Goal: Task Accomplishment & Management: Manage account settings

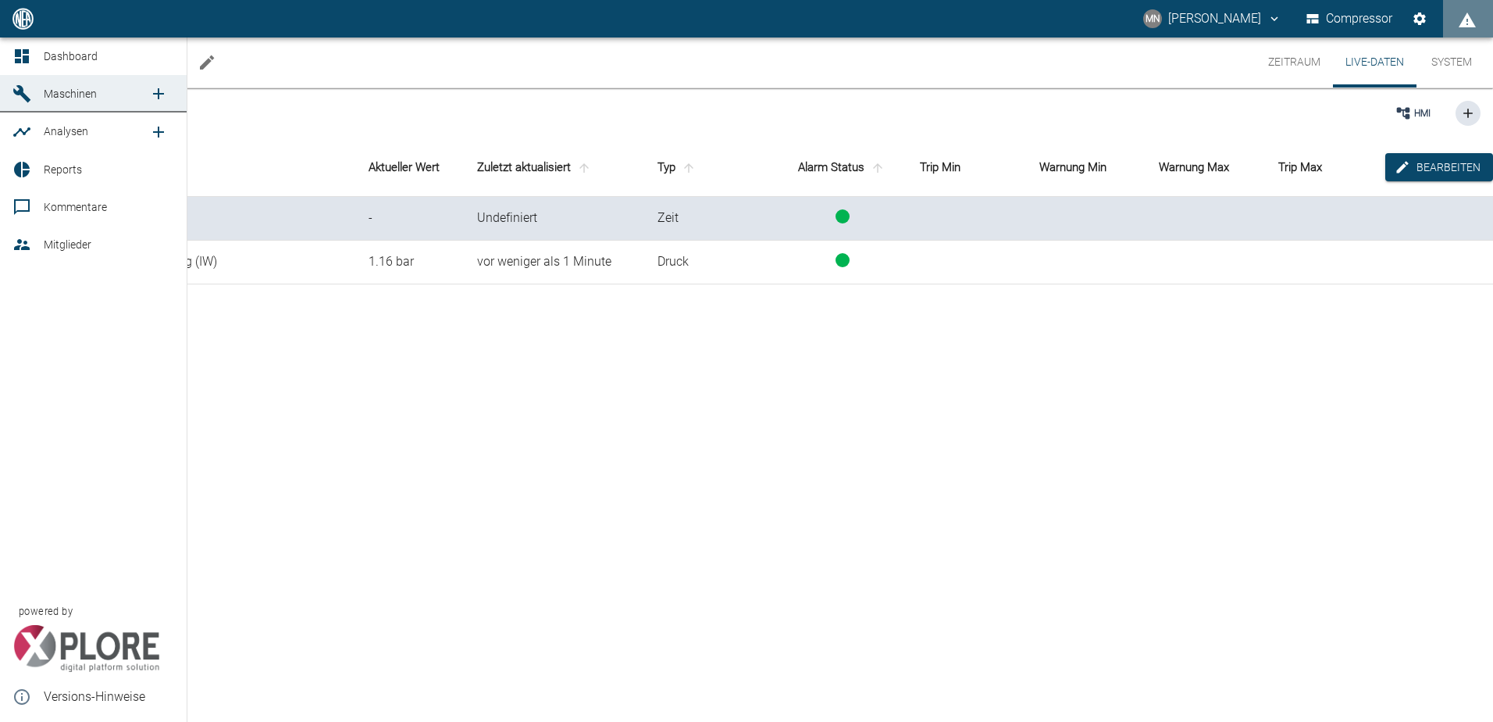
click at [20, 62] on icon at bounding box center [22, 56] width 14 height 14
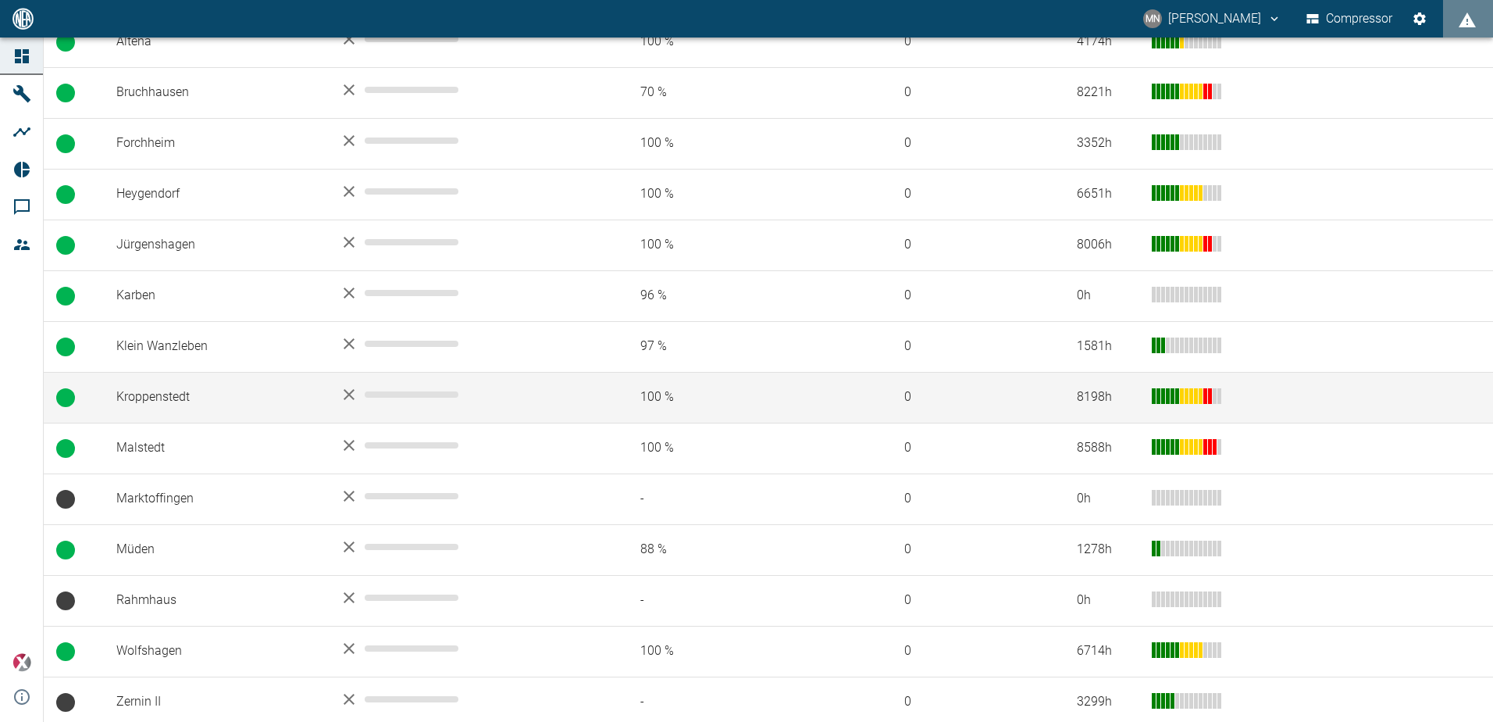
scroll to position [375, 0]
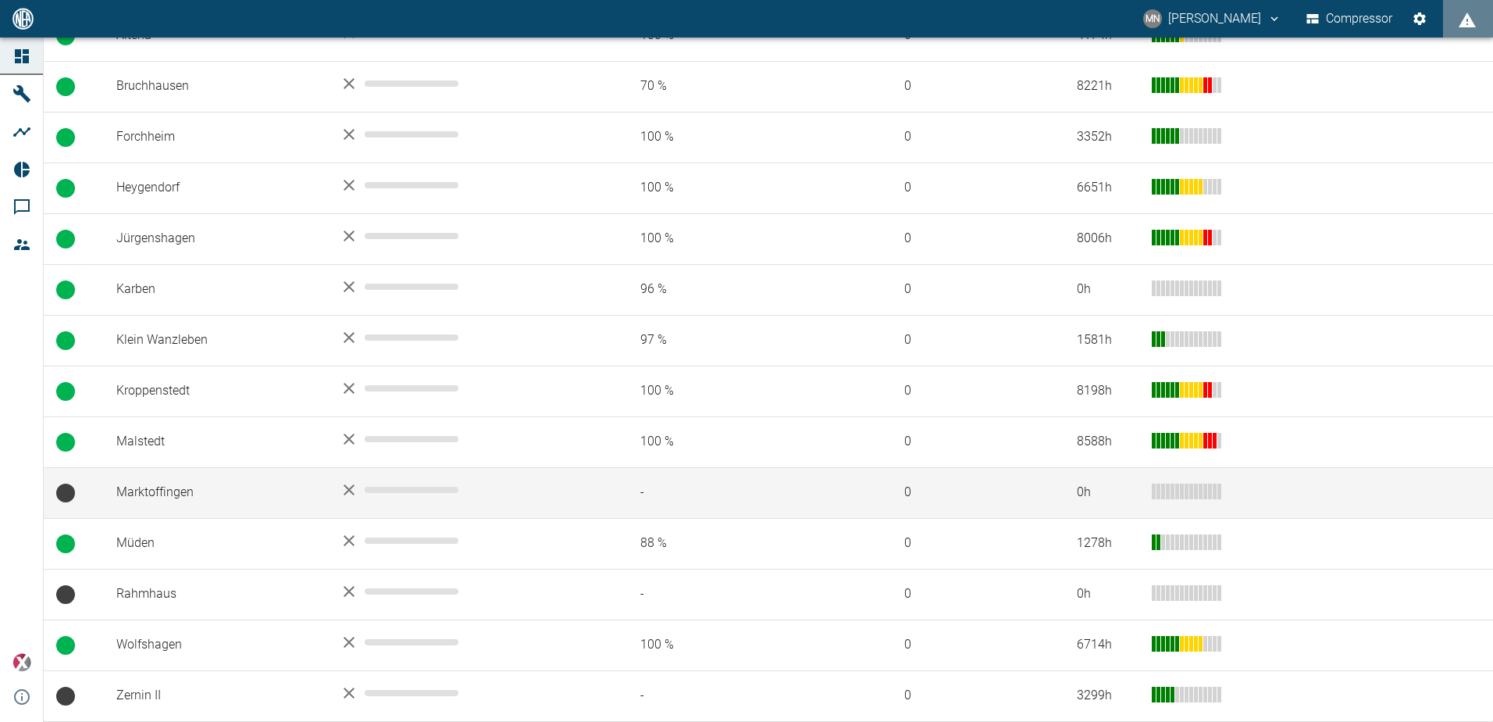
click at [183, 490] on td "Marktoffingen" at bounding box center [215, 492] width 223 height 51
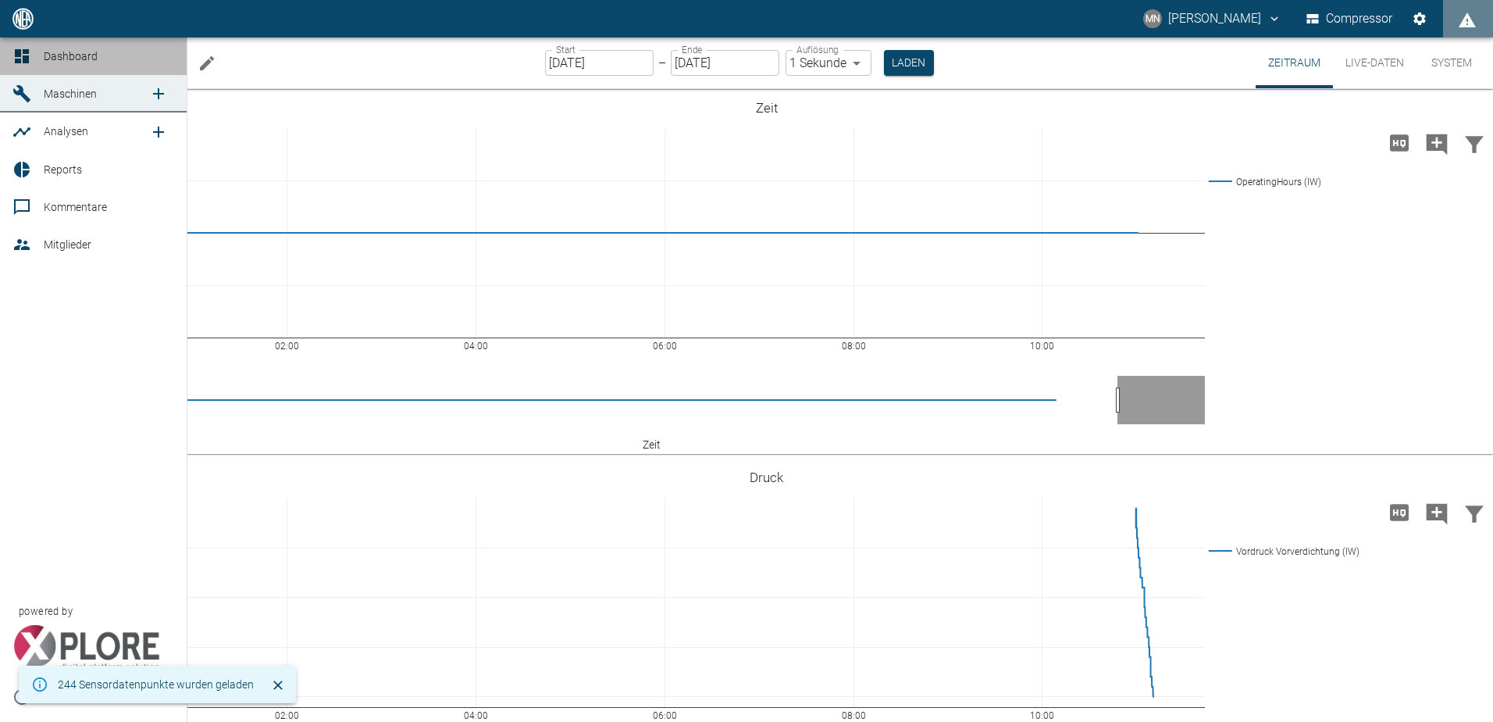
click at [20, 63] on icon at bounding box center [22, 56] width 14 height 14
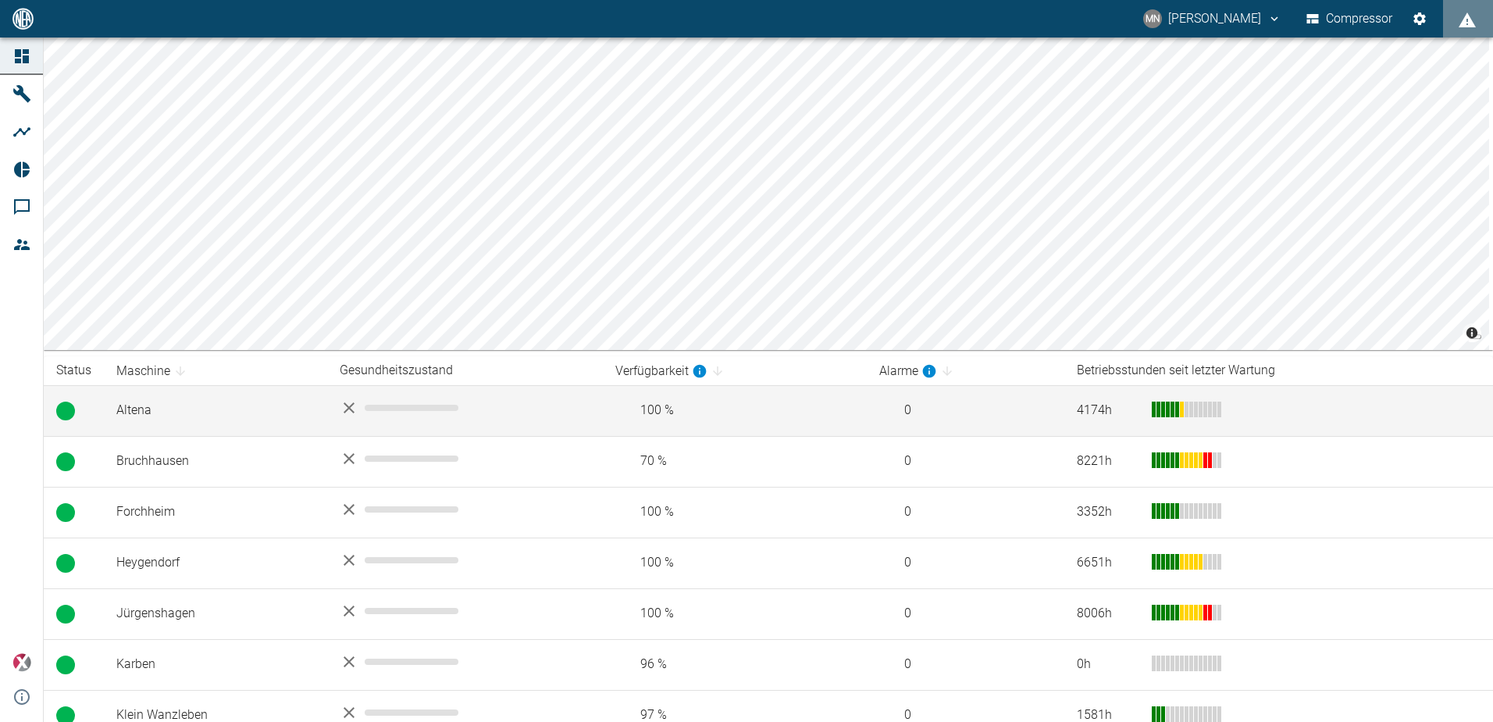
click at [206, 407] on td "Altena" at bounding box center [215, 410] width 223 height 51
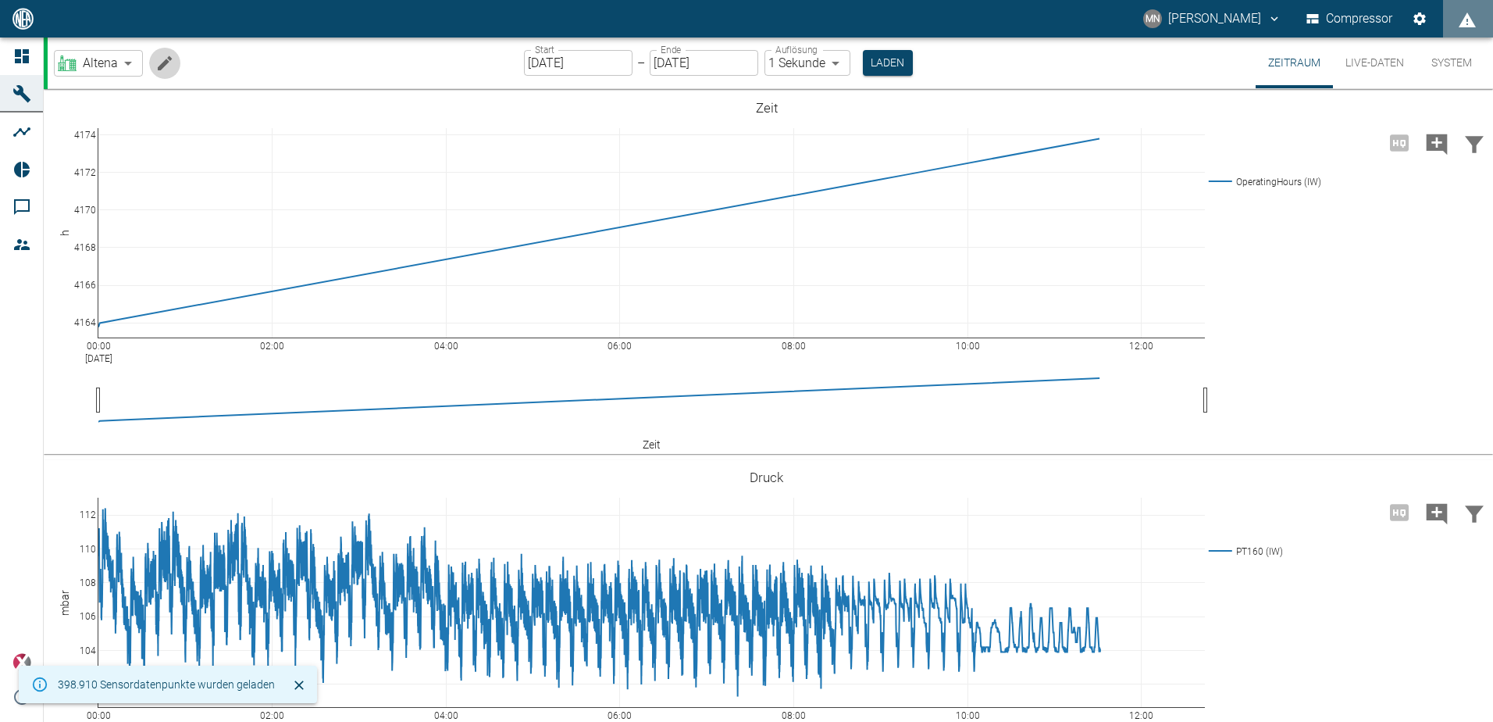
click at [172, 62] on icon "Machine bearbeiten" at bounding box center [164, 63] width 19 height 19
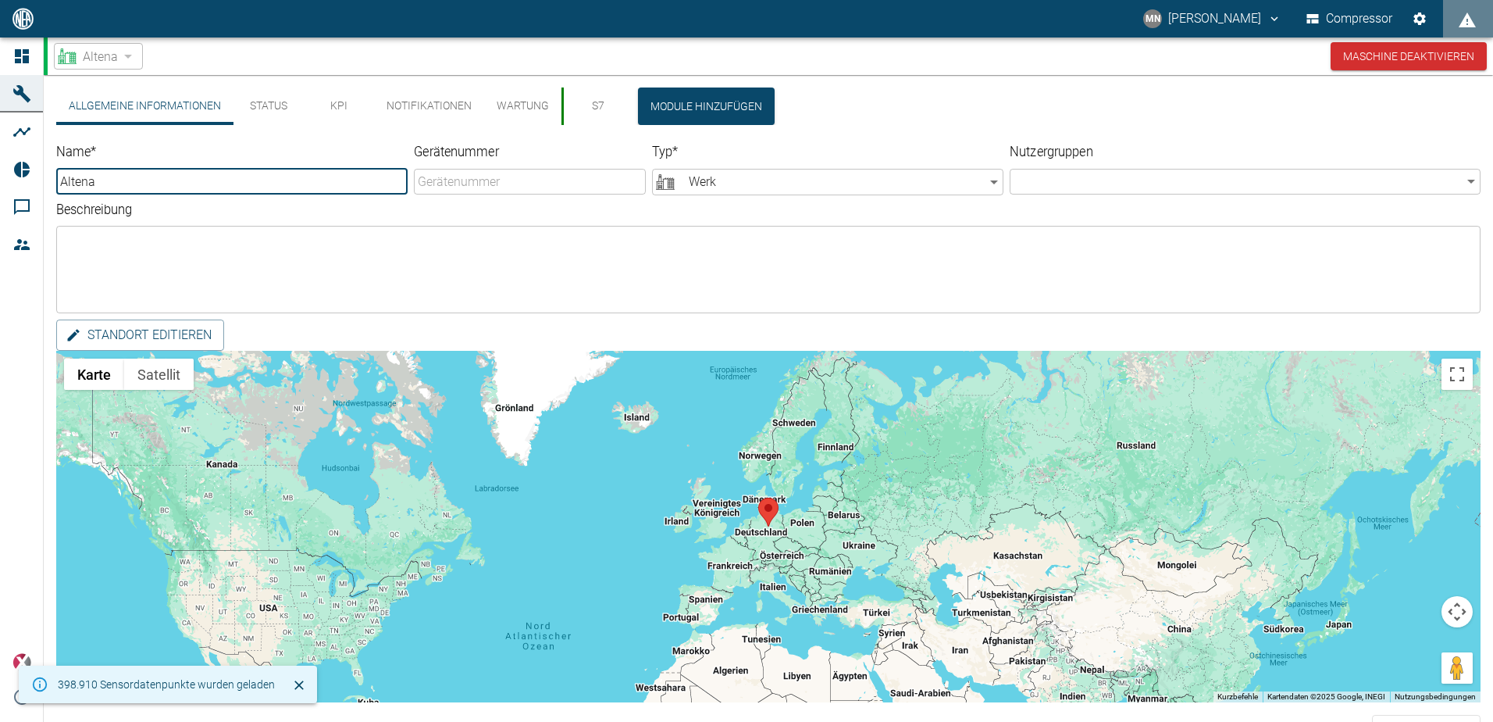
click at [599, 105] on button "S7" at bounding box center [597, 105] width 70 height 37
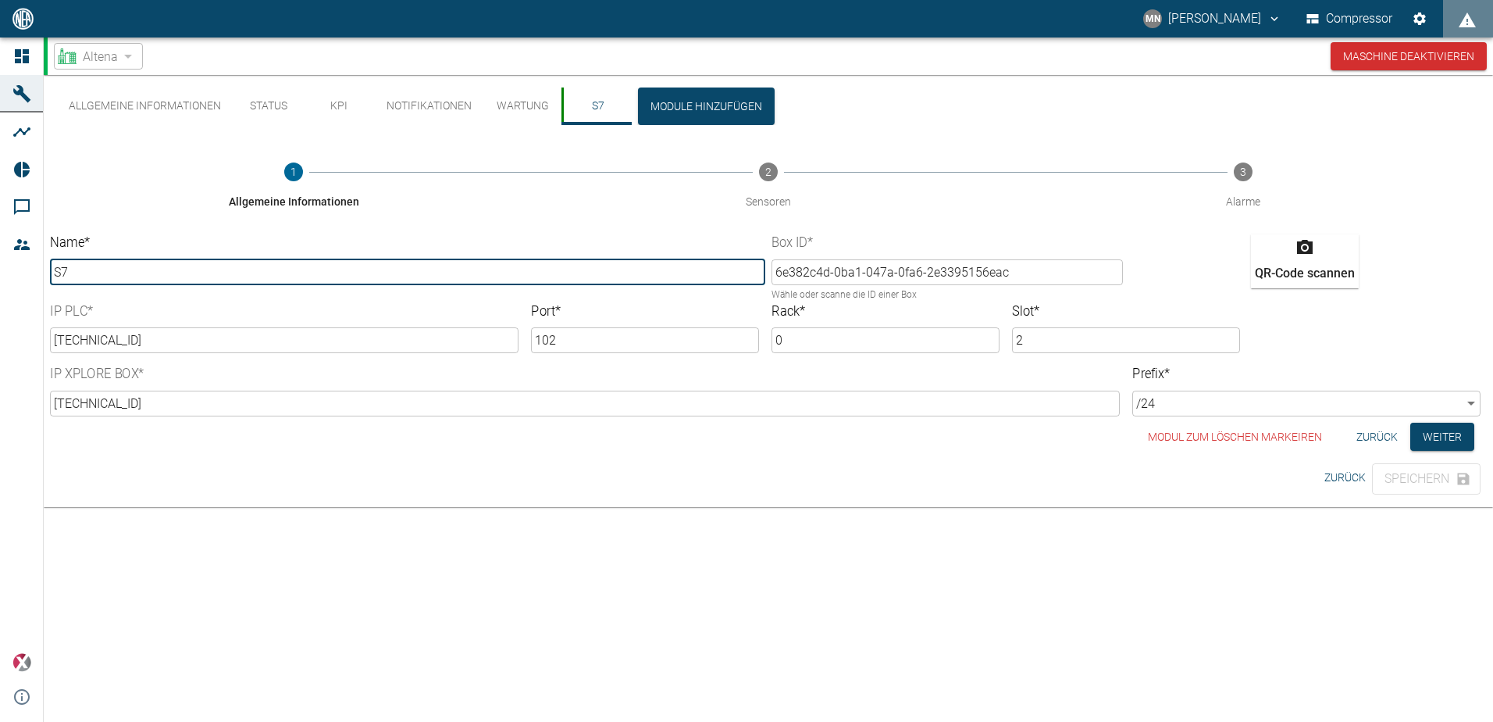
click at [588, 111] on button "S7" at bounding box center [597, 105] width 70 height 37
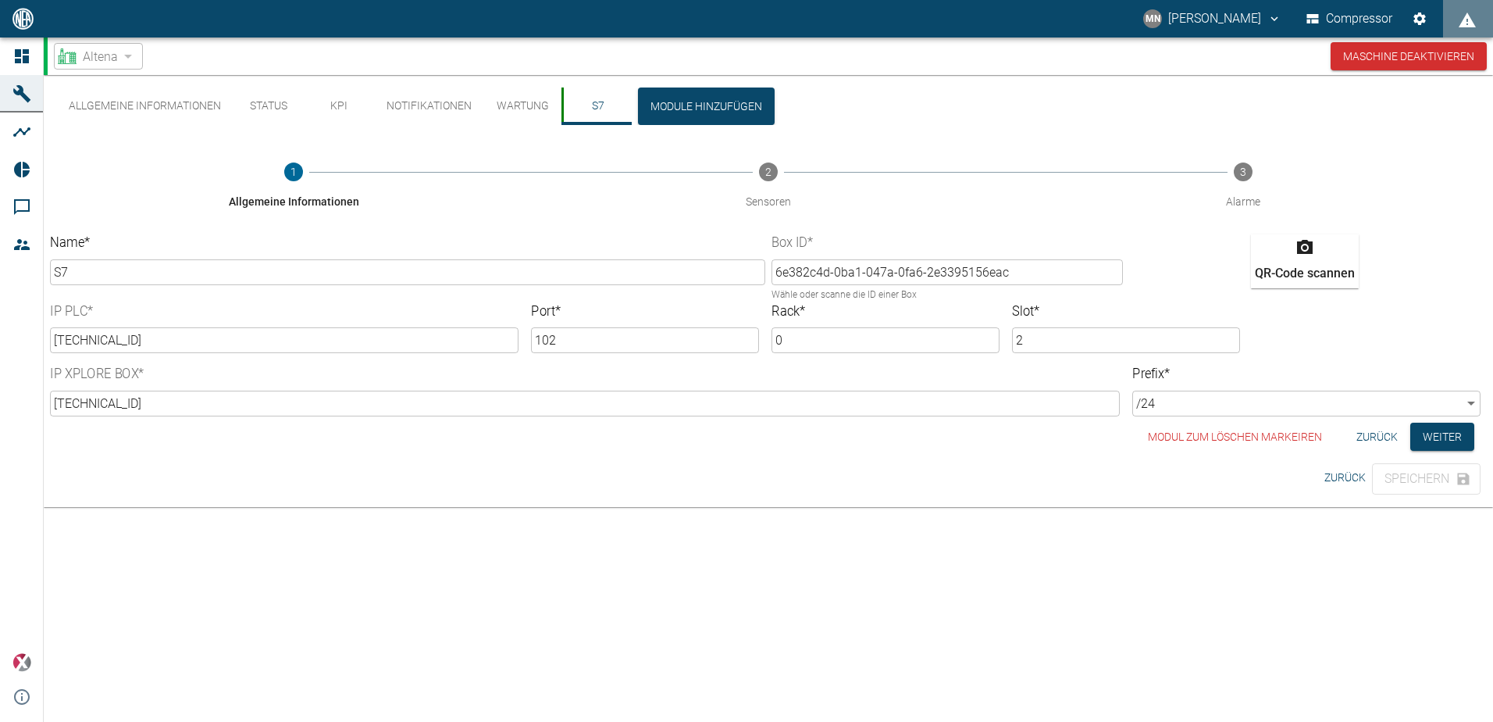
click at [187, 105] on button "Allgemeine Informationen" at bounding box center [144, 105] width 177 height 37
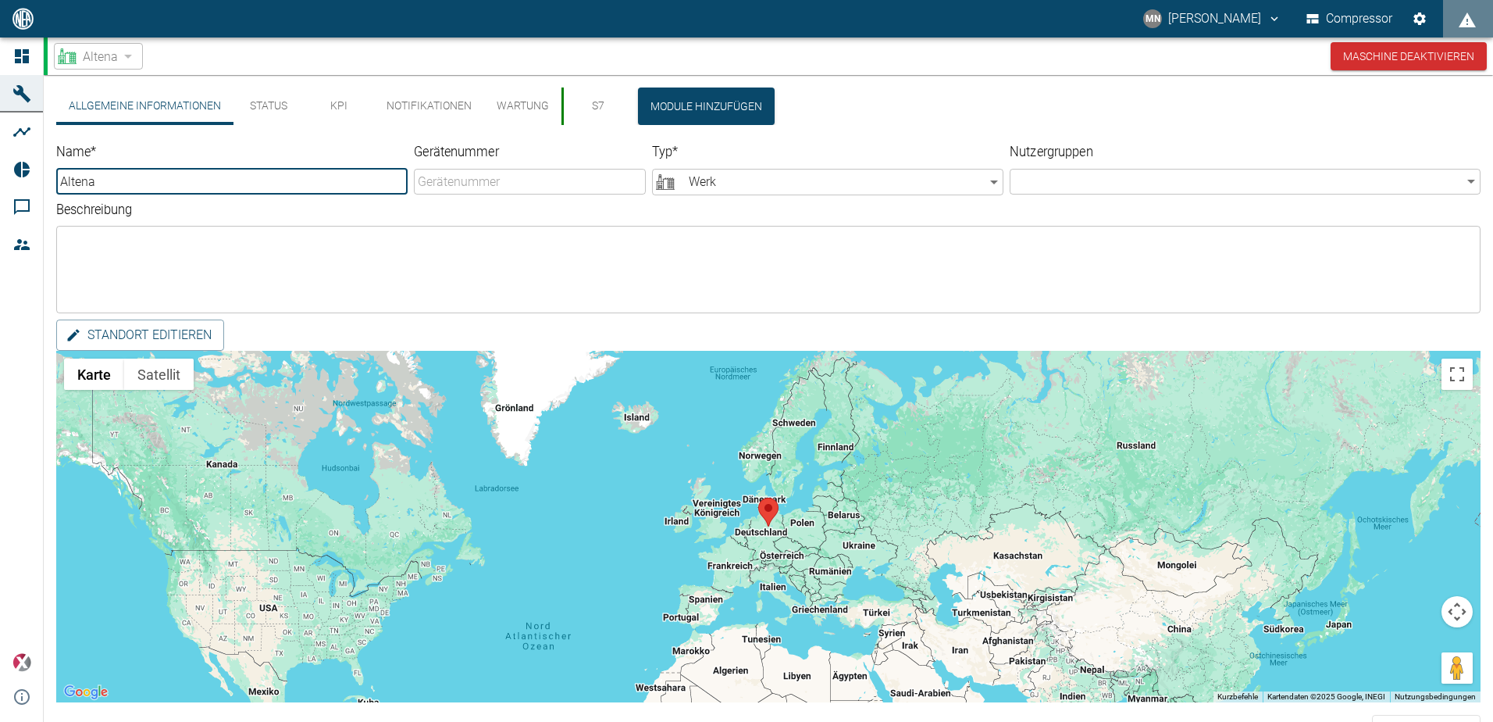
click at [265, 105] on button "Status" at bounding box center [269, 105] width 70 height 37
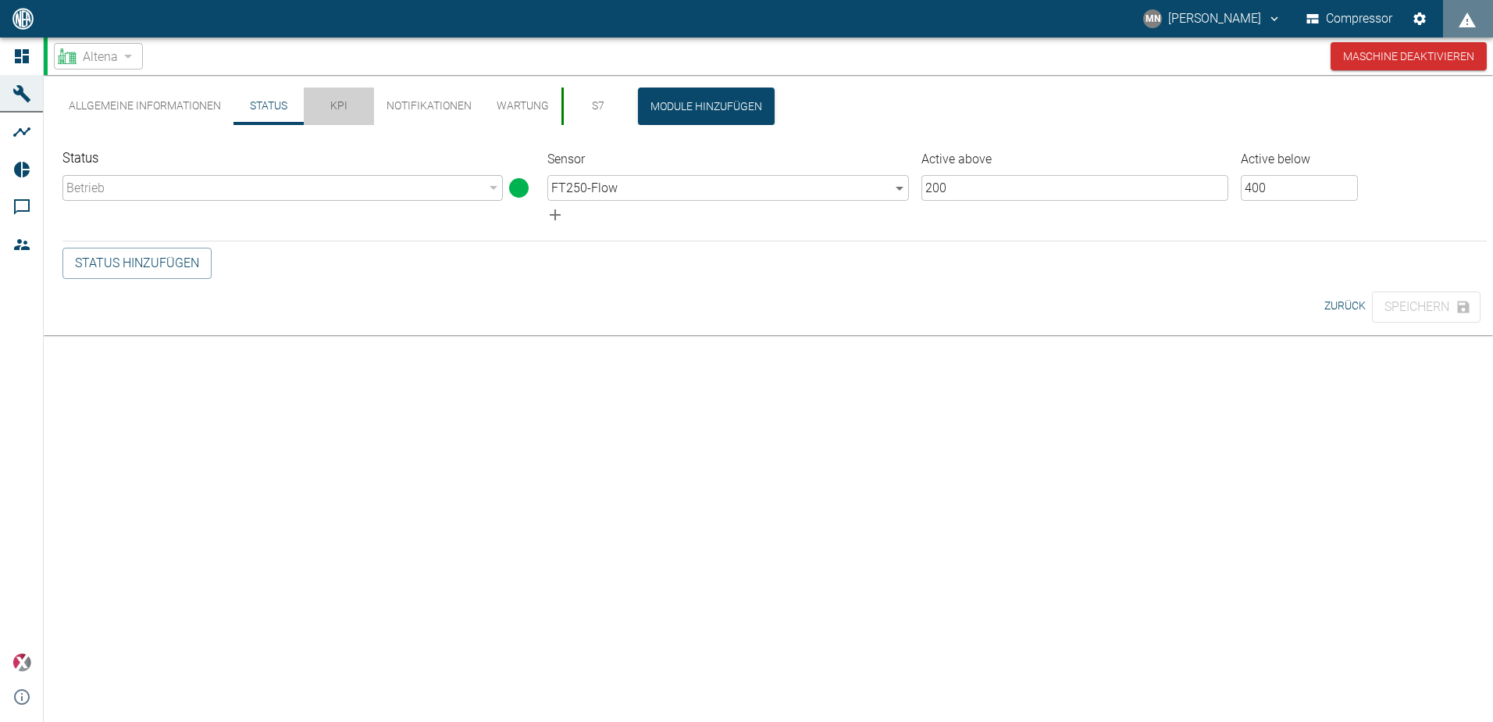
click at [344, 104] on button "KPI" at bounding box center [339, 105] width 70 height 37
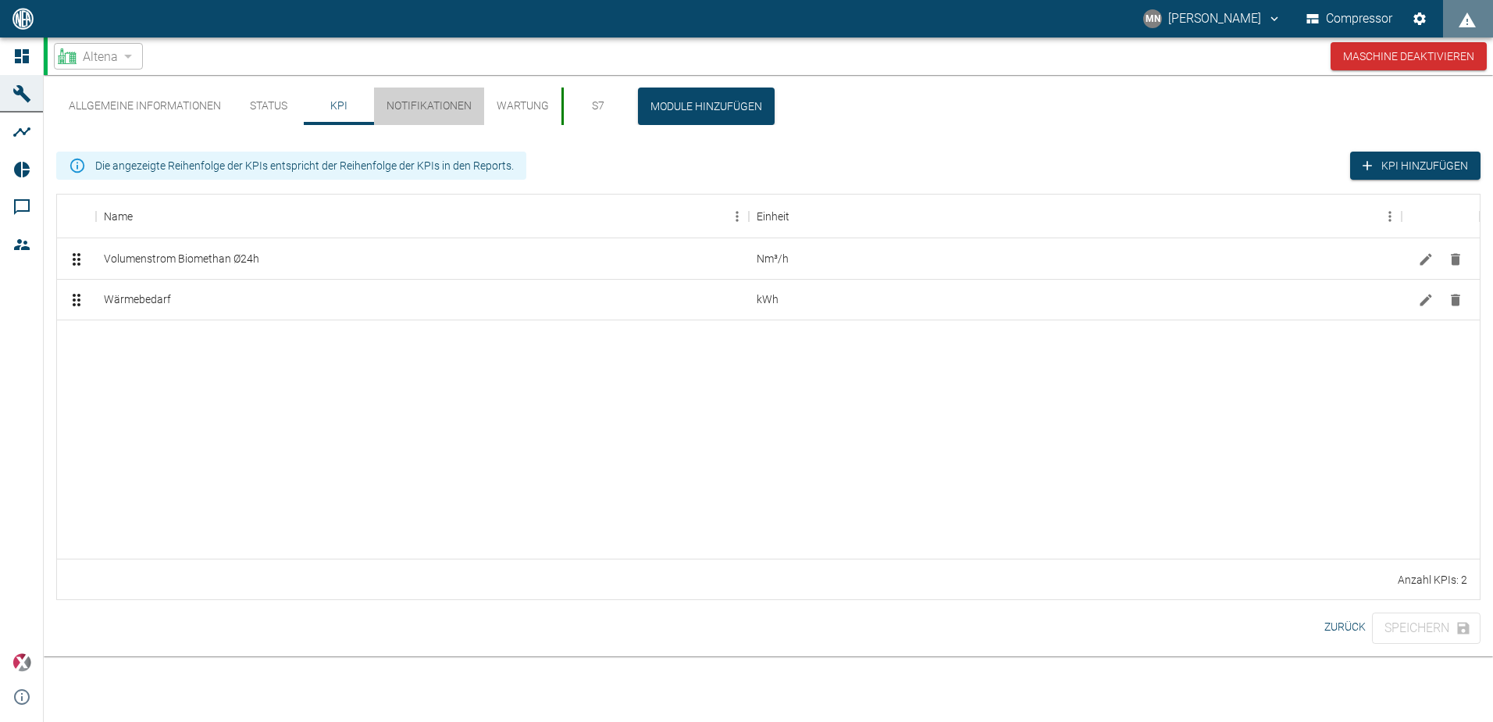
click at [412, 105] on button "Notifikationen" at bounding box center [429, 105] width 110 height 37
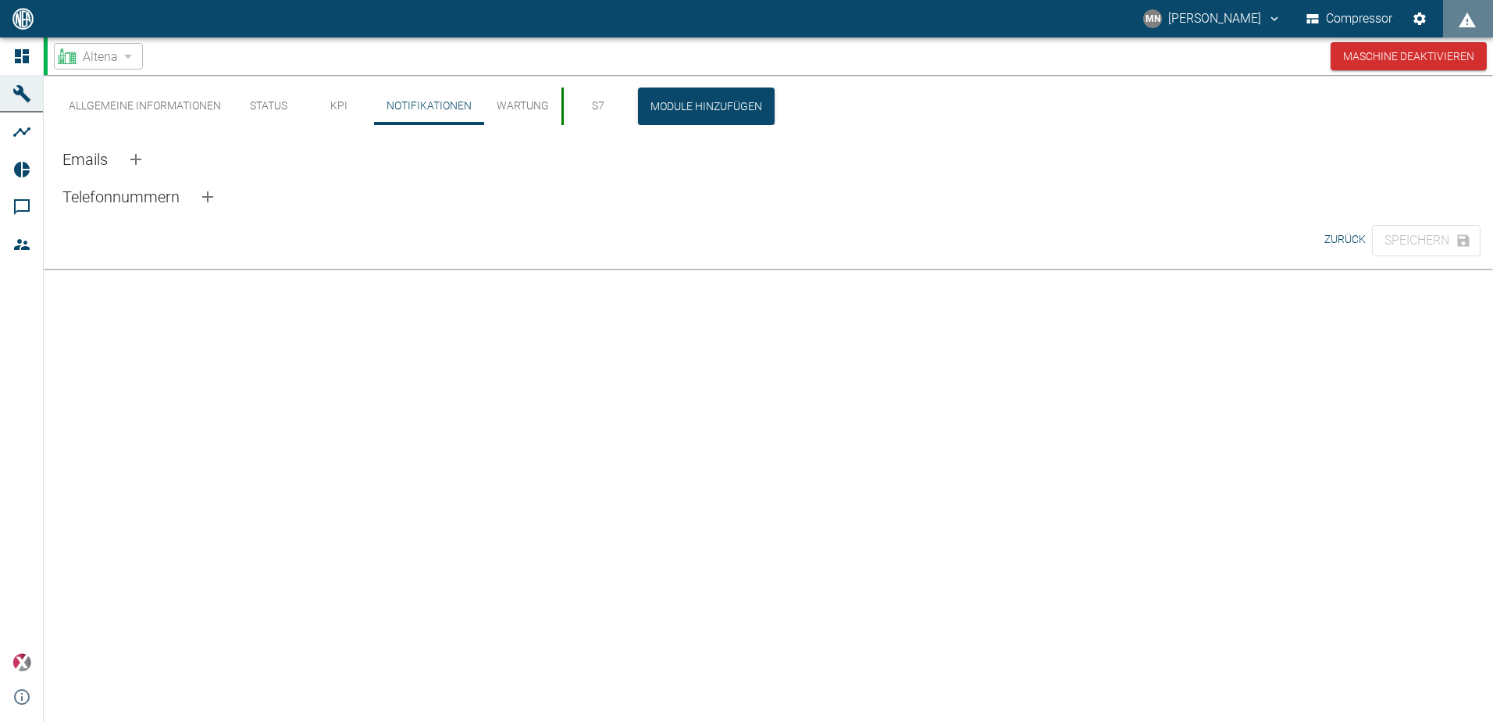
click at [328, 104] on button "KPI" at bounding box center [339, 105] width 70 height 37
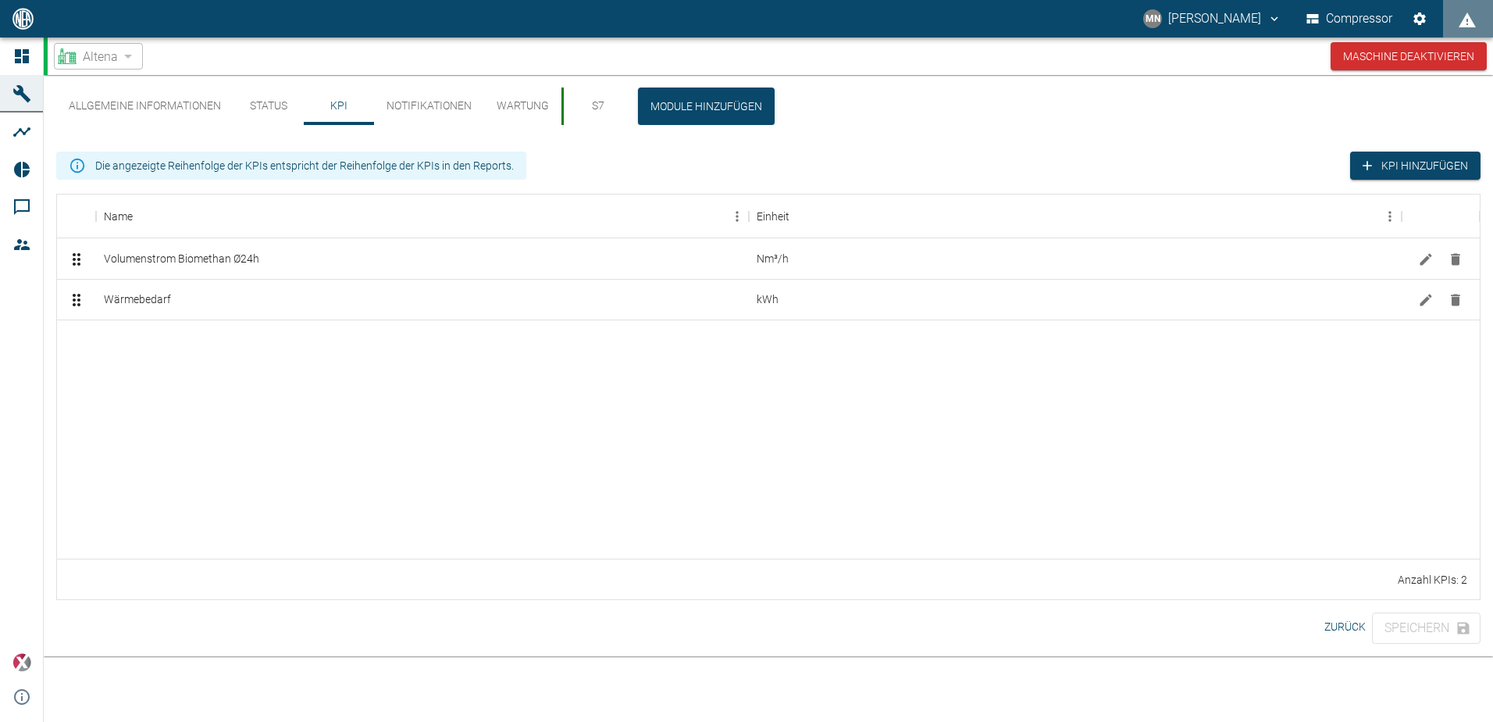
click at [427, 104] on button "Notifikationen" at bounding box center [429, 105] width 110 height 37
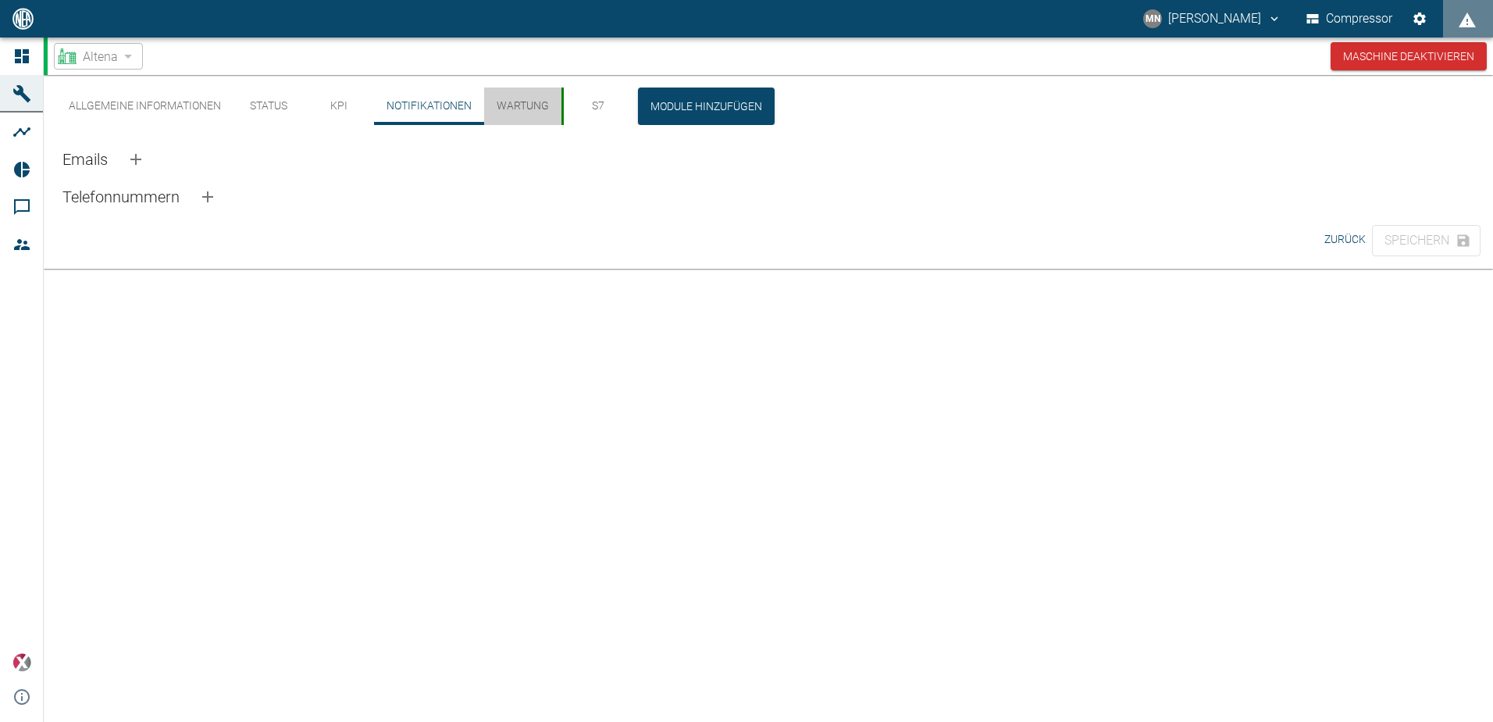
click at [513, 106] on button "Wartung" at bounding box center [522, 105] width 77 height 37
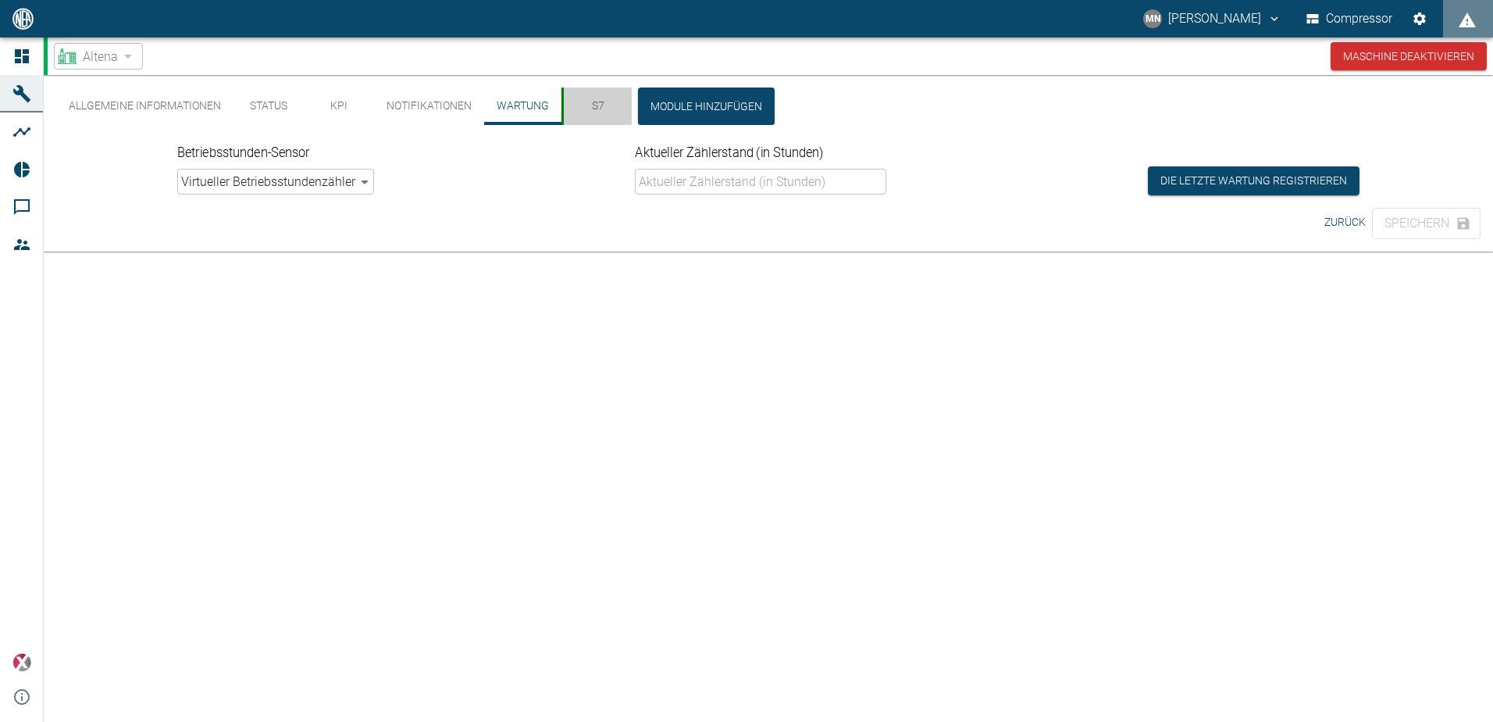
click at [583, 108] on button "S7" at bounding box center [597, 105] width 70 height 37
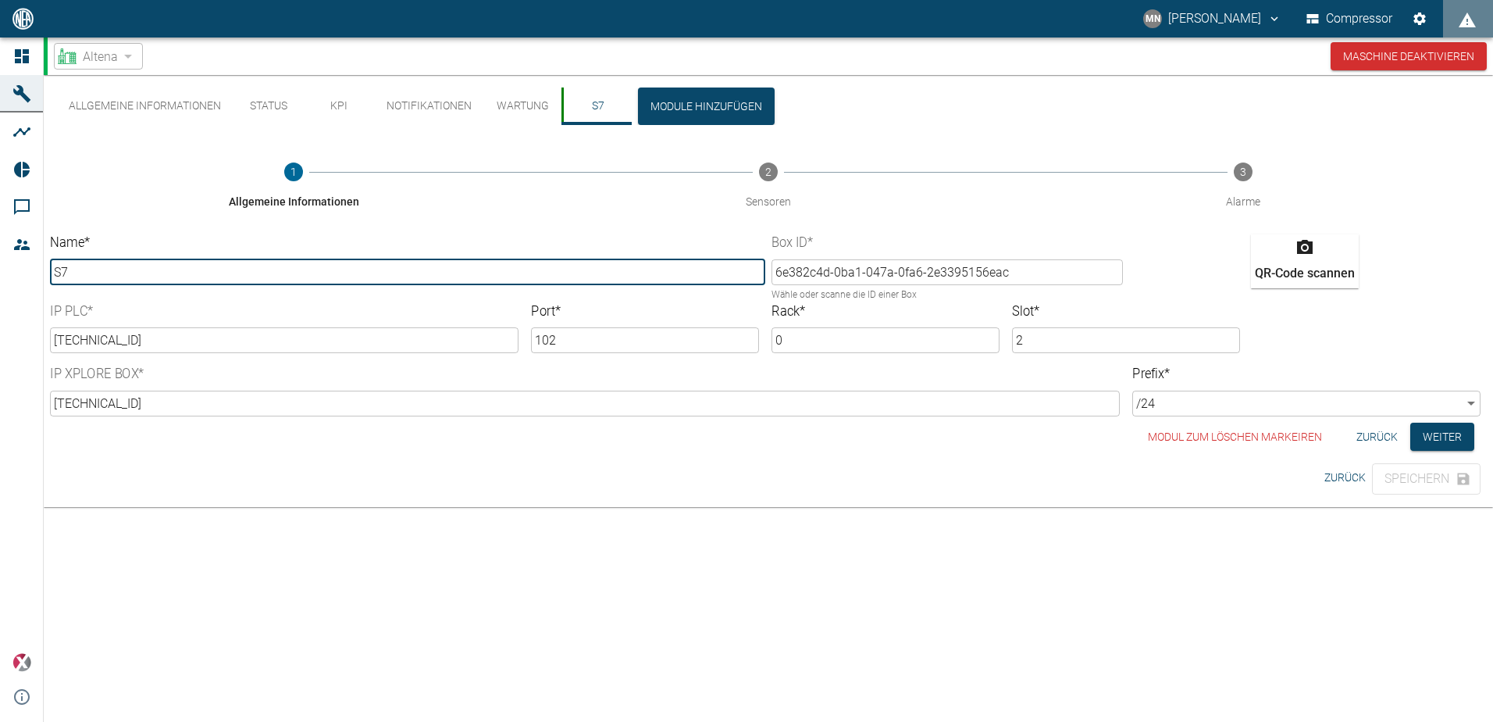
click at [773, 167] on div "2 Sensoren" at bounding box center [768, 185] width 475 height 47
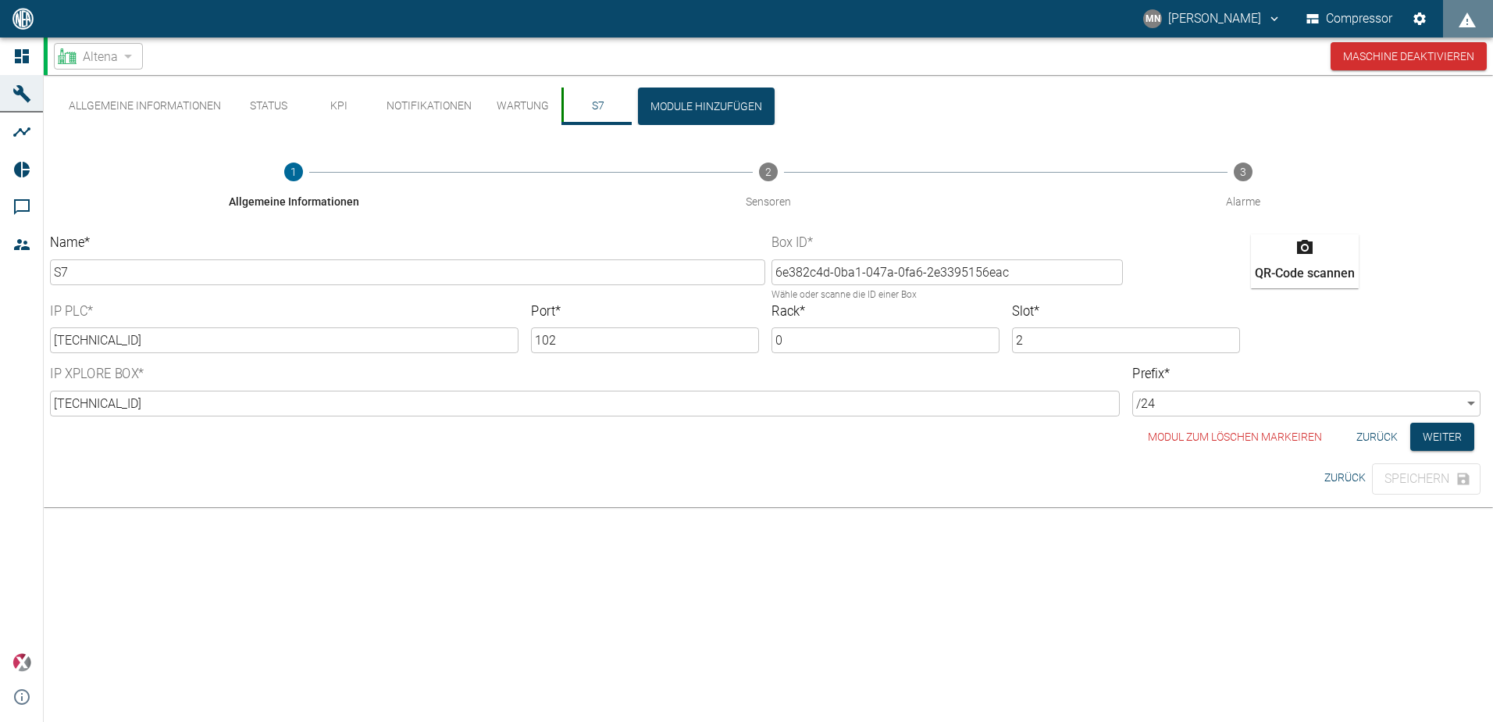
click at [772, 191] on div "2 Sensoren" at bounding box center [768, 185] width 475 height 47
click at [754, 206] on div "2 Sensoren" at bounding box center [768, 185] width 475 height 47
click at [770, 173] on div "2 Sensoren" at bounding box center [768, 185] width 475 height 47
click at [1450, 436] on button "Weiter" at bounding box center [1442, 437] width 64 height 29
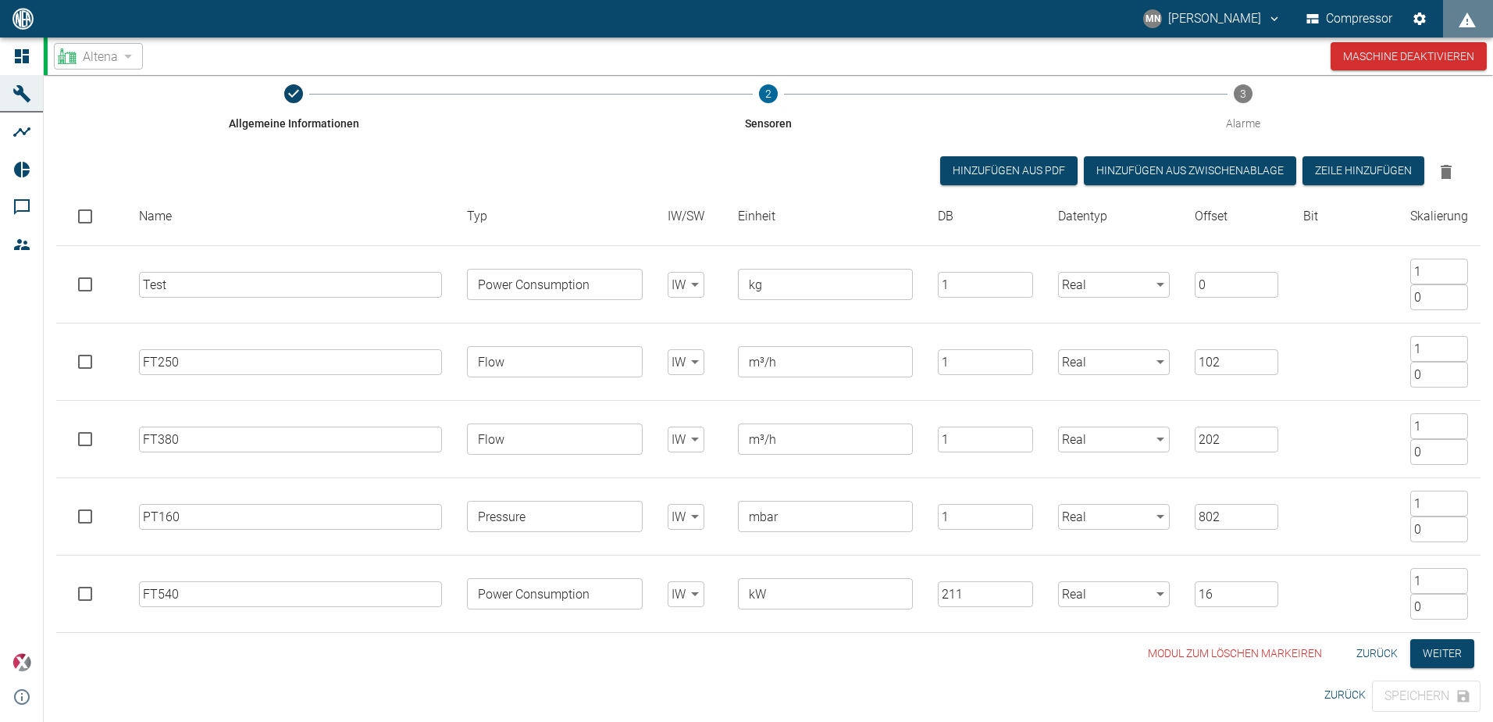
scroll to position [80, 0]
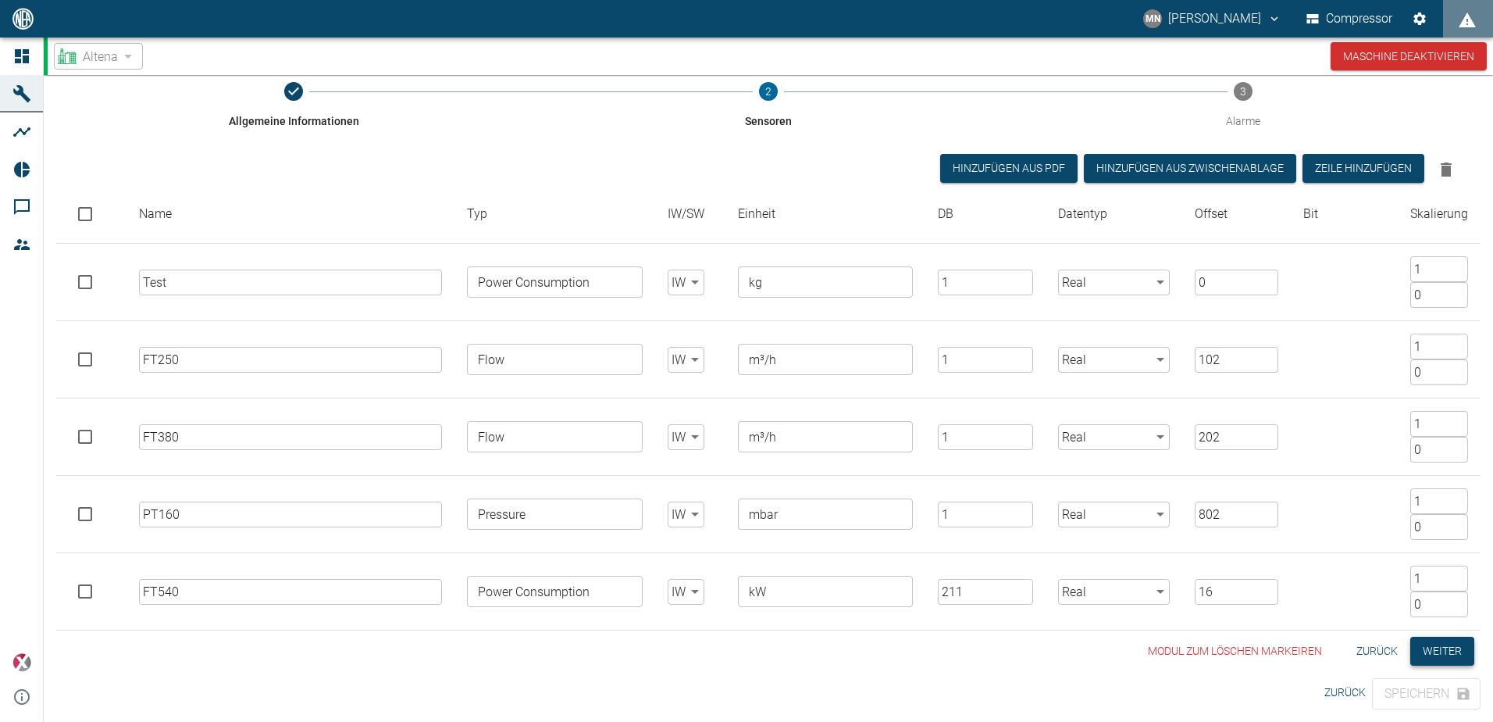
click at [1449, 651] on button "Weiter" at bounding box center [1442, 651] width 64 height 29
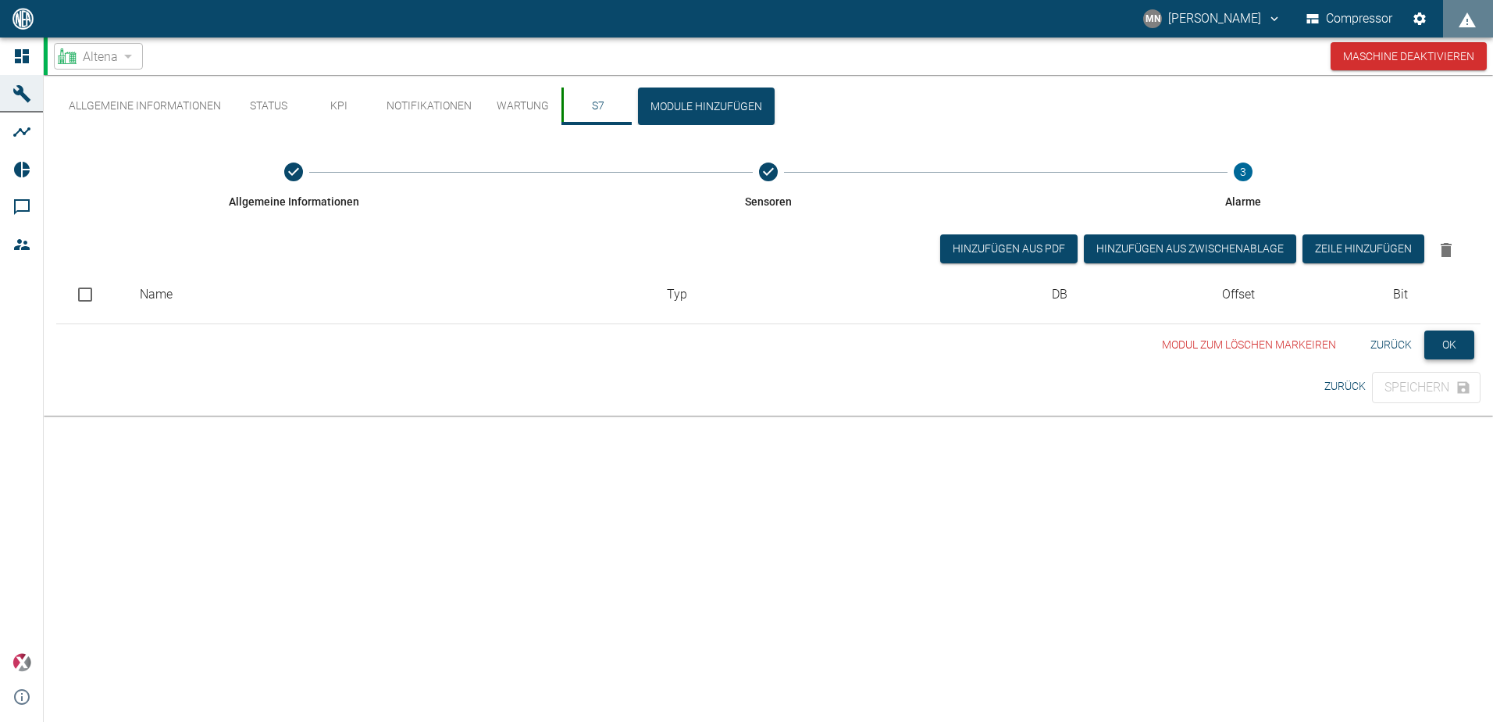
scroll to position [0, 0]
click at [1386, 344] on button "Zurück" at bounding box center [1391, 344] width 54 height 29
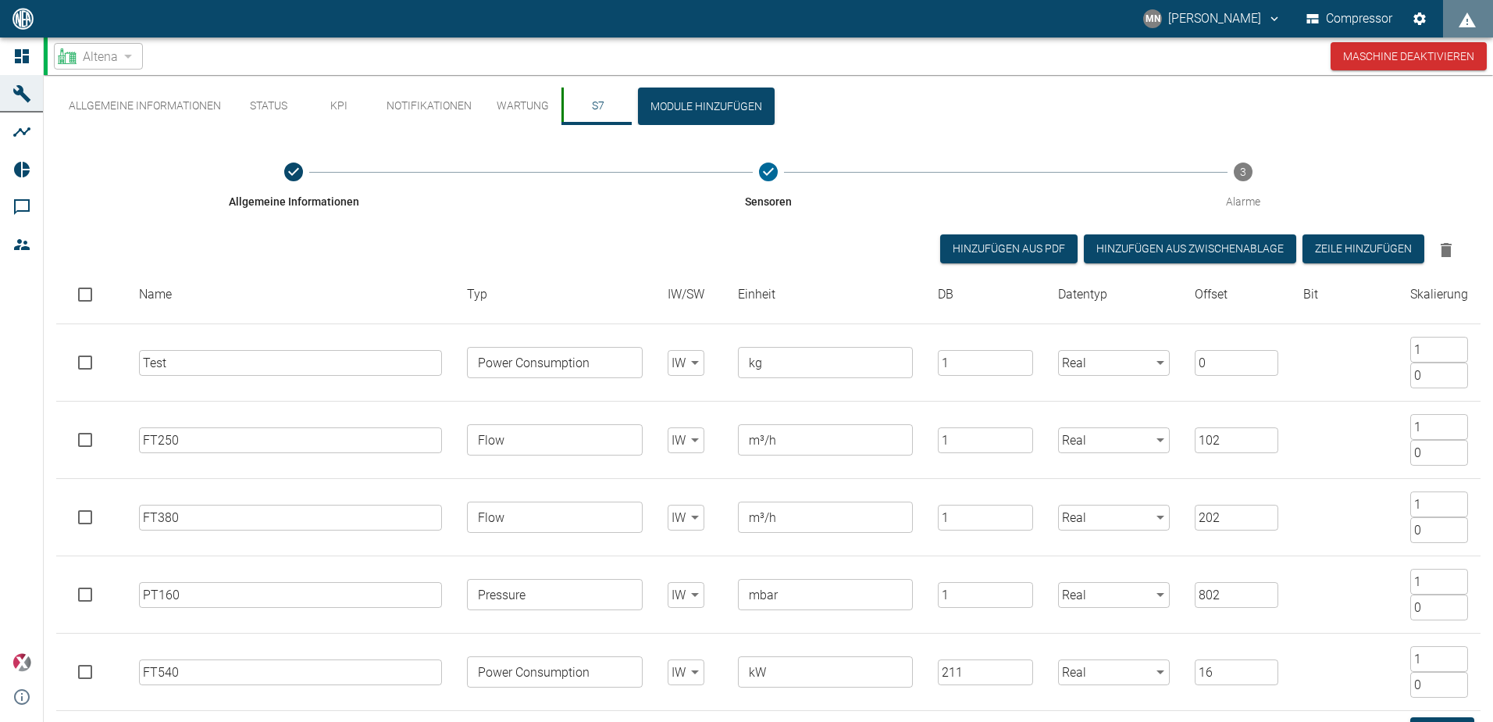
click at [165, 111] on button "Allgemeine Informationen" at bounding box center [144, 105] width 177 height 37
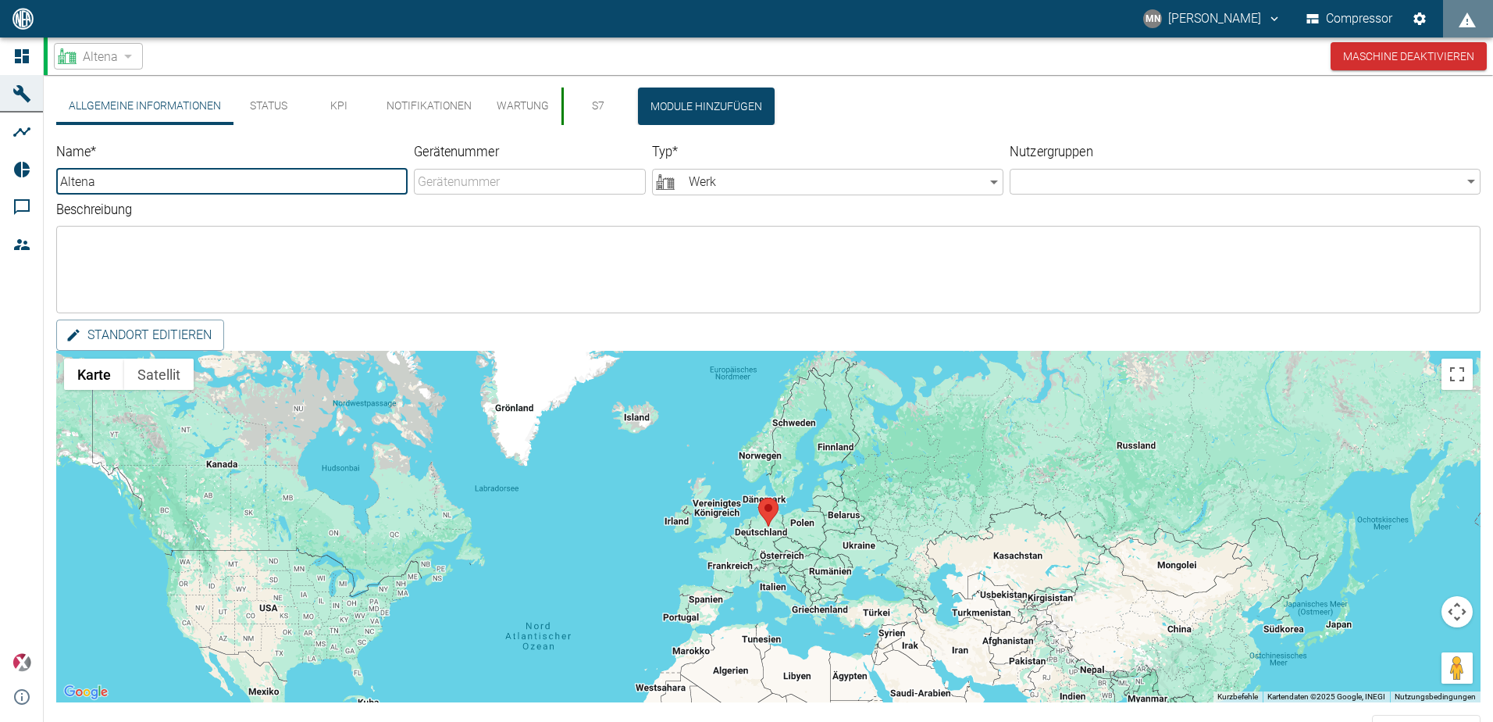
click at [115, 55] on span "Altena" at bounding box center [100, 57] width 35 height 18
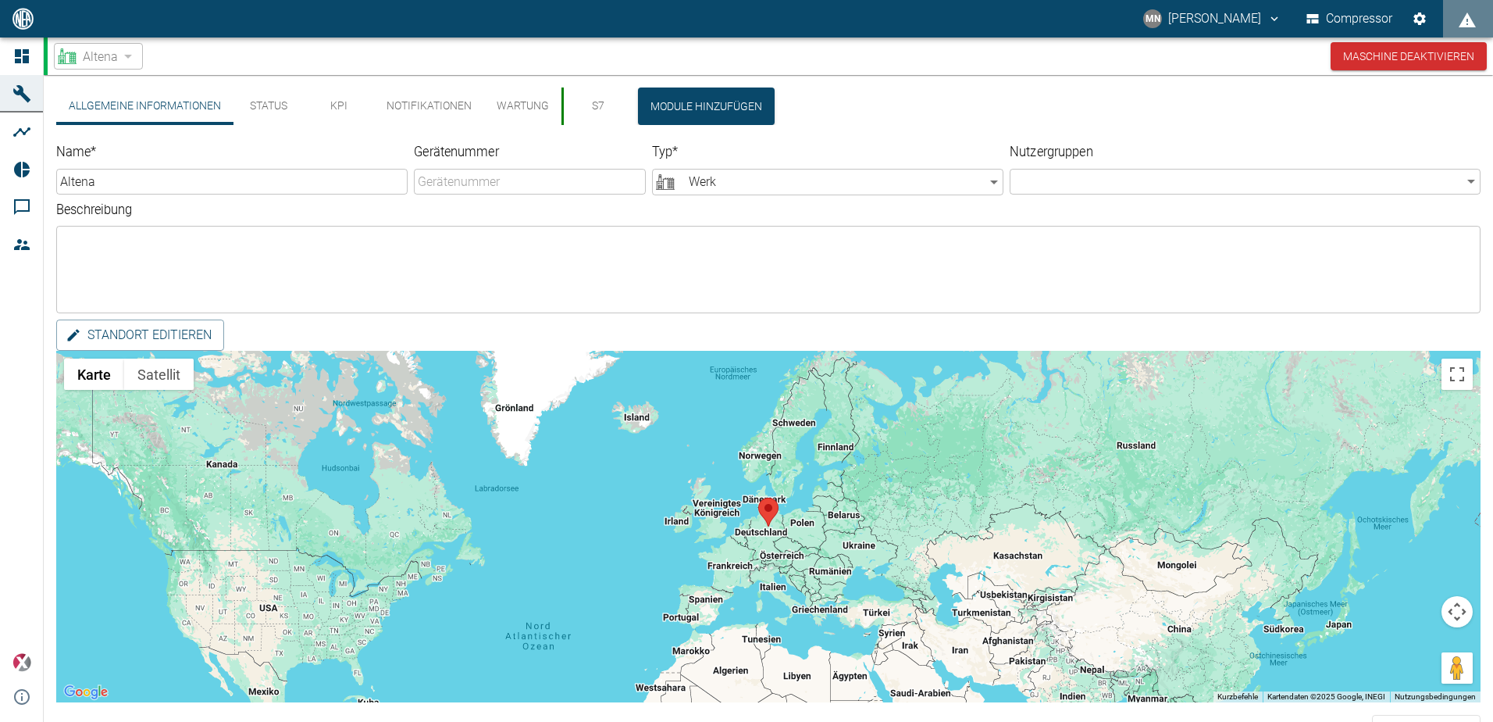
click at [597, 105] on button "S7" at bounding box center [597, 105] width 70 height 37
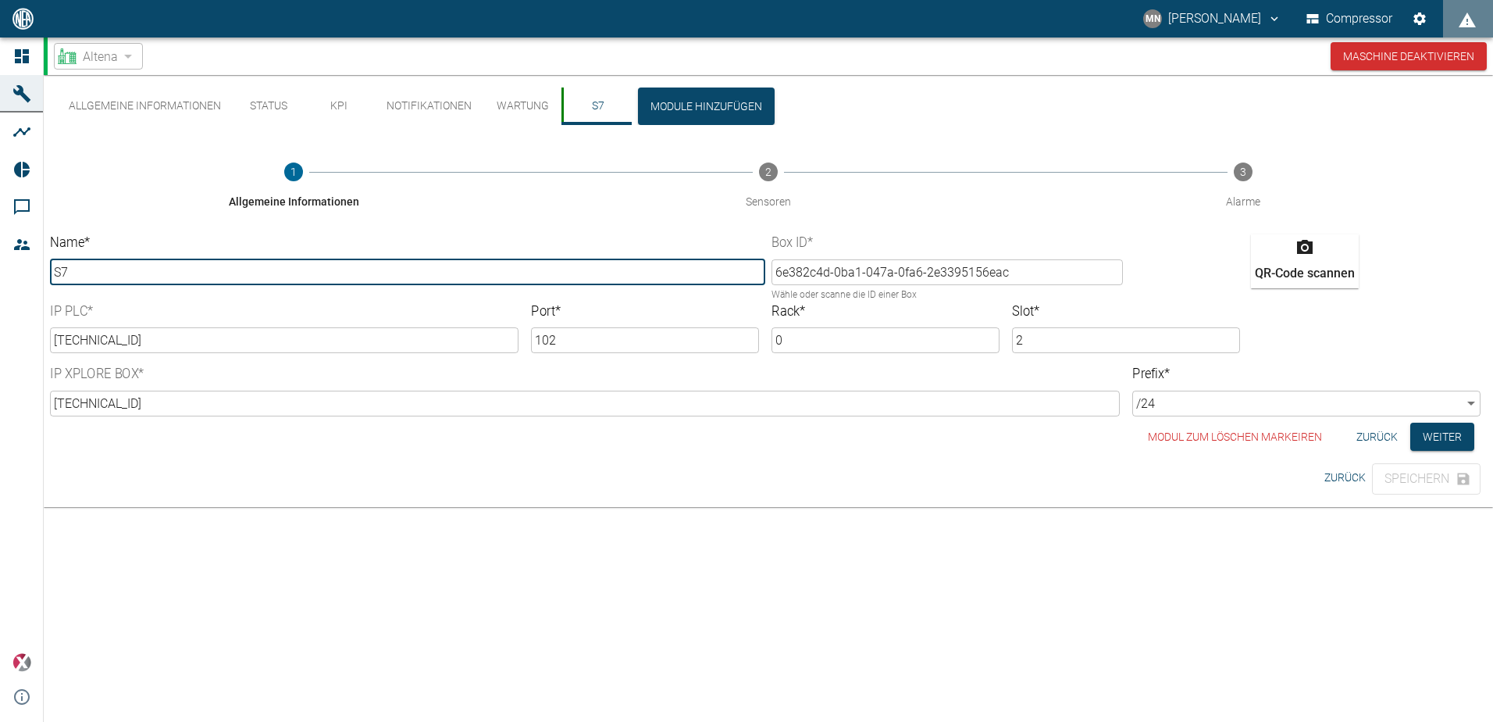
click at [770, 175] on div "2 Sensoren" at bounding box center [768, 185] width 475 height 47
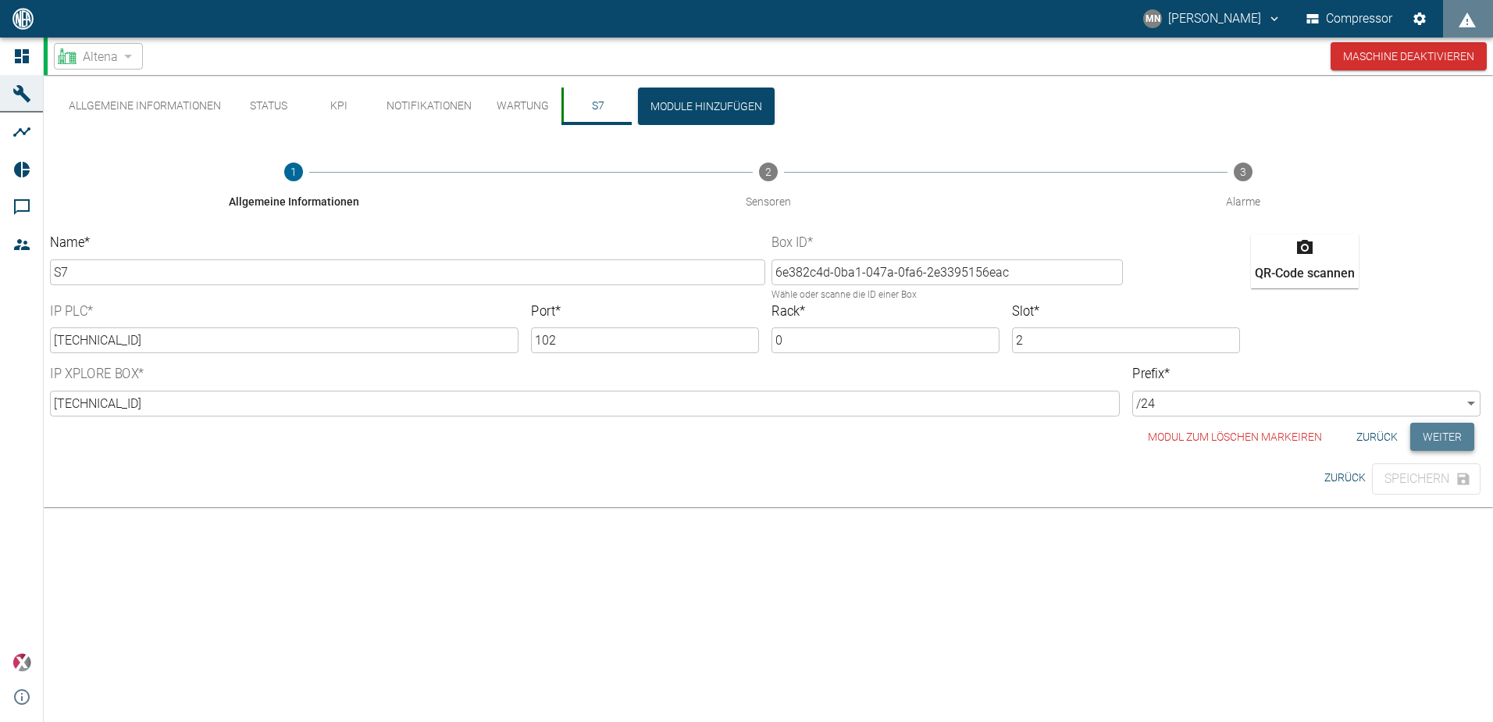
click at [1429, 438] on button "Weiter" at bounding box center [1442, 437] width 64 height 29
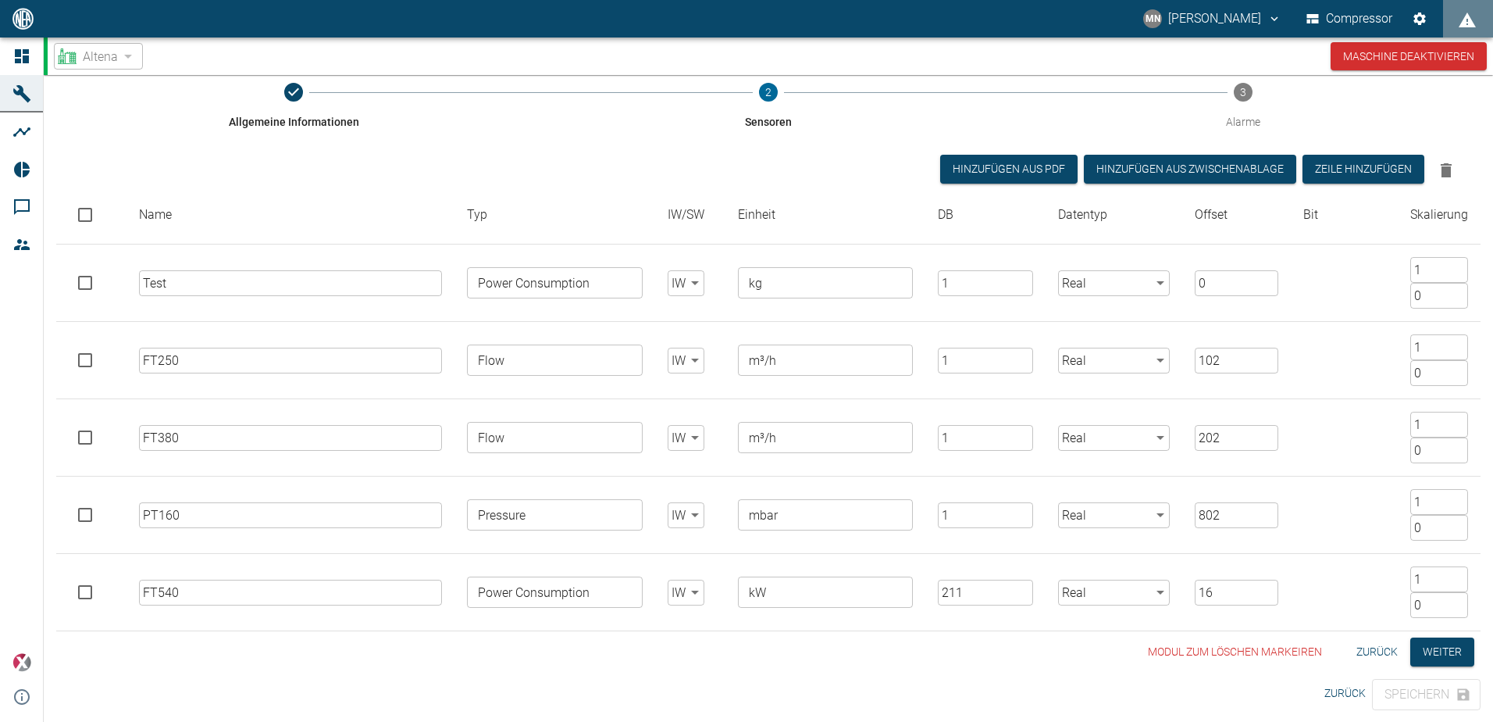
scroll to position [80, 0]
click at [1432, 651] on button "Weiter" at bounding box center [1442, 651] width 64 height 29
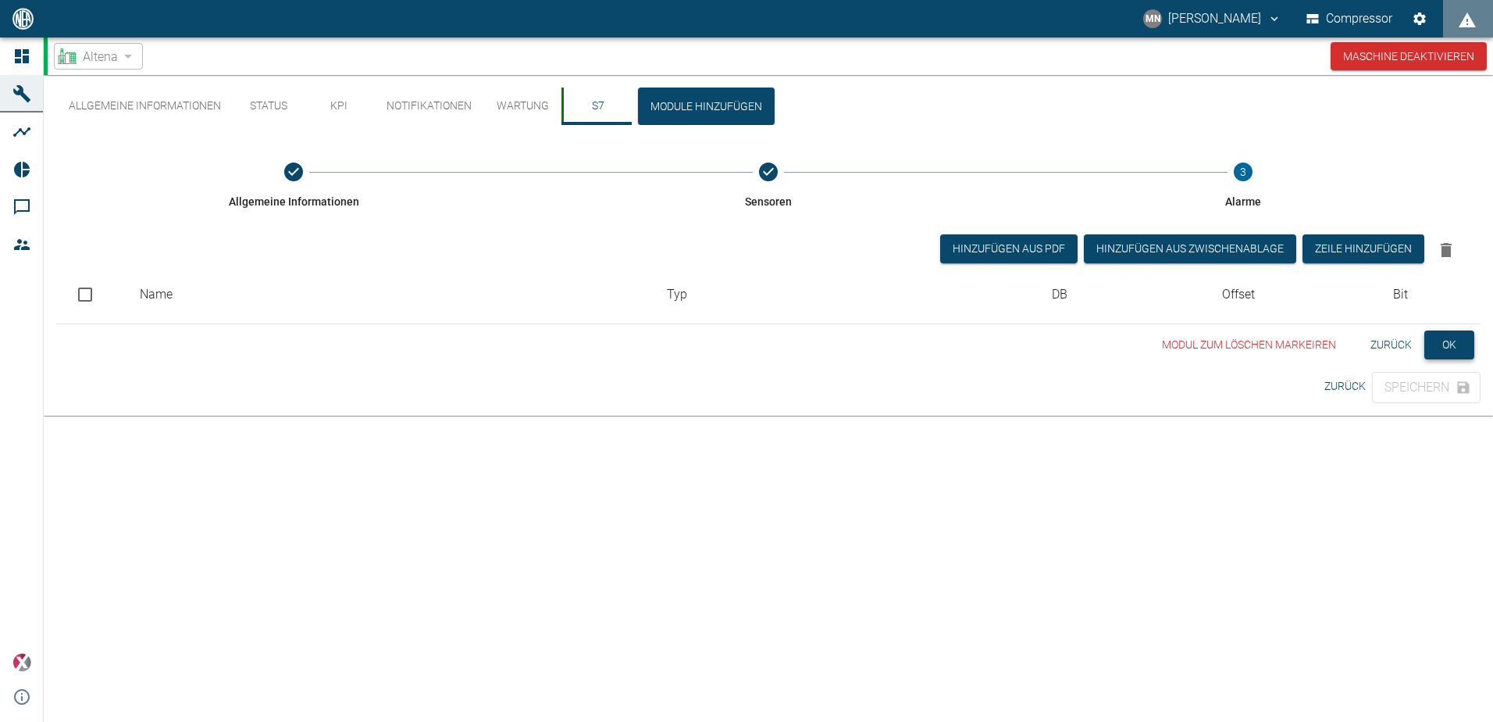
scroll to position [0, 0]
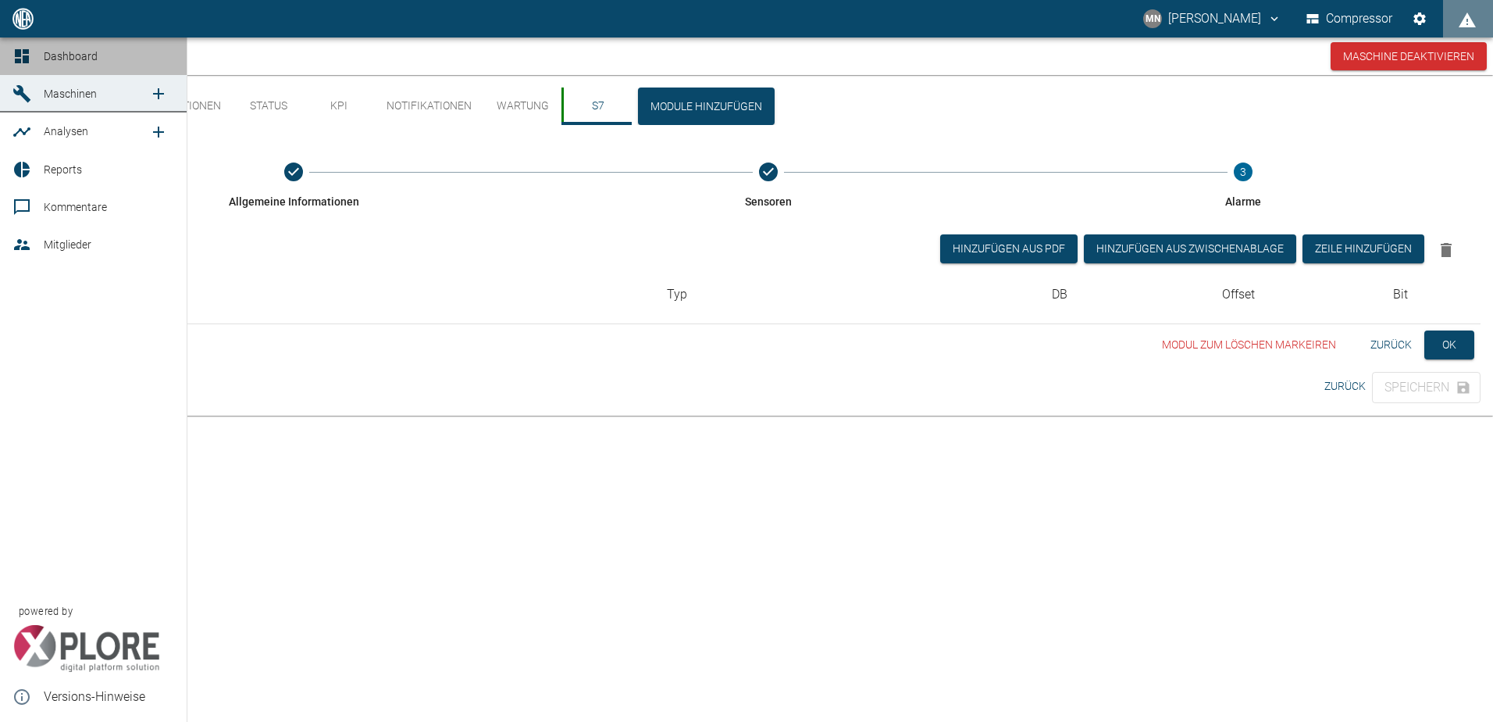
click at [37, 57] on link "Dashboard" at bounding box center [93, 55] width 187 height 37
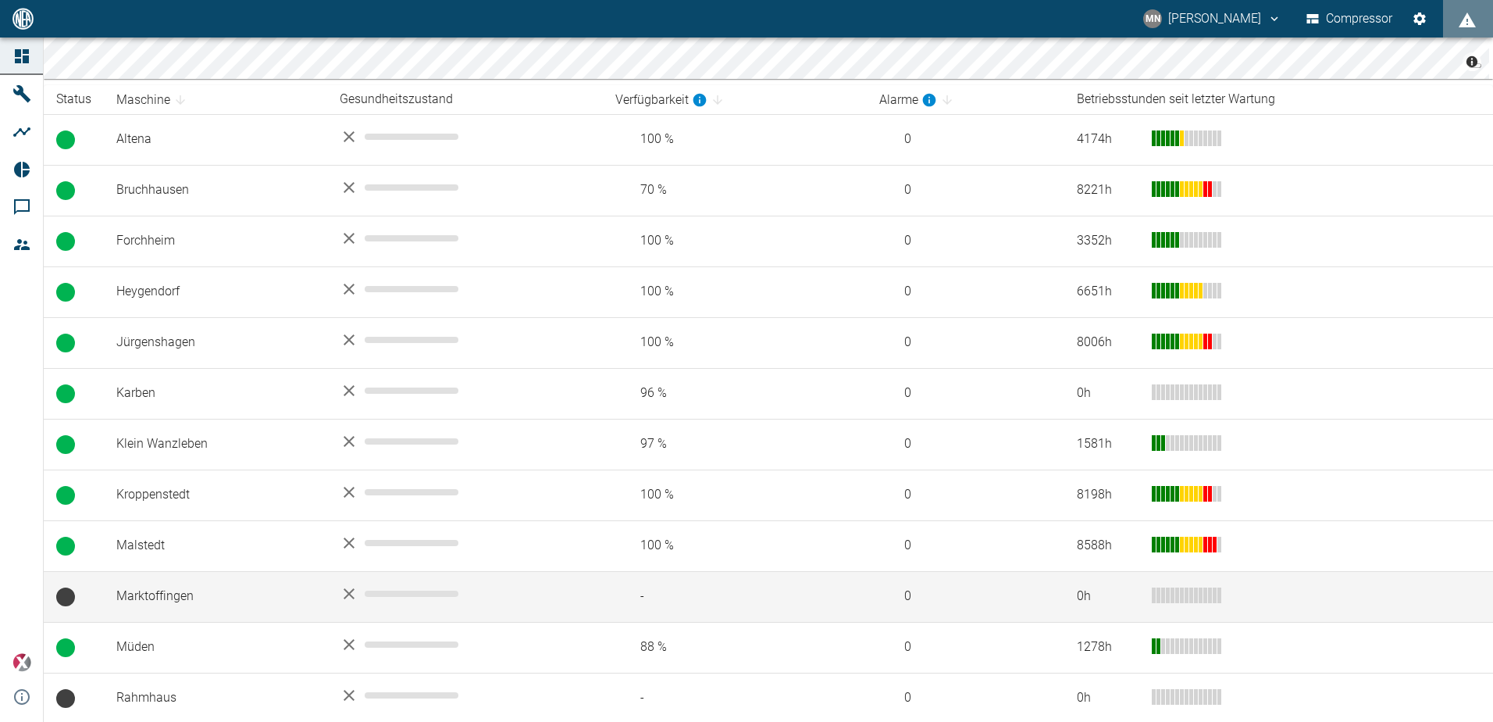
scroll to position [312, 0]
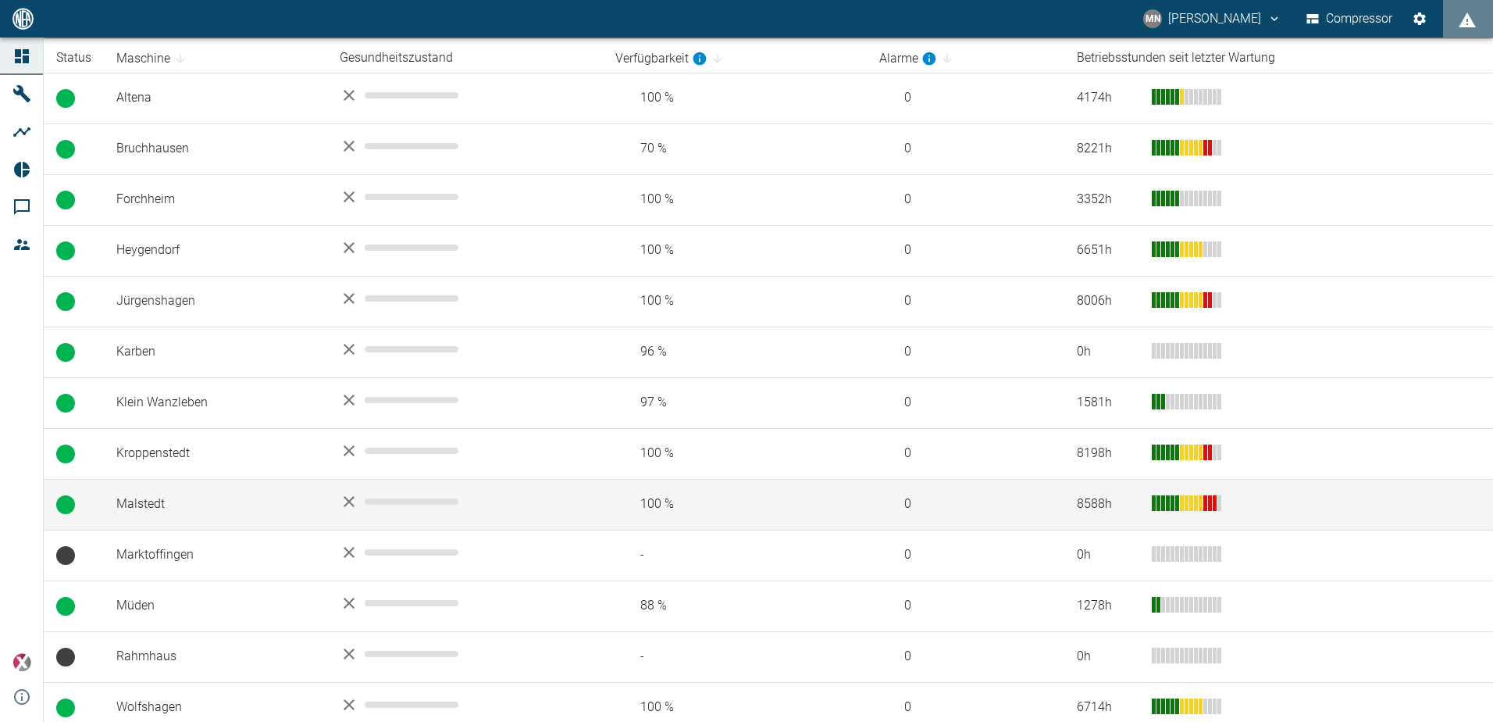
click at [185, 514] on td "Malstedt" at bounding box center [215, 504] width 223 height 51
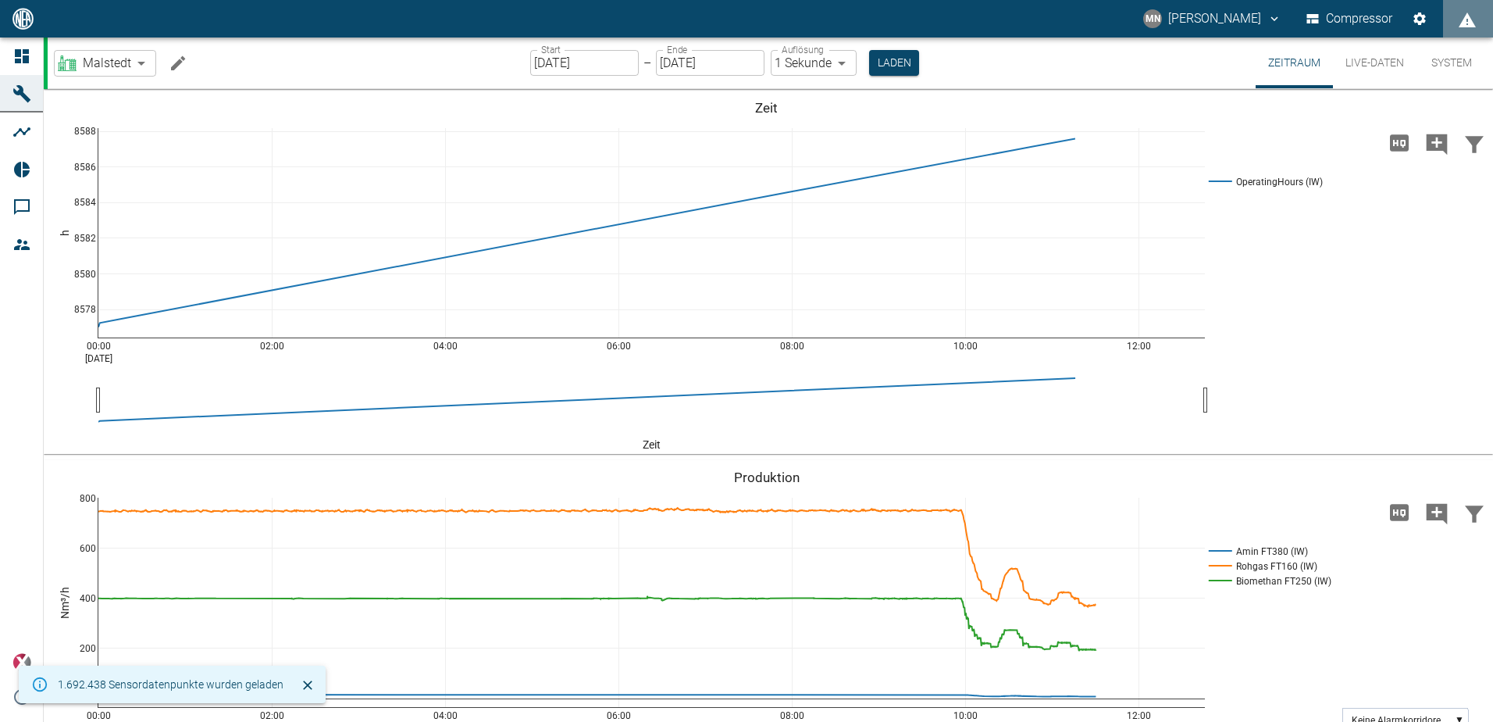
click at [1455, 62] on button "System" at bounding box center [1452, 62] width 70 height 51
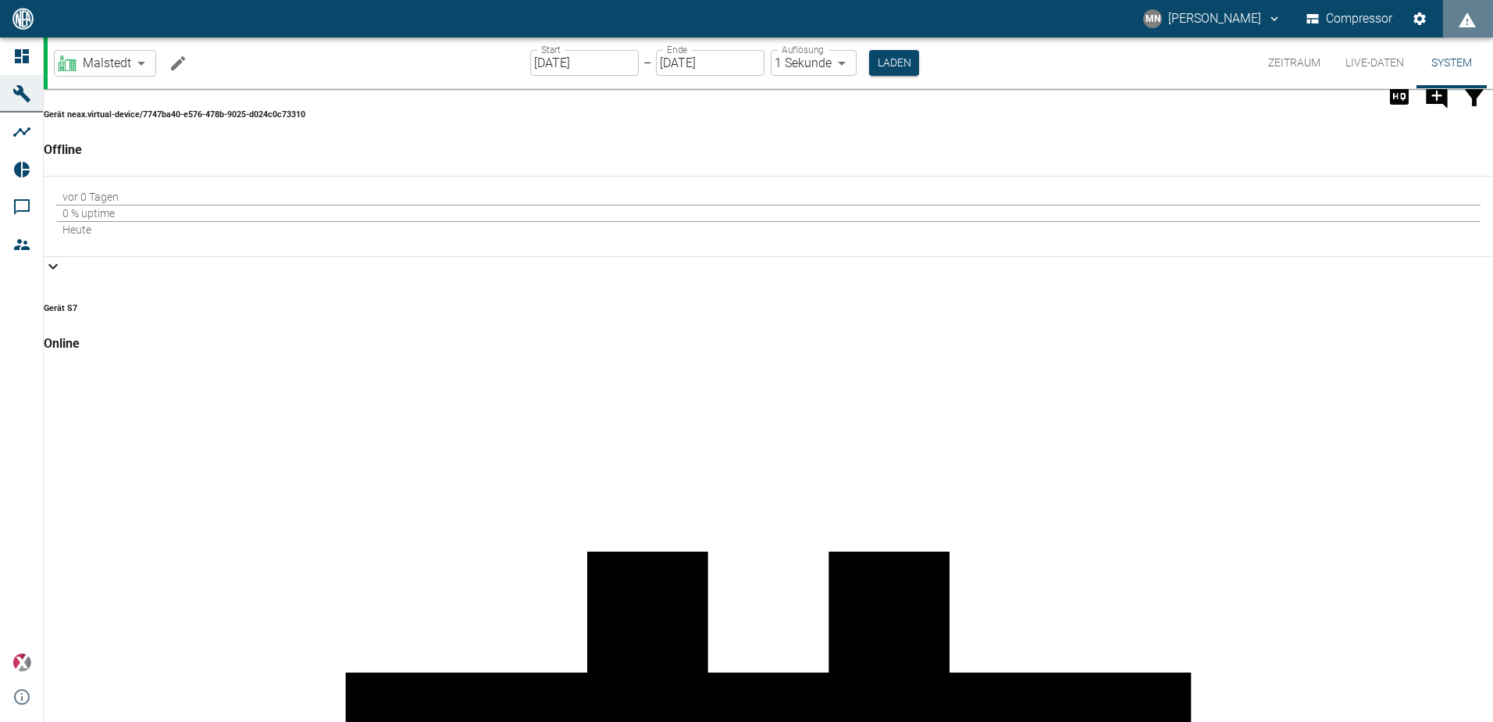
click at [1359, 69] on button "Live-Daten" at bounding box center [1375, 62] width 84 height 51
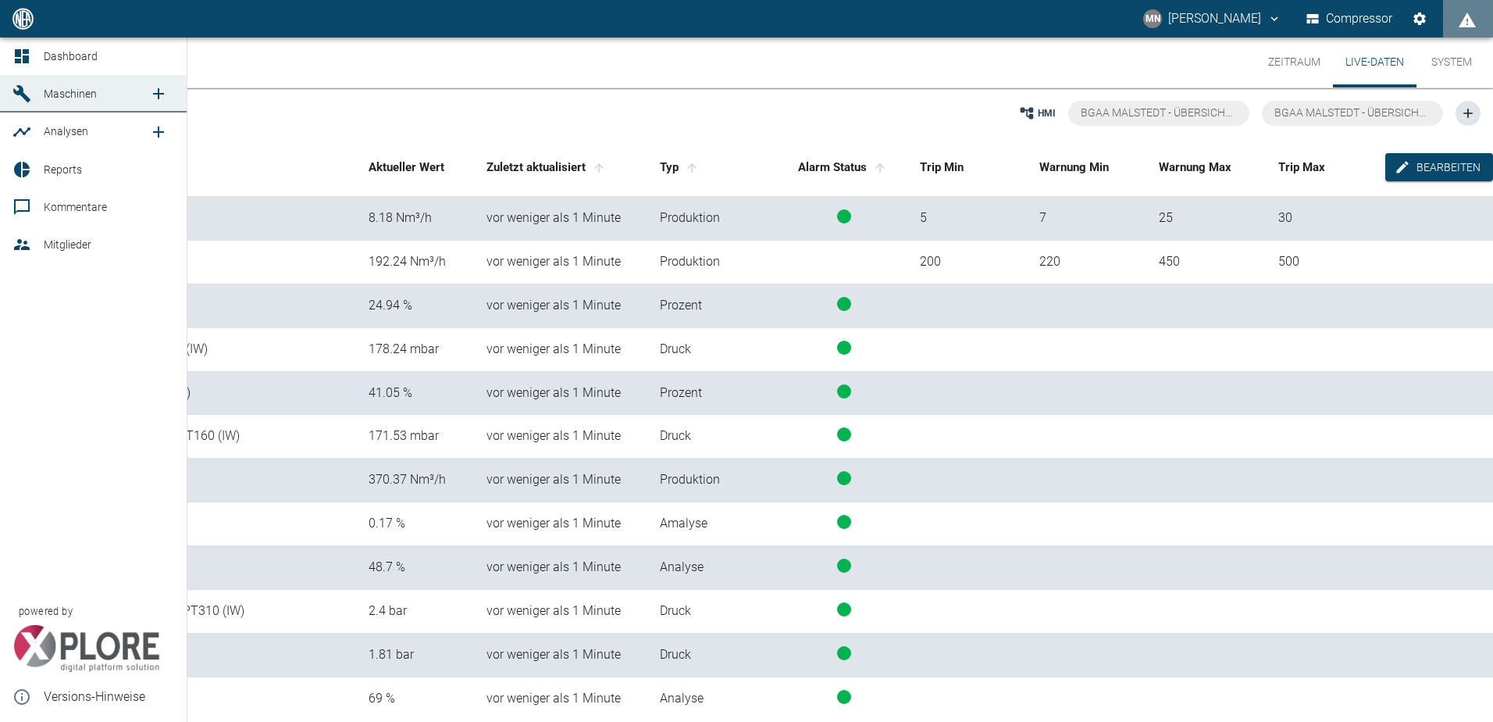
click at [53, 56] on span "Dashboard" at bounding box center [71, 56] width 54 height 12
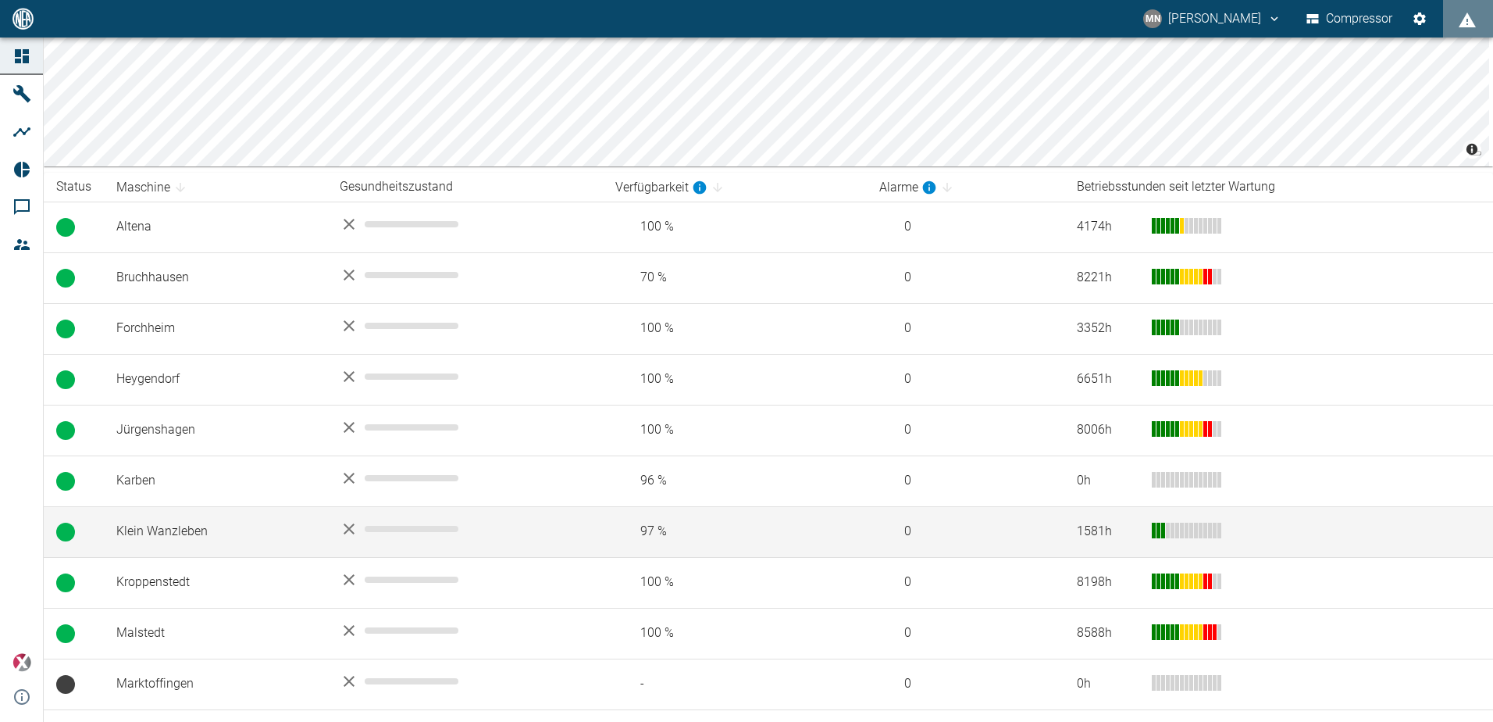
scroll to position [234, 0]
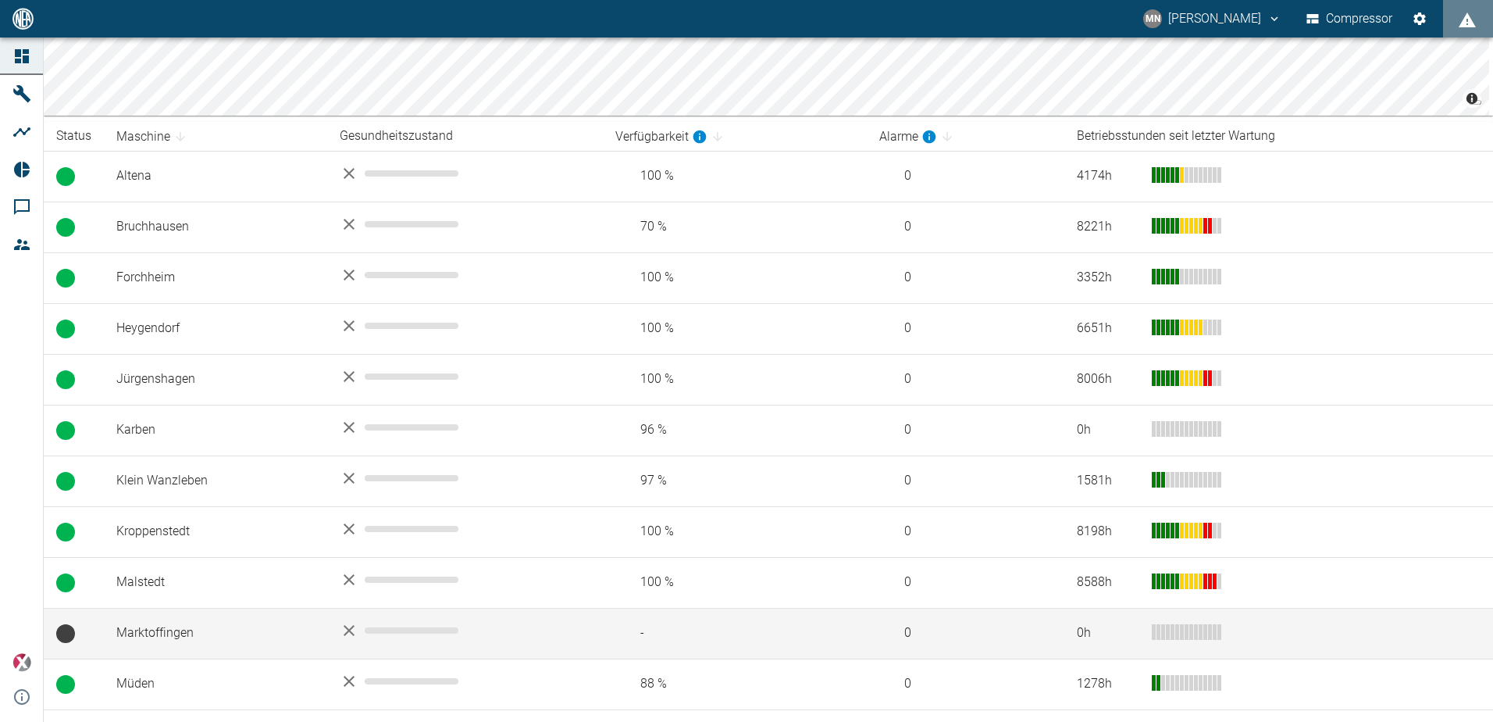
click at [169, 621] on td "Marktoffingen" at bounding box center [215, 633] width 223 height 51
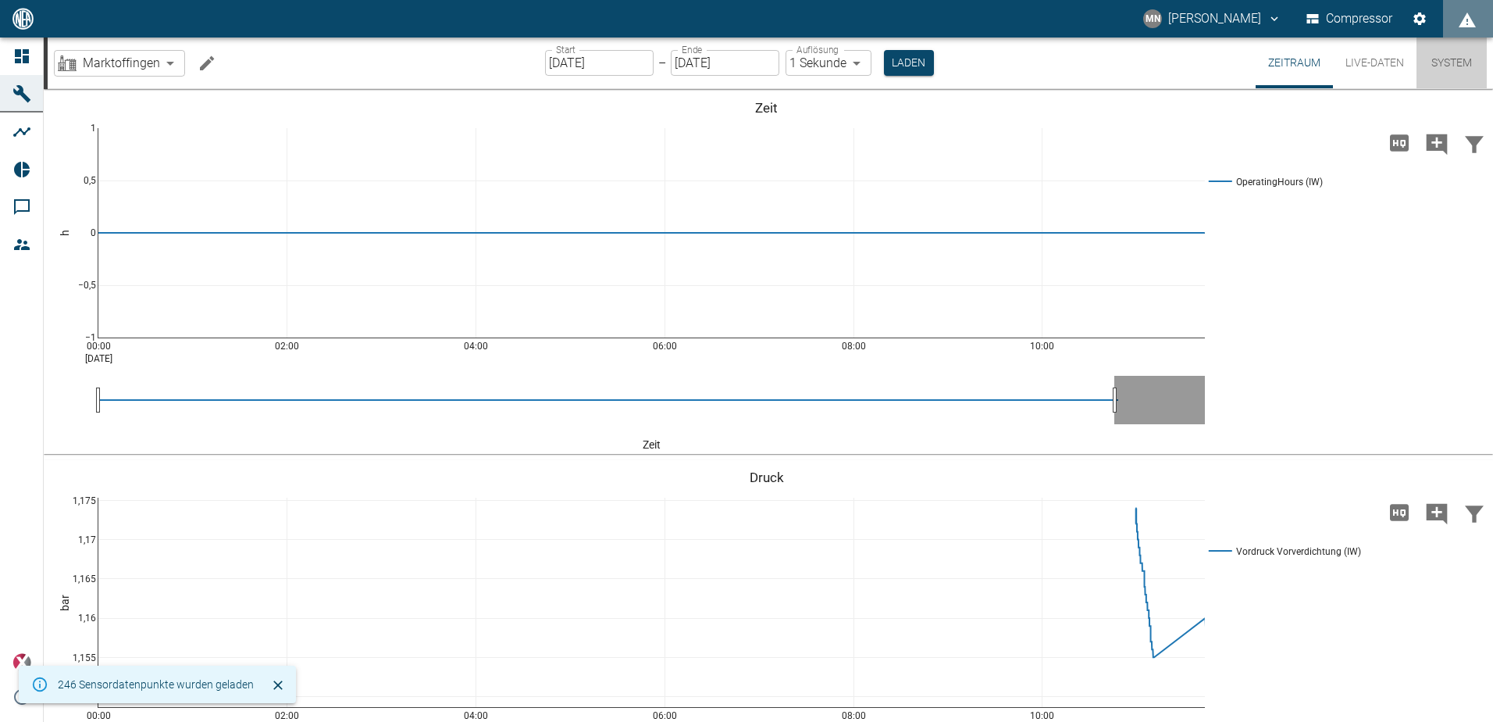
click at [1442, 59] on button "System" at bounding box center [1452, 62] width 70 height 51
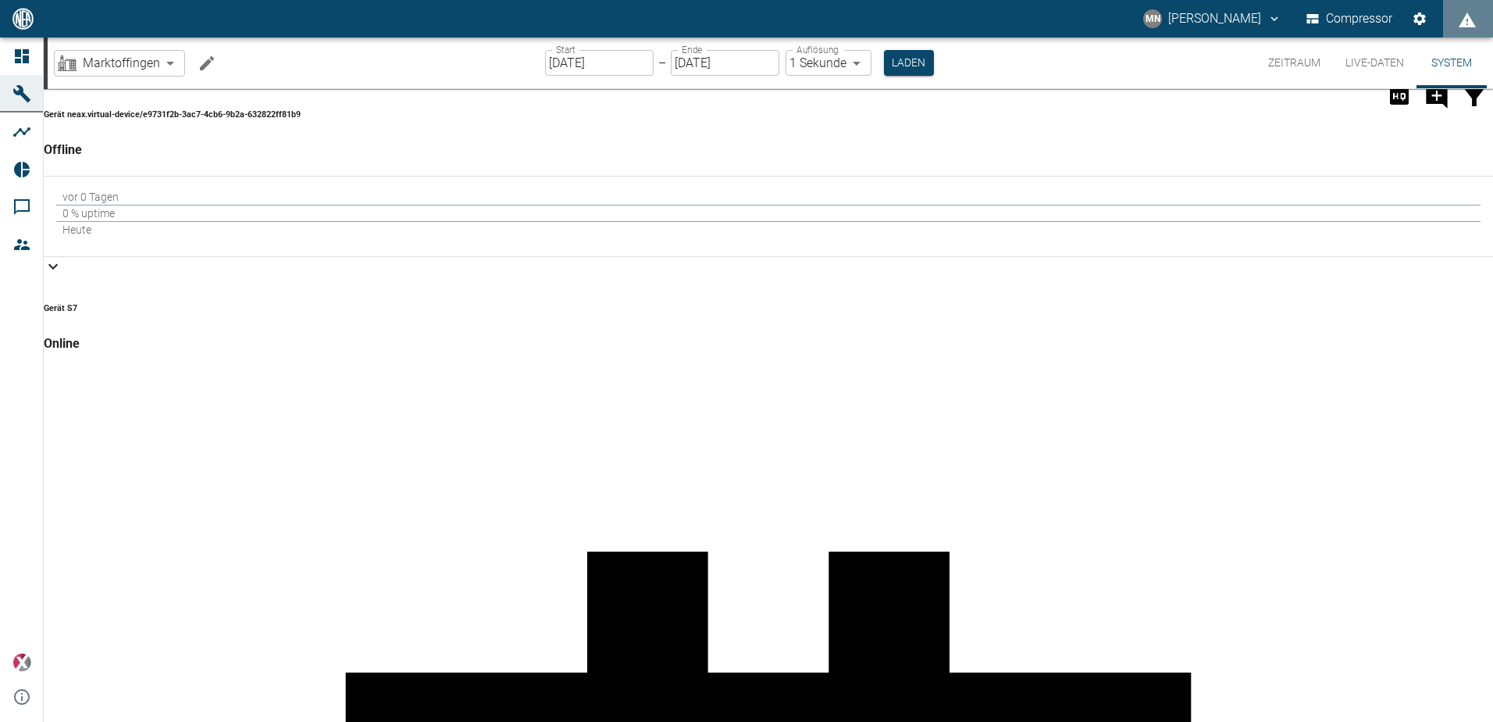
click at [1388, 68] on button "Live-Daten" at bounding box center [1375, 62] width 84 height 51
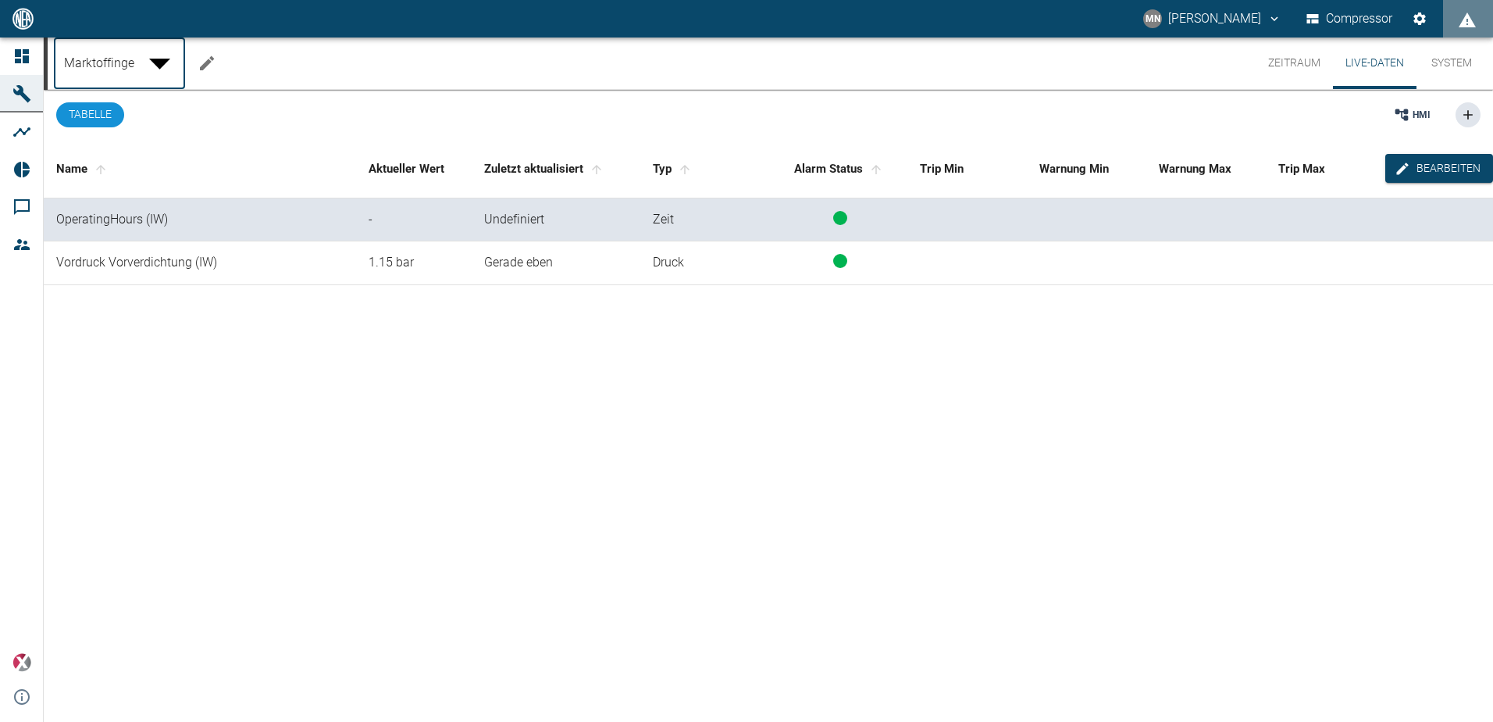
click at [168, 58] on body "MN [PERSON_NAME] Compressor Dashboard Maschinen Analysen Reports Kommentare Mit…" at bounding box center [746, 361] width 1493 height 722
click at [169, 63] on body "MN [PERSON_NAME] Compressor Dashboard Maschinen Analysen Reports Kommentare Mit…" at bounding box center [746, 361] width 1493 height 722
type input "7747ba40-e576-478b-9025-d024c0c73310"
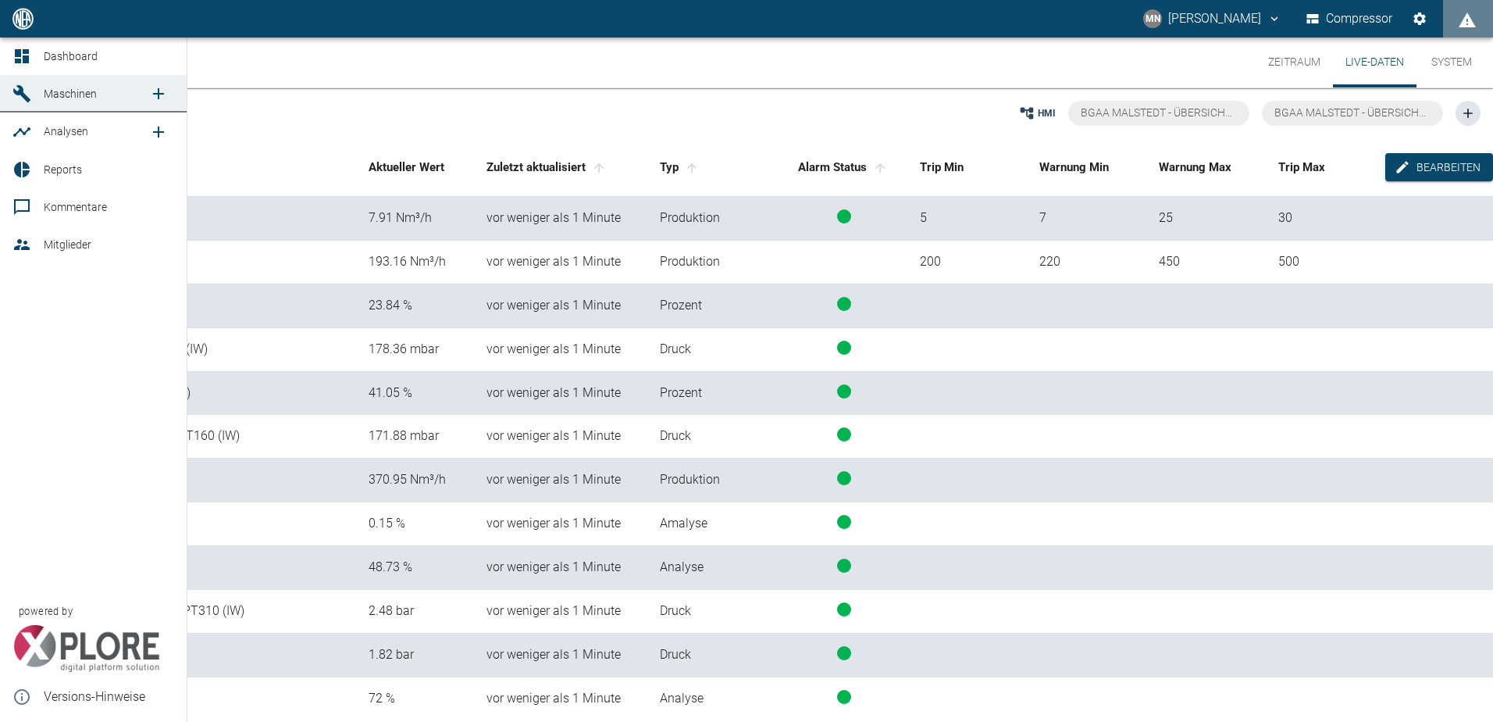
click at [28, 47] on icon at bounding box center [21, 56] width 19 height 19
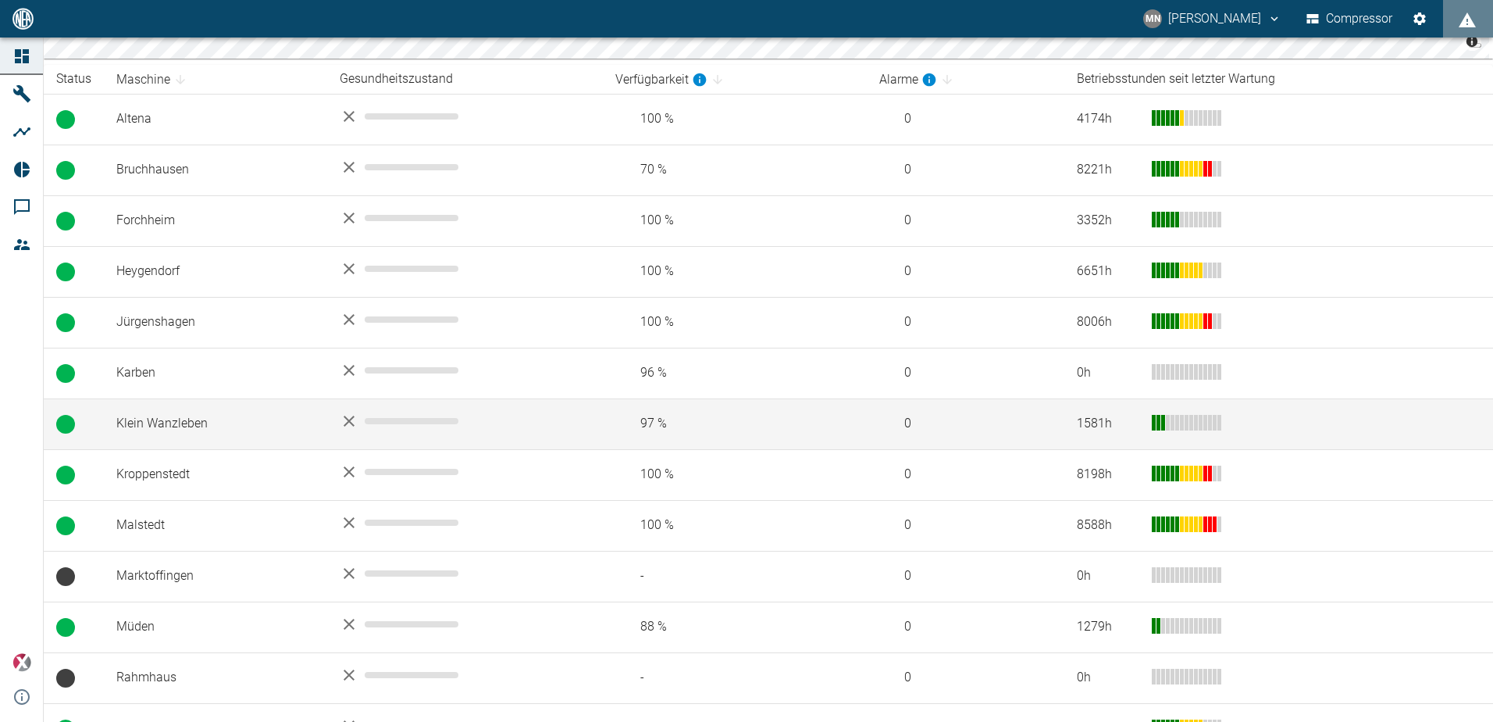
scroll to position [375, 0]
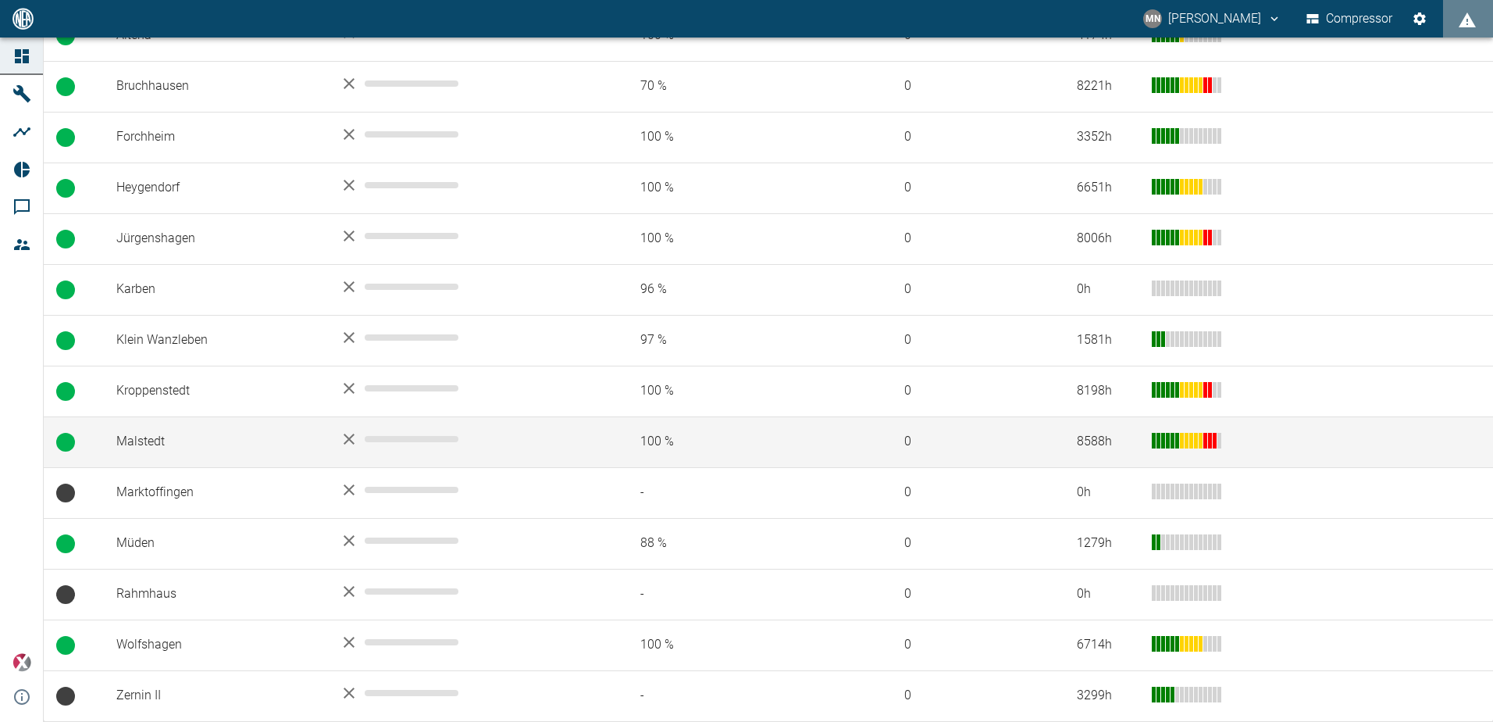
click at [218, 439] on td "Malstedt" at bounding box center [215, 441] width 223 height 51
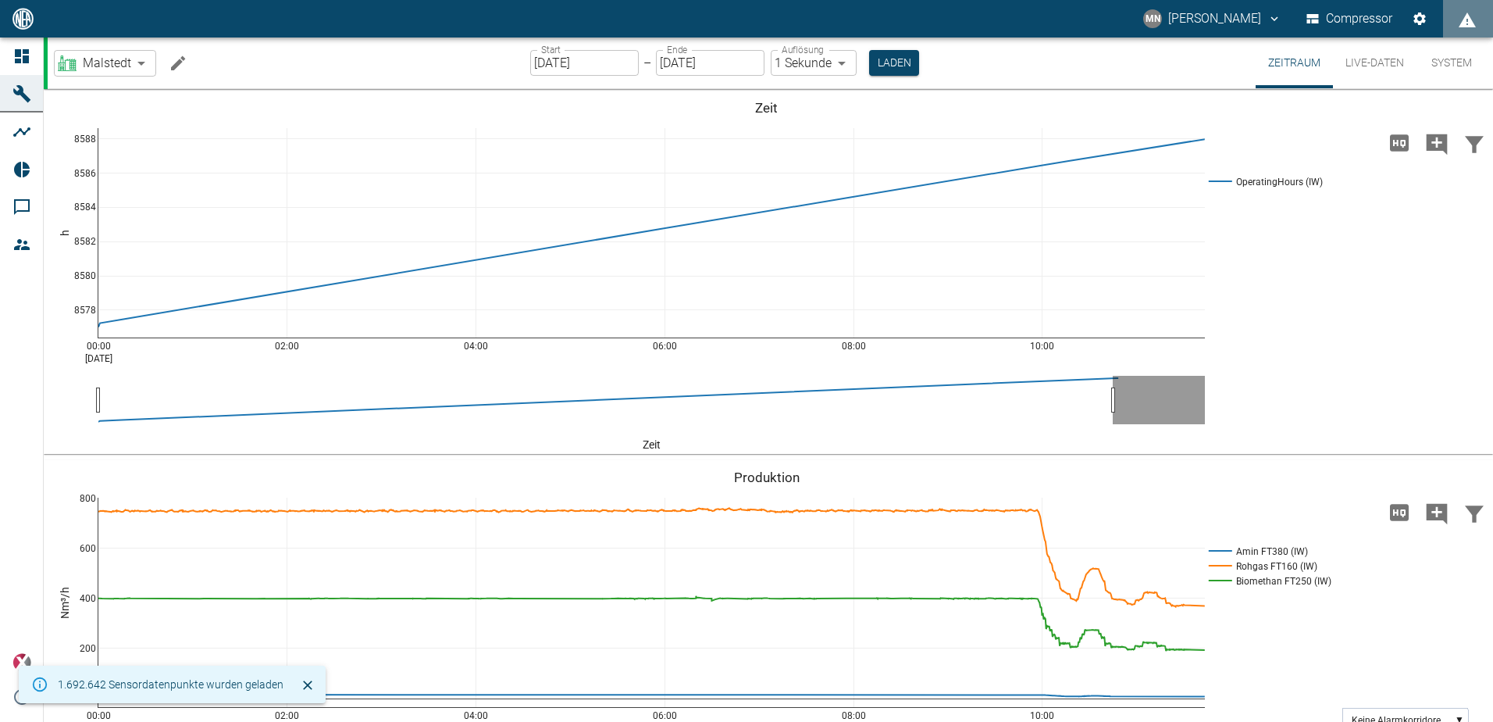
scroll to position [156, 0]
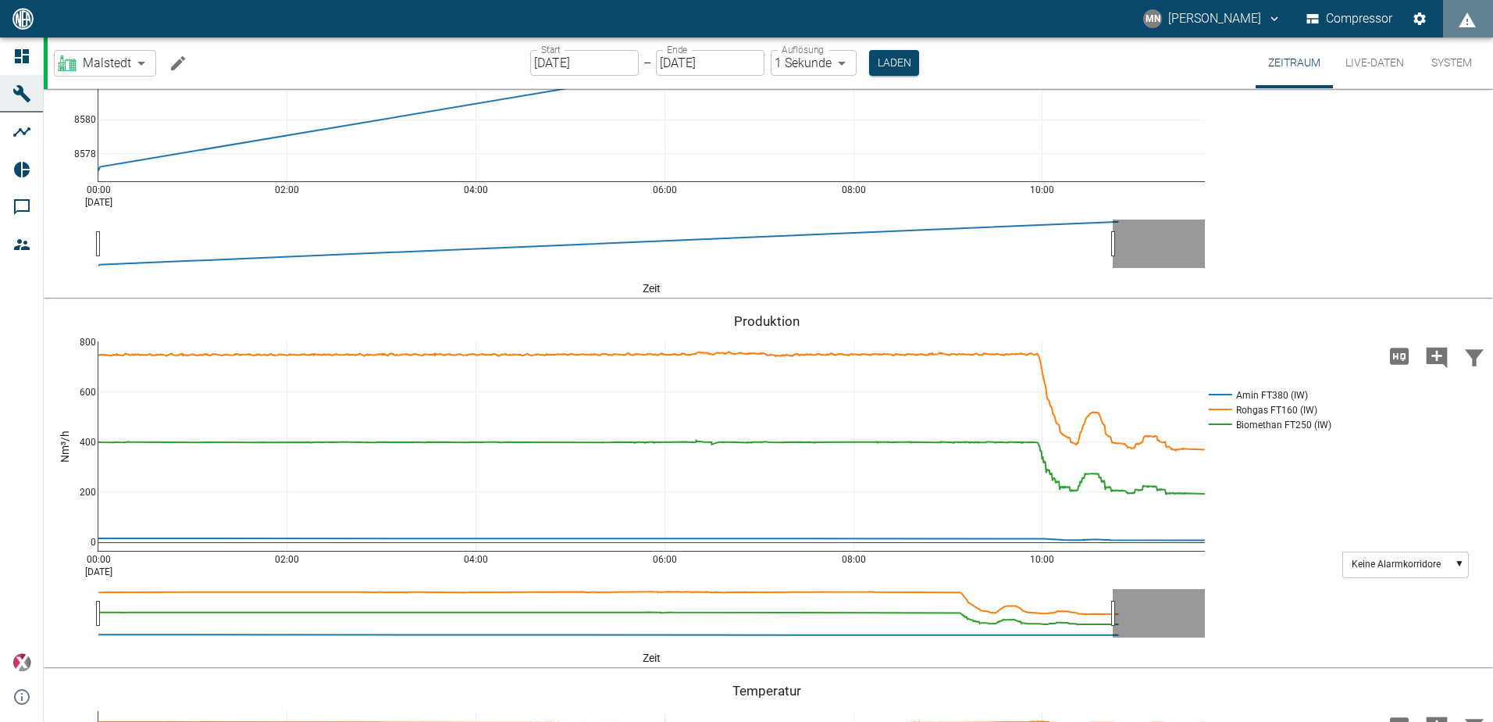
click at [183, 59] on icon "Machine bearbeiten" at bounding box center [178, 62] width 14 height 14
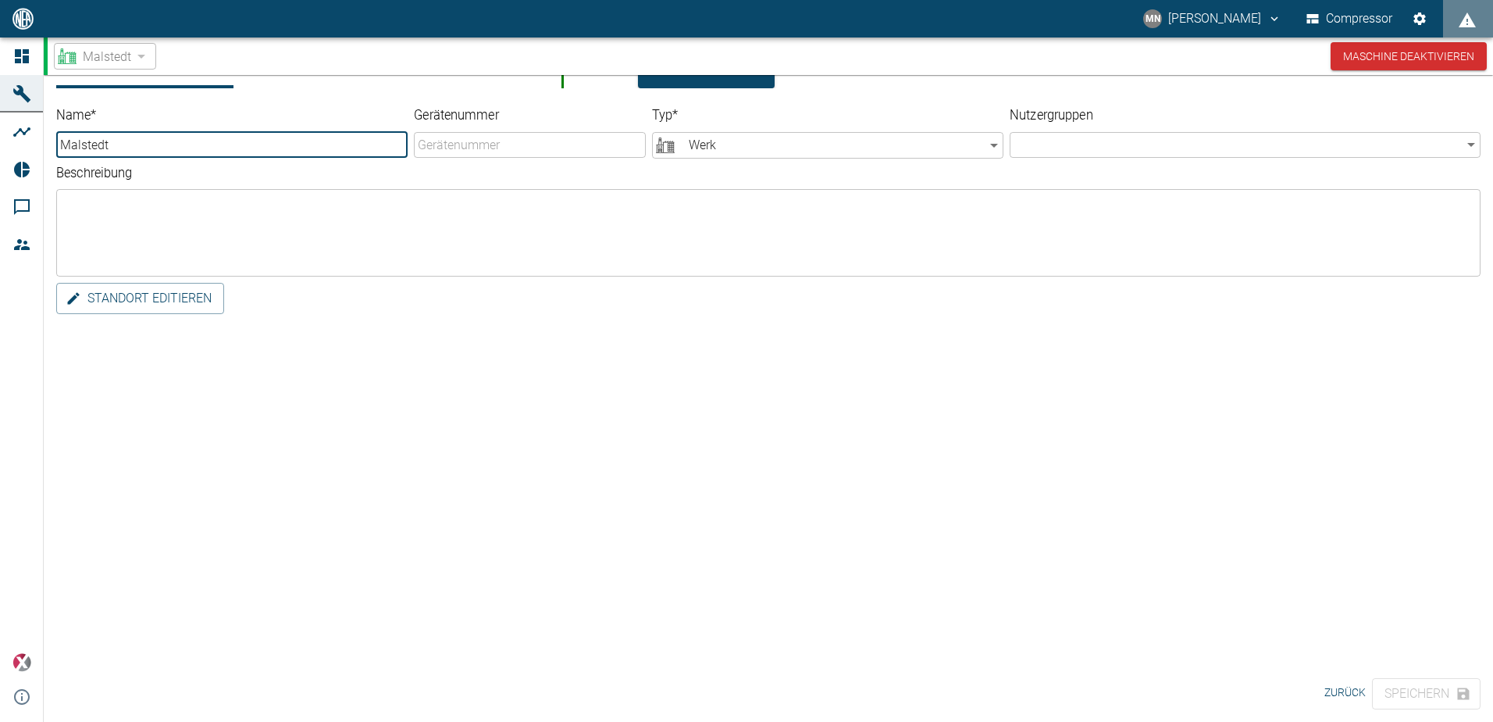
scroll to position [0, 0]
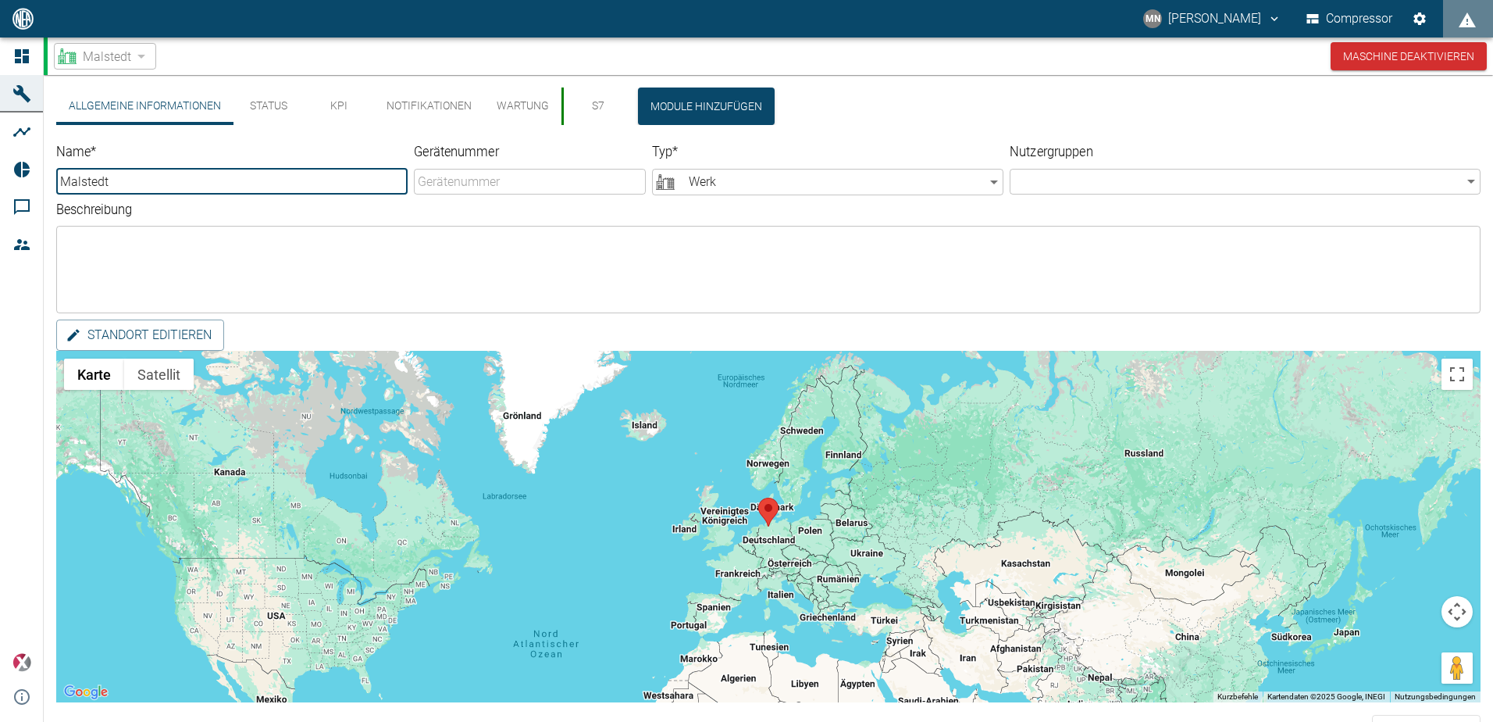
click at [269, 99] on button "Status" at bounding box center [269, 105] width 70 height 37
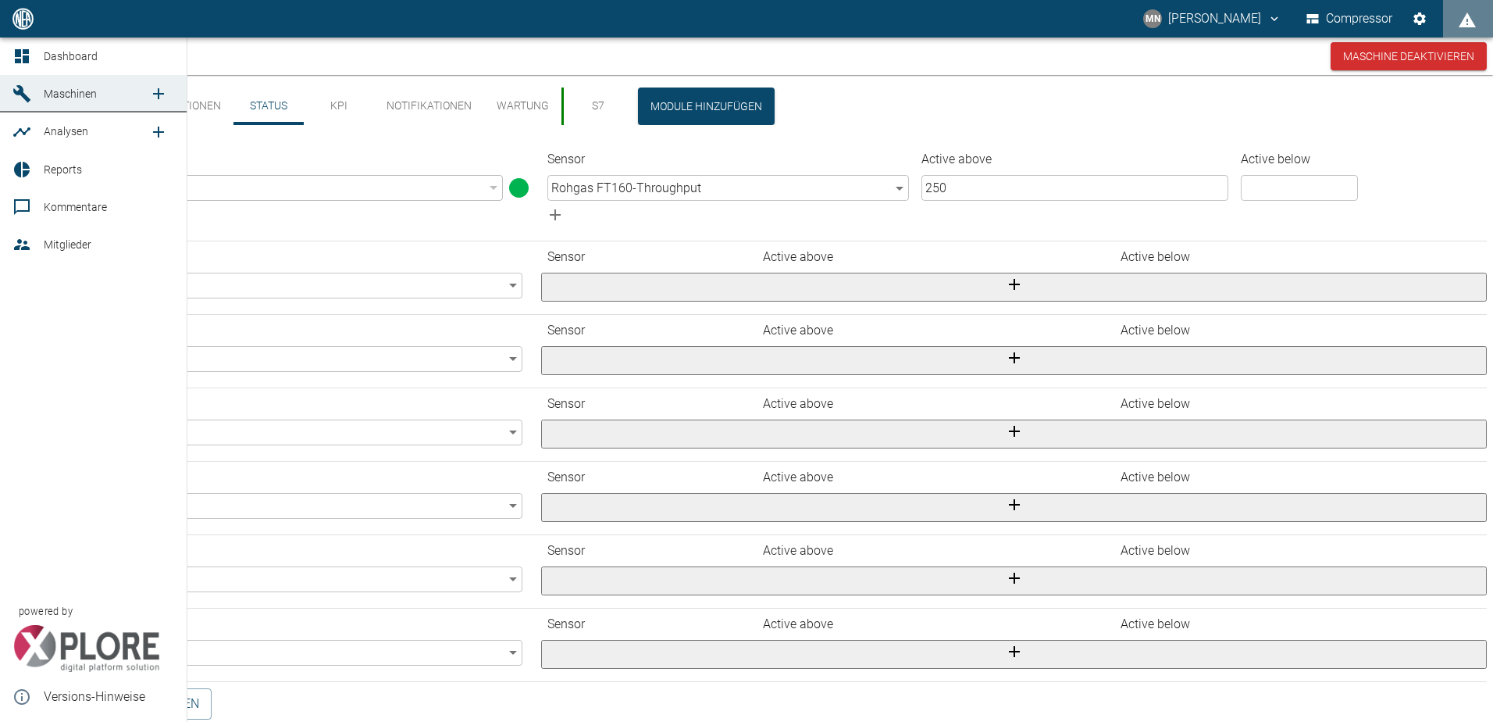
click at [19, 66] on icon at bounding box center [21, 56] width 19 height 19
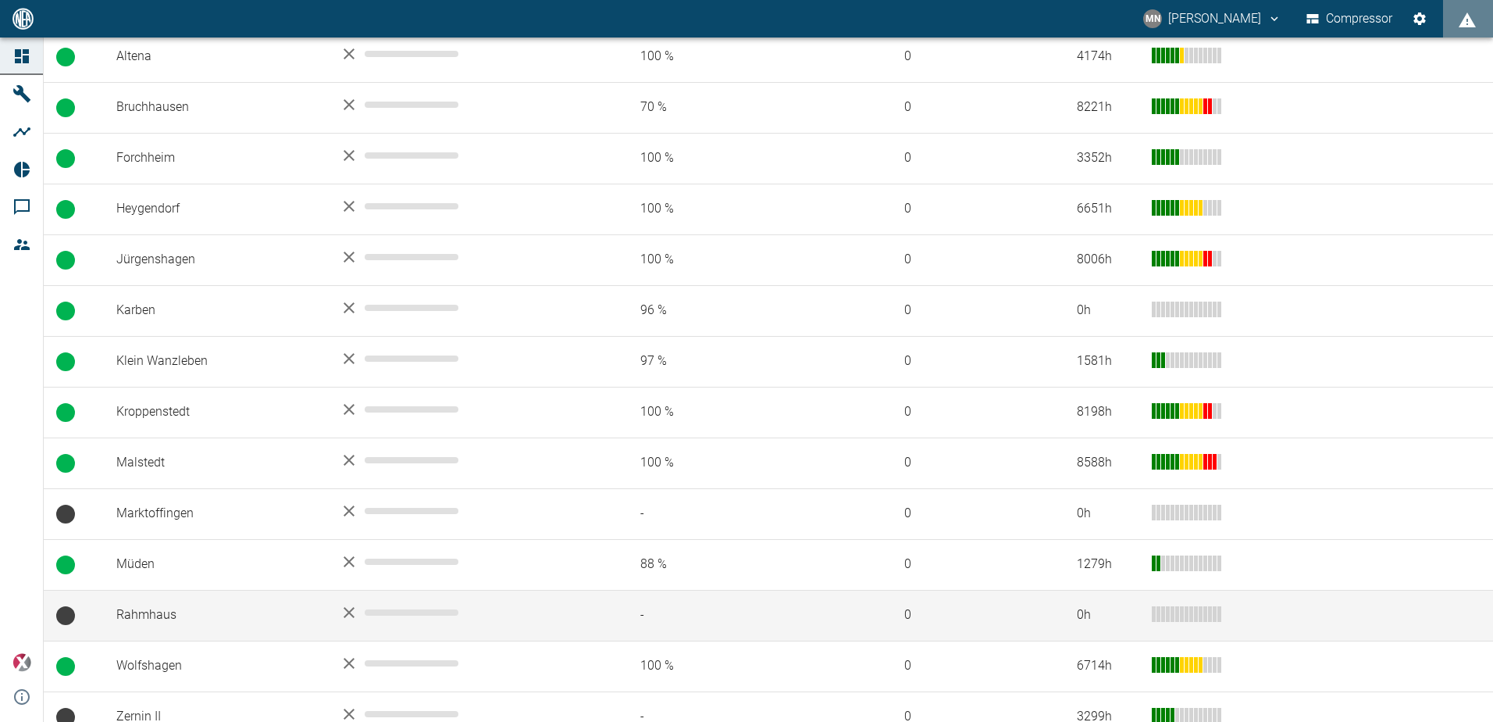
scroll to position [375, 0]
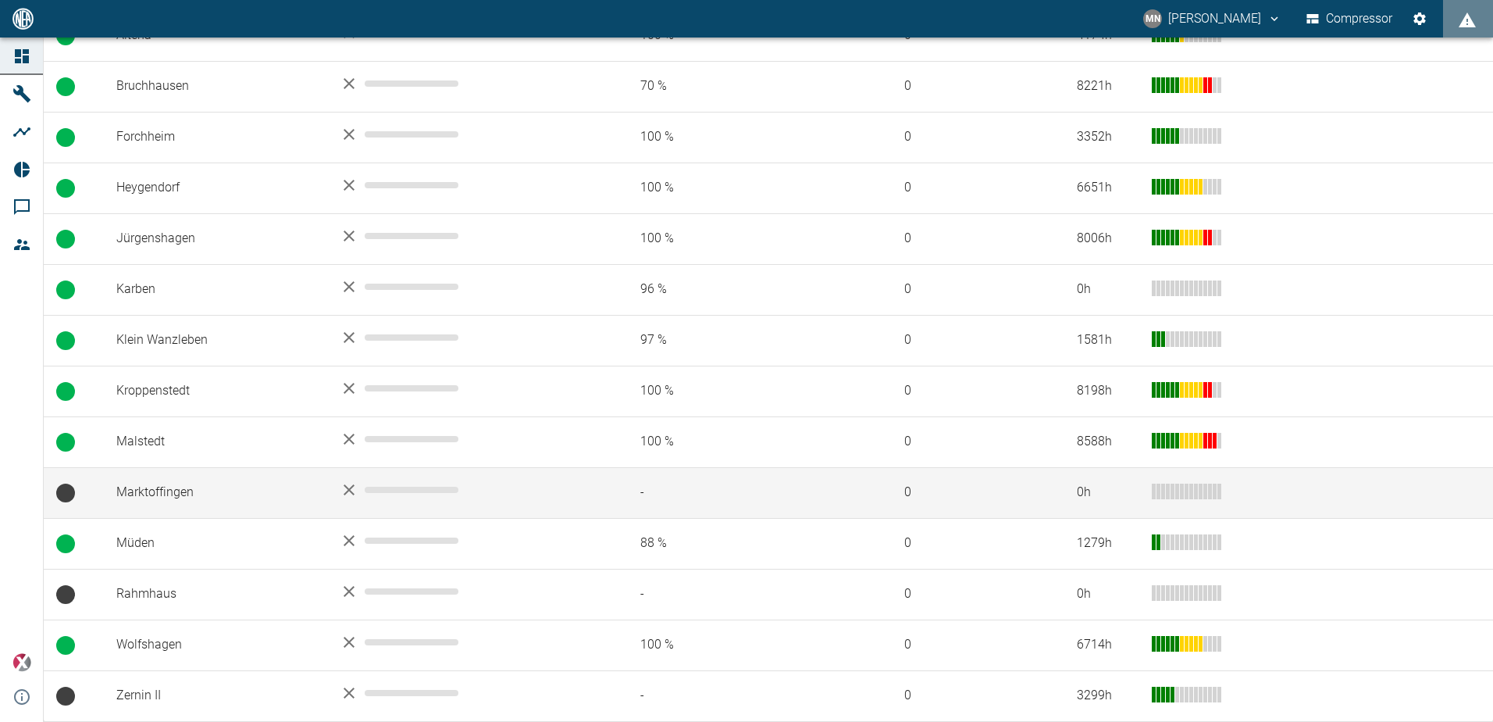
click at [206, 496] on td "Marktoffingen" at bounding box center [215, 492] width 223 height 51
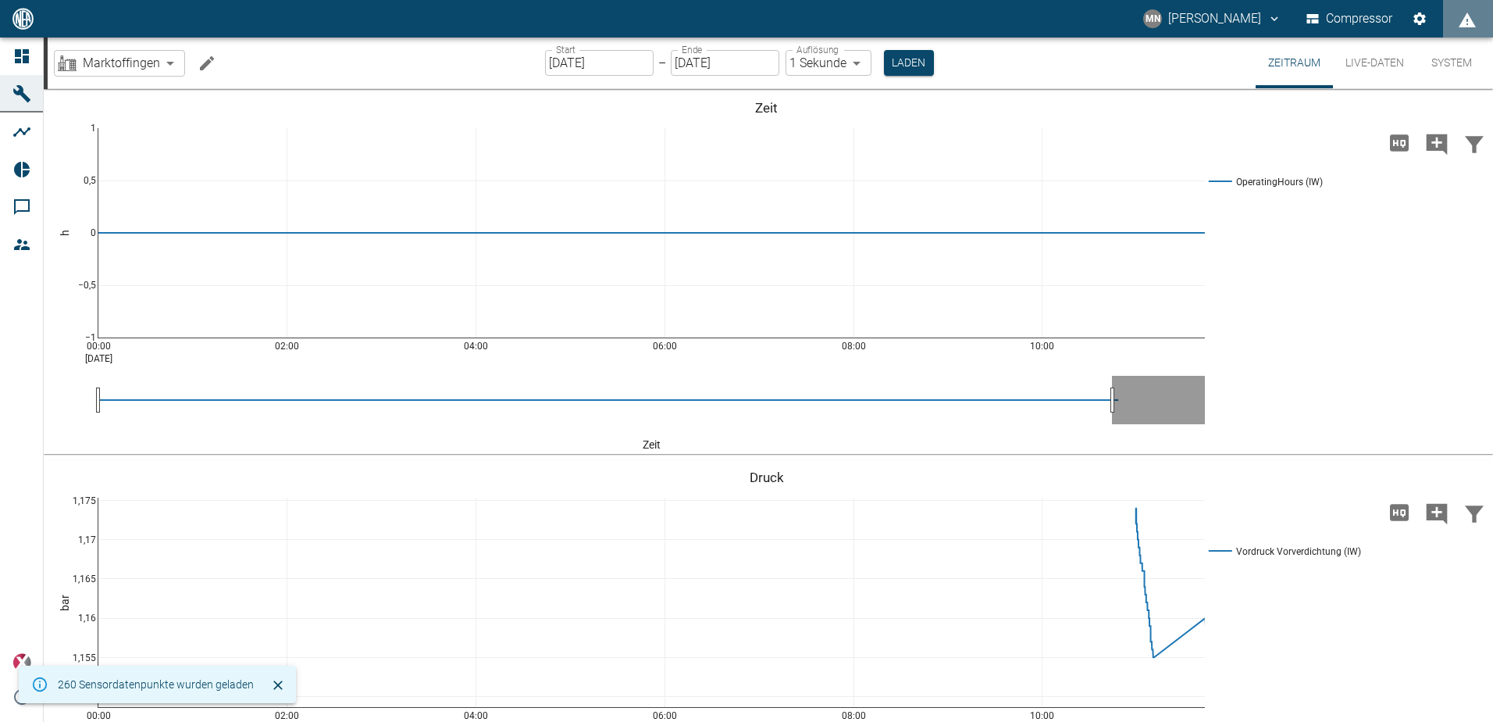
click at [216, 64] on icon "Machine bearbeiten" at bounding box center [207, 63] width 19 height 19
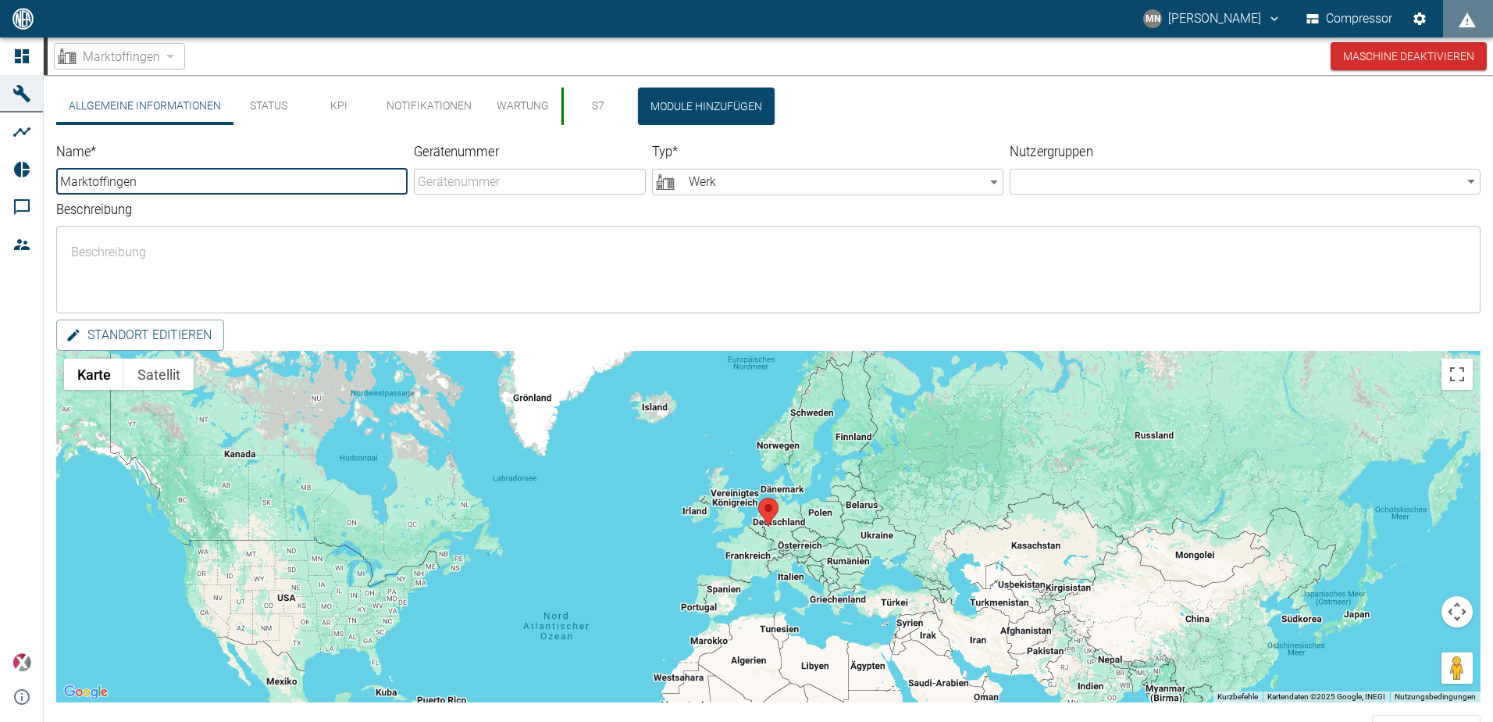
click at [283, 105] on button "Status" at bounding box center [269, 105] width 70 height 37
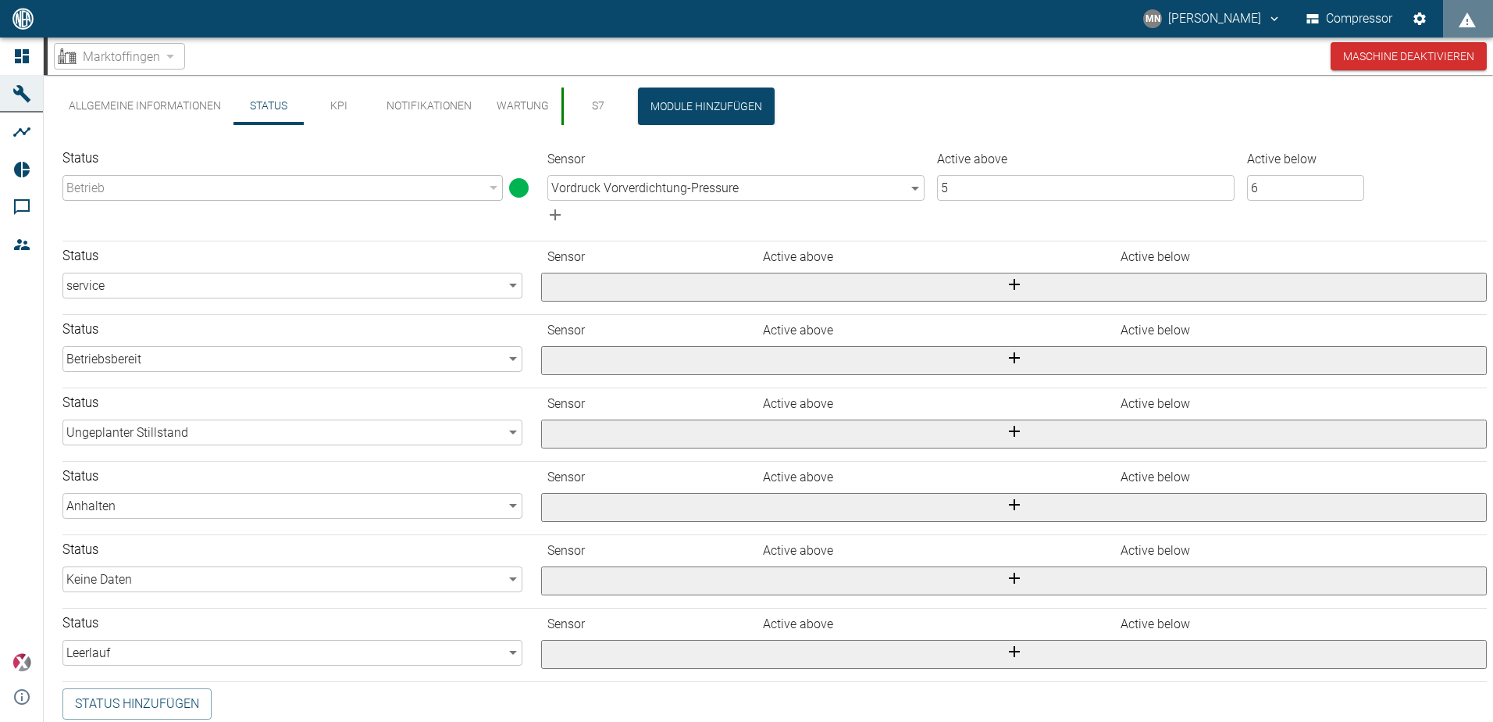
click at [1008, 184] on input "5" at bounding box center [1086, 188] width 298 height 26
type input "5"
type input "0"
type input "0.5"
type input "0"
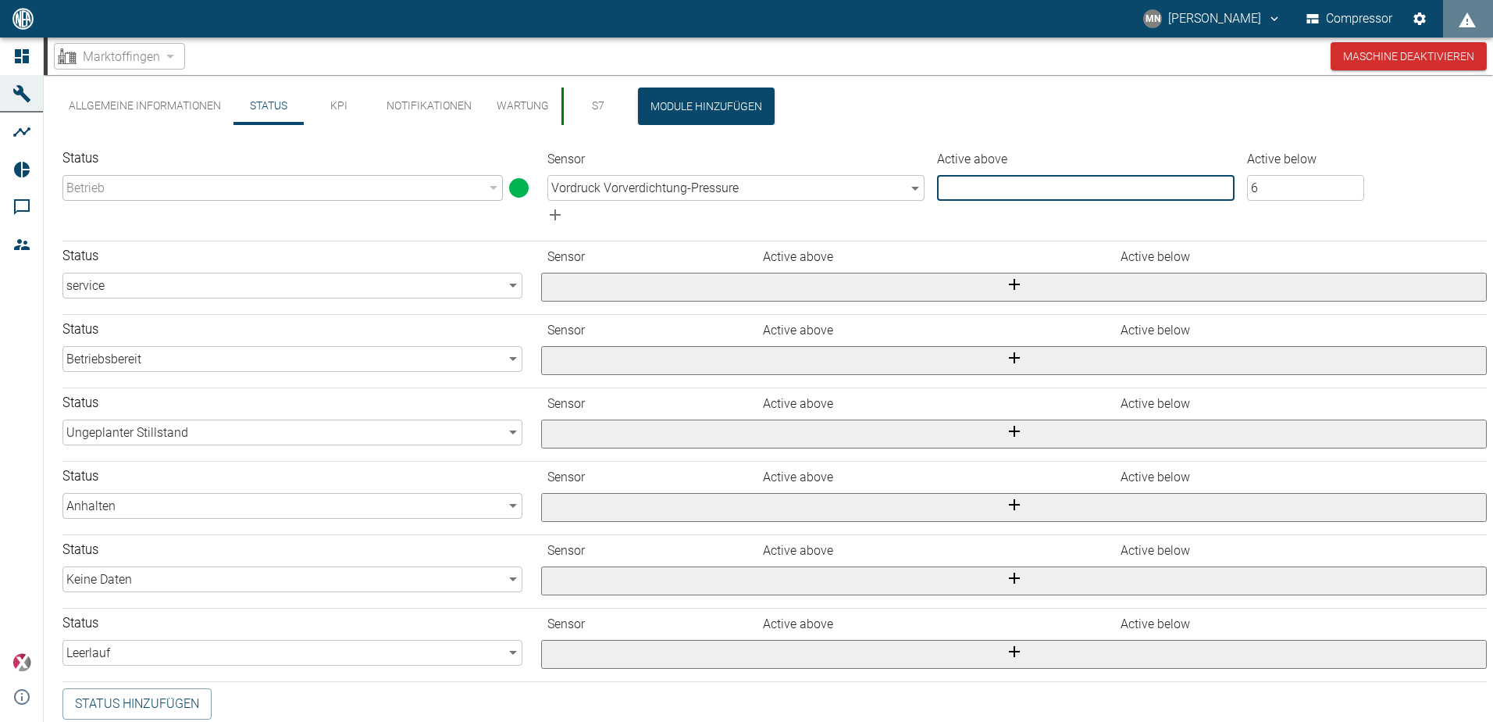
click at [1260, 183] on input "6" at bounding box center [1305, 188] width 117 height 26
drag, startPoint x: 1260, startPoint y: 183, endPoint x: 1221, endPoint y: 187, distance: 38.5
click at [1221, 187] on tr "Vordruck Vorverdichtung - Pressure 461f99b6-870e-4ca8-a273-a6c78078852e ​ ​ 6 ​" at bounding box center [1014, 188] width 946 height 26
type input "1"
type input "1.5"
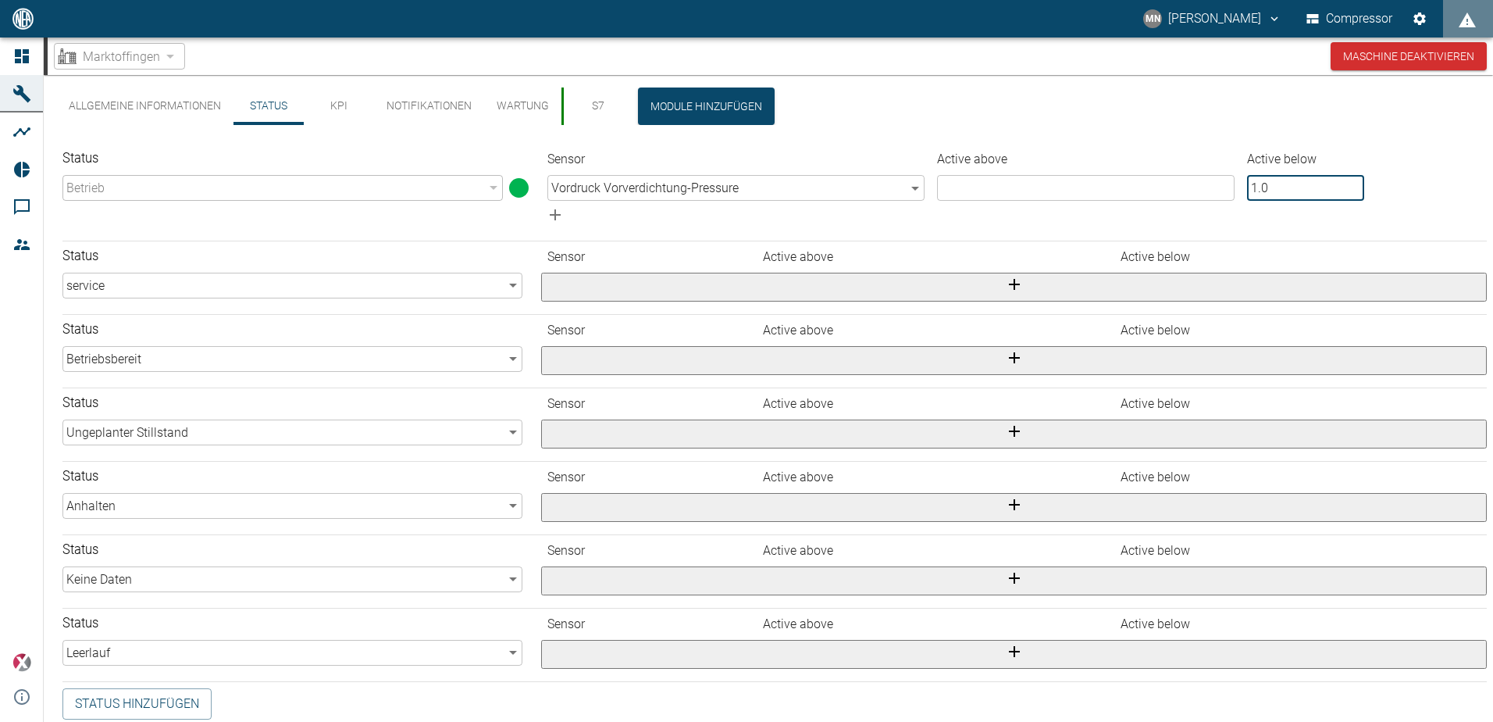
type input "1.0"
click at [1101, 194] on input "number" at bounding box center [1086, 188] width 298 height 26
type input "0"
type input "0.7"
click at [490, 190] on div "Betrieb" at bounding box center [282, 188] width 440 height 26
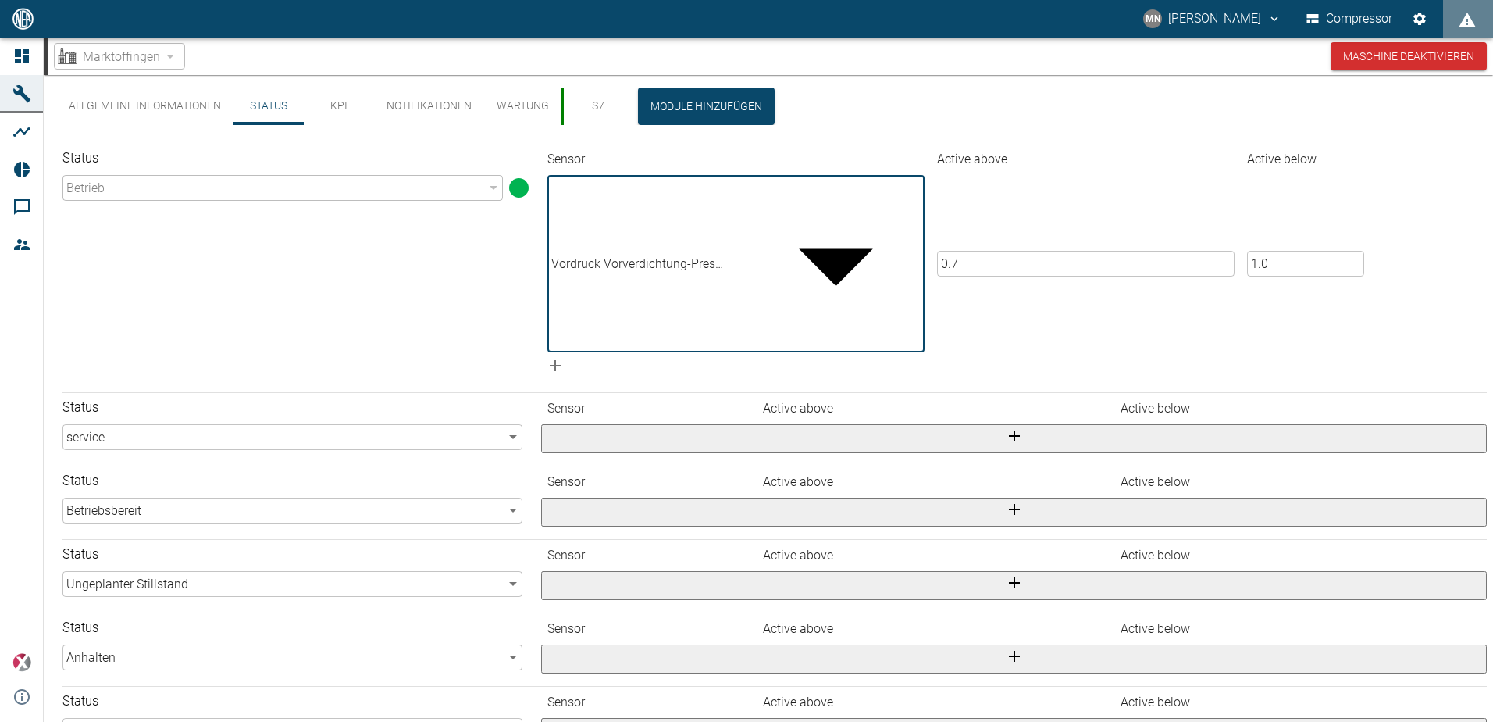
click at [929, 188] on body "MN [PERSON_NAME] Compressor Dashboard Maschinen Analysen Reports Kommentare Mit…" at bounding box center [746, 361] width 1493 height 722
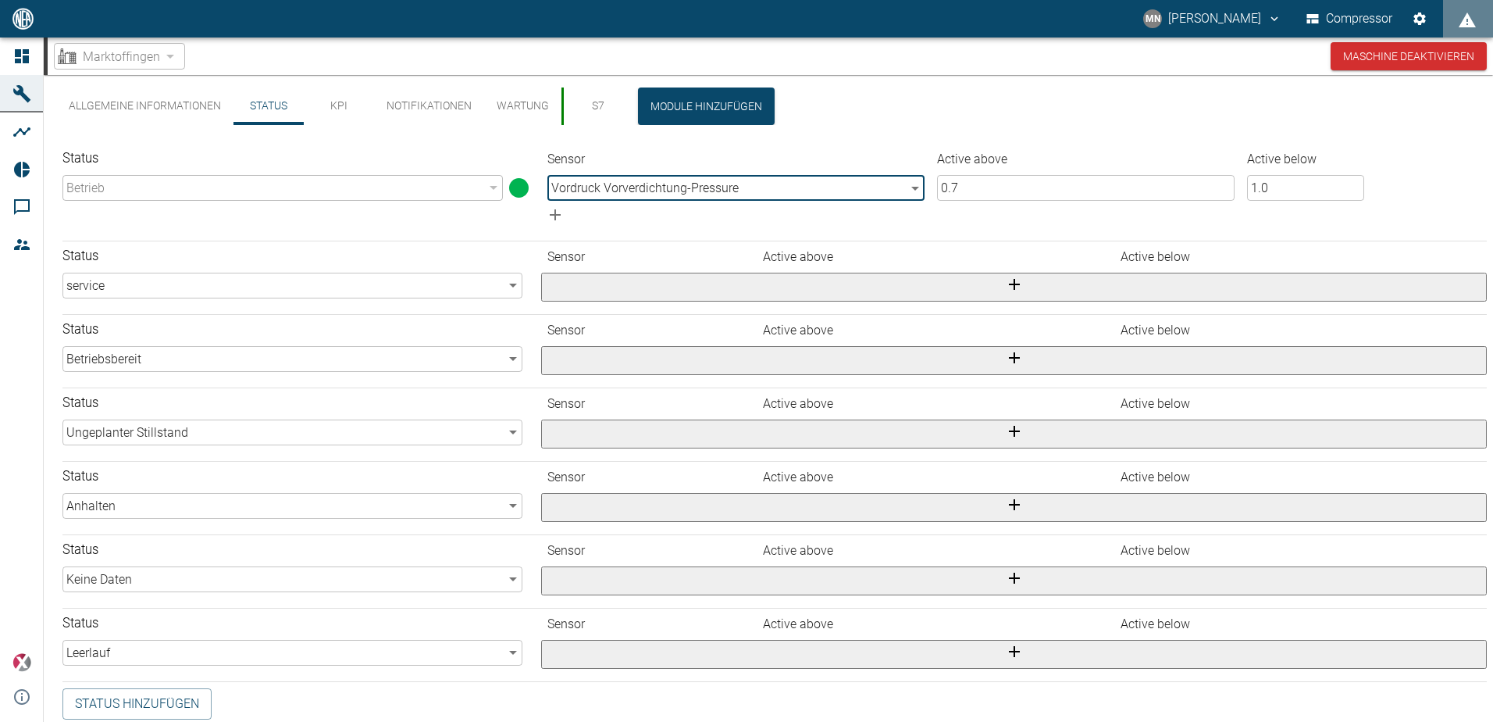
click at [362, 197] on div "Betrieb" at bounding box center [282, 188] width 440 height 26
click at [363, 184] on div "Betrieb" at bounding box center [282, 188] width 440 height 26
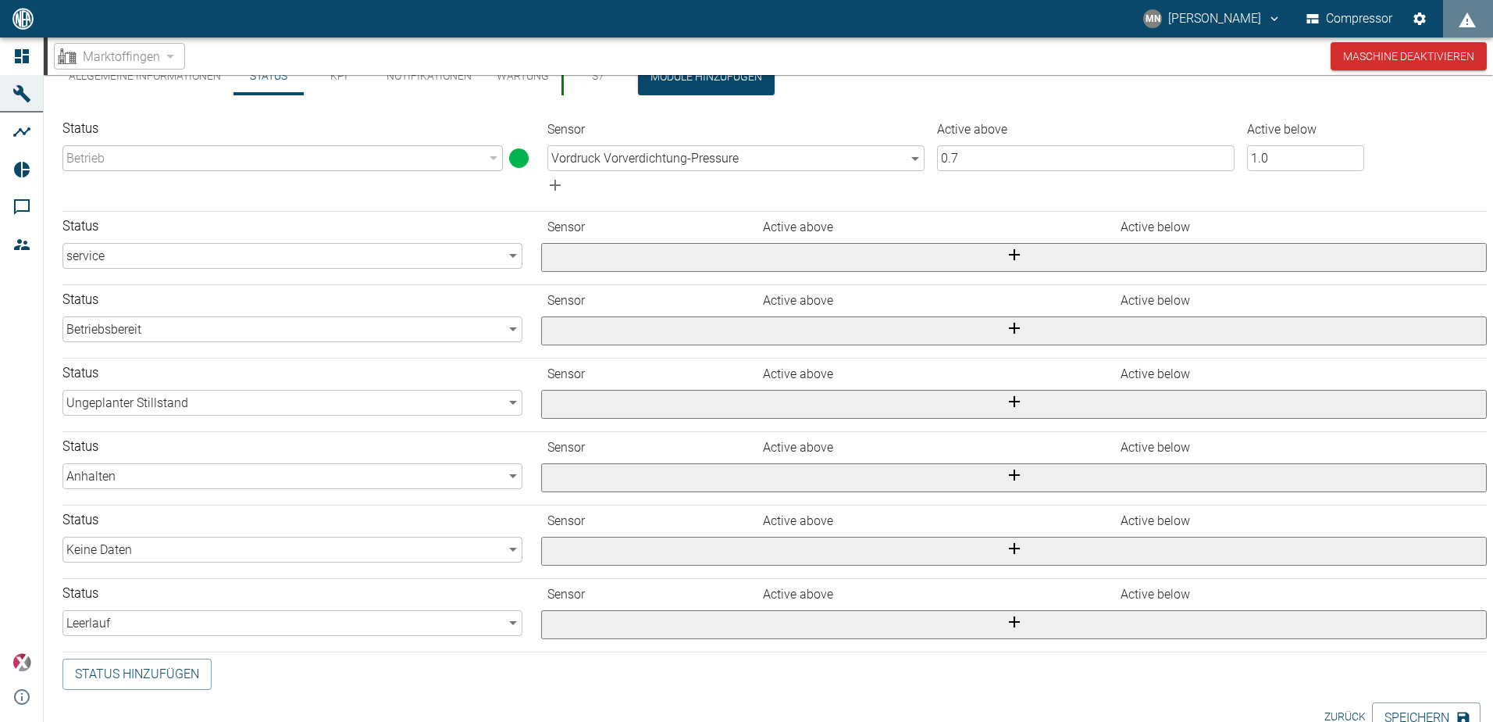
scroll to position [45, 0]
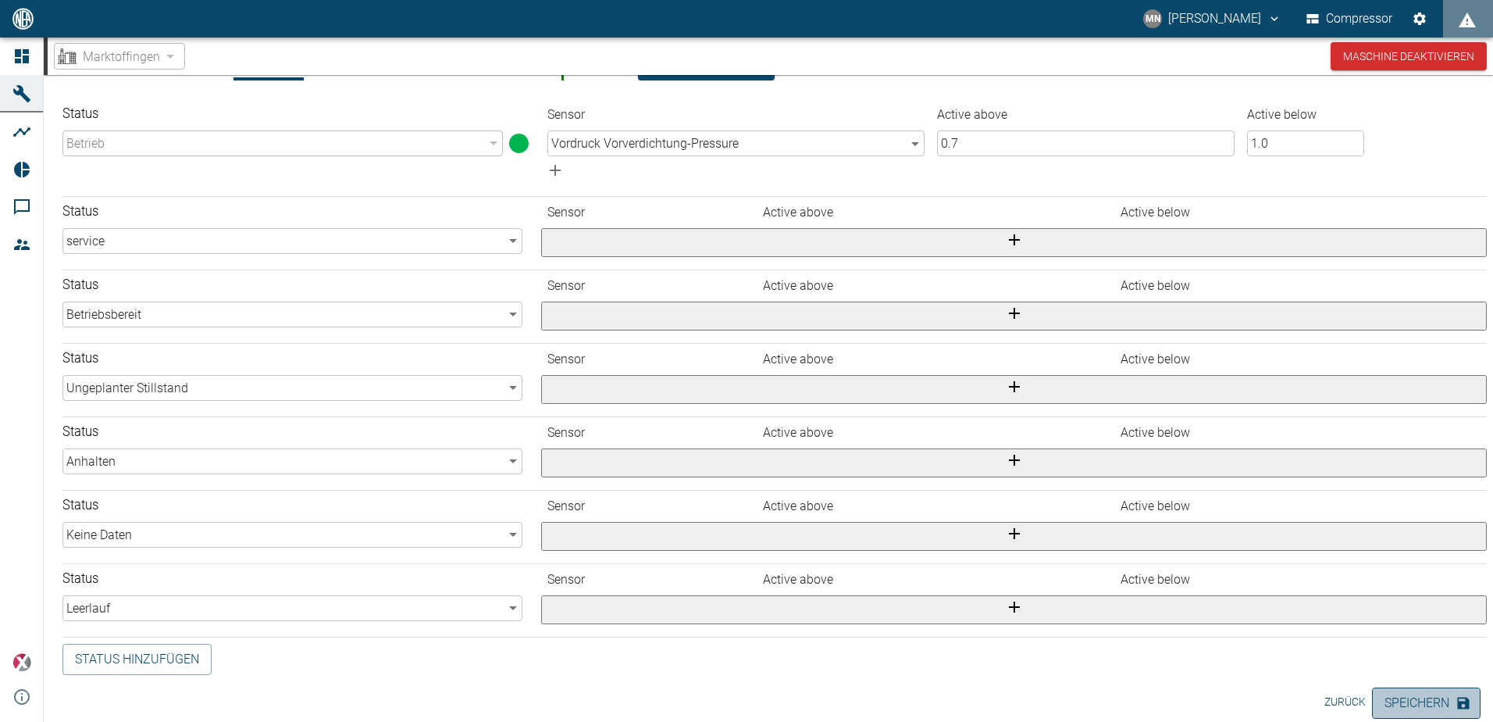
click at [1425, 697] on button "Speichern" at bounding box center [1426, 702] width 109 height 31
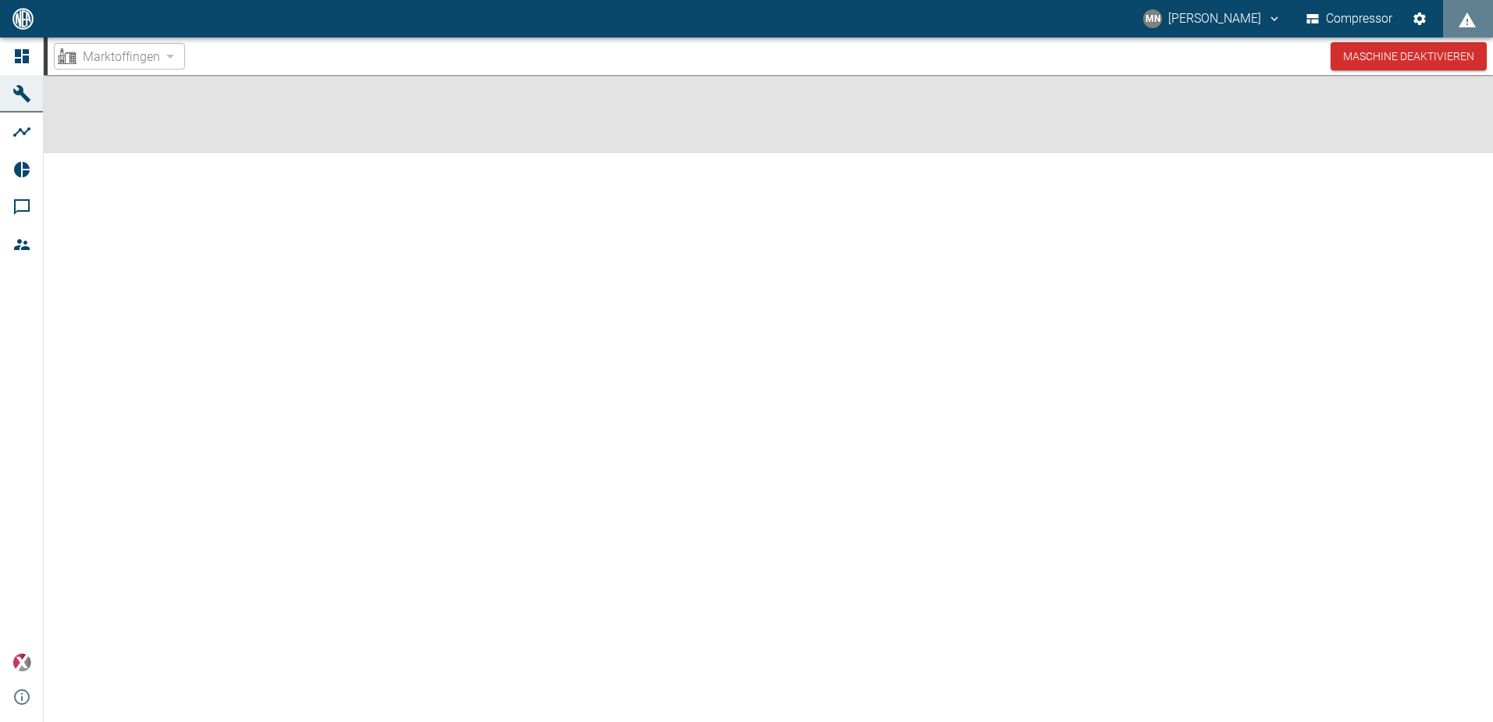
scroll to position [0, 0]
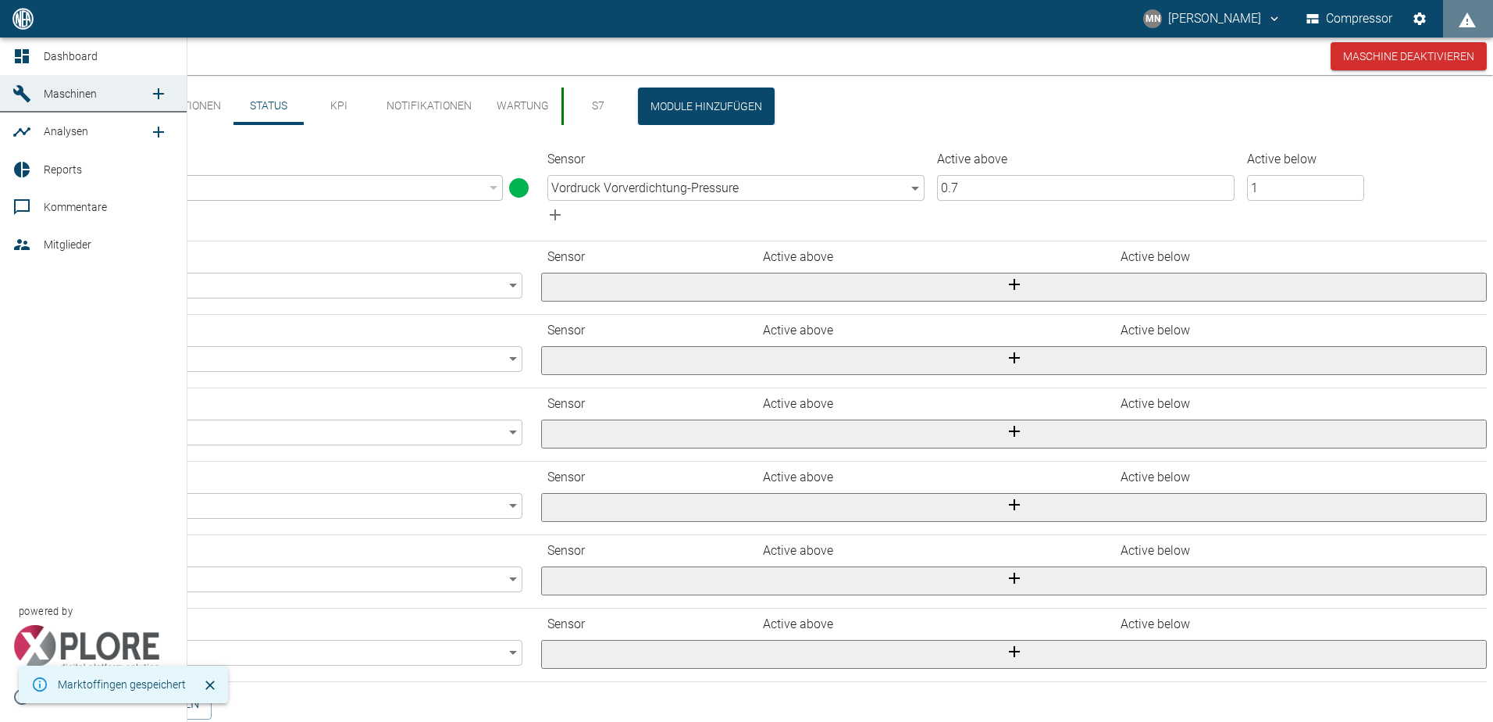
click at [24, 56] on icon at bounding box center [22, 56] width 14 height 14
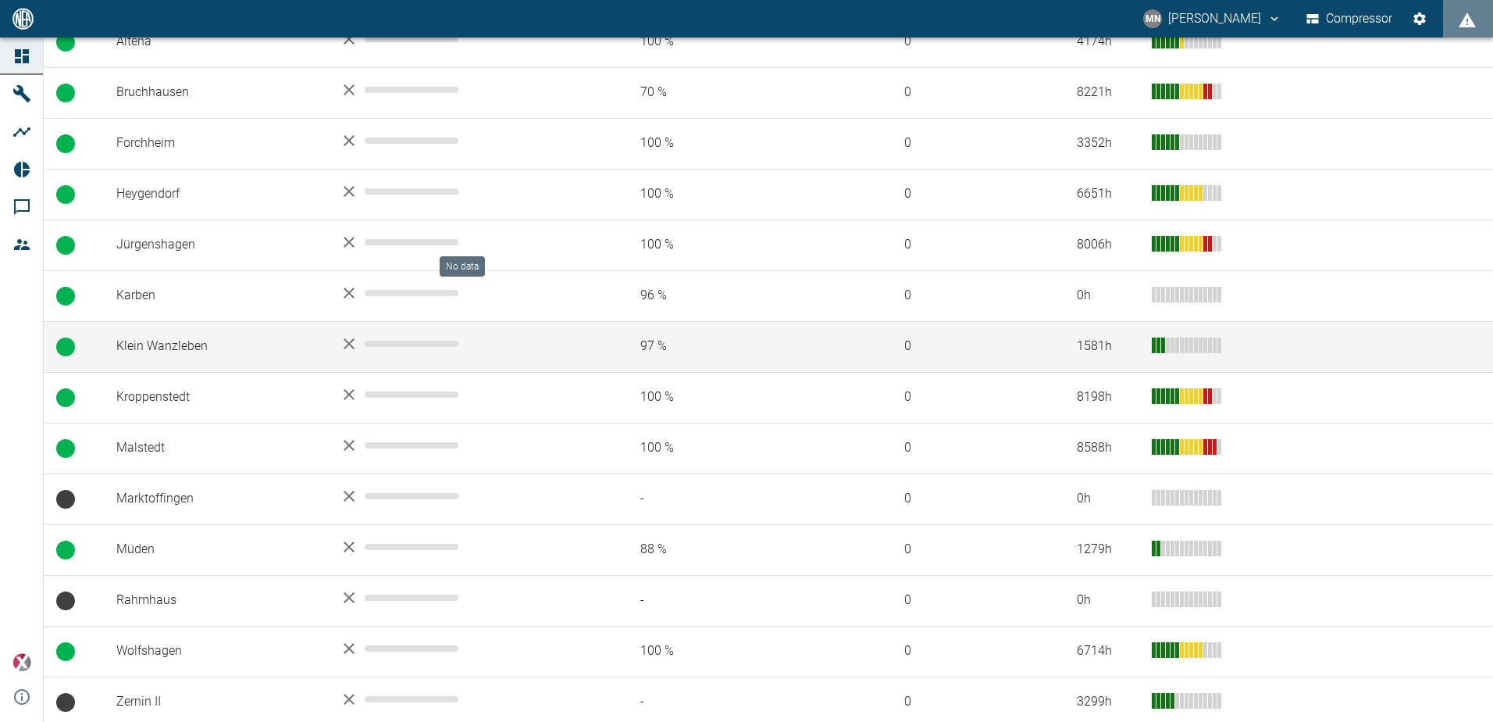
scroll to position [375, 0]
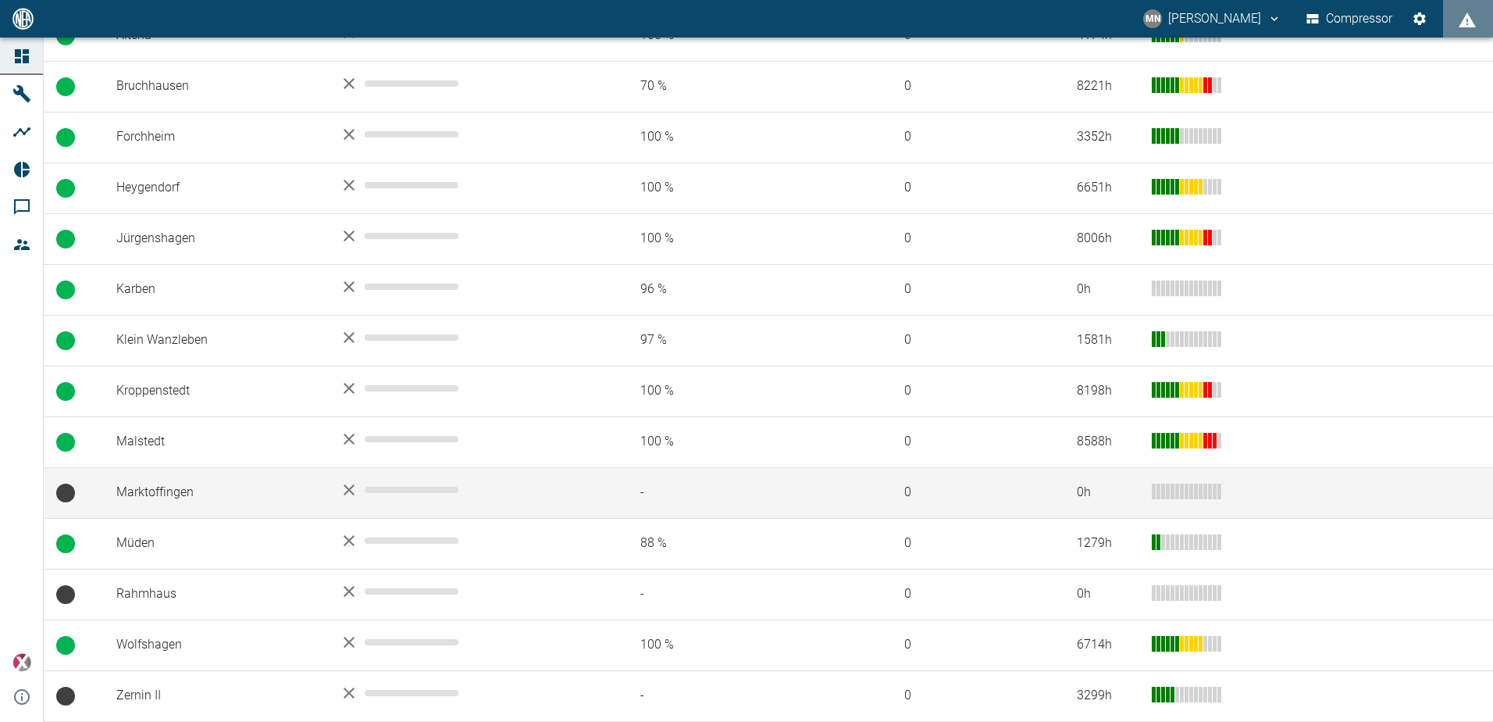
click at [183, 498] on td "Marktoffingen" at bounding box center [215, 492] width 223 height 51
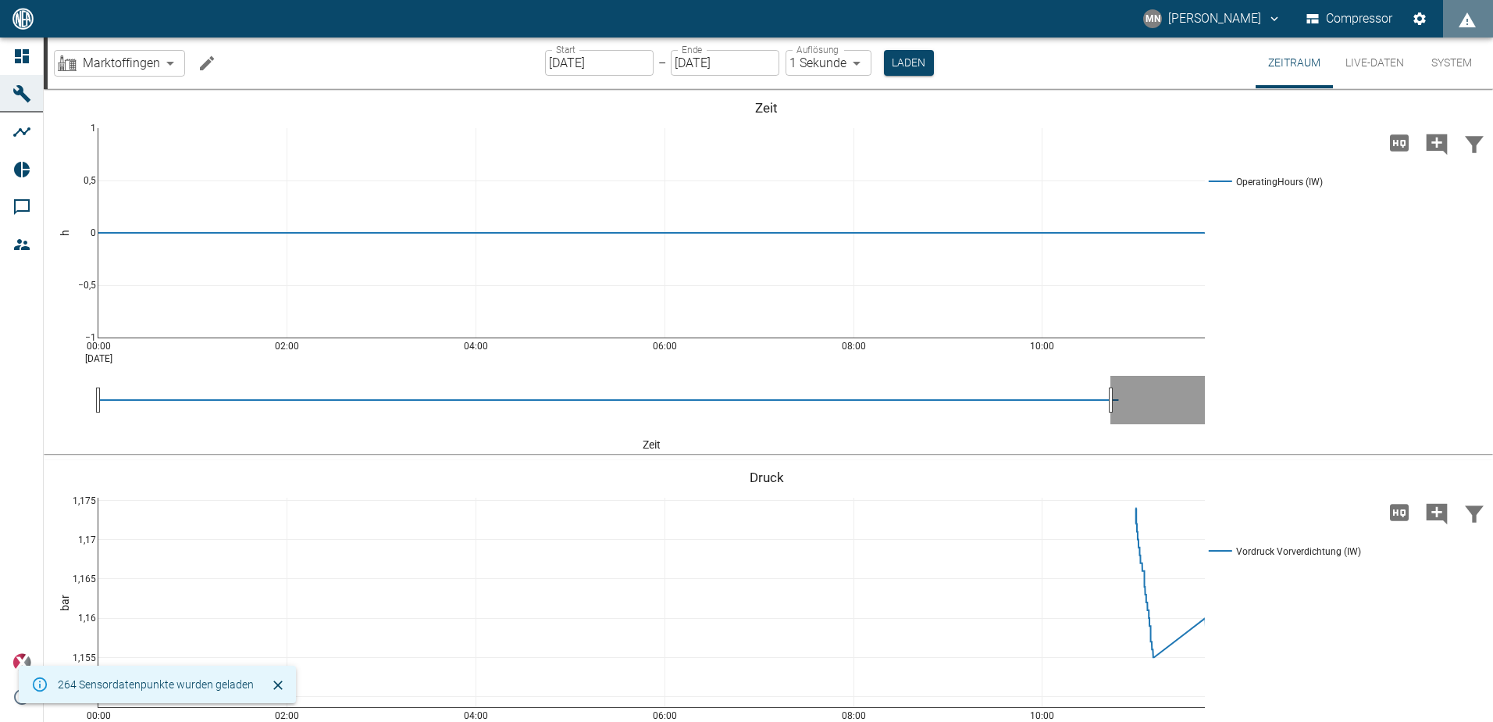
click at [199, 59] on icon "Machine bearbeiten" at bounding box center [207, 63] width 19 height 19
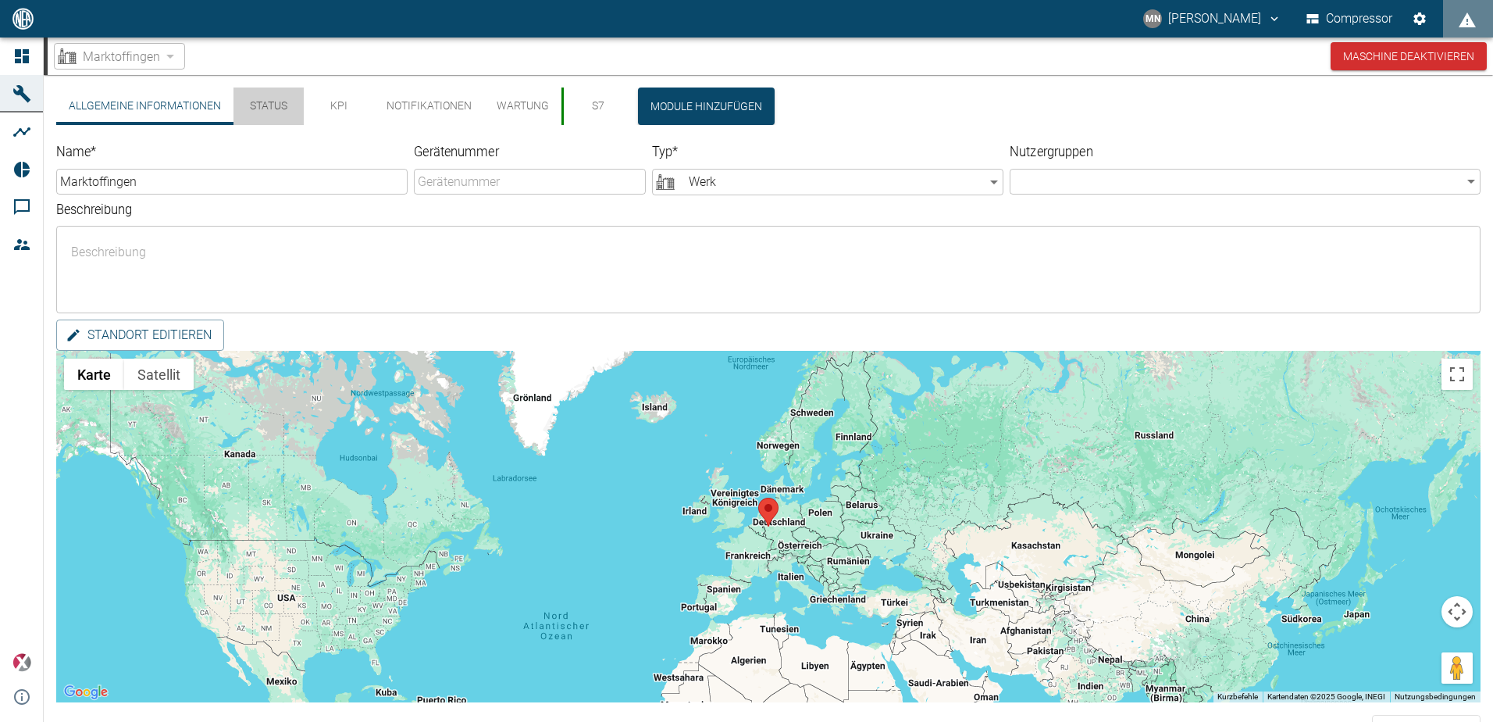
click at [270, 106] on button "Status" at bounding box center [269, 105] width 70 height 37
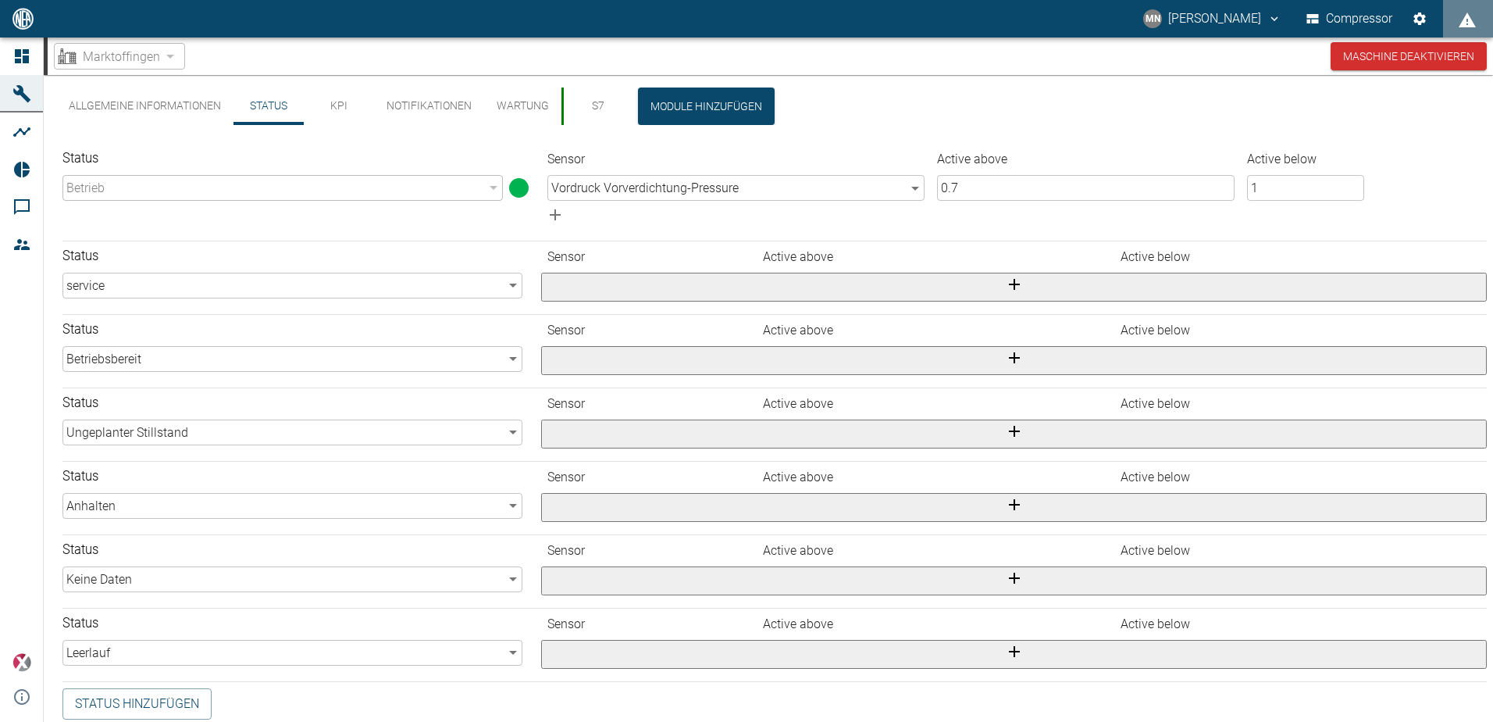
click at [962, 190] on input "0.7" at bounding box center [1086, 188] width 298 height 26
type input "0.7"
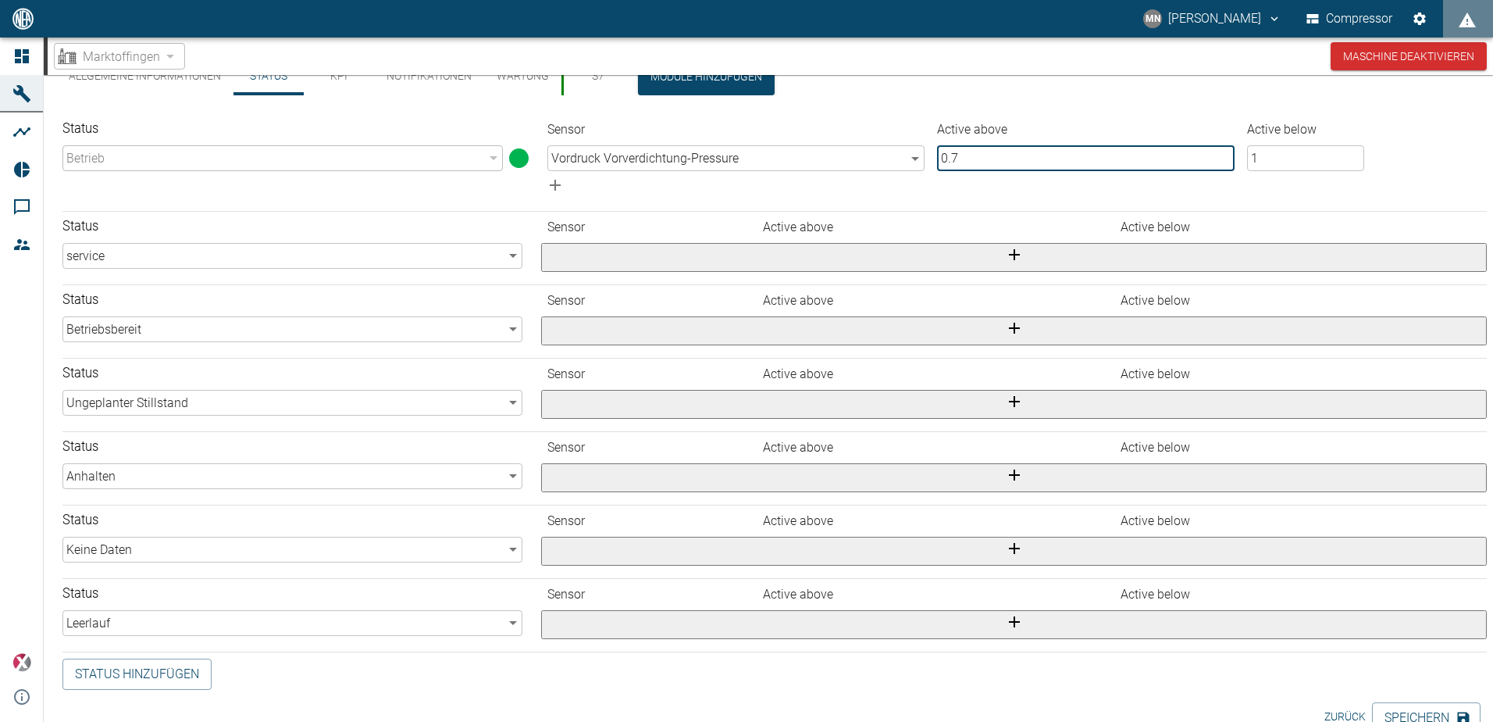
scroll to position [45, 0]
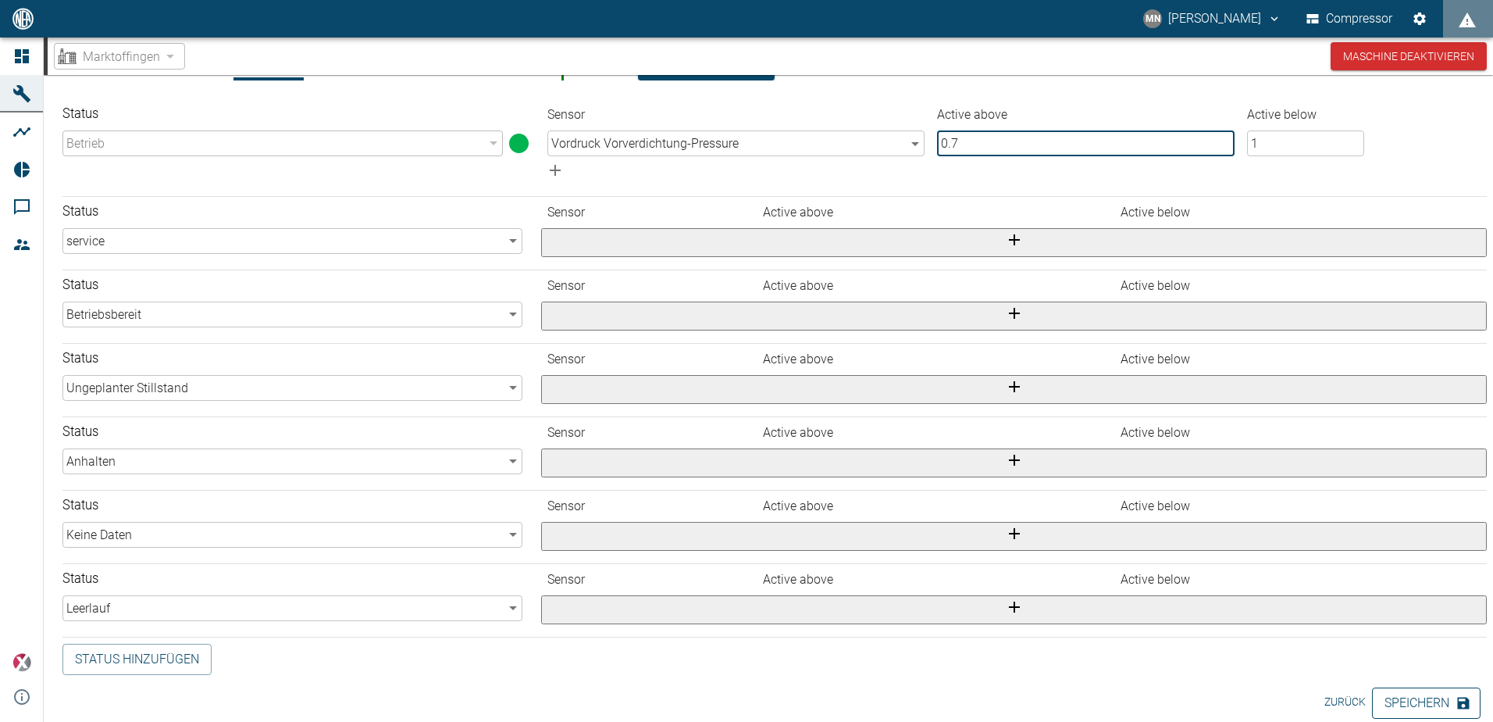
click at [1422, 693] on button "Speichern" at bounding box center [1426, 702] width 109 height 31
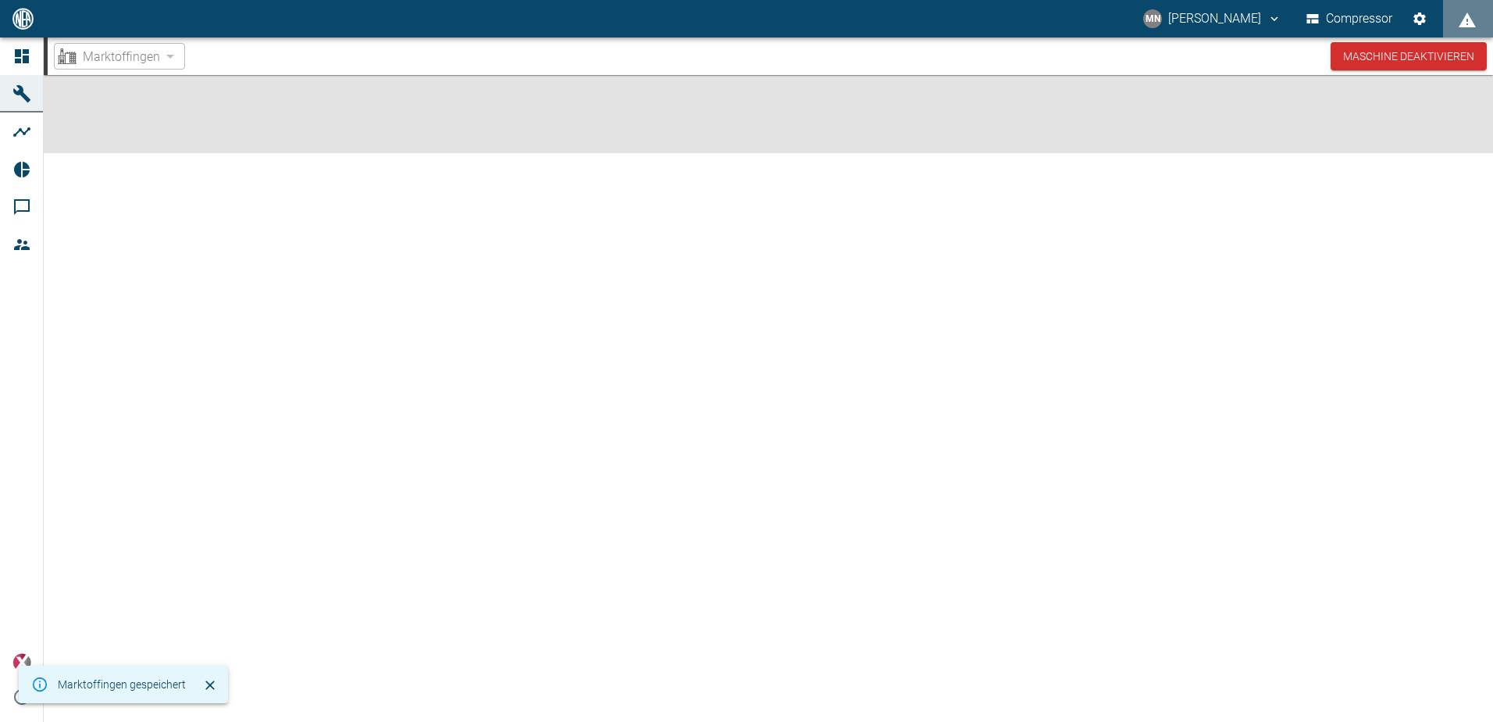
scroll to position [0, 0]
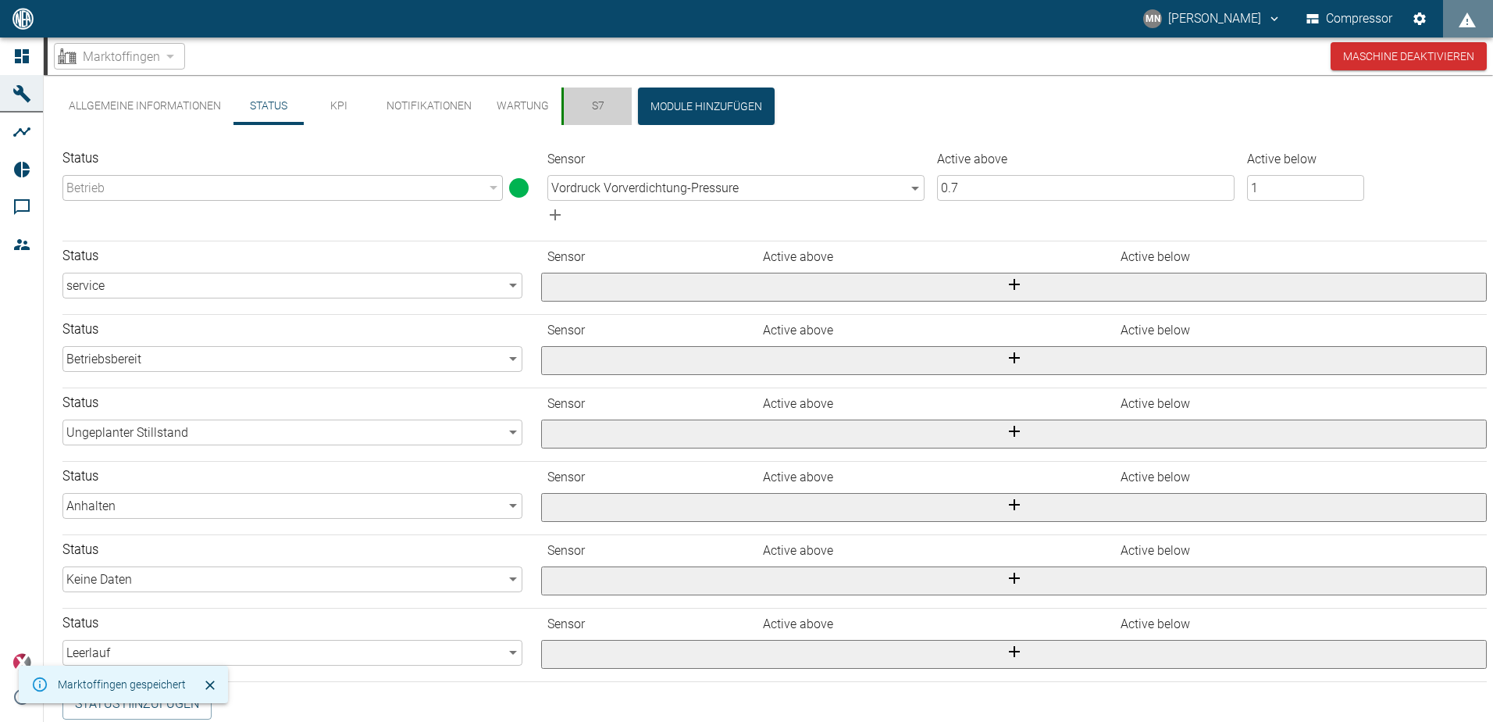
click at [602, 104] on button "S7" at bounding box center [597, 105] width 70 height 37
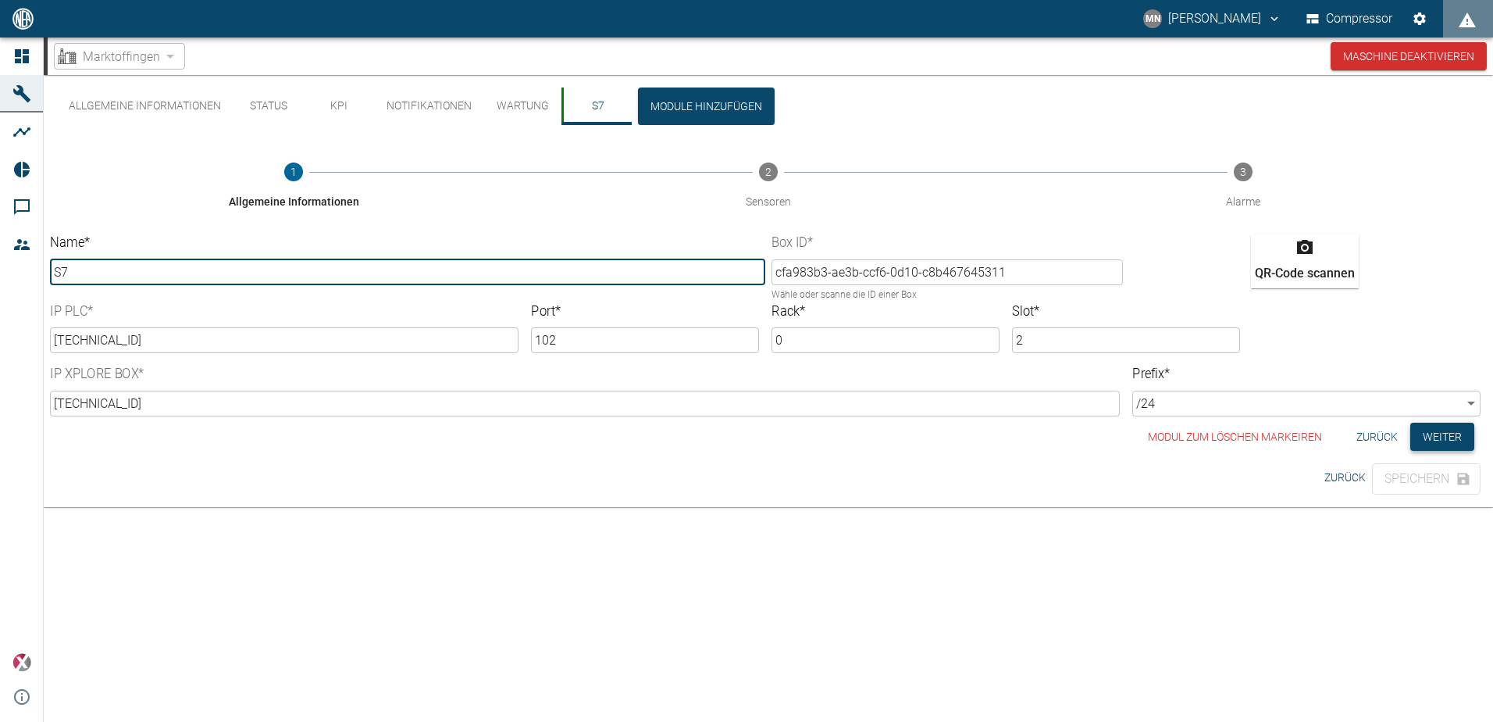
click at [1444, 438] on button "Weiter" at bounding box center [1442, 437] width 64 height 29
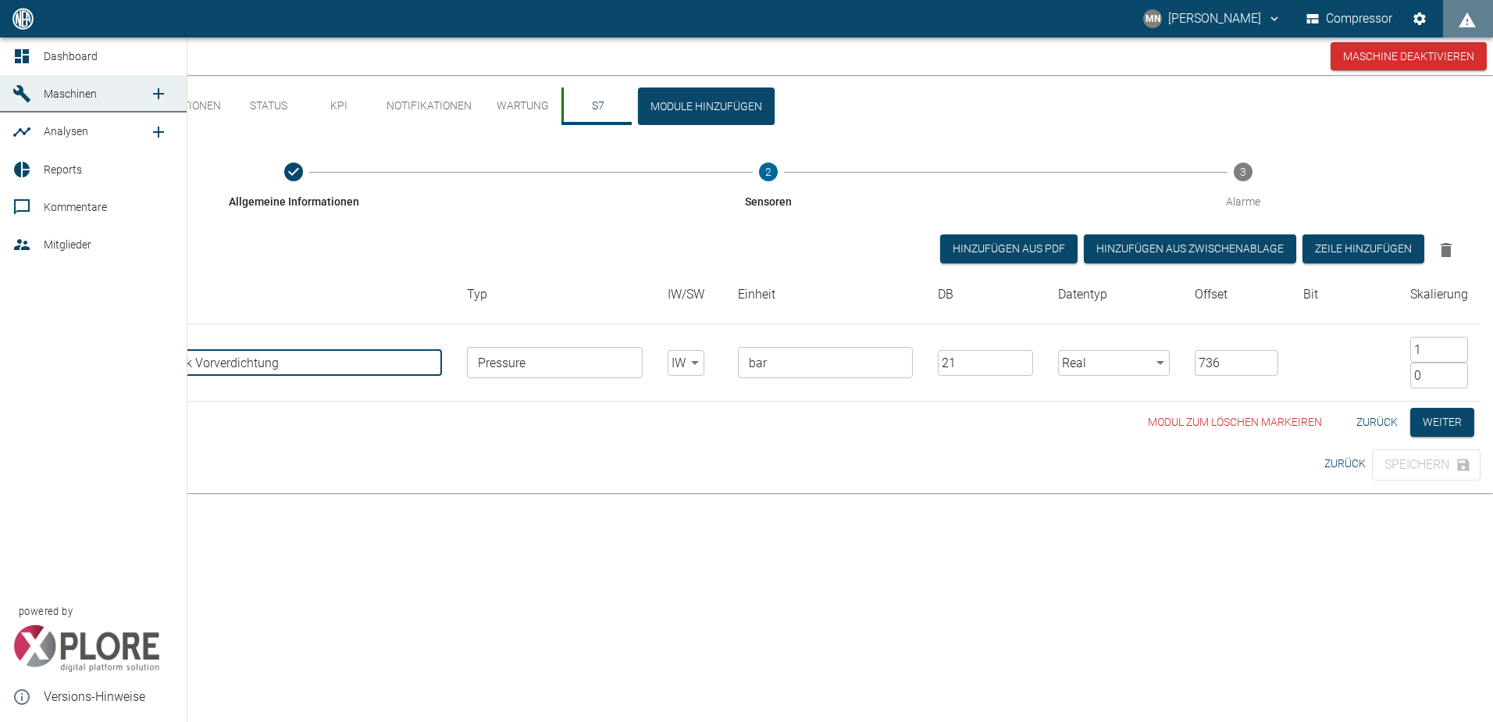
drag, startPoint x: 195, startPoint y: 361, endPoint x: 29, endPoint y: 364, distance: 166.4
click at [30, 361] on div "MN [PERSON_NAME] Compressor Dashboard Maschinen Analysen Reports Kommentare Mit…" at bounding box center [746, 361] width 1493 height 722
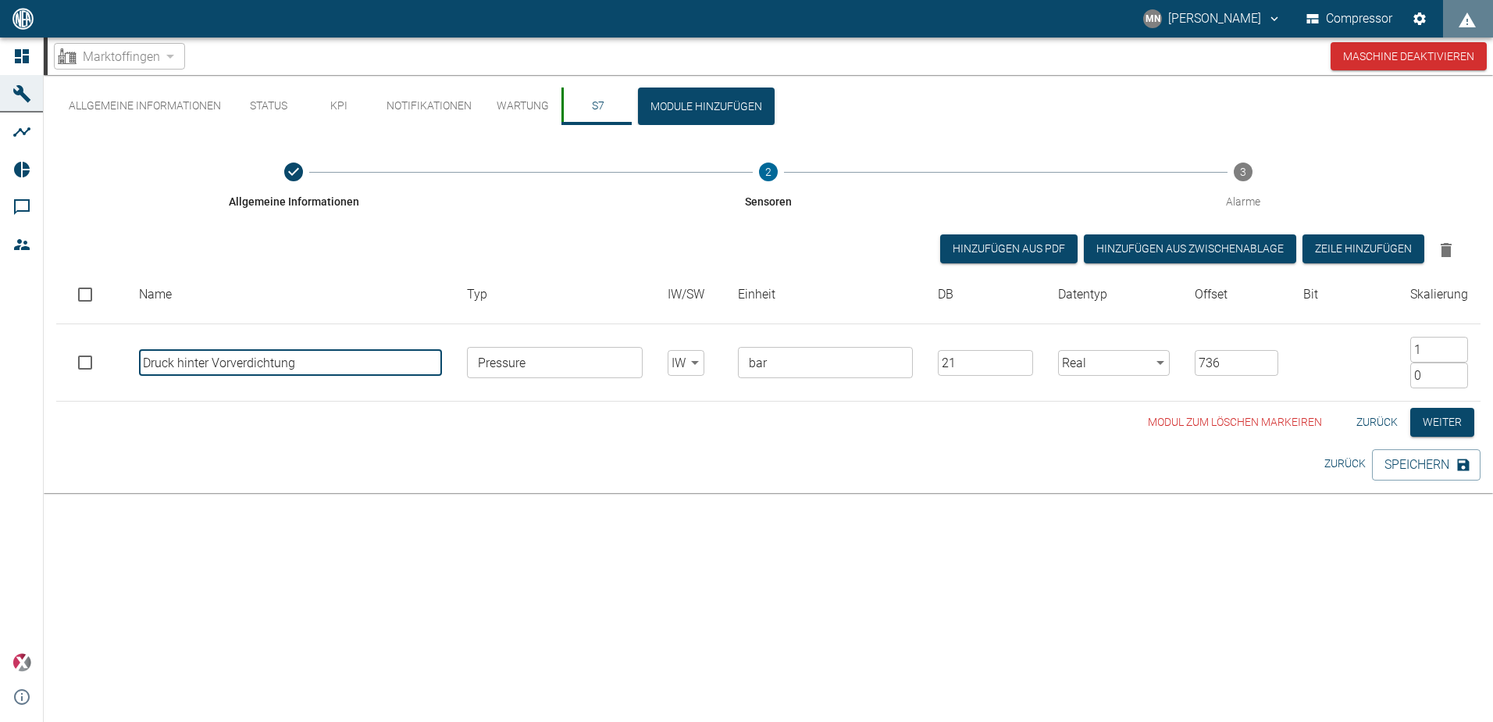
type input "Druck hinter Vorverdichtung"
click at [329, 444] on div "Allgemeine Informationen Status KPI Notifikationen Wartung S7 Module hinzufügen…" at bounding box center [769, 265] width 1450 height 380
click at [579, 359] on input "Pressure" at bounding box center [554, 362] width 164 height 22
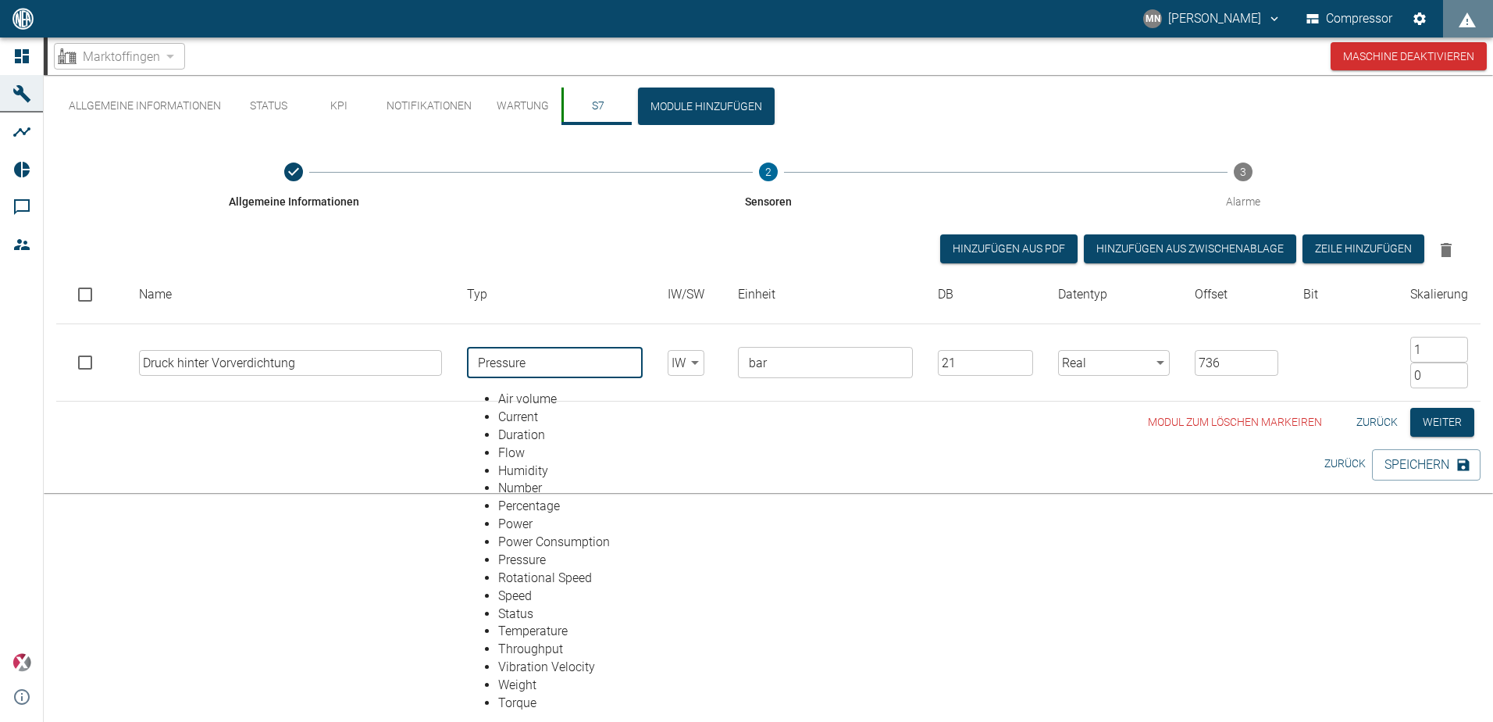
click at [833, 554] on div "Allgemeine Informationen Status KPI Notifikationen Wartung S7 Module hinzufügen…" at bounding box center [769, 398] width 1450 height 647
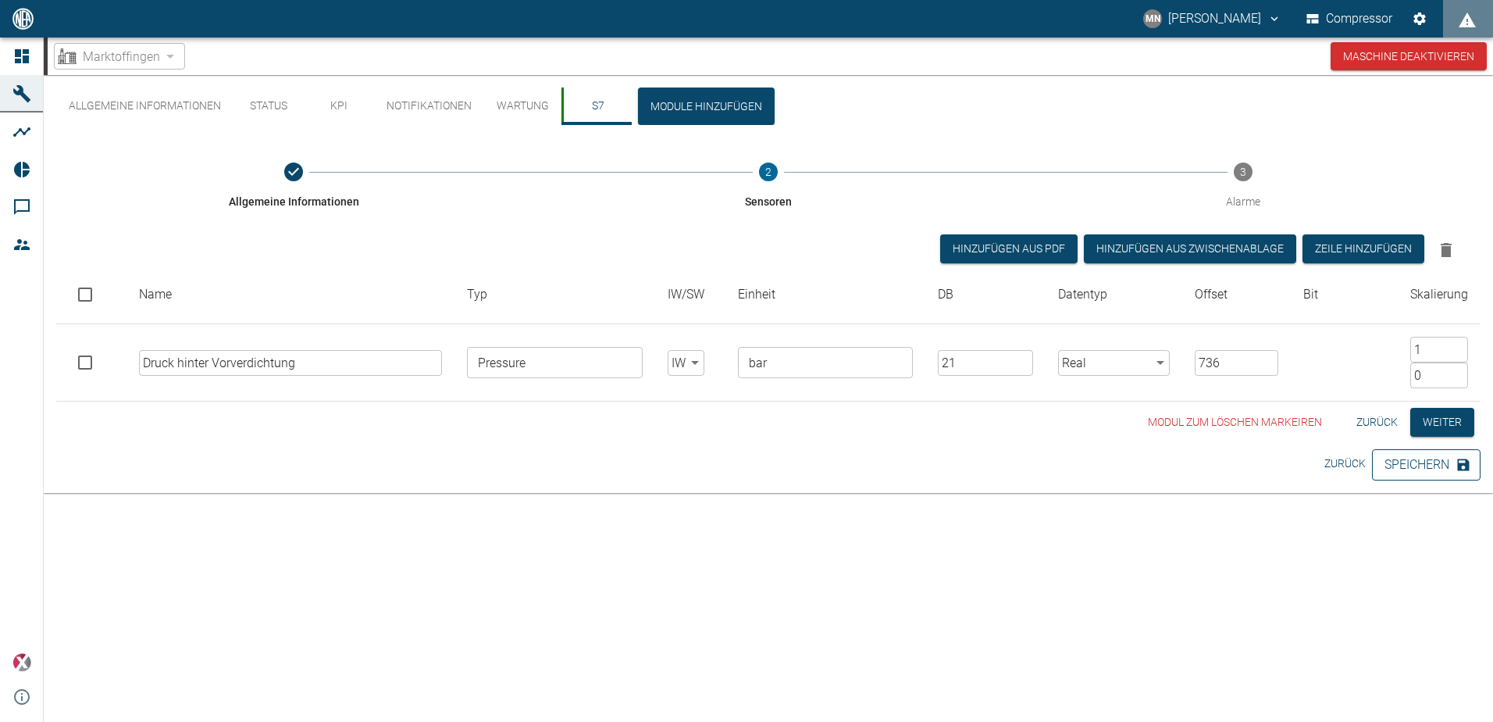
click at [1403, 461] on button "Speichern" at bounding box center [1426, 464] width 109 height 31
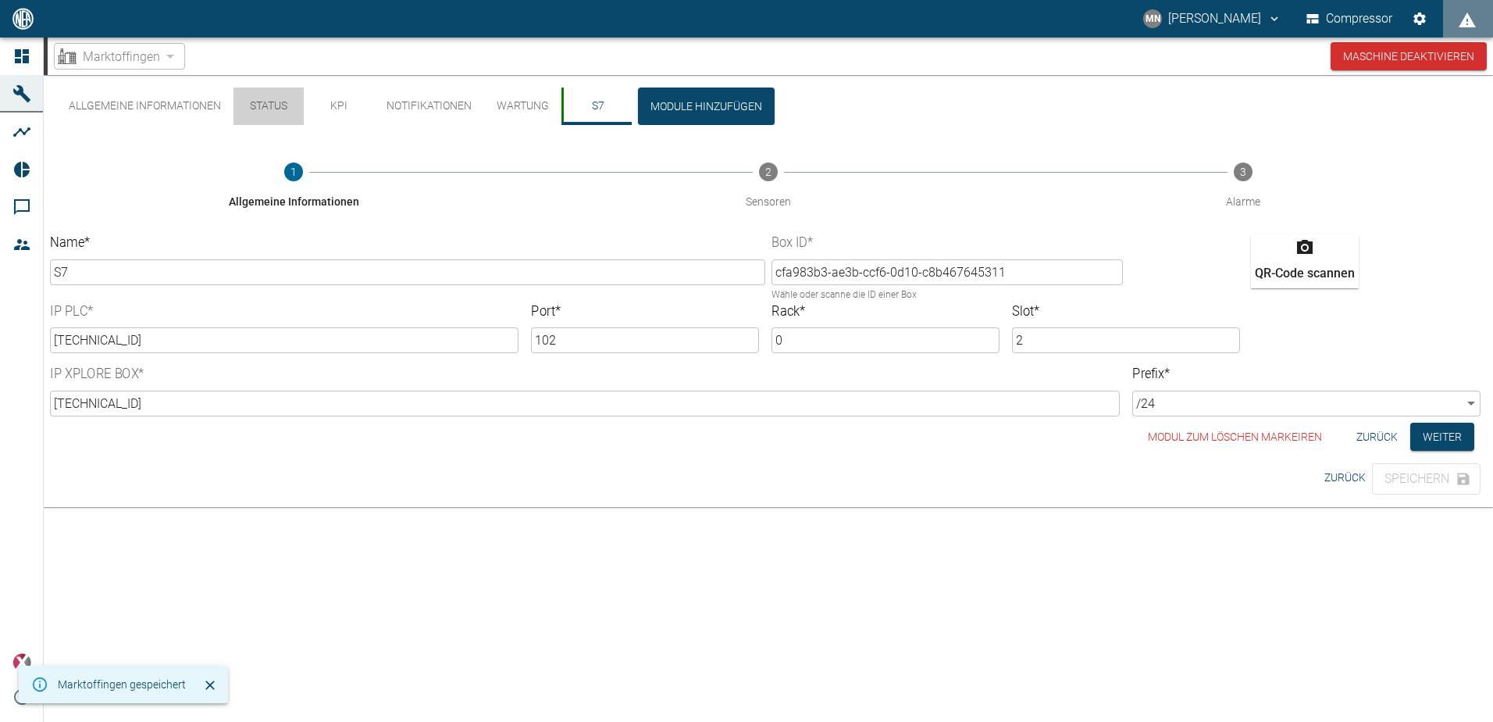
click at [269, 106] on button "Status" at bounding box center [269, 105] width 70 height 37
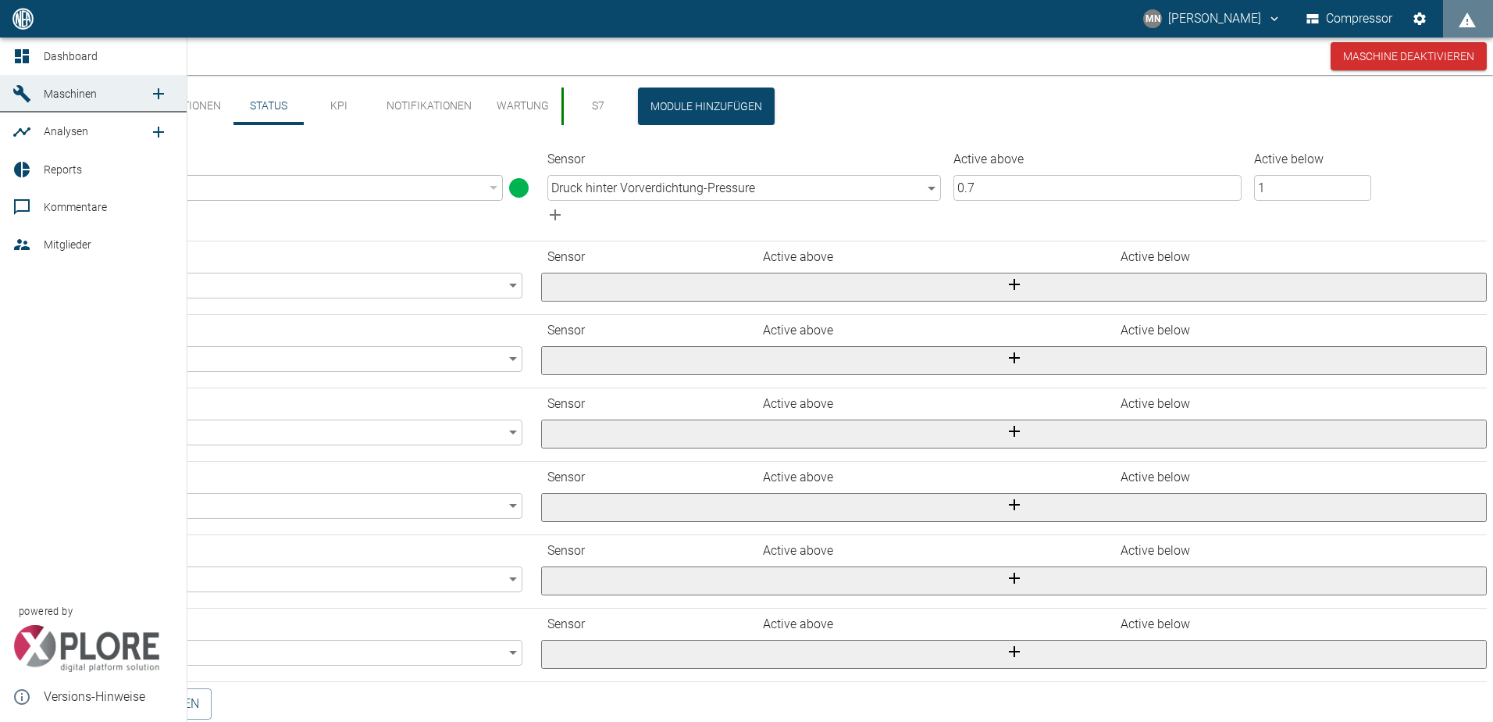
click at [24, 50] on icon at bounding box center [22, 56] width 14 height 14
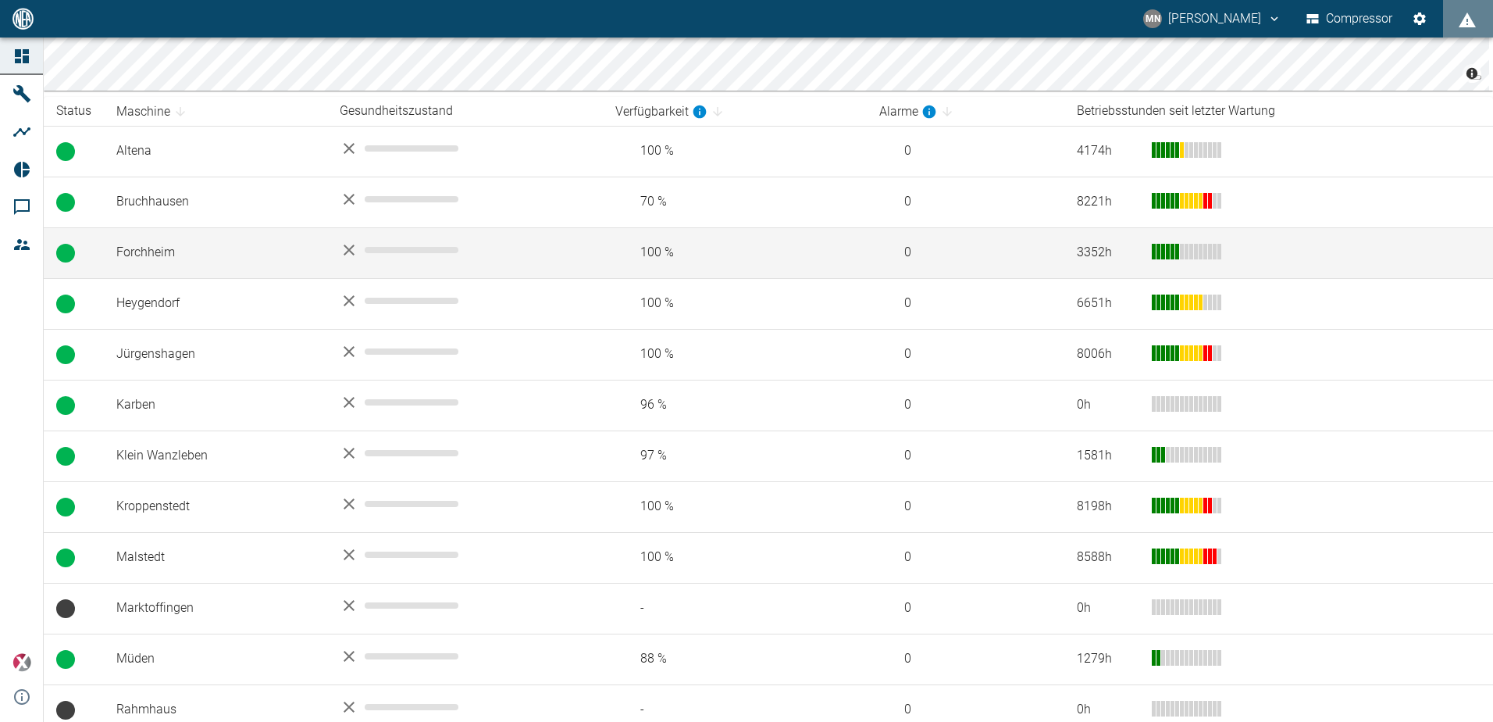
scroll to position [312, 0]
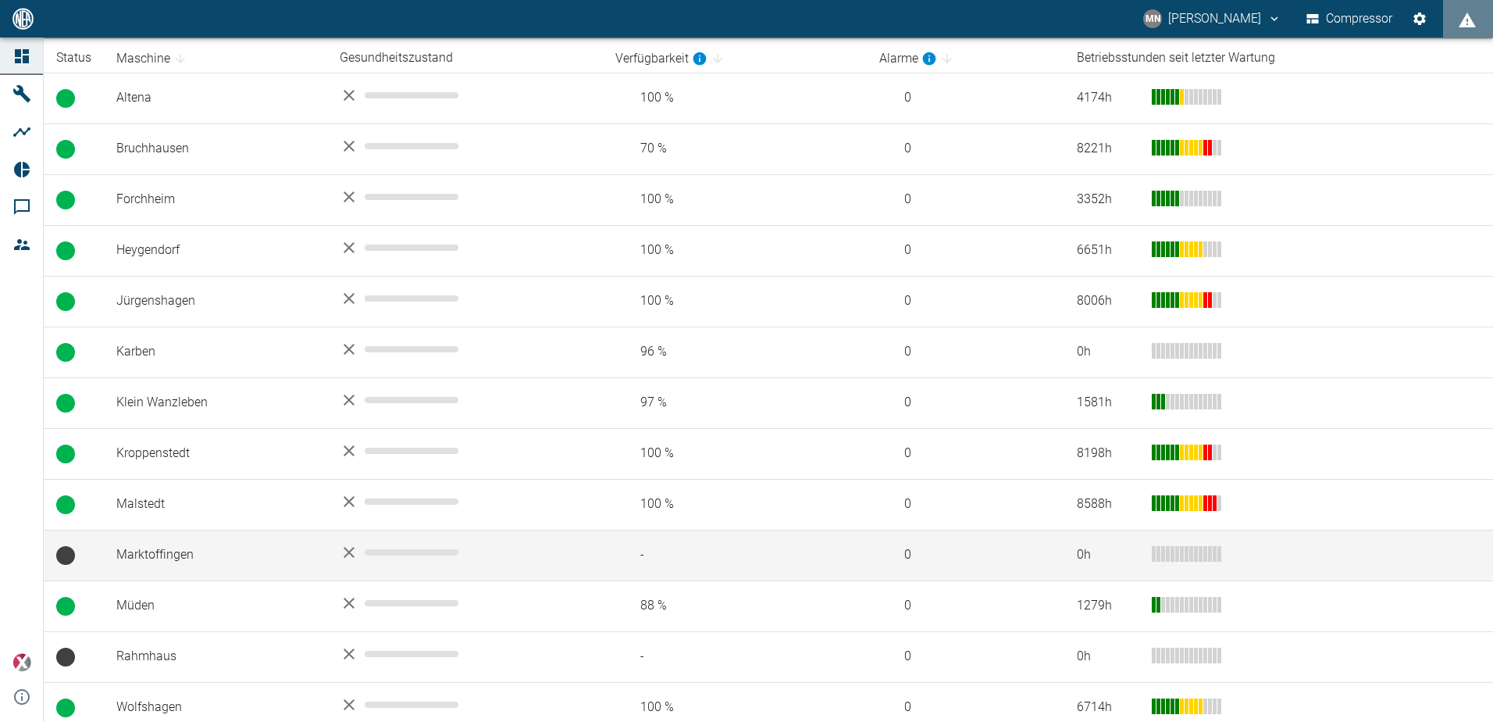
click at [216, 561] on td "Marktoffingen" at bounding box center [215, 555] width 223 height 51
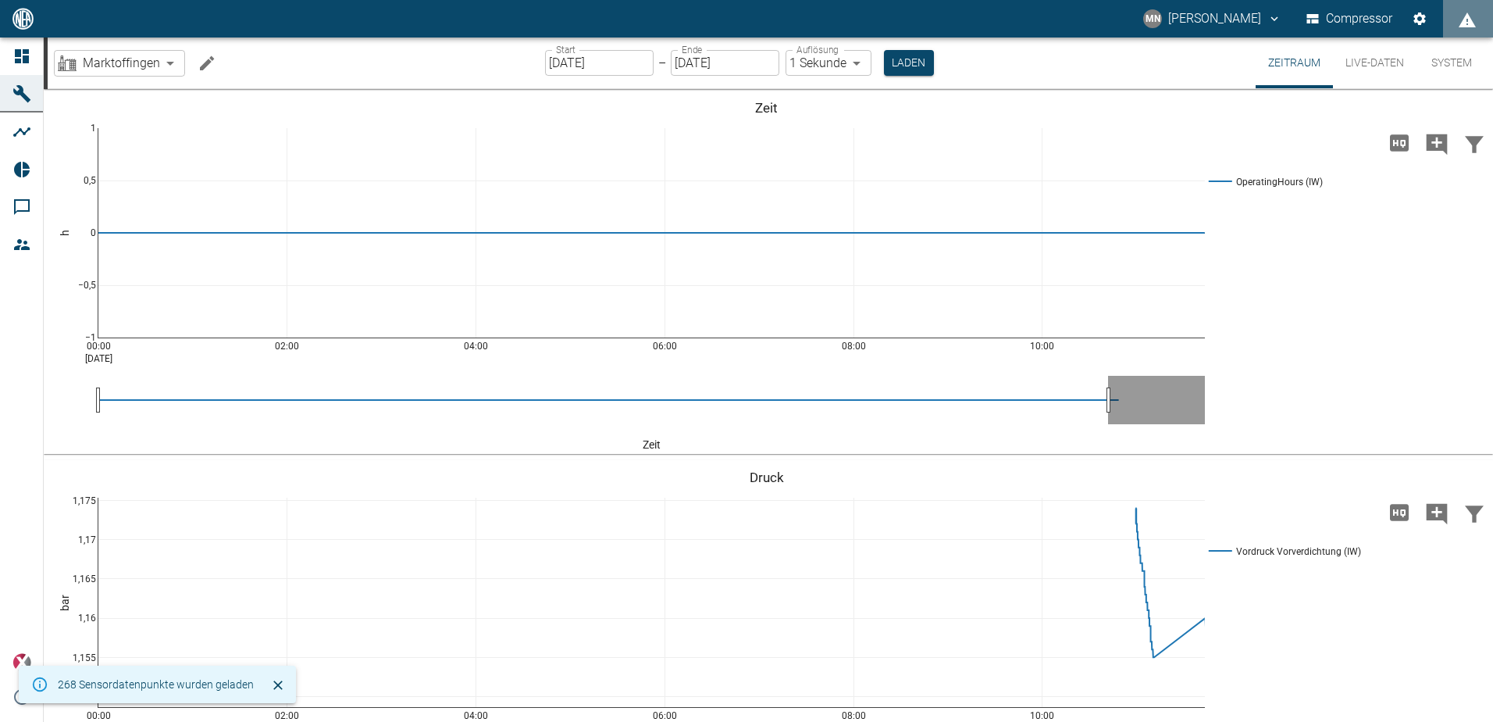
click at [1360, 65] on button "Live-Daten" at bounding box center [1375, 62] width 84 height 51
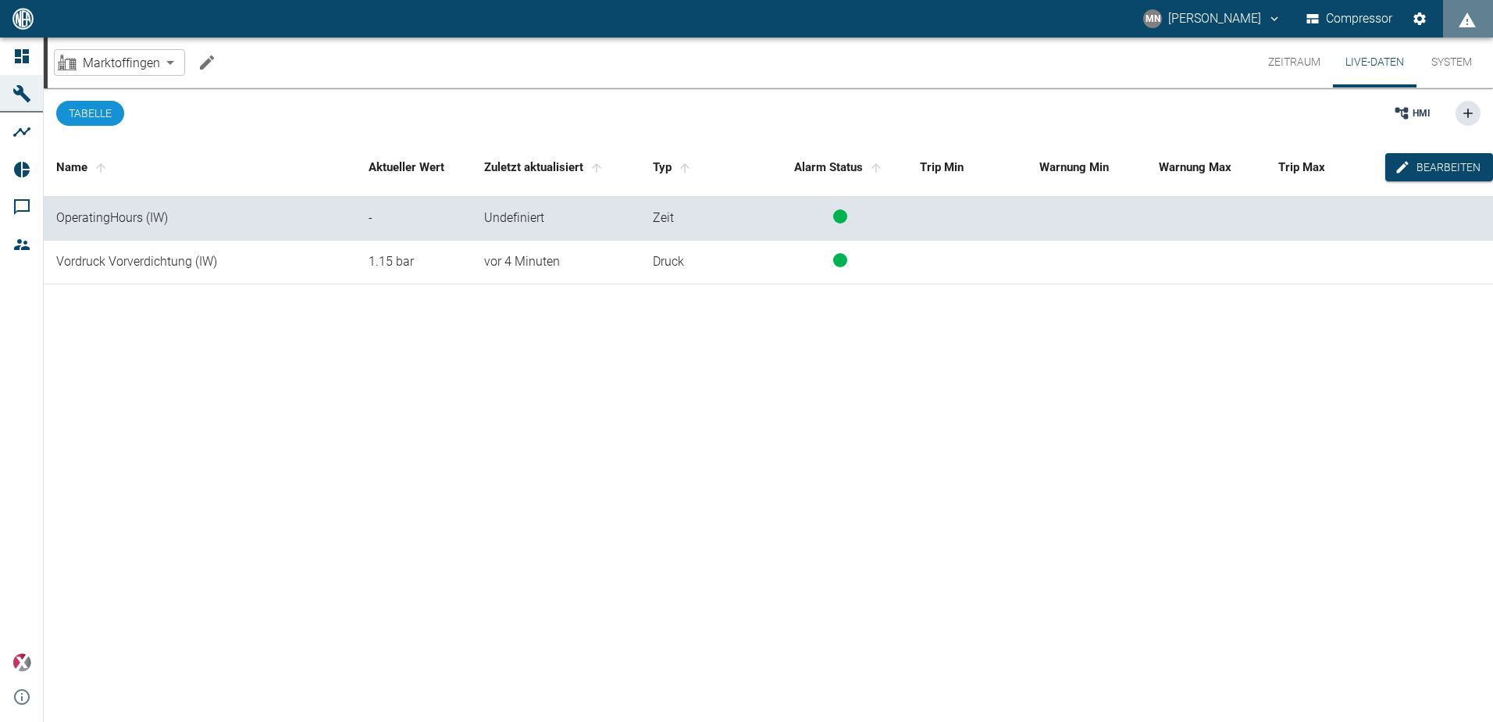
drag, startPoint x: 241, startPoint y: 358, endPoint x: 221, endPoint y: 325, distance: 39.2
click at [242, 358] on div "Name Aktueller [PERSON_NAME] Zuletzt aktualisiert Typ Alarm Status Trip Min War…" at bounding box center [769, 428] width 1450 height 581
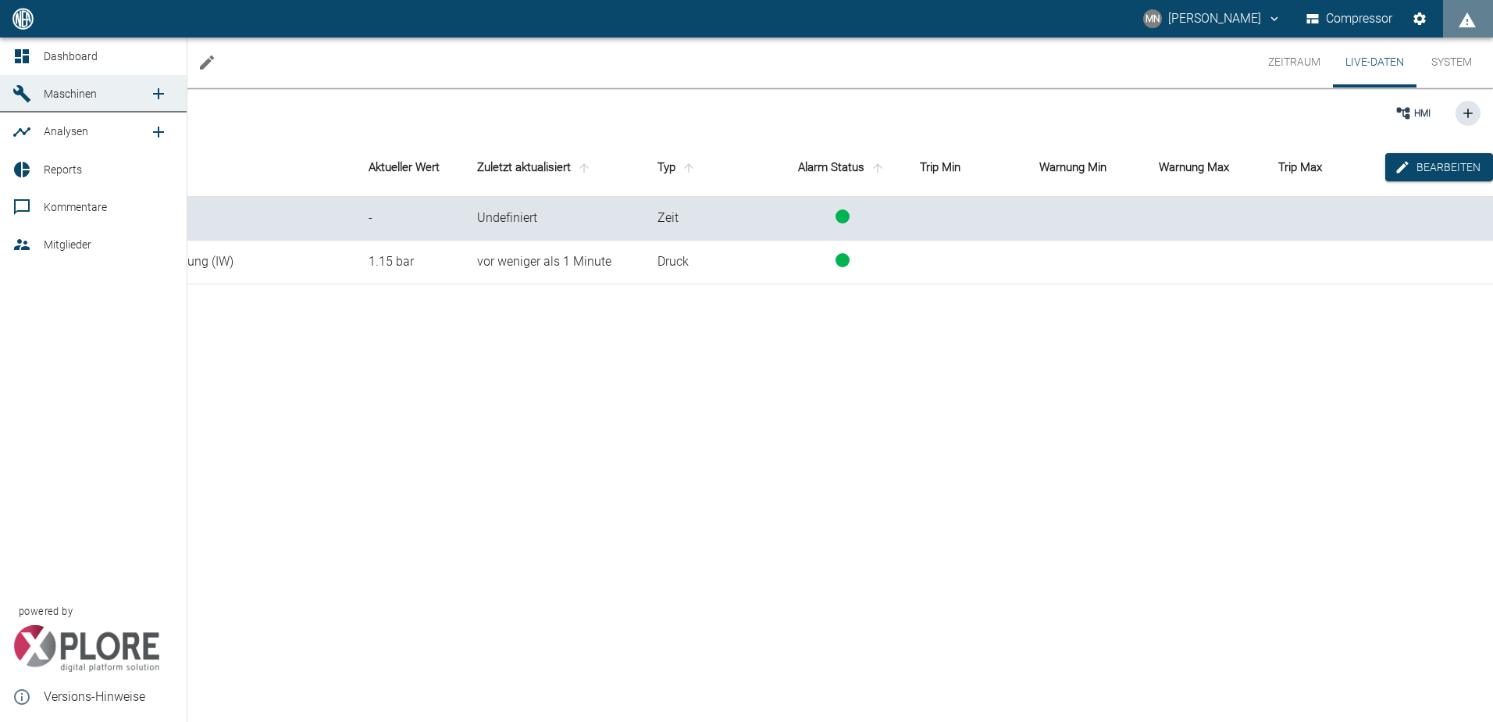
click at [23, 62] on icon at bounding box center [22, 56] width 14 height 14
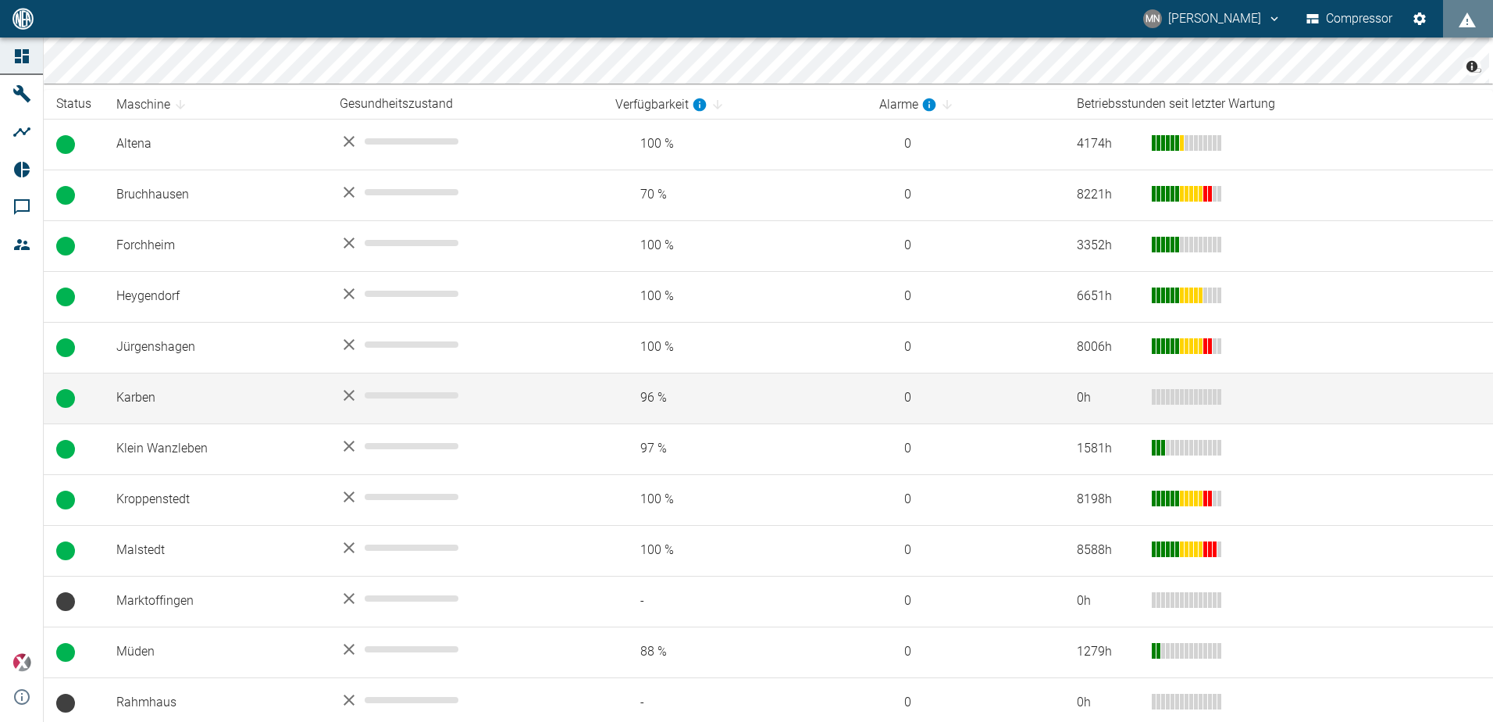
scroll to position [312, 0]
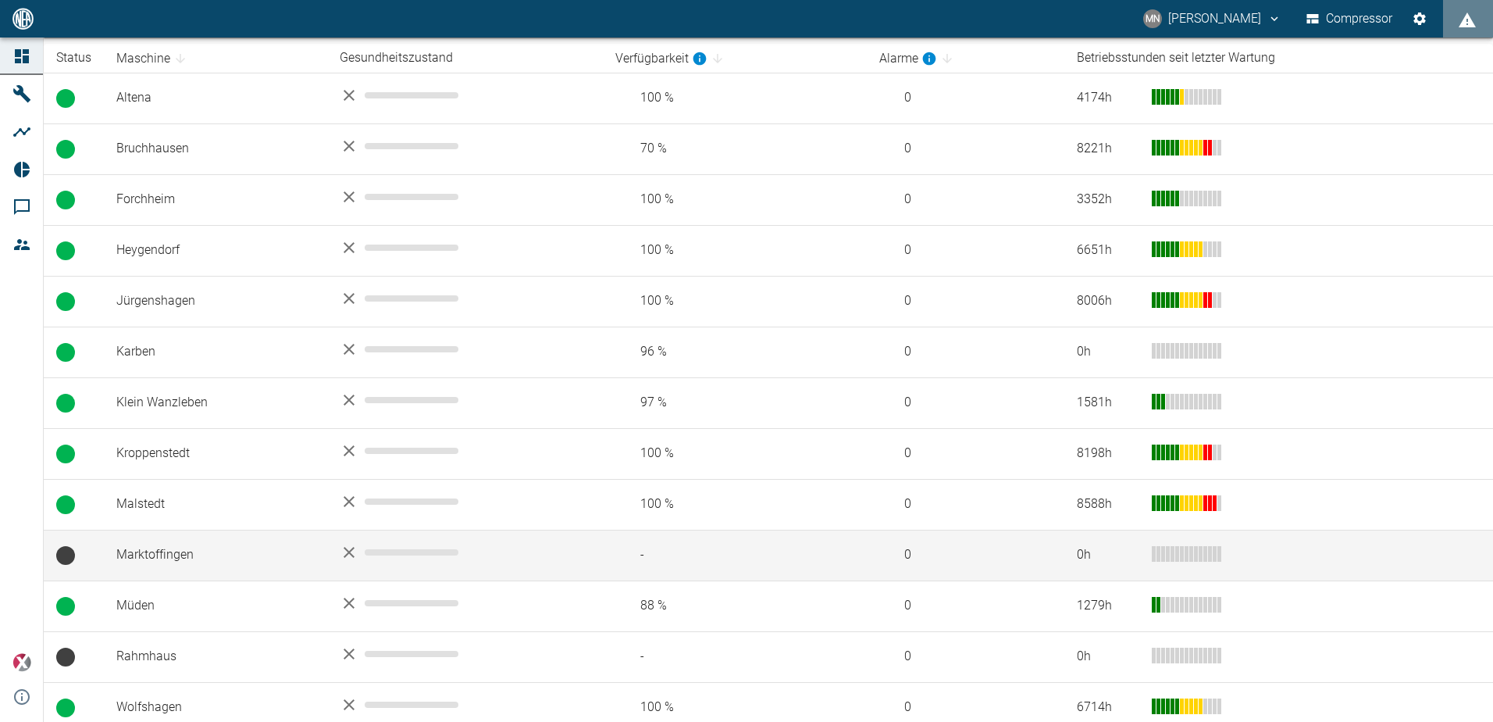
click at [209, 549] on td "Marktoffingen" at bounding box center [215, 555] width 223 height 51
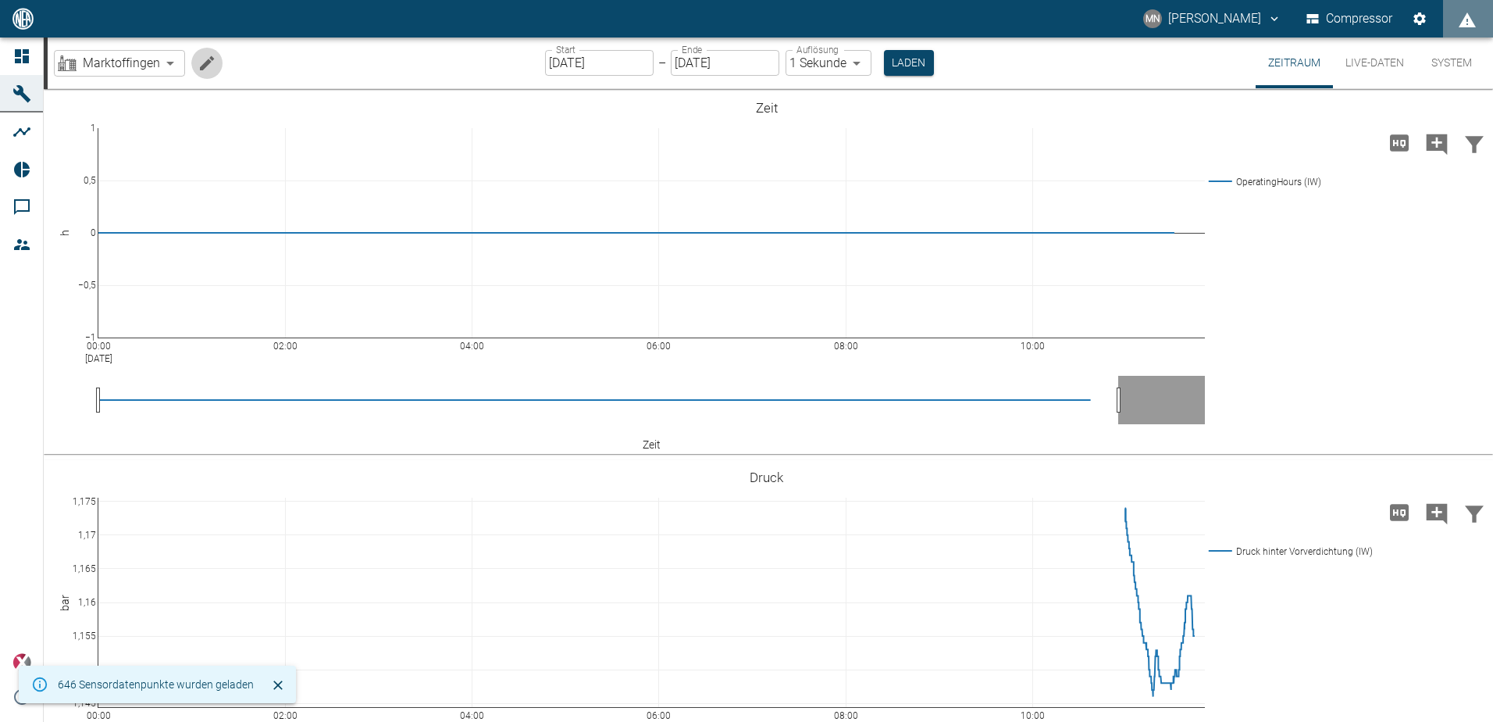
click at [200, 66] on icon "Machine bearbeiten" at bounding box center [207, 63] width 19 height 19
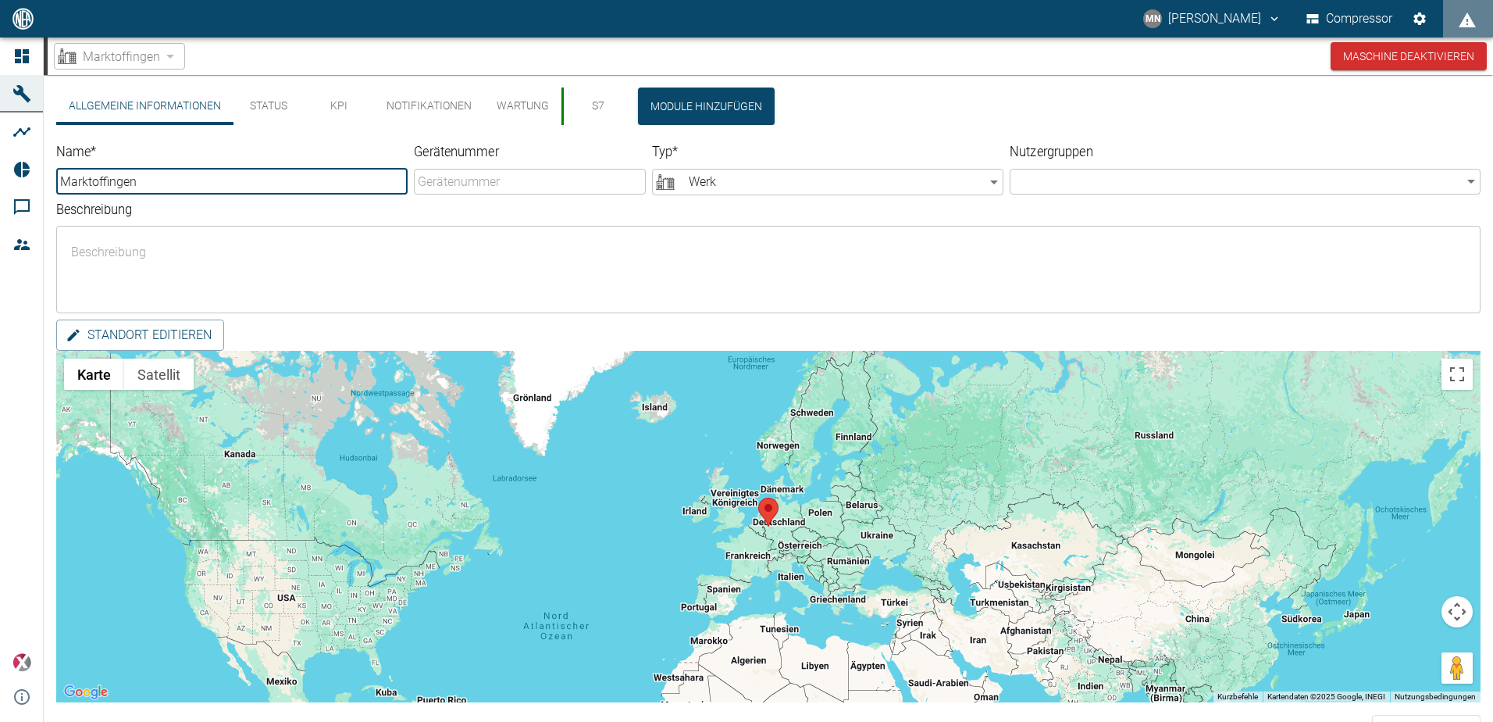
click at [276, 97] on button "Status" at bounding box center [269, 105] width 70 height 37
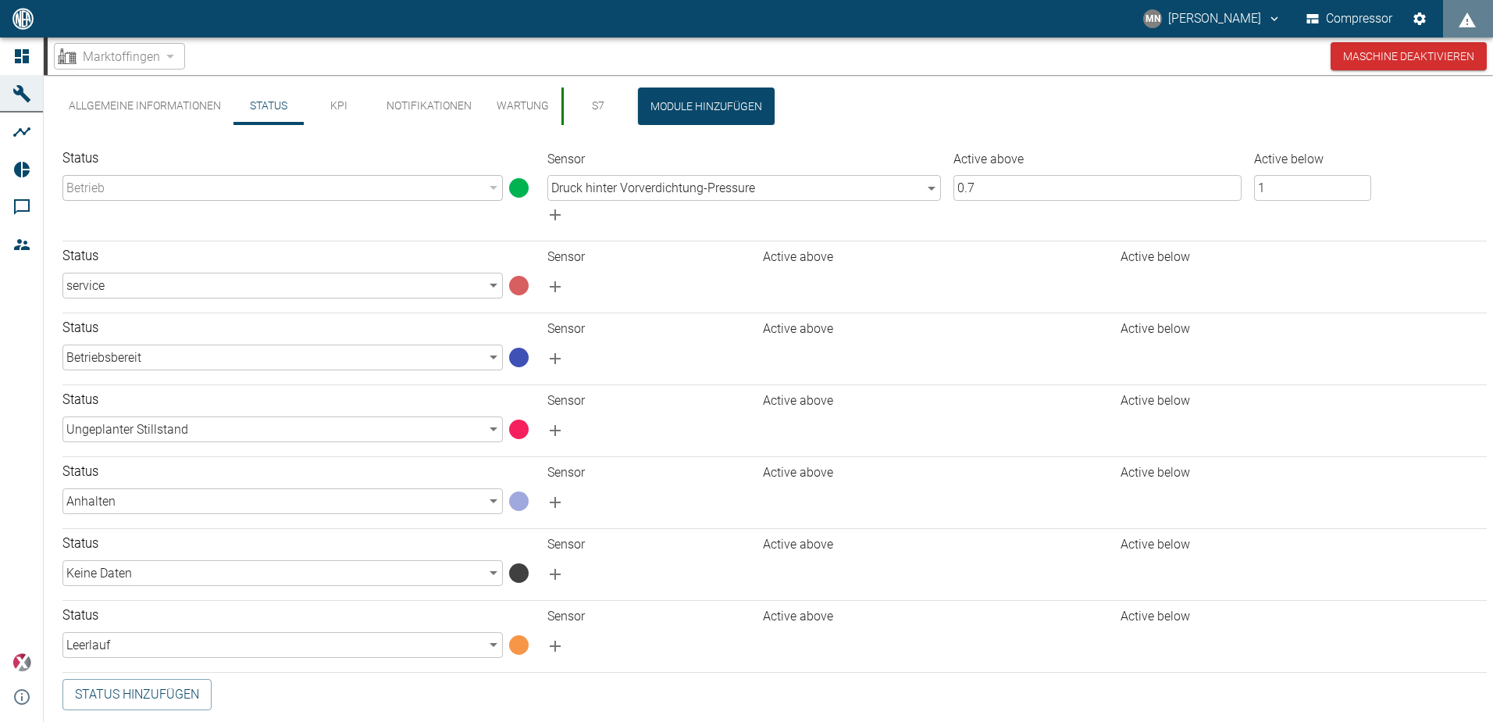
click at [439, 201] on div "Status Betrieb 94324da4-03be-4ce5-86b7-90f50553cf64 ​" at bounding box center [289, 182] width 479 height 91
click at [439, 194] on div "Betrieb" at bounding box center [282, 188] width 440 height 26
click at [439, 193] on div "Betrieb" at bounding box center [282, 188] width 440 height 26
click at [439, 192] on div "Betrieb" at bounding box center [282, 188] width 440 height 26
click at [229, 62] on div "Marktoffingen e9731f2b-3ac7-4cb6-9b2a-632822ff81b9 ​ Maschine deaktivieren" at bounding box center [771, 55] width 1446 height 37
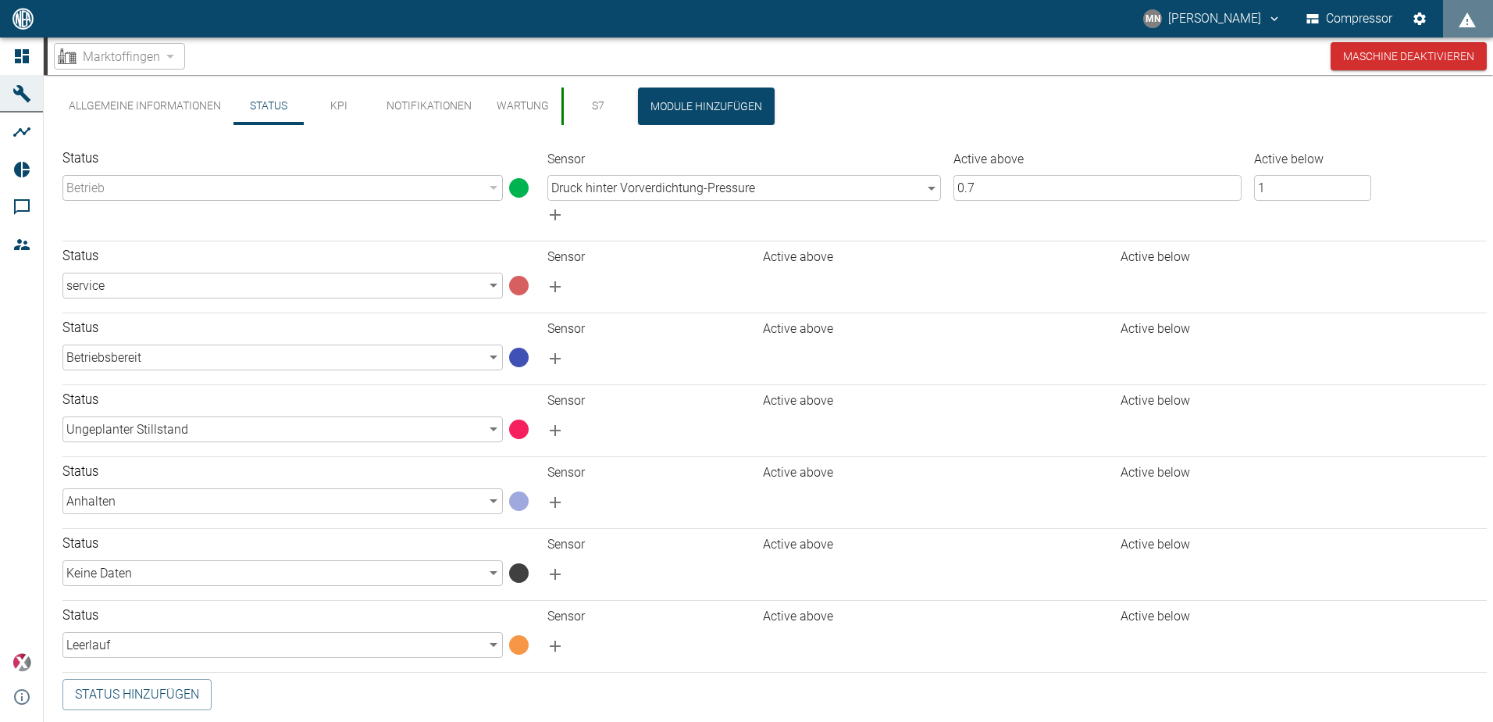
click at [162, 62] on div "Marktoffingen" at bounding box center [119, 56] width 131 height 27
click at [173, 59] on div "Marktoffingen" at bounding box center [119, 56] width 131 height 27
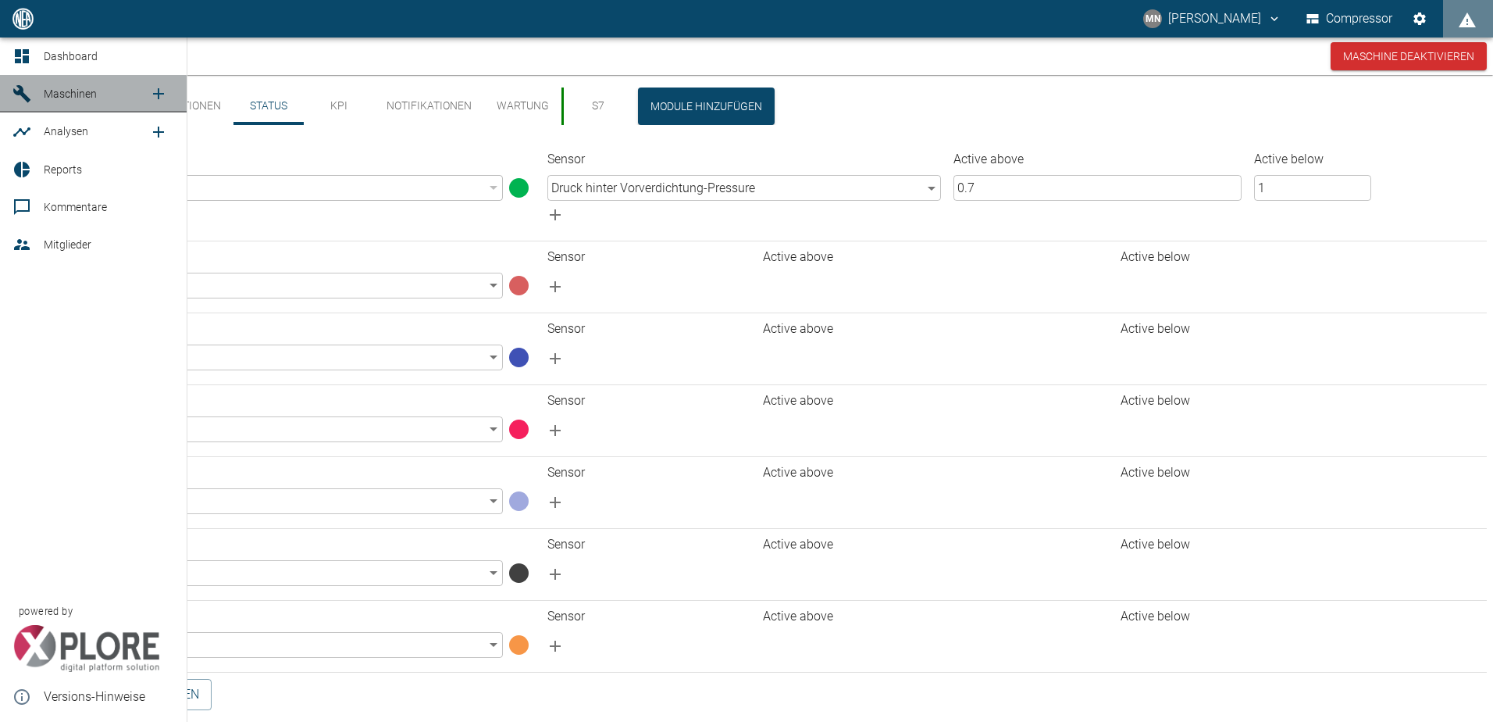
click at [27, 77] on link "Maschinen" at bounding box center [93, 93] width 187 height 37
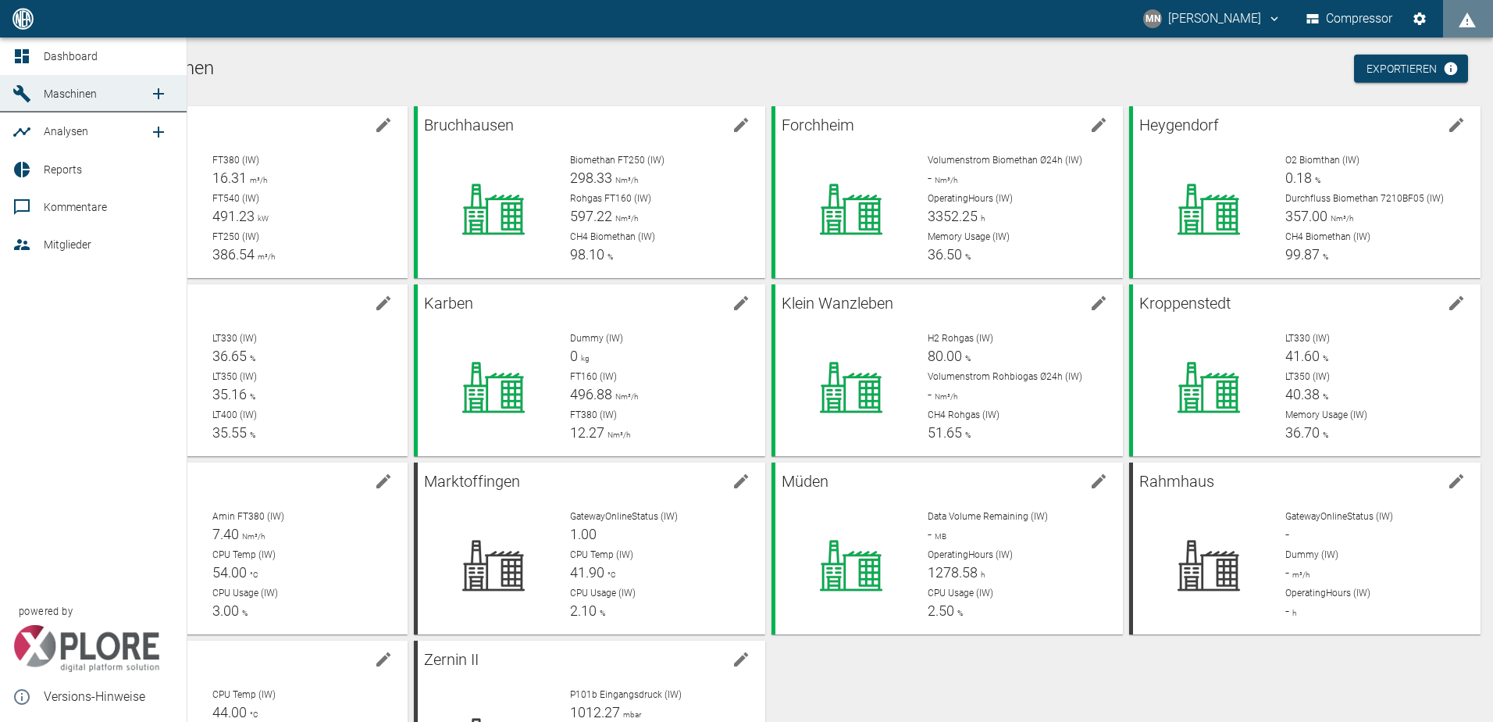
click at [45, 62] on span "Dashboard" at bounding box center [71, 56] width 54 height 12
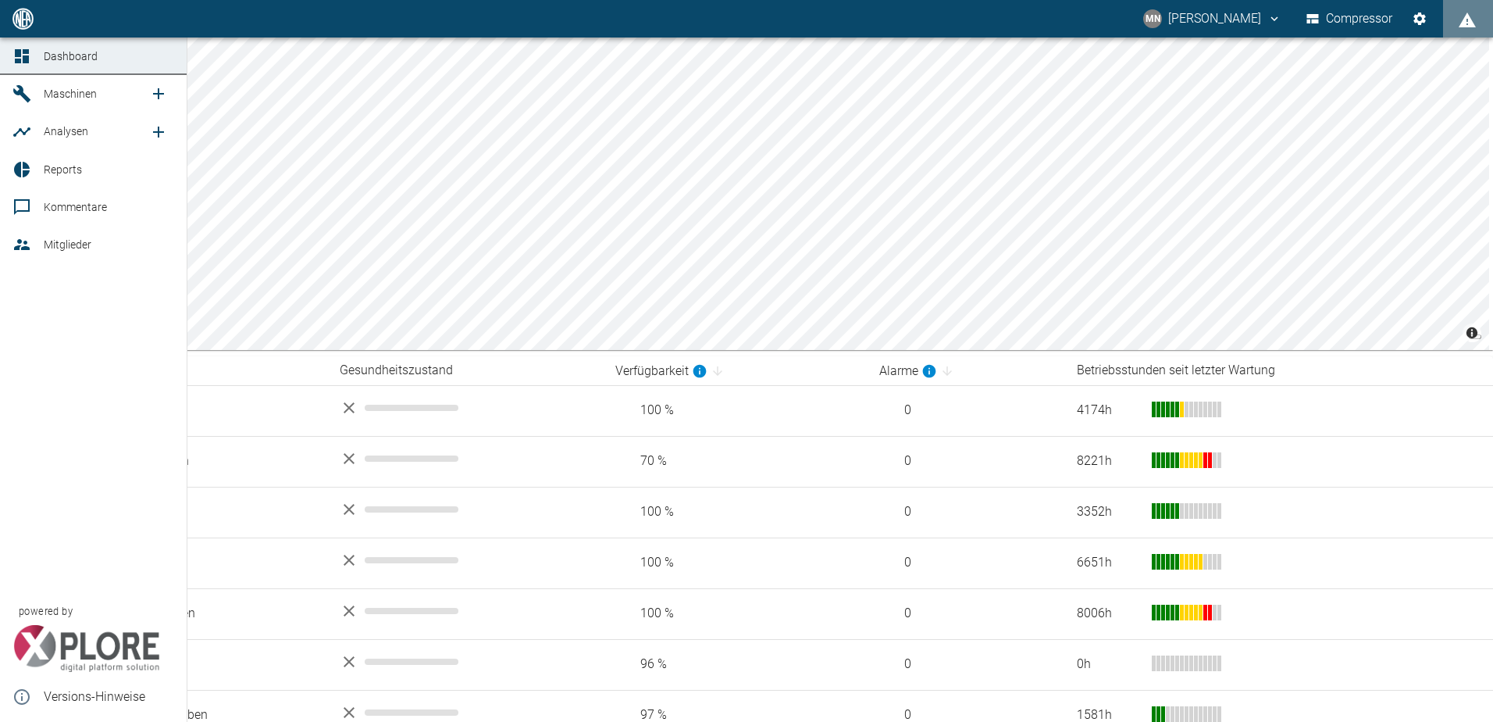
click at [26, 66] on icon at bounding box center [21, 56] width 19 height 19
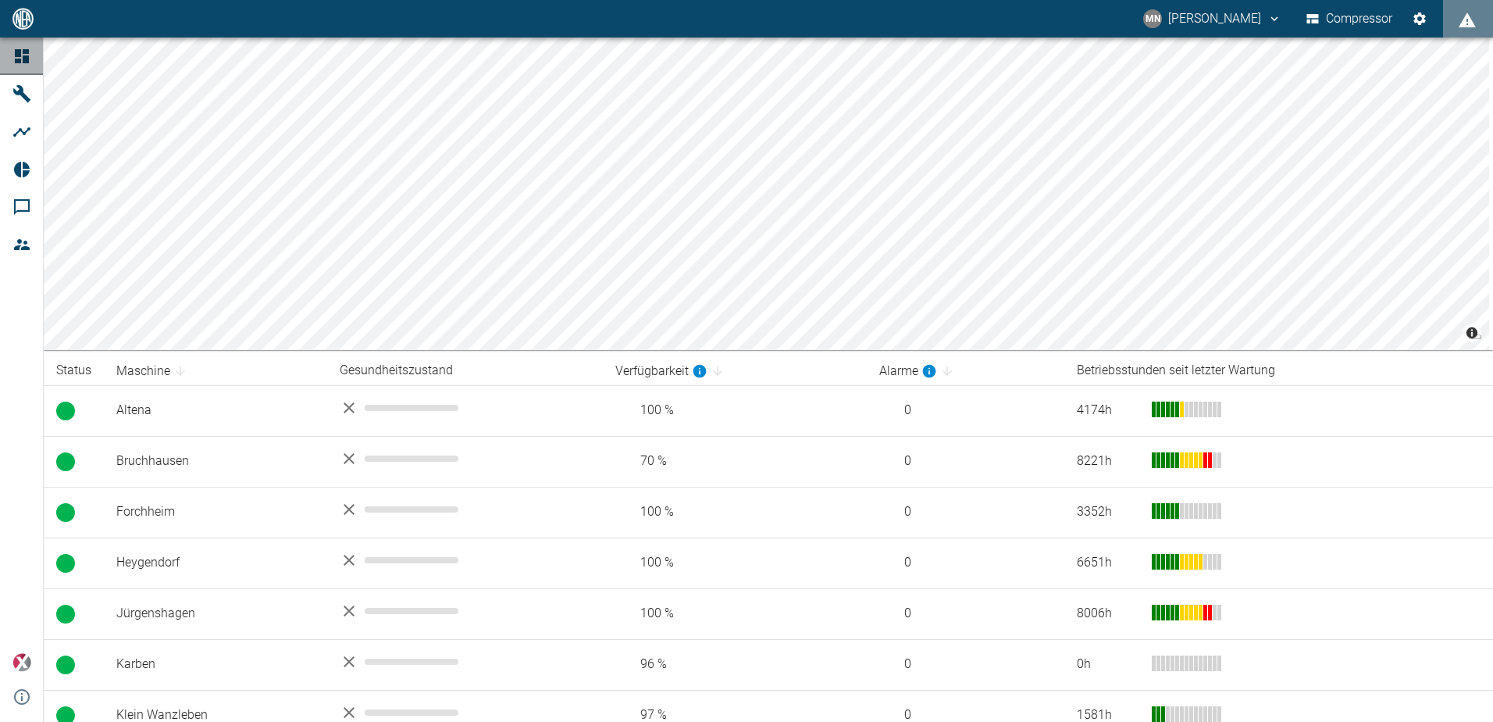
click at [22, 58] on icon at bounding box center [21, 56] width 19 height 19
click at [29, 59] on icon at bounding box center [22, 56] width 14 height 14
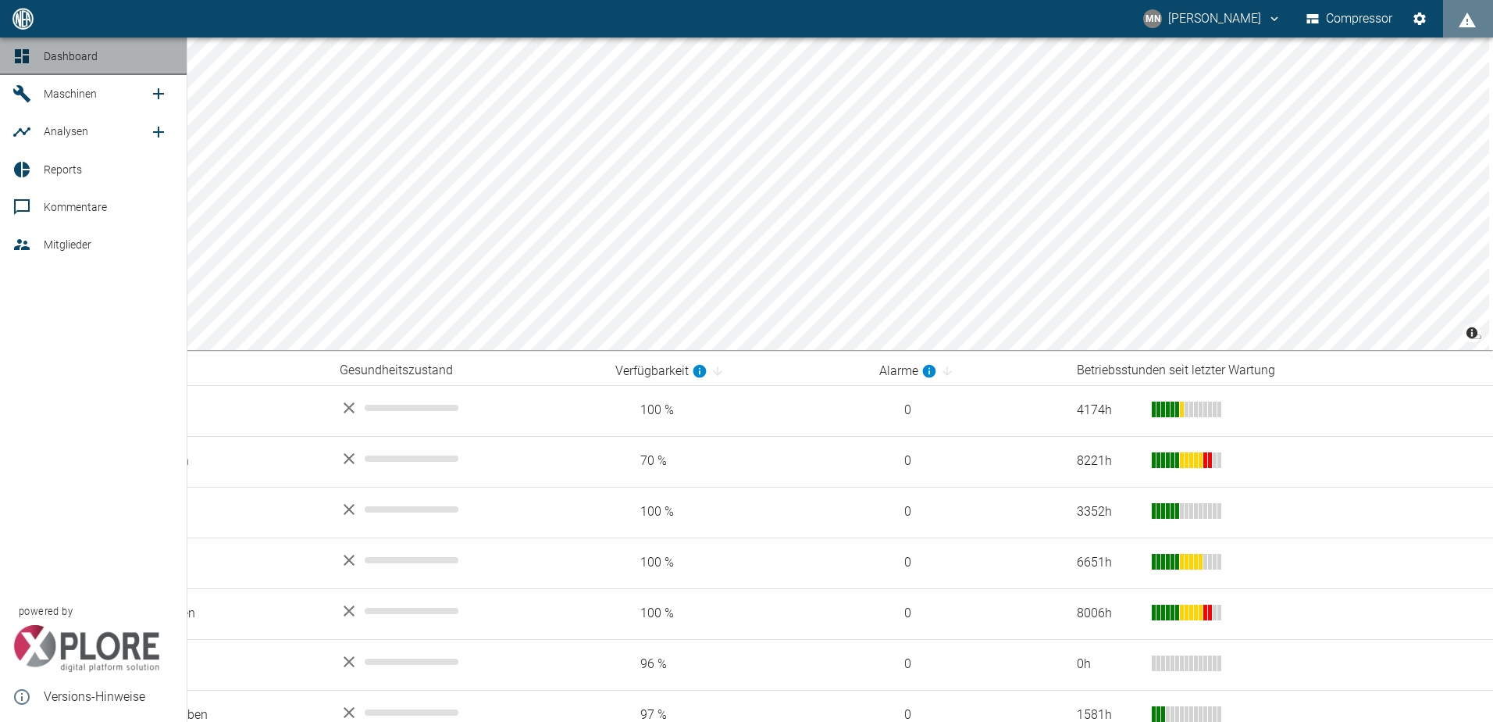
click at [73, 59] on span "Dashboard" at bounding box center [71, 56] width 54 height 12
click at [74, 85] on span "Maschinen" at bounding box center [96, 93] width 105 height 19
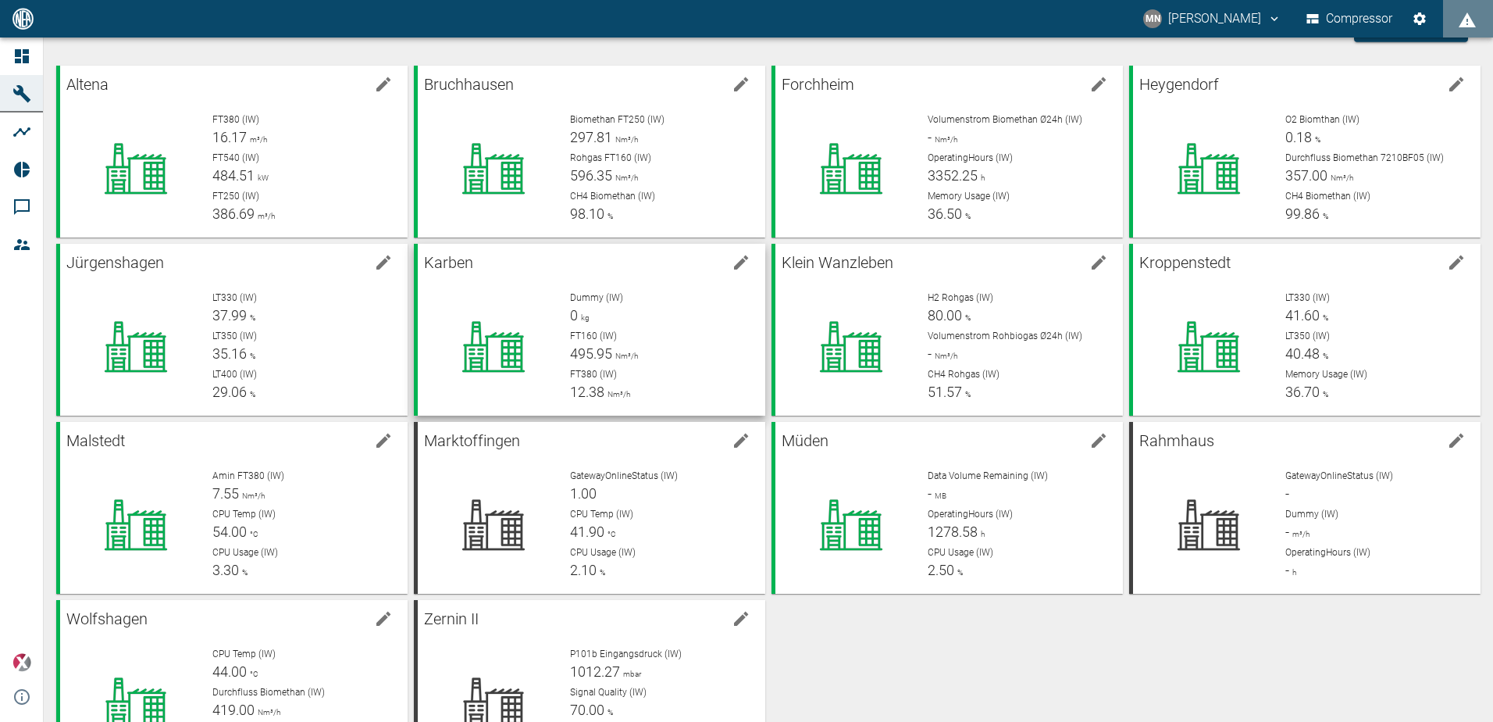
scroll to position [78, 0]
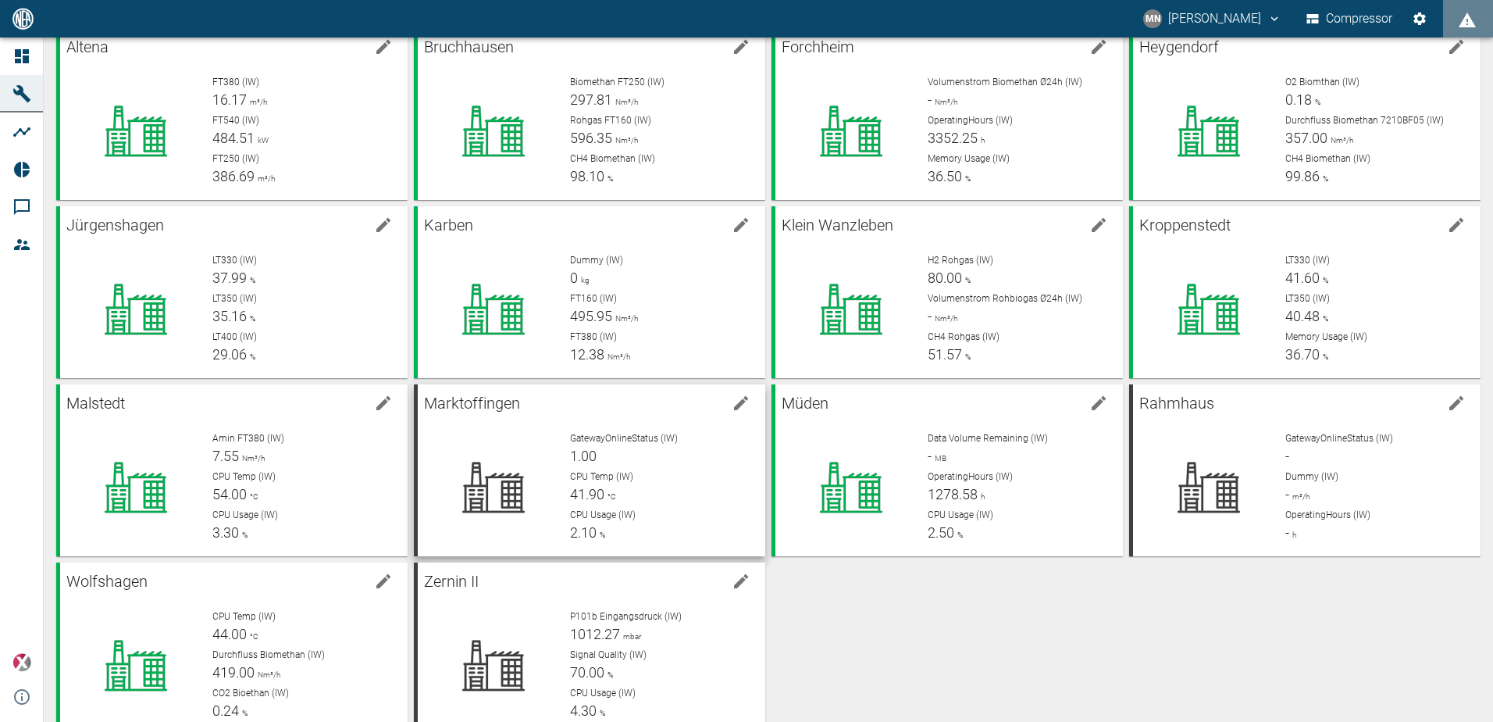
click at [685, 478] on p "CPU Temp (IW)" at bounding box center [661, 476] width 183 height 14
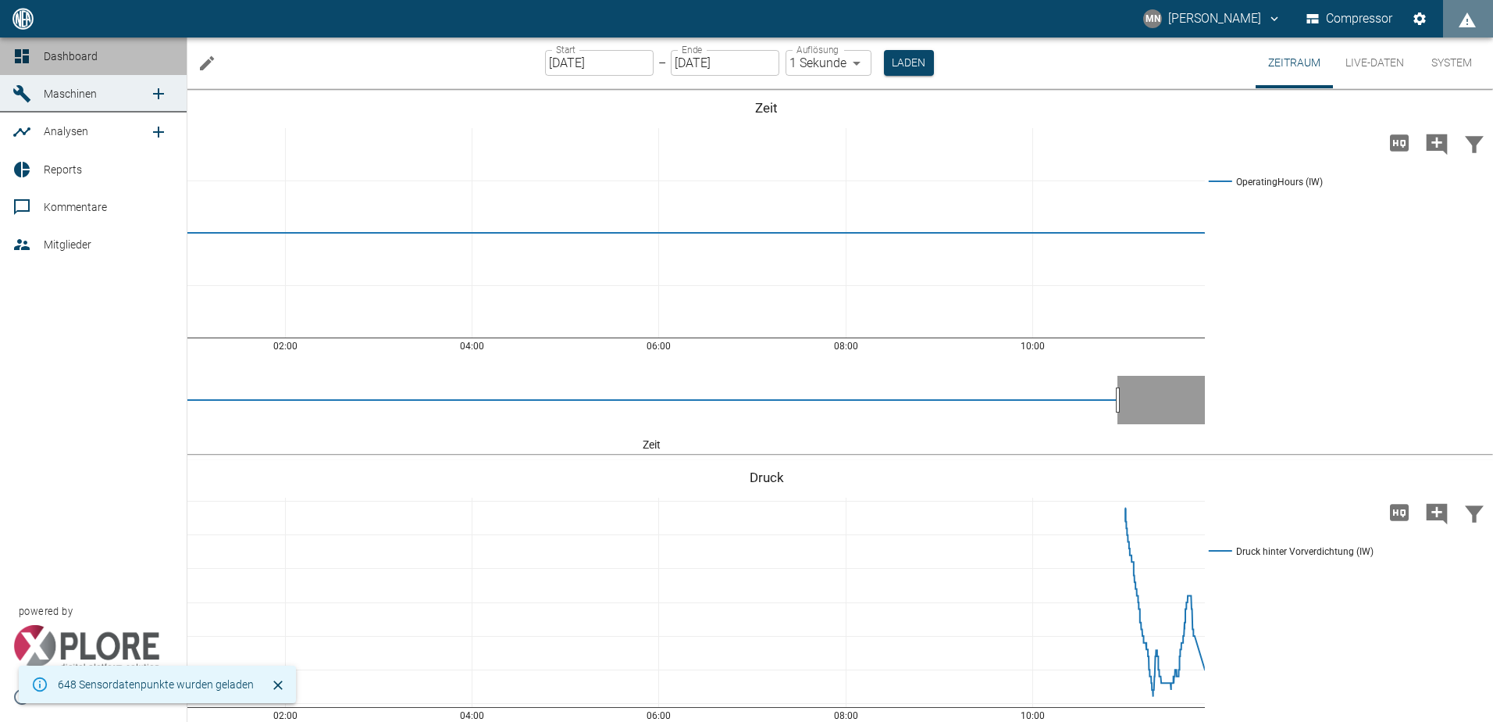
click at [91, 66] on link "Dashboard" at bounding box center [93, 55] width 187 height 37
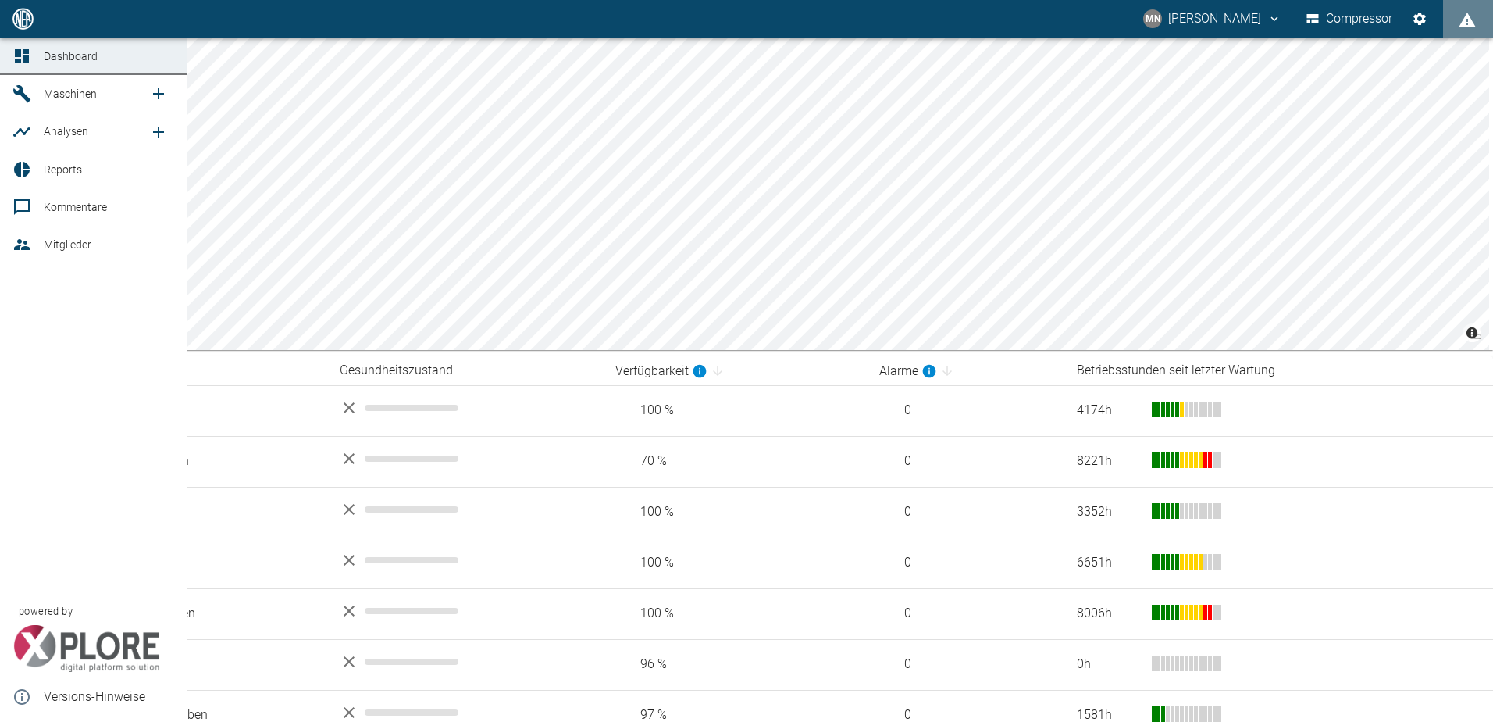
click at [62, 95] on span "Maschinen" at bounding box center [70, 93] width 53 height 12
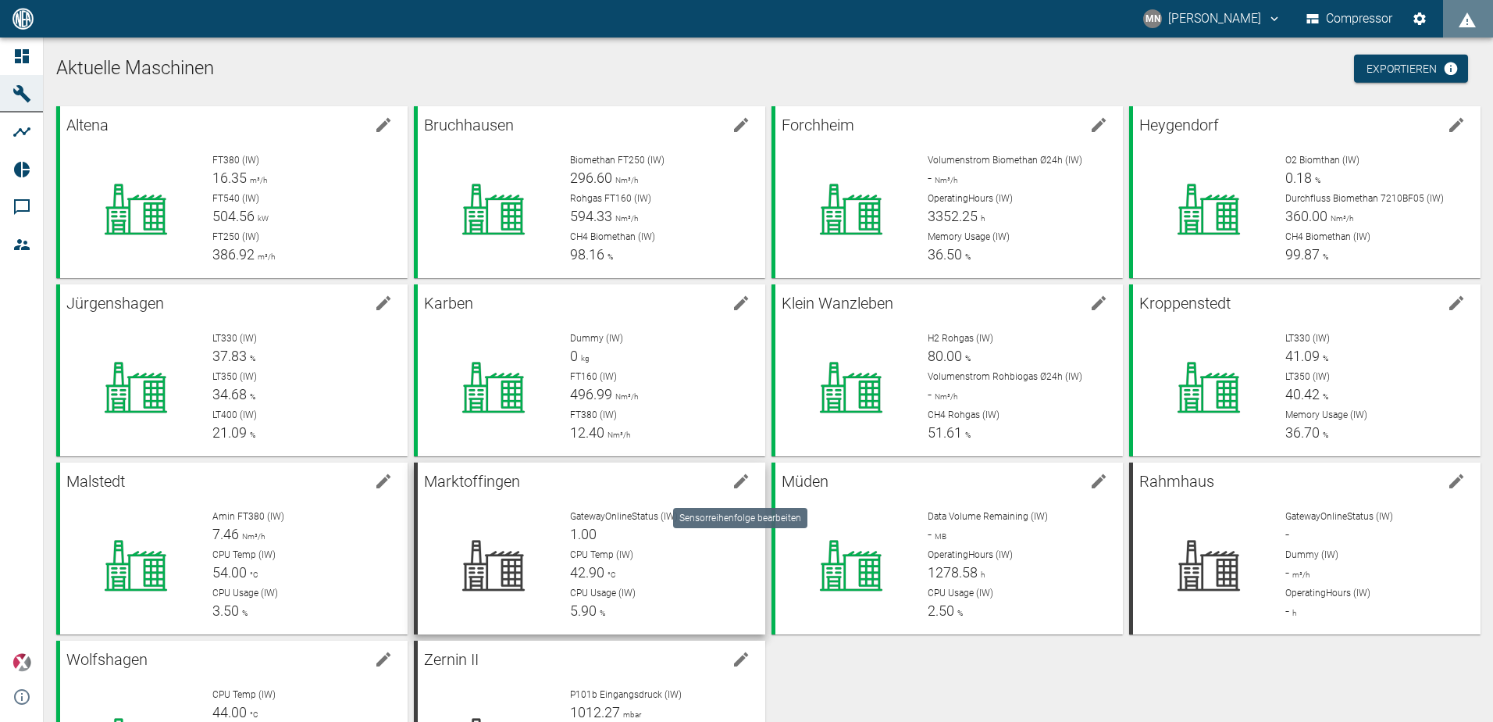
click at [736, 490] on button "edit machine" at bounding box center [741, 480] width 31 height 31
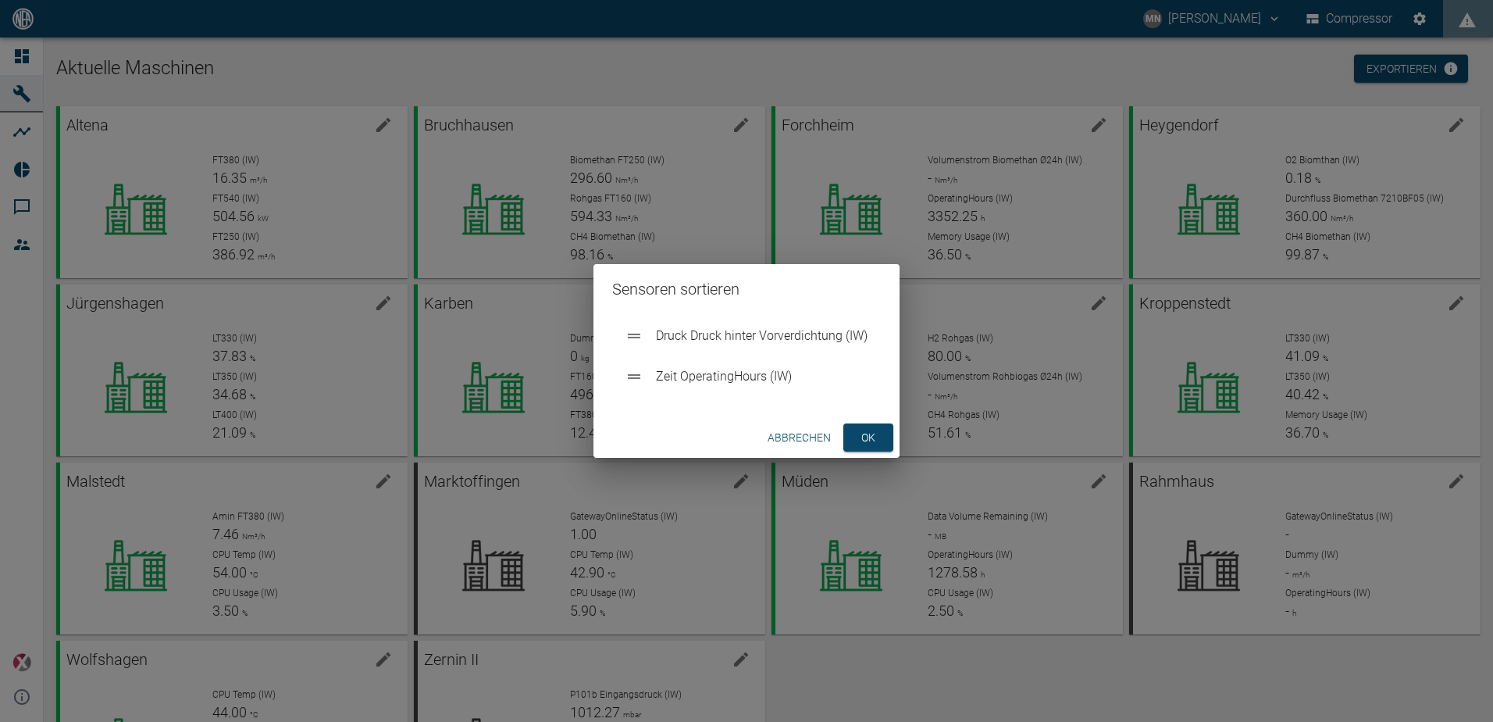
drag, startPoint x: 709, startPoint y: 380, endPoint x: 709, endPoint y: 335, distance: 44.5
click at [709, 335] on ul "Zeit OperatingHours (IW) Druck Druck hinter Vorverdichtung (IW)" at bounding box center [746, 357] width 269 height 87
click at [865, 434] on button "ok" at bounding box center [868, 437] width 50 height 29
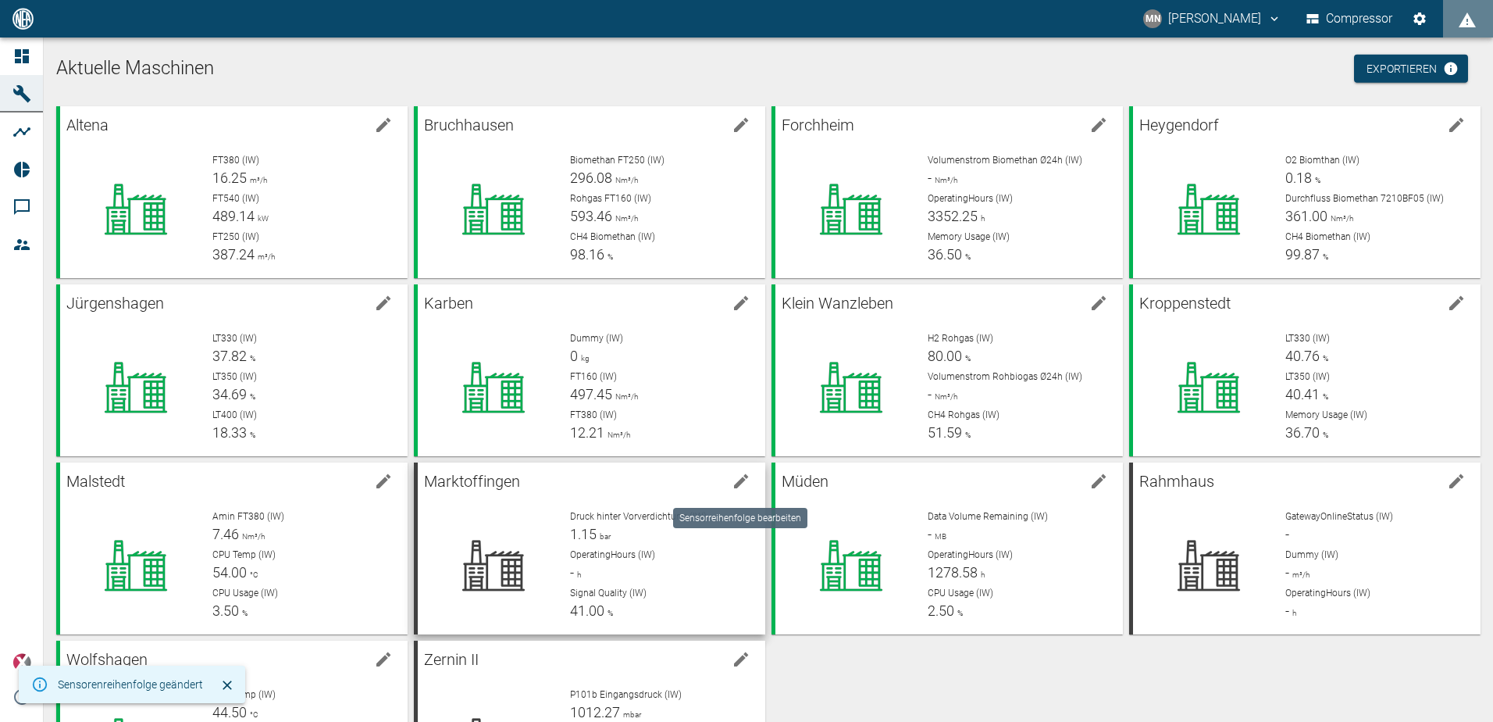
click at [740, 484] on icon "edit machine" at bounding box center [741, 481] width 19 height 19
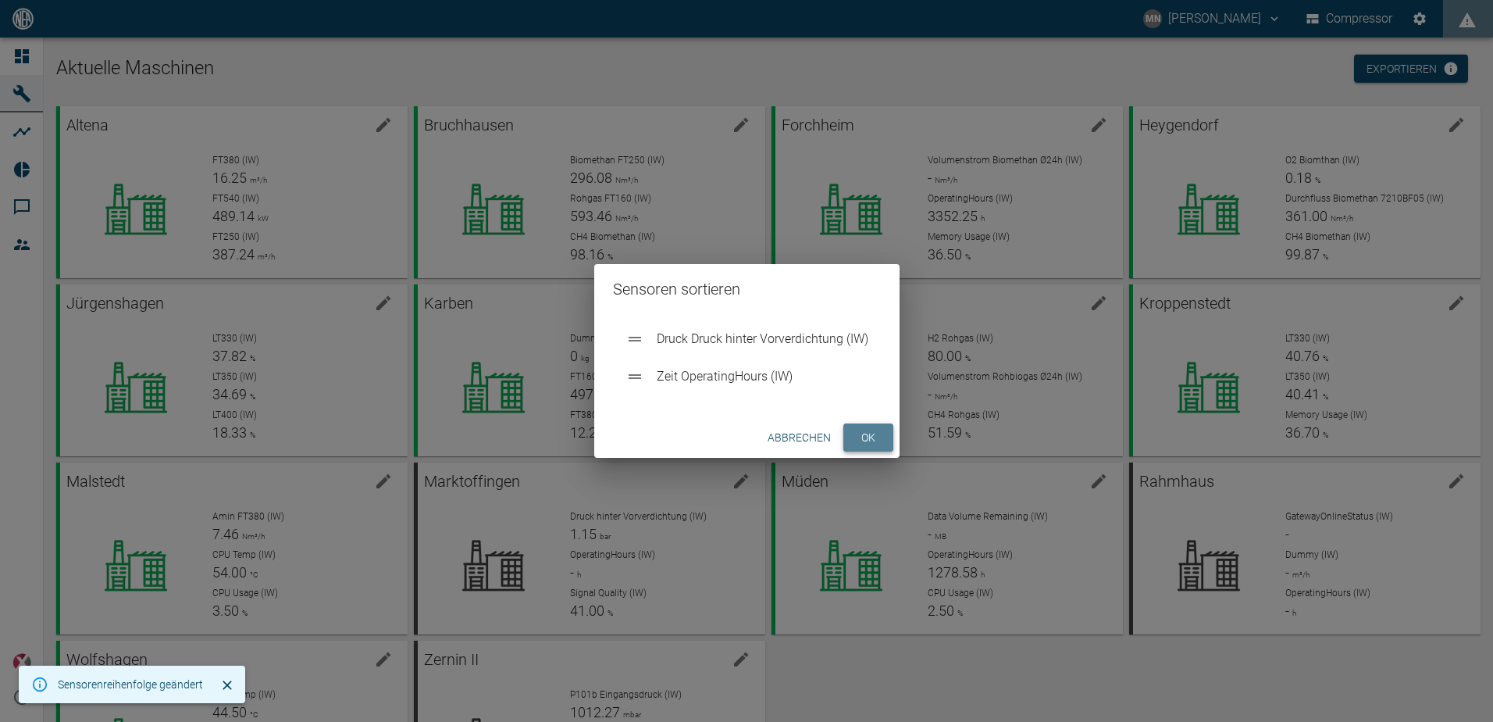
click at [864, 435] on button "ok" at bounding box center [868, 437] width 50 height 29
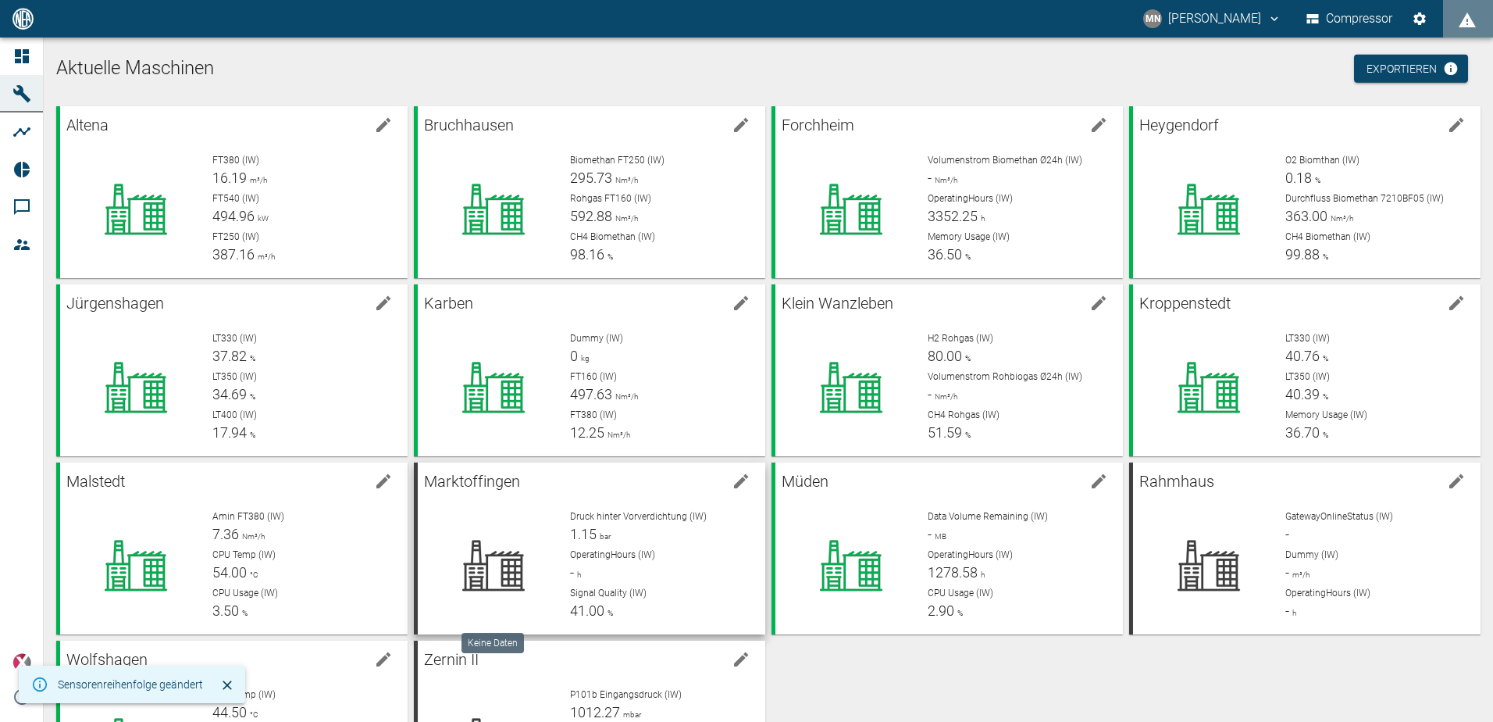
click at [500, 537] on icon at bounding box center [494, 565] width 102 height 62
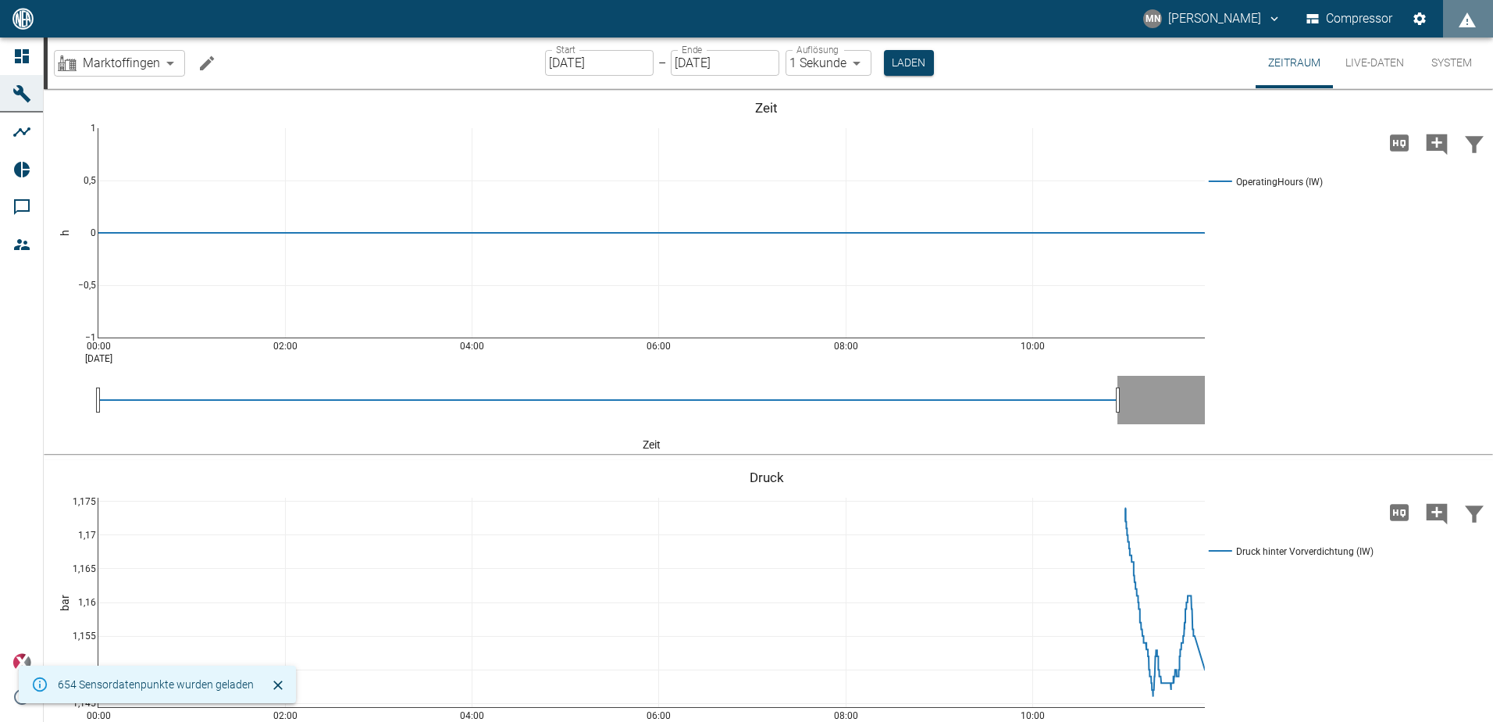
click at [205, 70] on icon "Machine bearbeiten" at bounding box center [207, 63] width 19 height 19
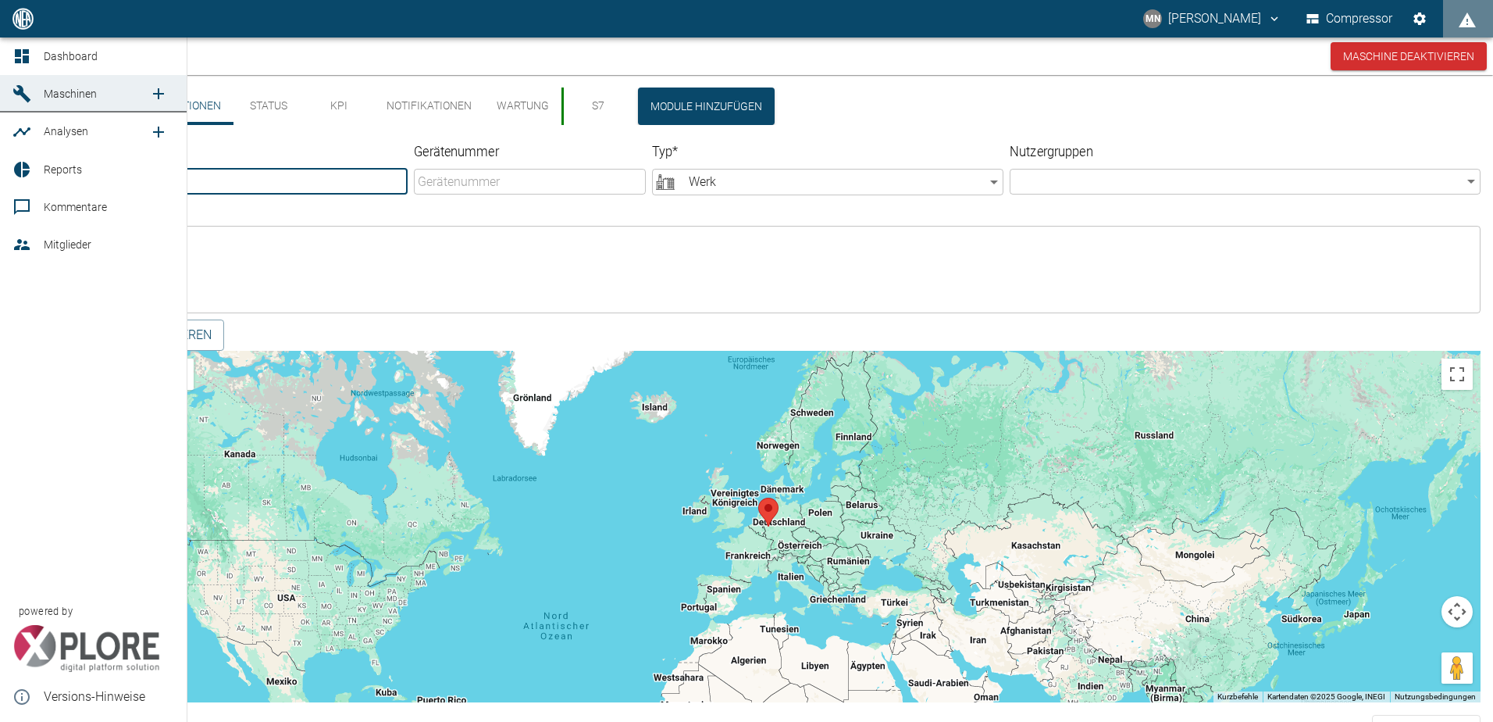
click at [20, 66] on link "Dashboard" at bounding box center [93, 55] width 187 height 37
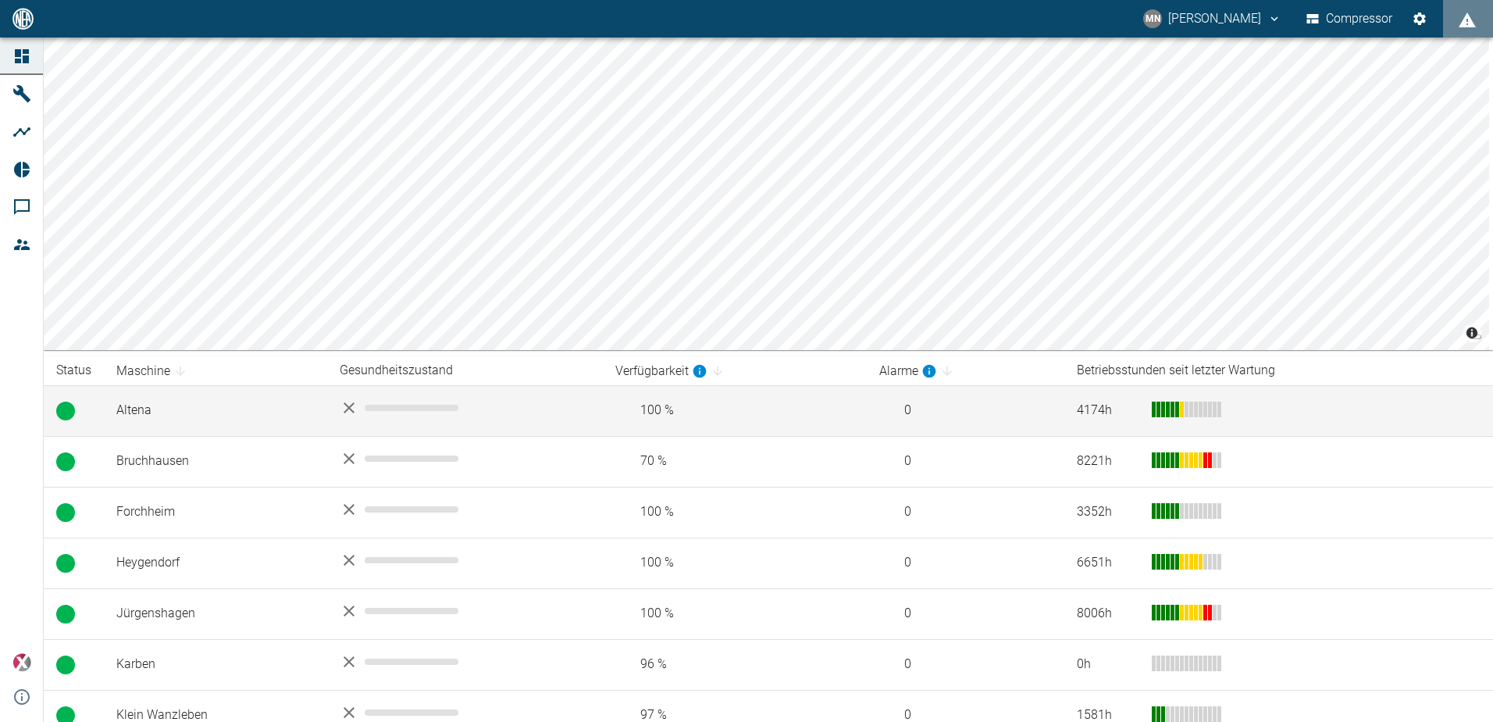
click at [157, 413] on td "Altena" at bounding box center [215, 410] width 223 height 51
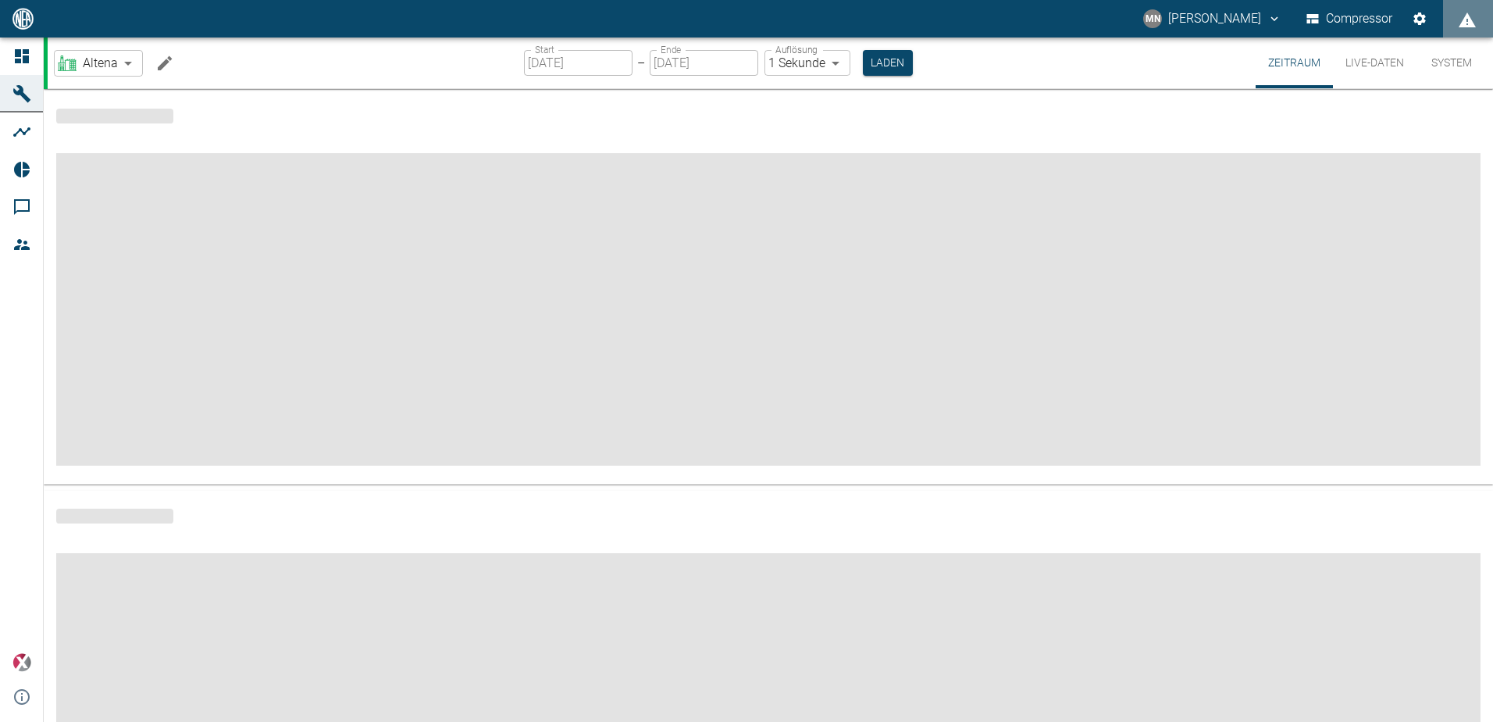
click at [176, 73] on button "Machine bearbeiten" at bounding box center [164, 63] width 31 height 31
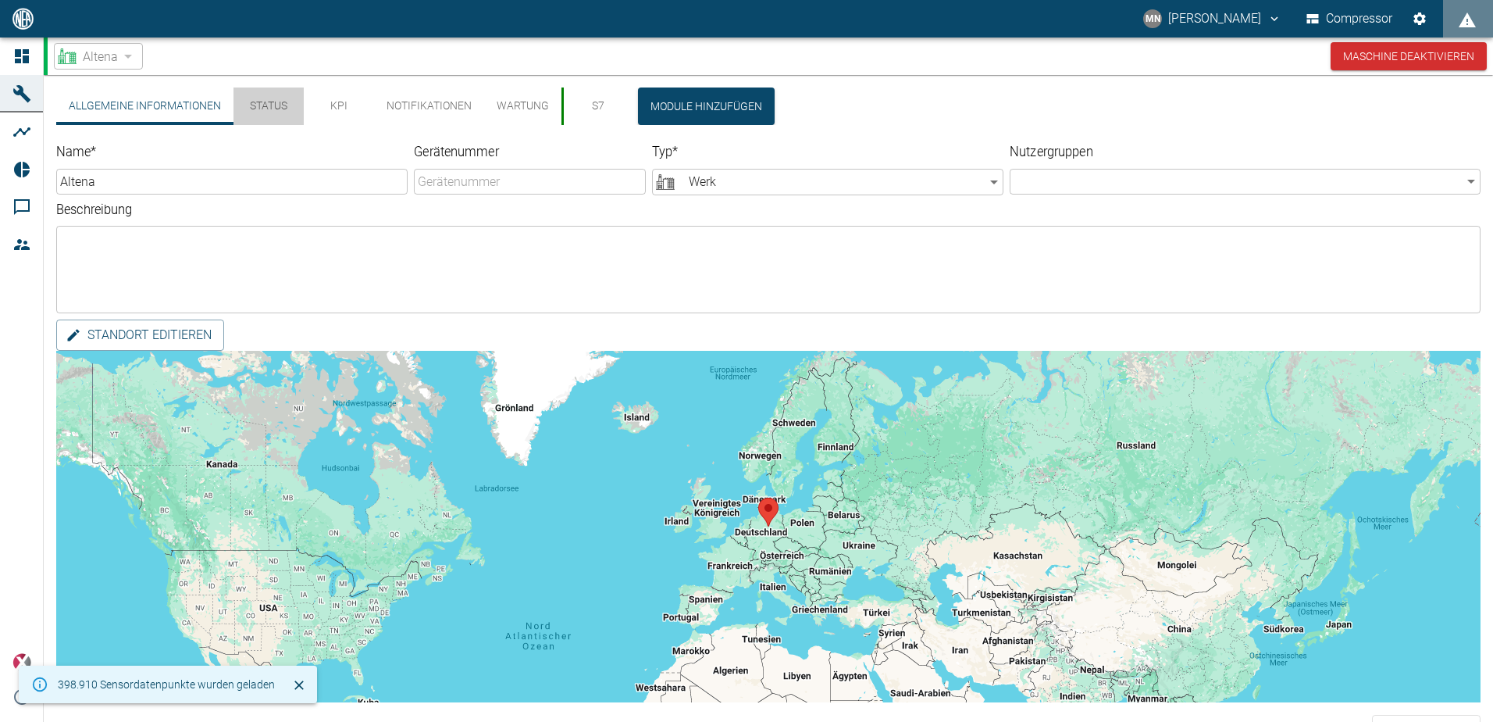
click at [263, 105] on button "Status" at bounding box center [269, 105] width 70 height 37
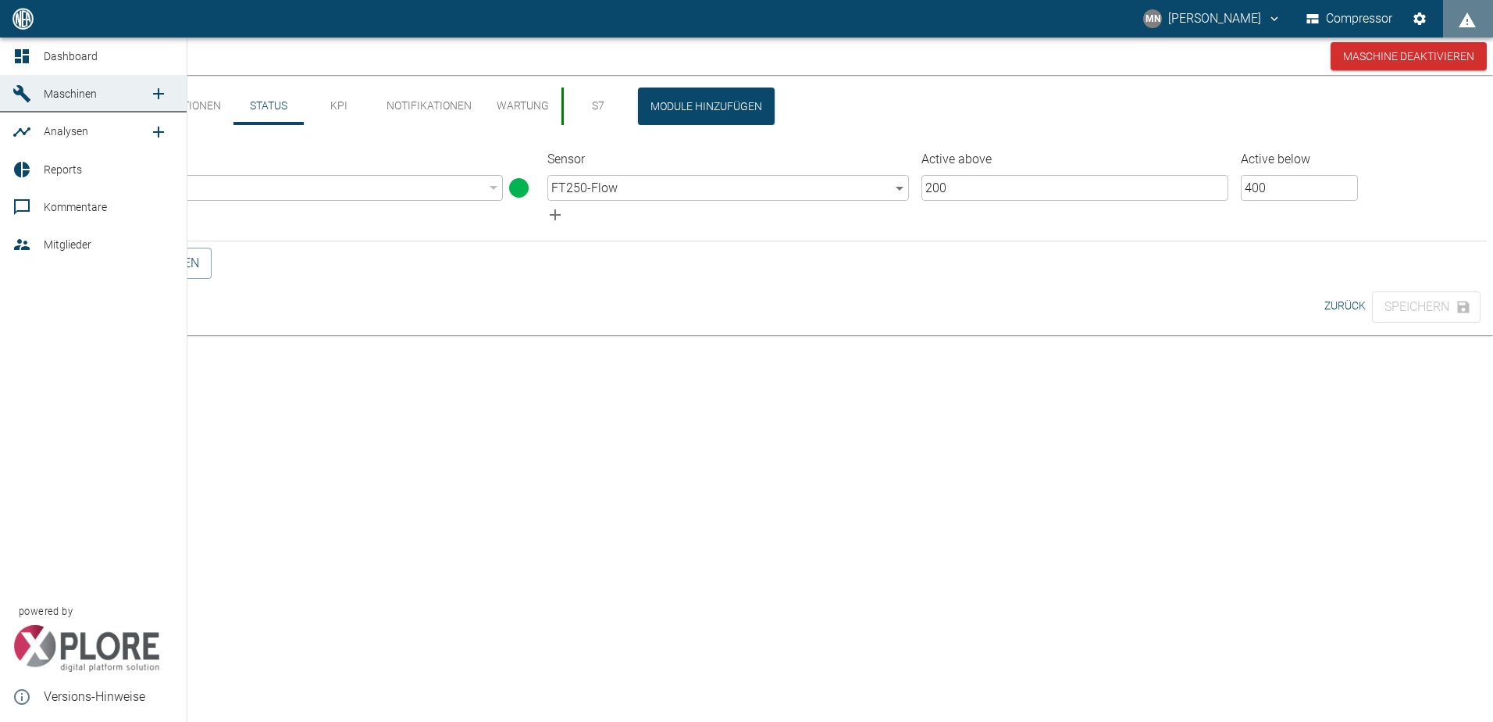
click at [27, 49] on icon at bounding box center [21, 56] width 19 height 19
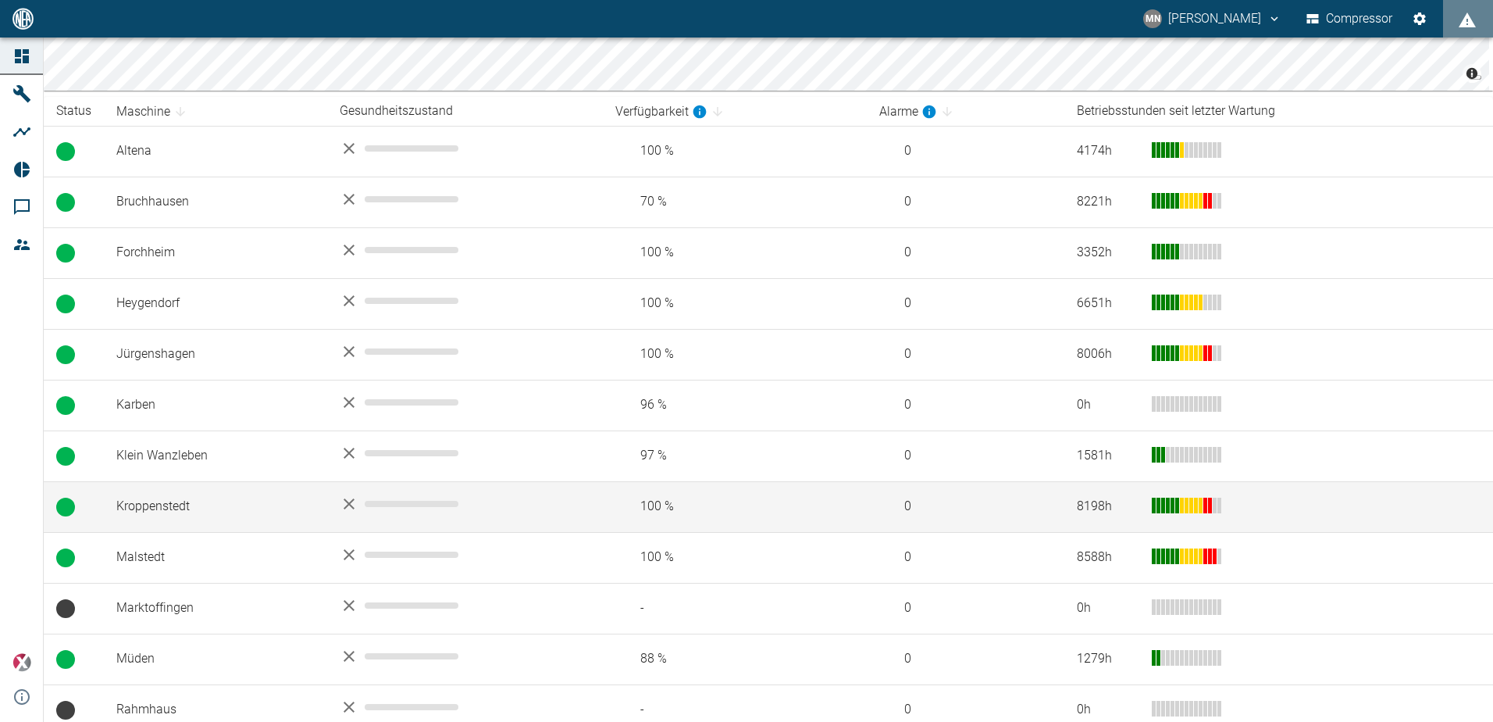
scroll to position [312, 0]
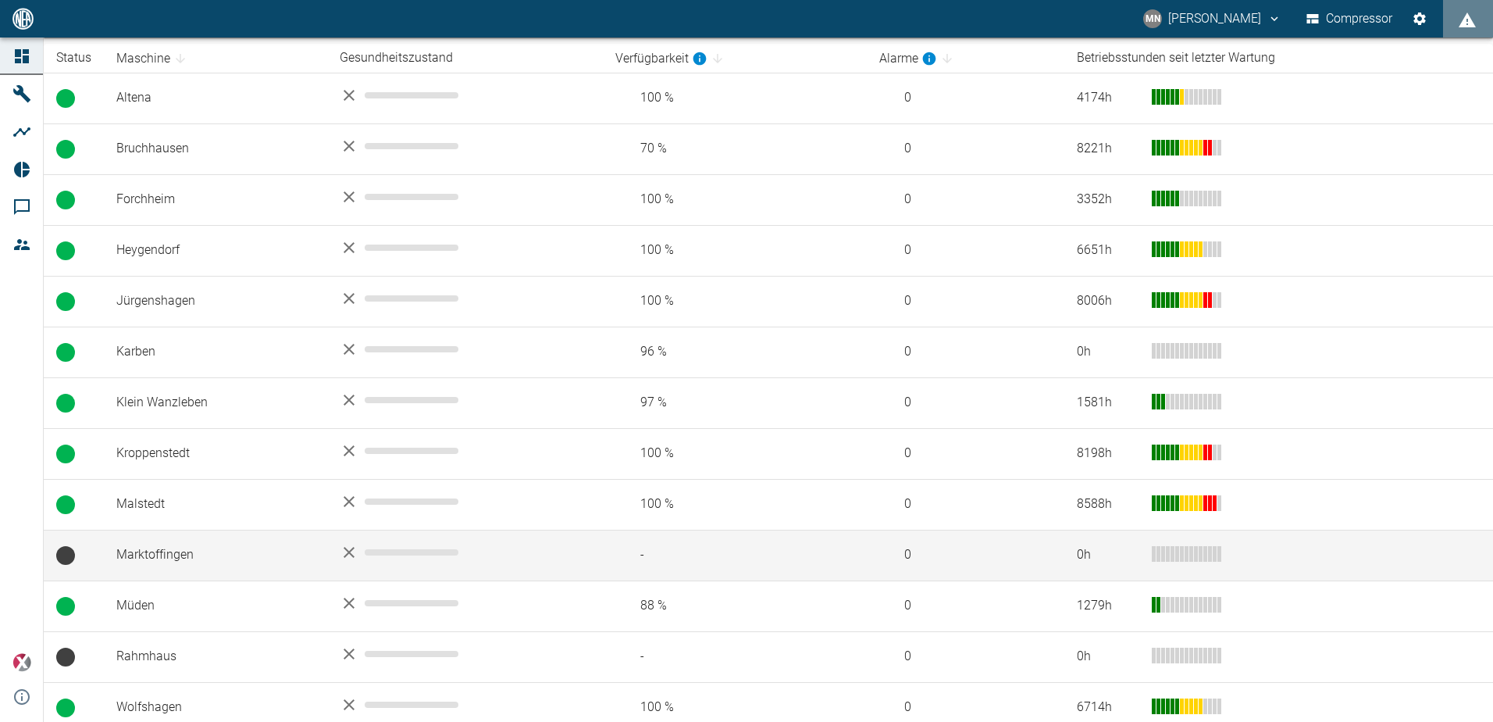
click at [210, 543] on td "Marktoffingen" at bounding box center [215, 555] width 223 height 51
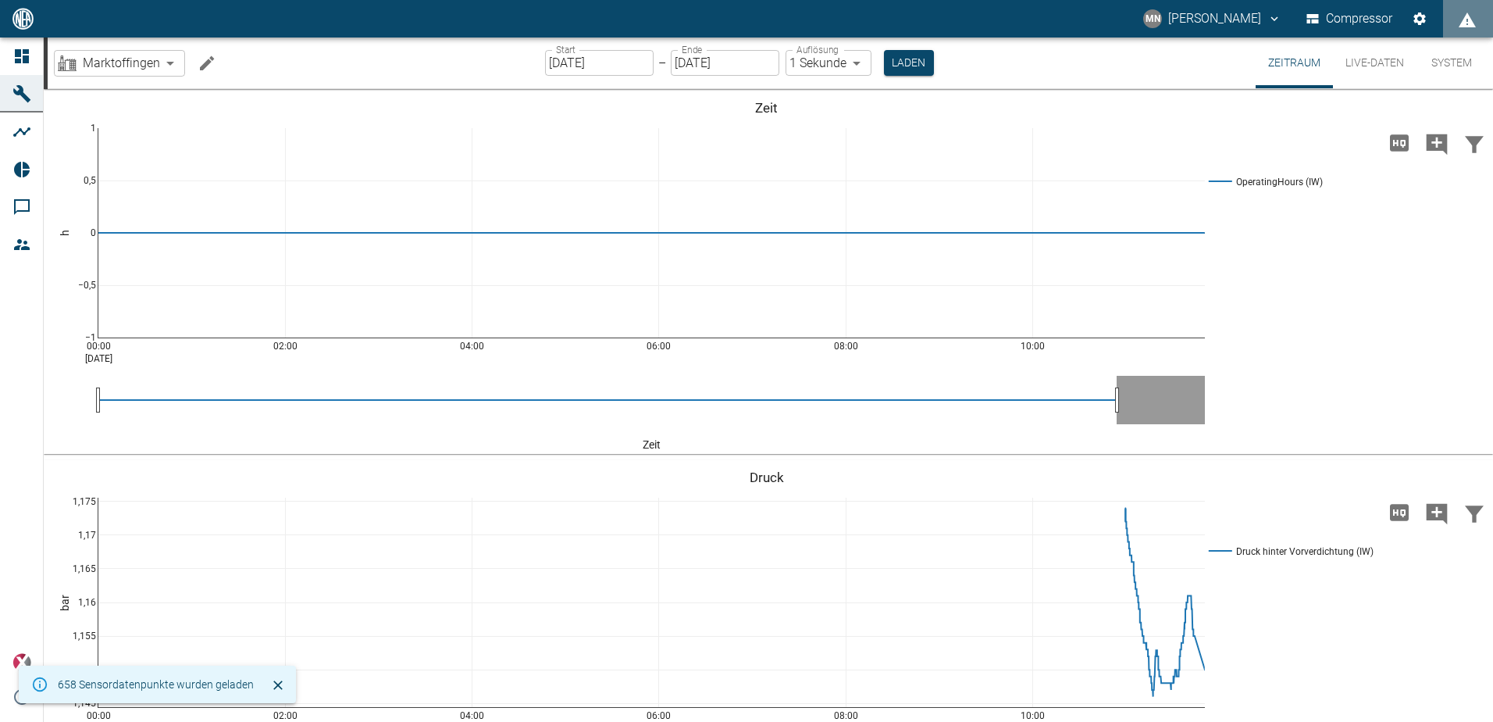
click at [210, 62] on icon "Machine bearbeiten" at bounding box center [207, 62] width 14 height 14
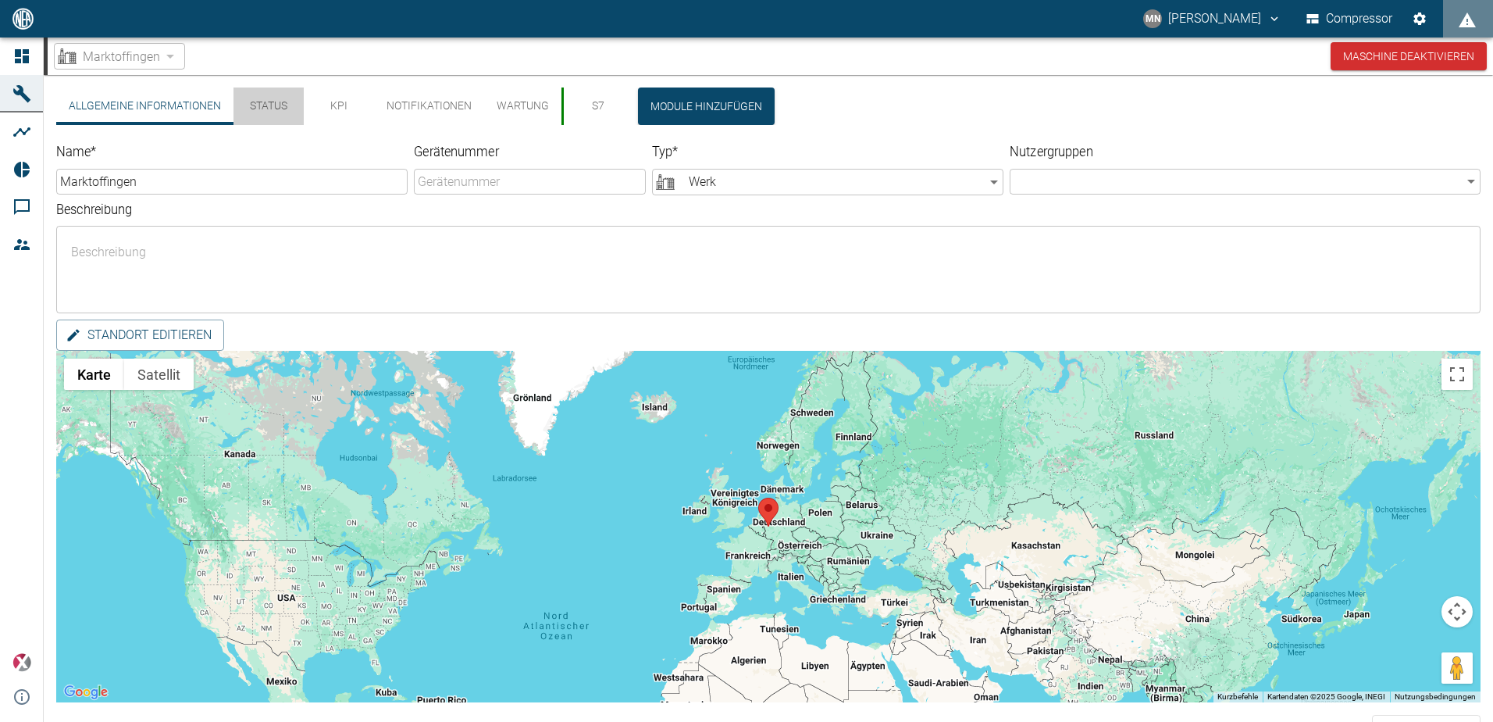
click at [237, 109] on button "Status" at bounding box center [269, 105] width 70 height 37
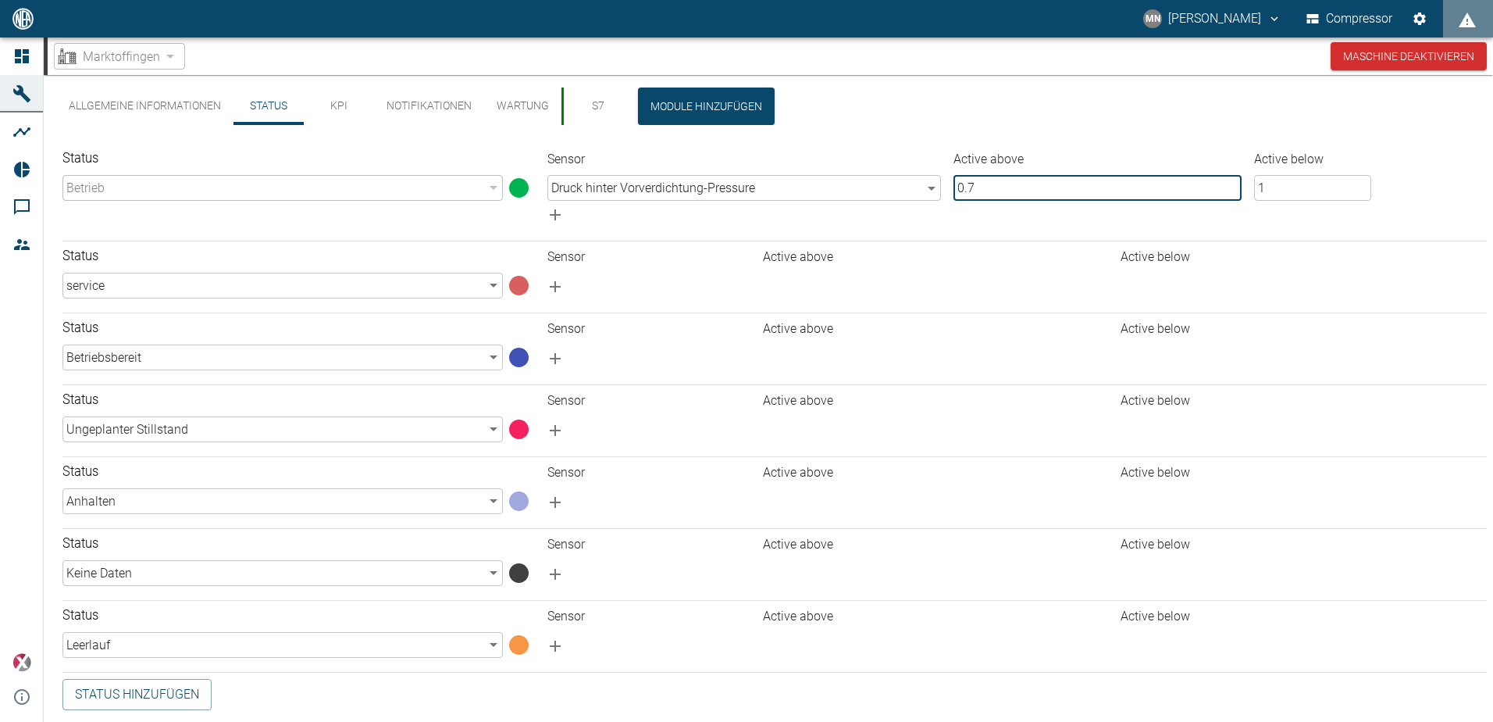
drag, startPoint x: 1006, startPoint y: 191, endPoint x: 918, endPoint y: 199, distance: 88.6
click at [918, 199] on tr "Druck hinter Vorverdichtung - Pressure 461f99b6-870e-4ca8-a273-a6c78078852e ​ 0…" at bounding box center [1014, 188] width 946 height 26
type input "0"
type input "0.3"
type input "0"
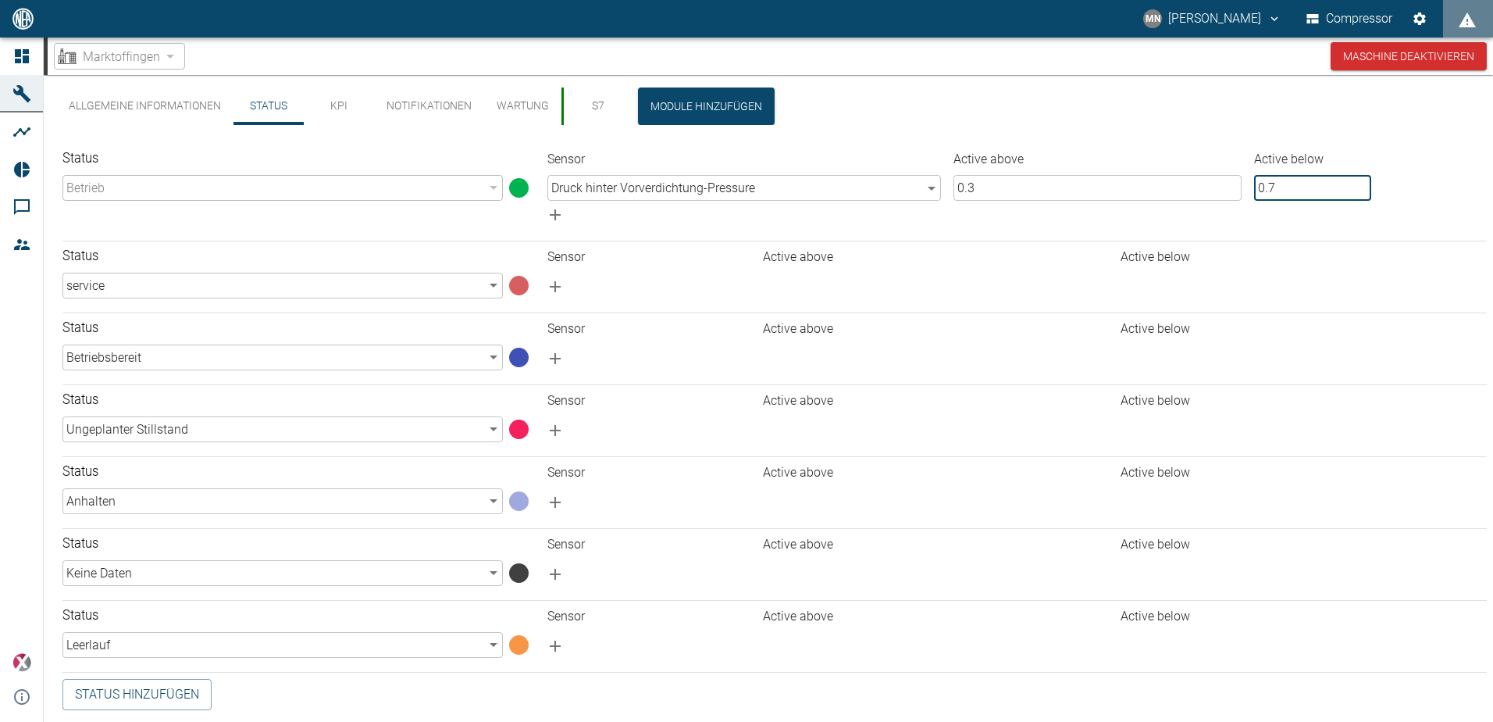
type input "0.7"
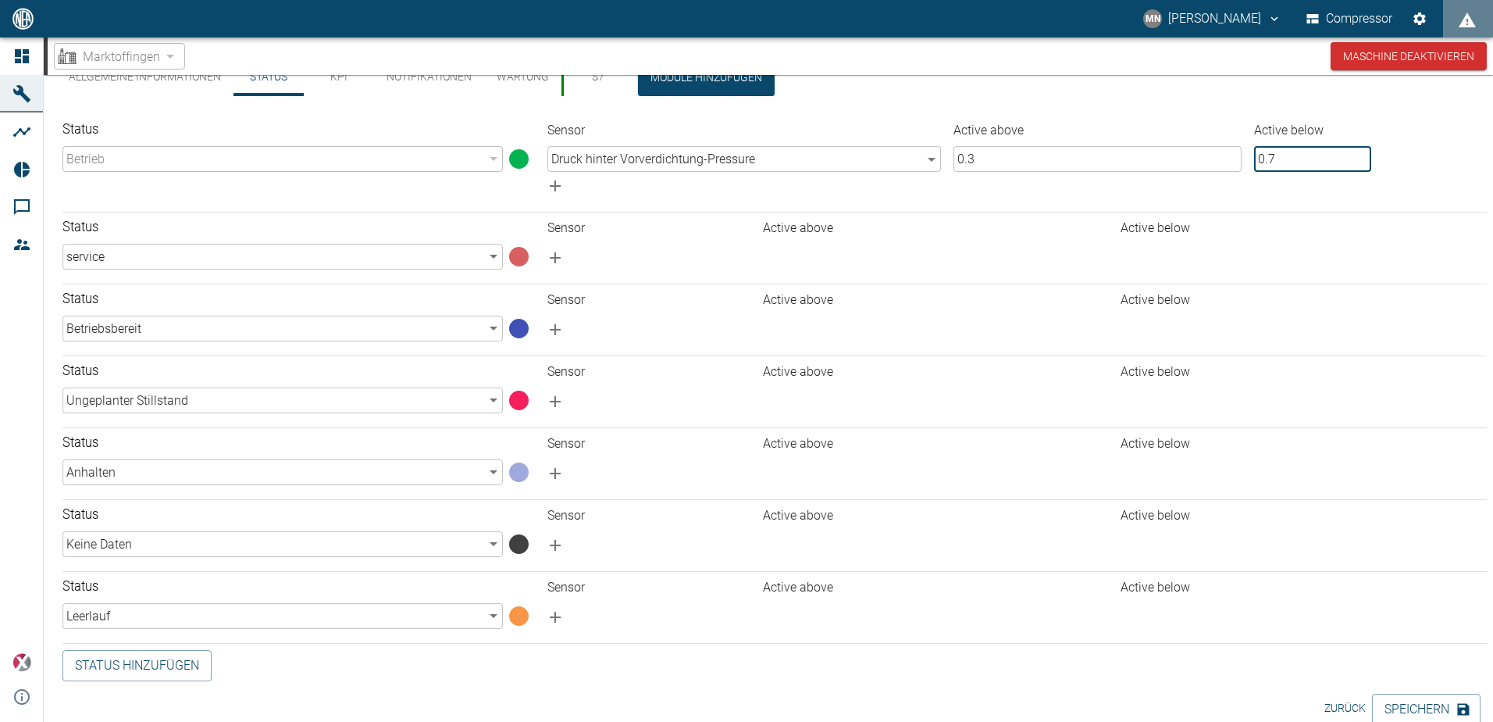
scroll to position [45, 0]
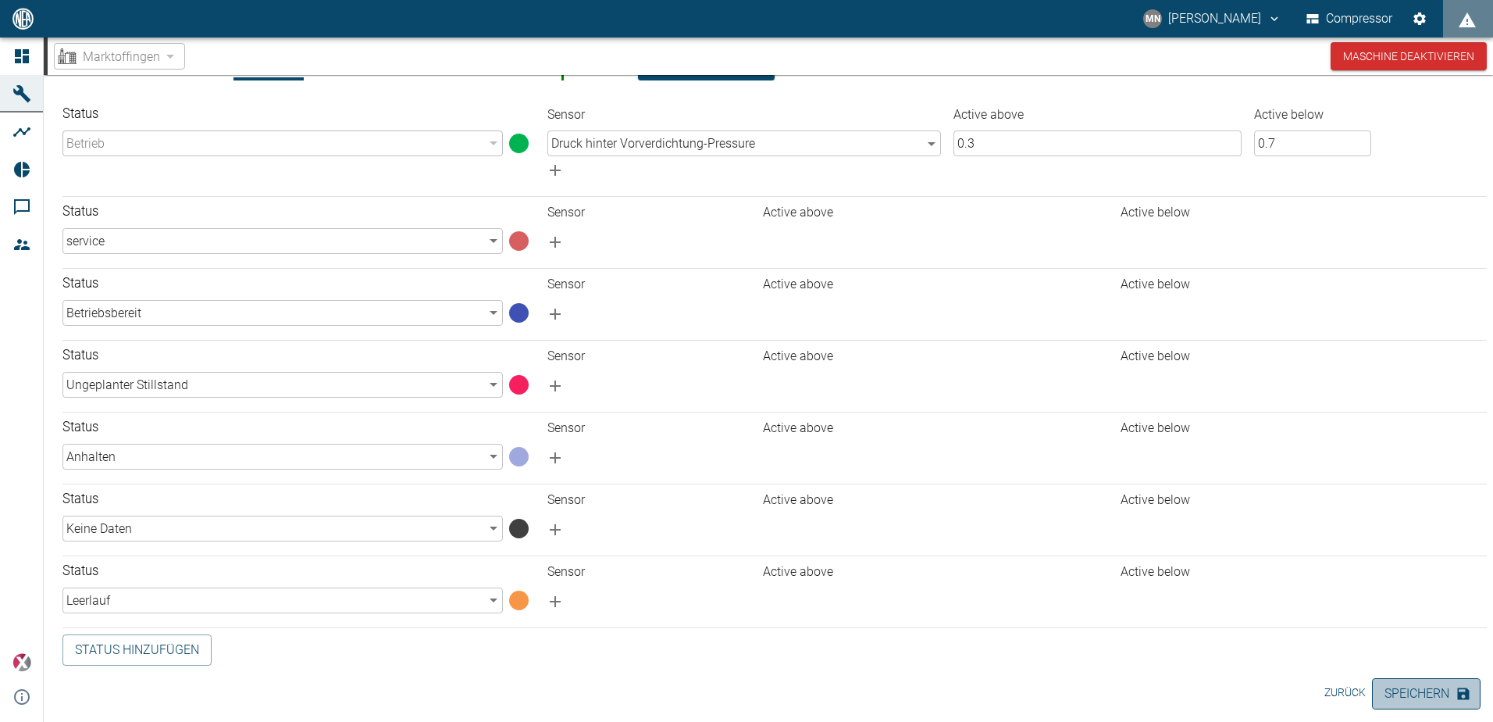
click at [1420, 690] on button "Speichern" at bounding box center [1426, 693] width 109 height 31
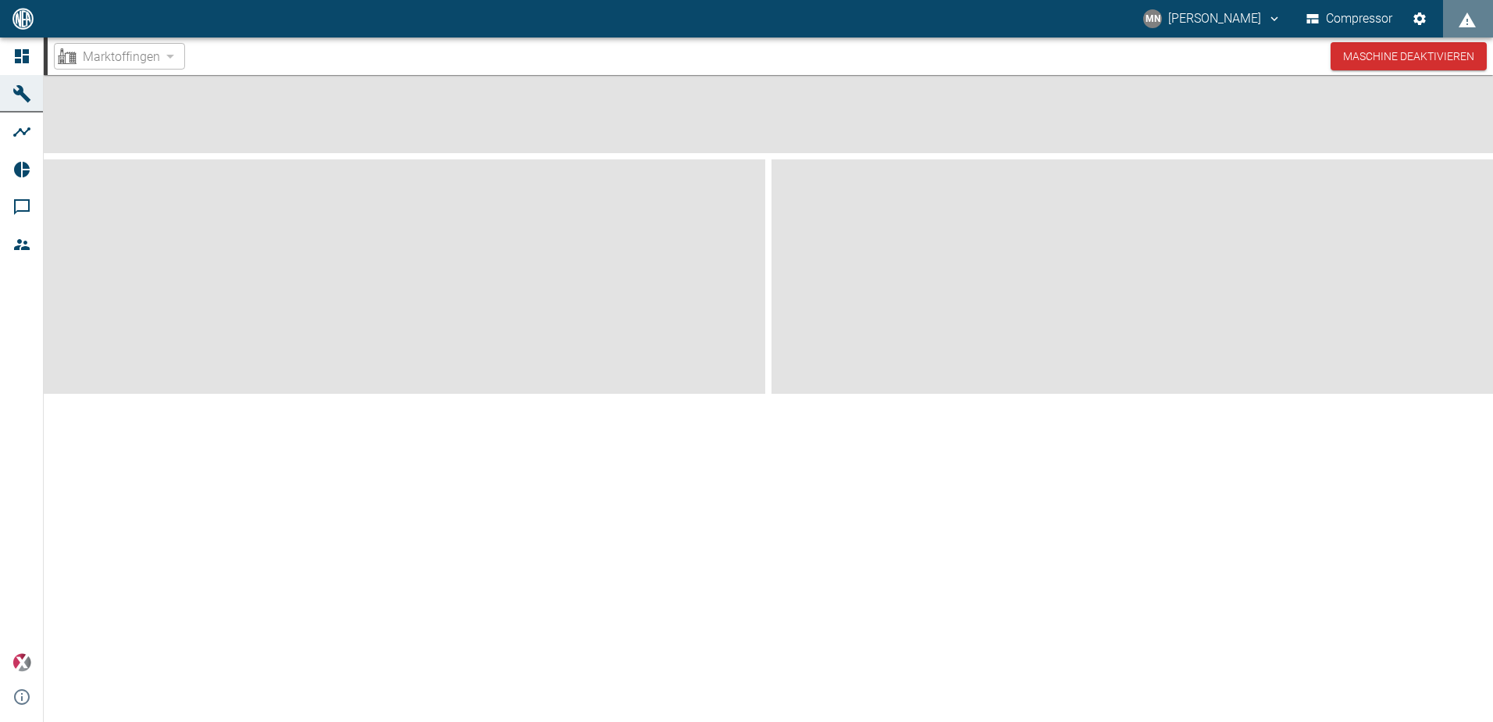
scroll to position [0, 0]
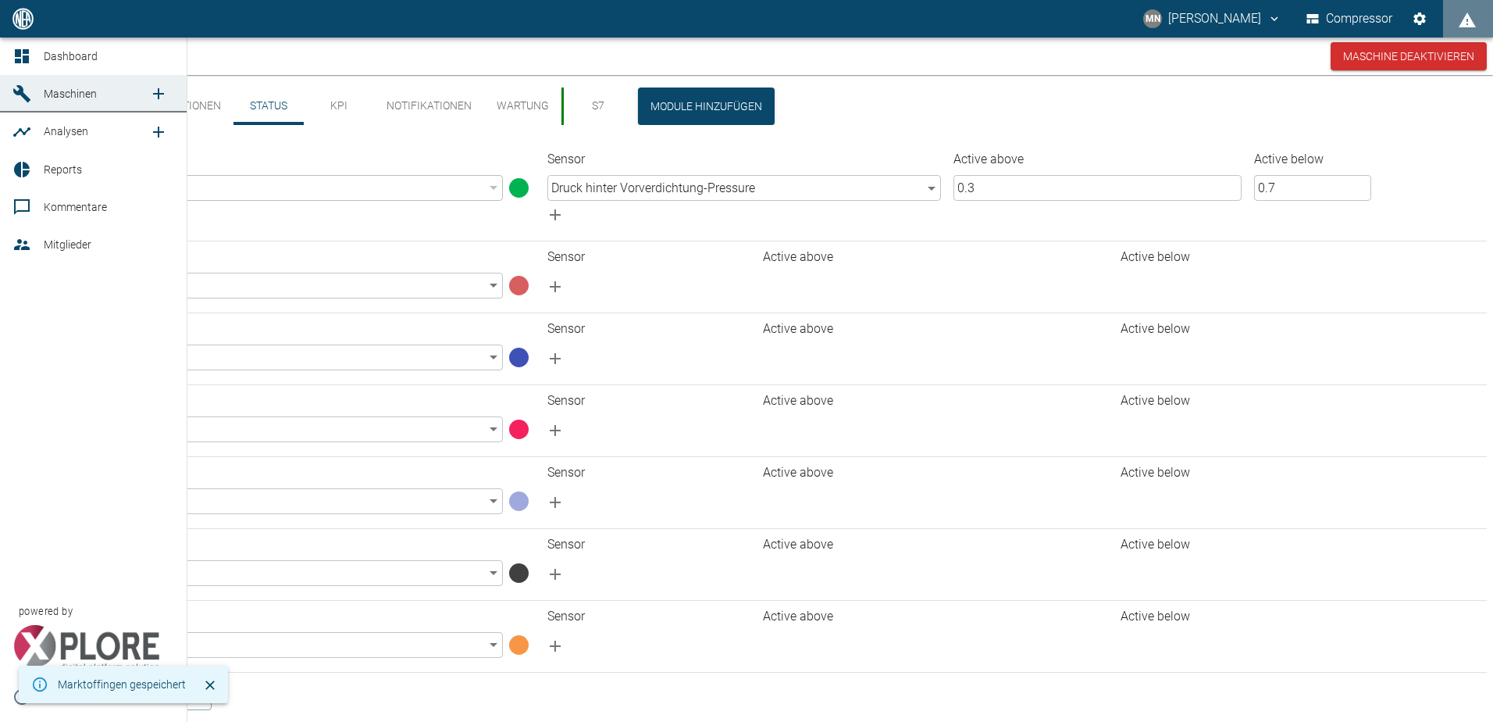
click at [15, 55] on icon at bounding box center [22, 56] width 14 height 14
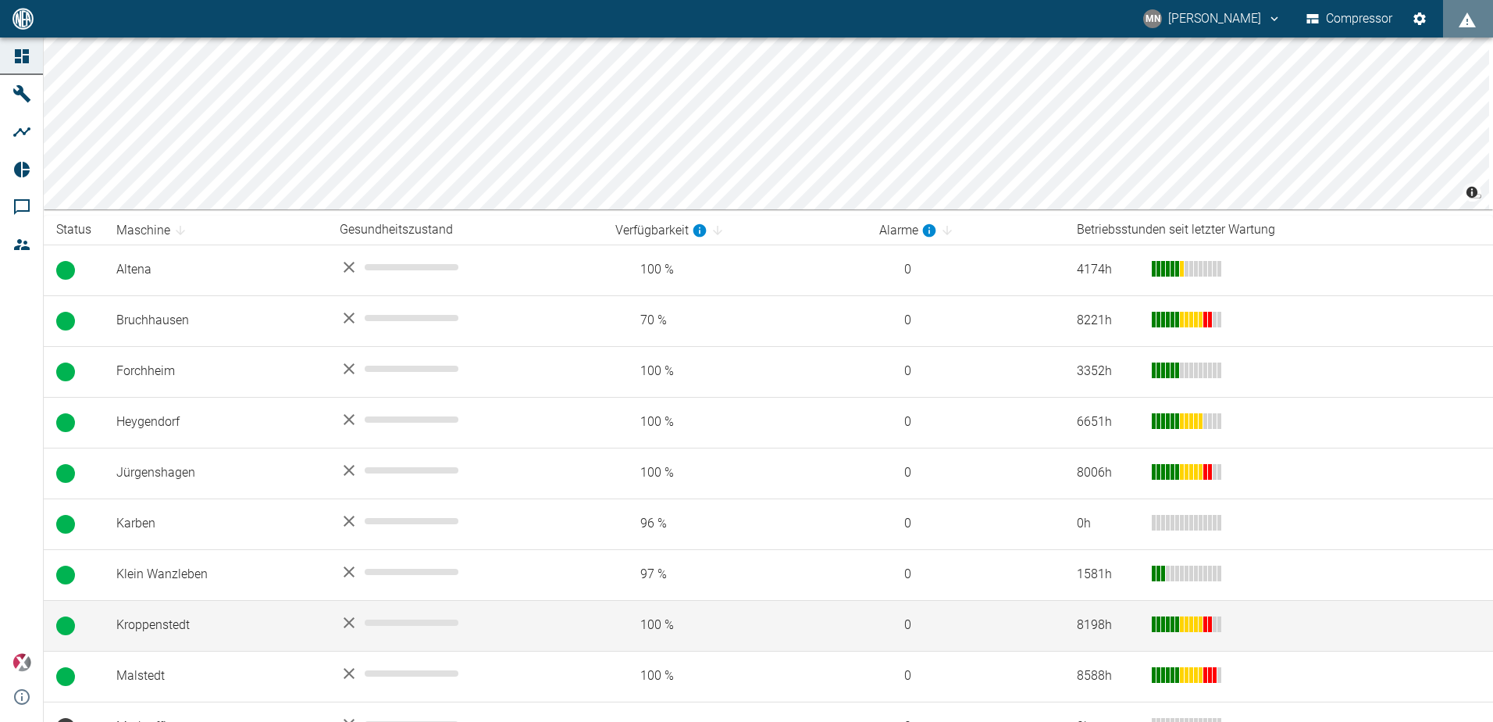
scroll to position [375, 0]
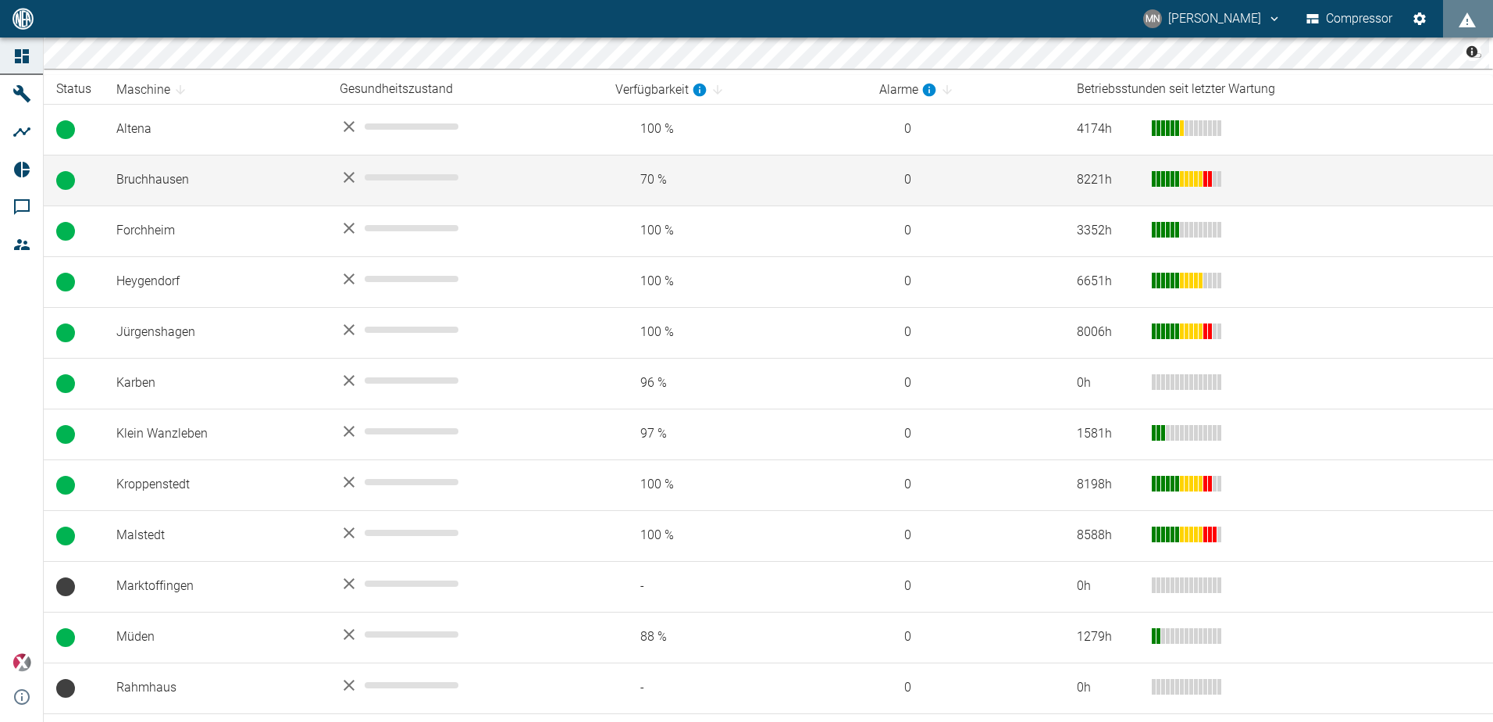
scroll to position [312, 0]
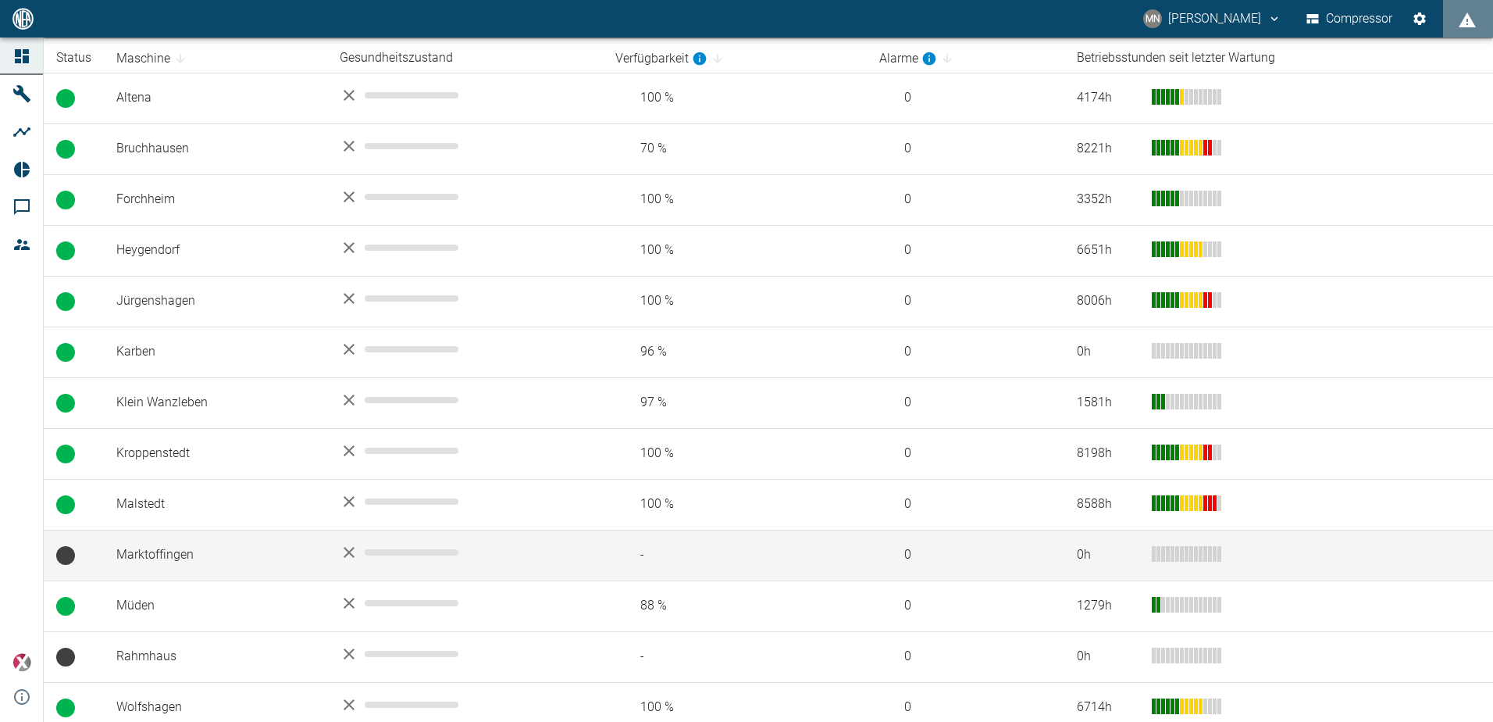
click at [223, 559] on td "Marktoffingen" at bounding box center [215, 555] width 223 height 51
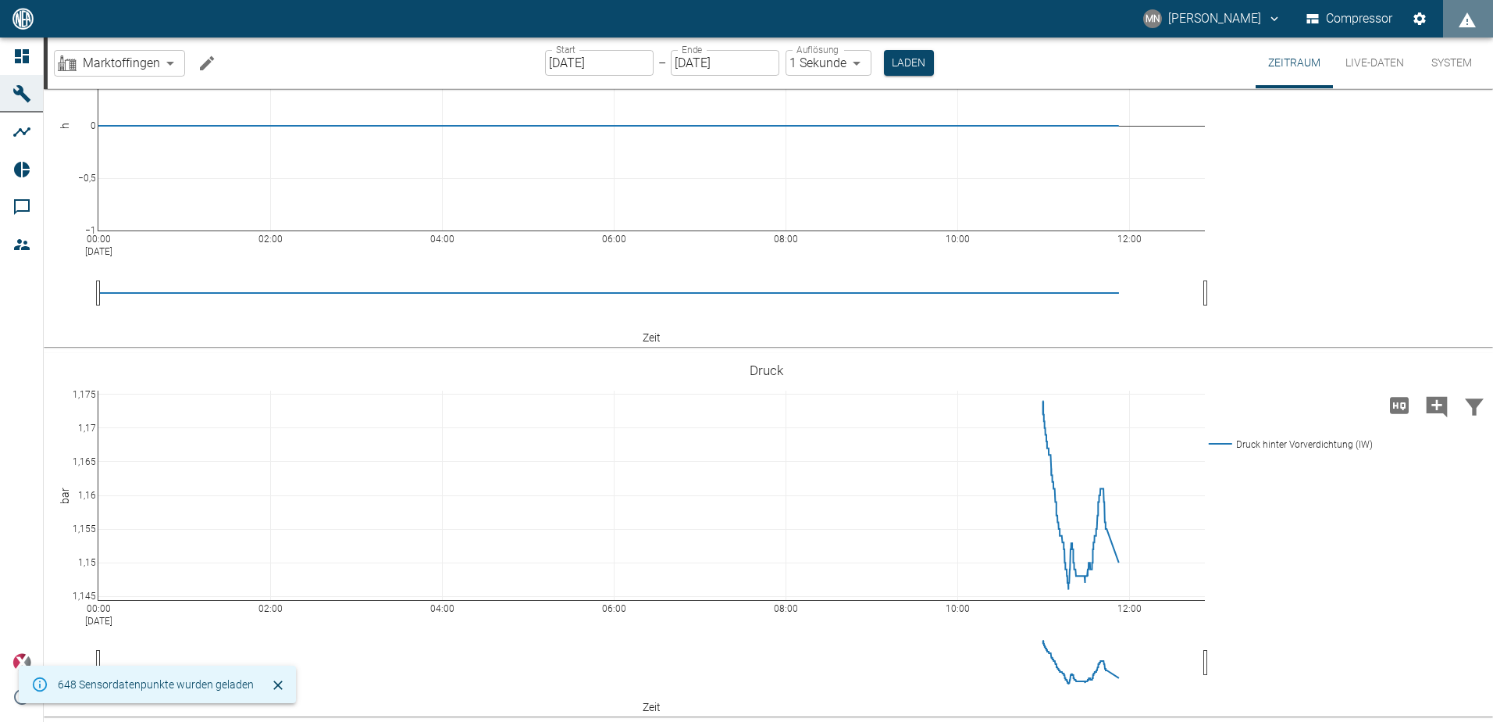
scroll to position [108, 0]
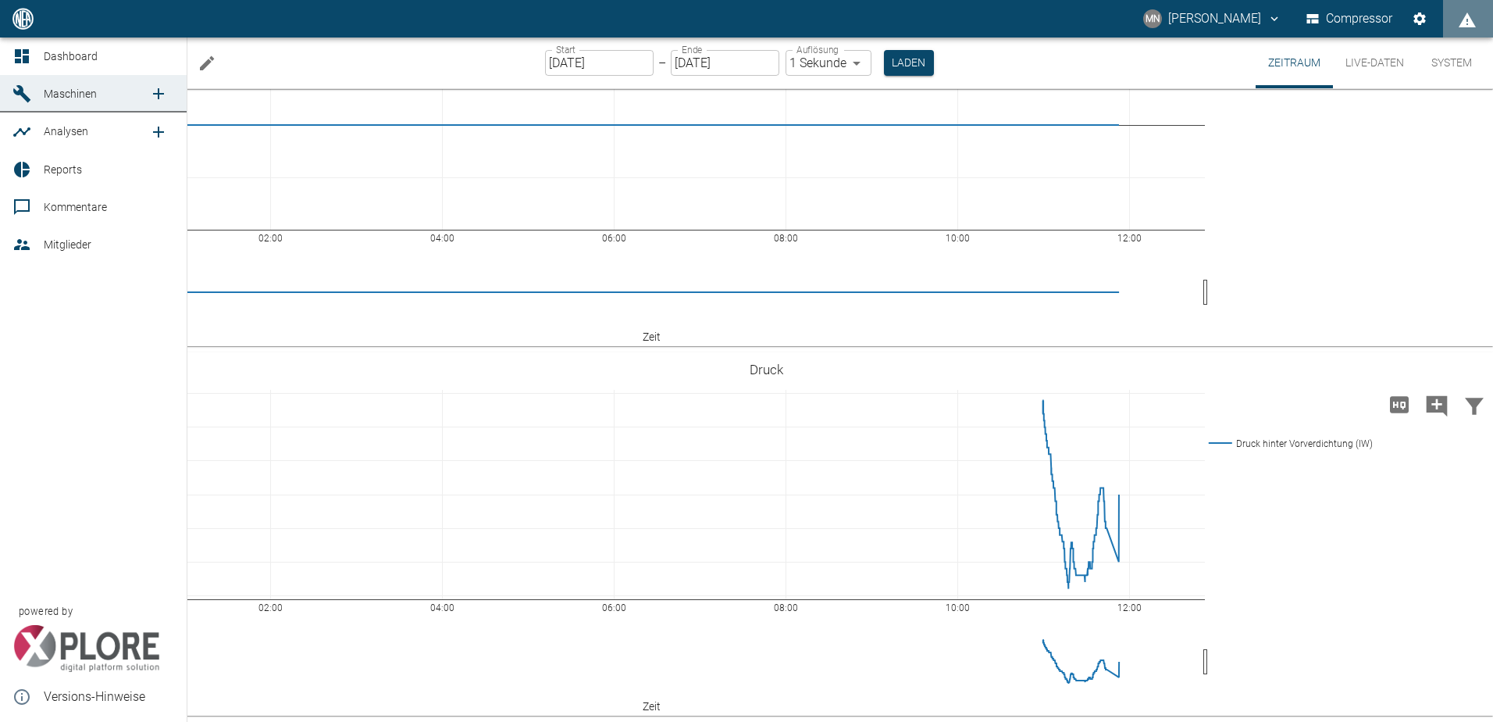
click at [23, 58] on icon at bounding box center [22, 56] width 14 height 14
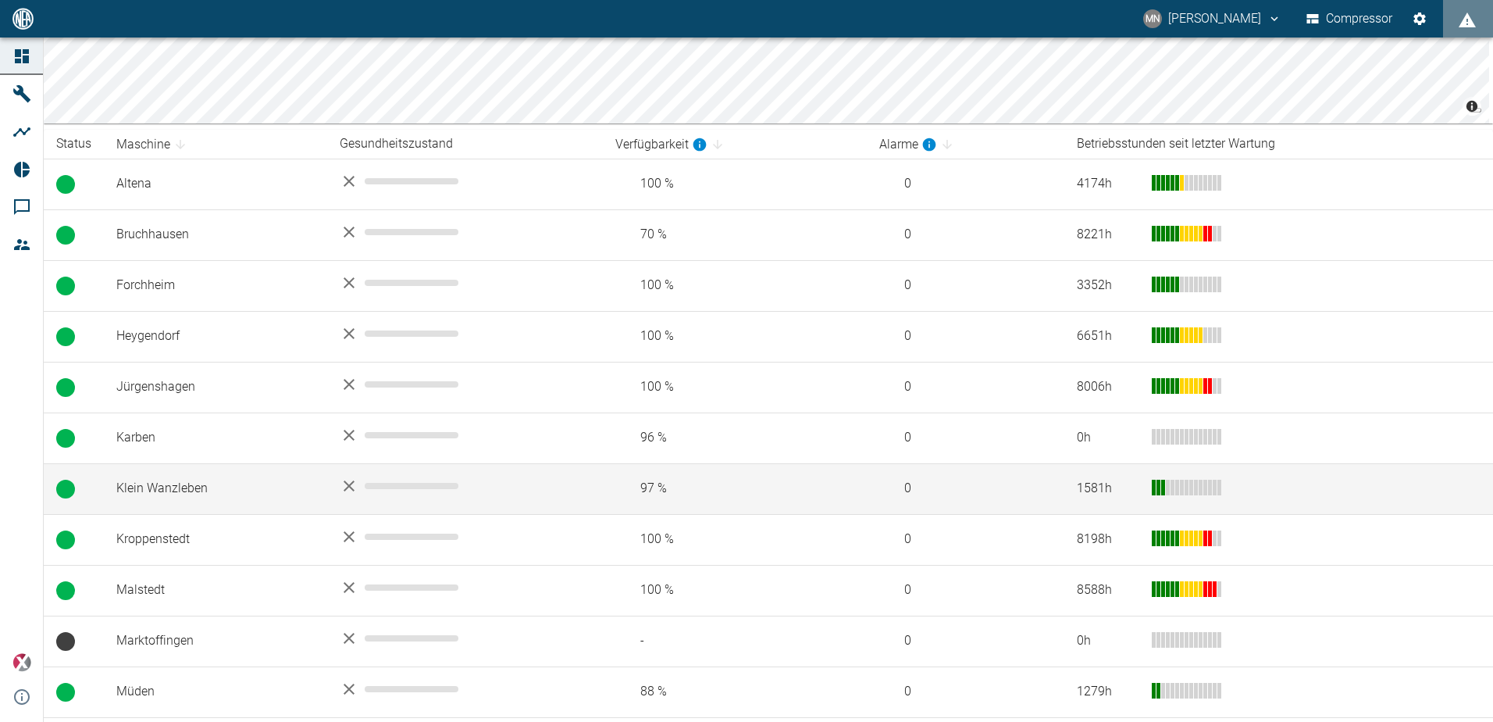
scroll to position [234, 0]
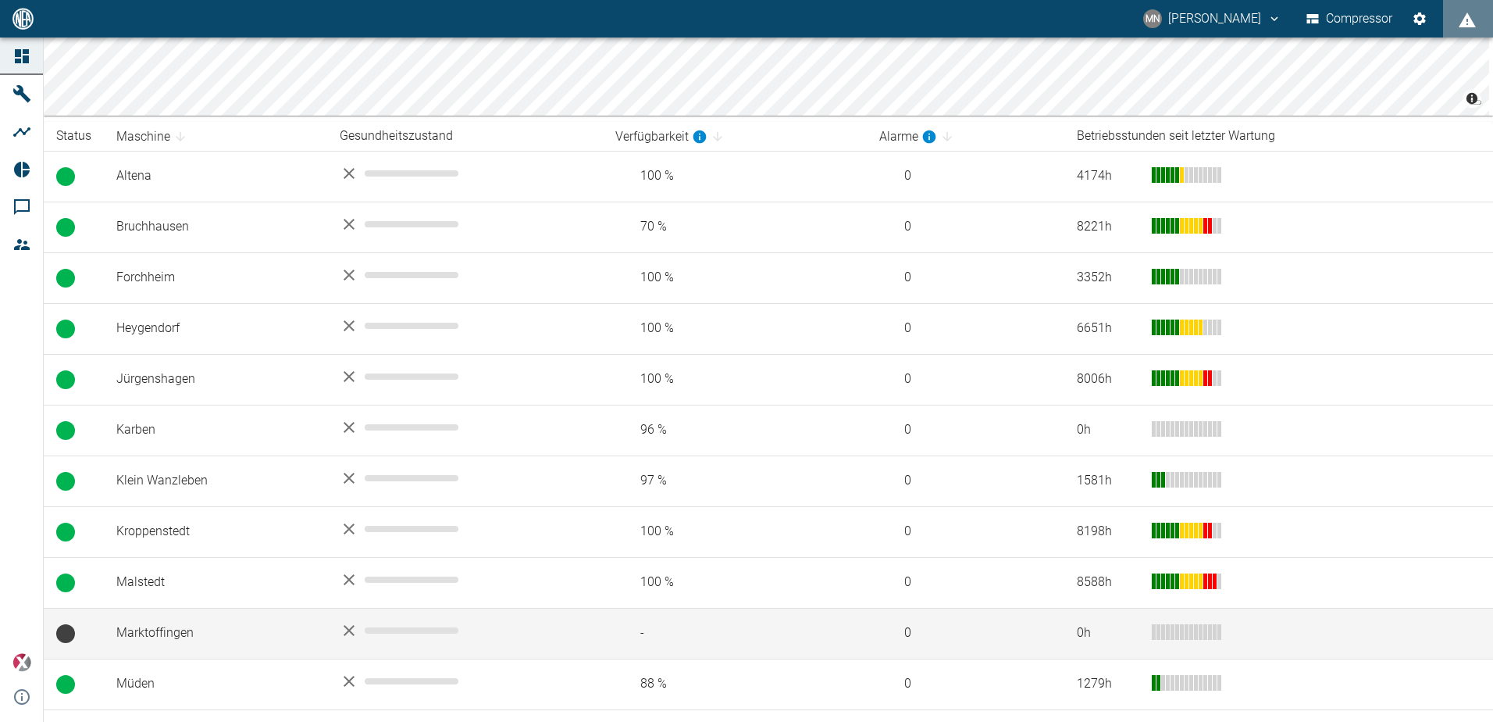
click at [194, 620] on td "Marktoffingen" at bounding box center [215, 633] width 223 height 51
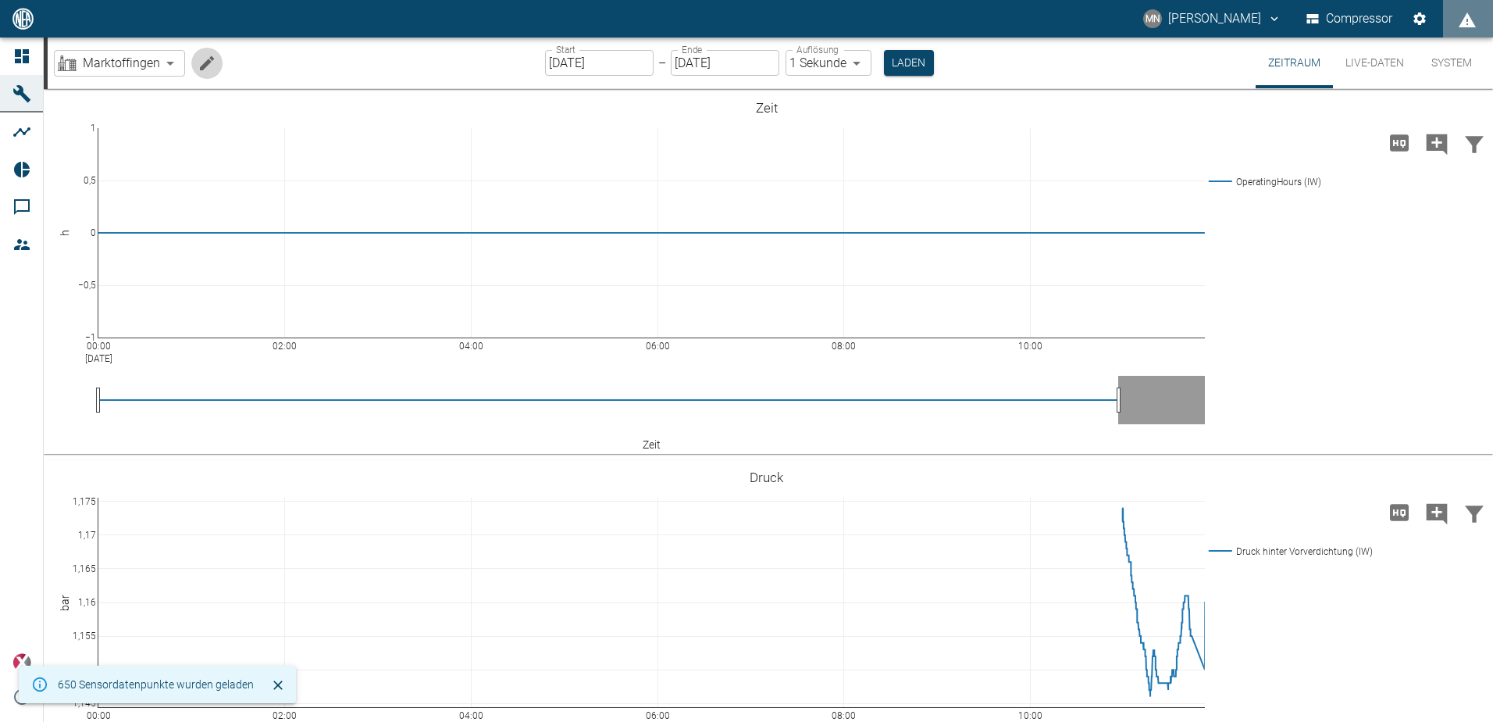
click at [203, 70] on icon "Machine bearbeiten" at bounding box center [207, 63] width 19 height 19
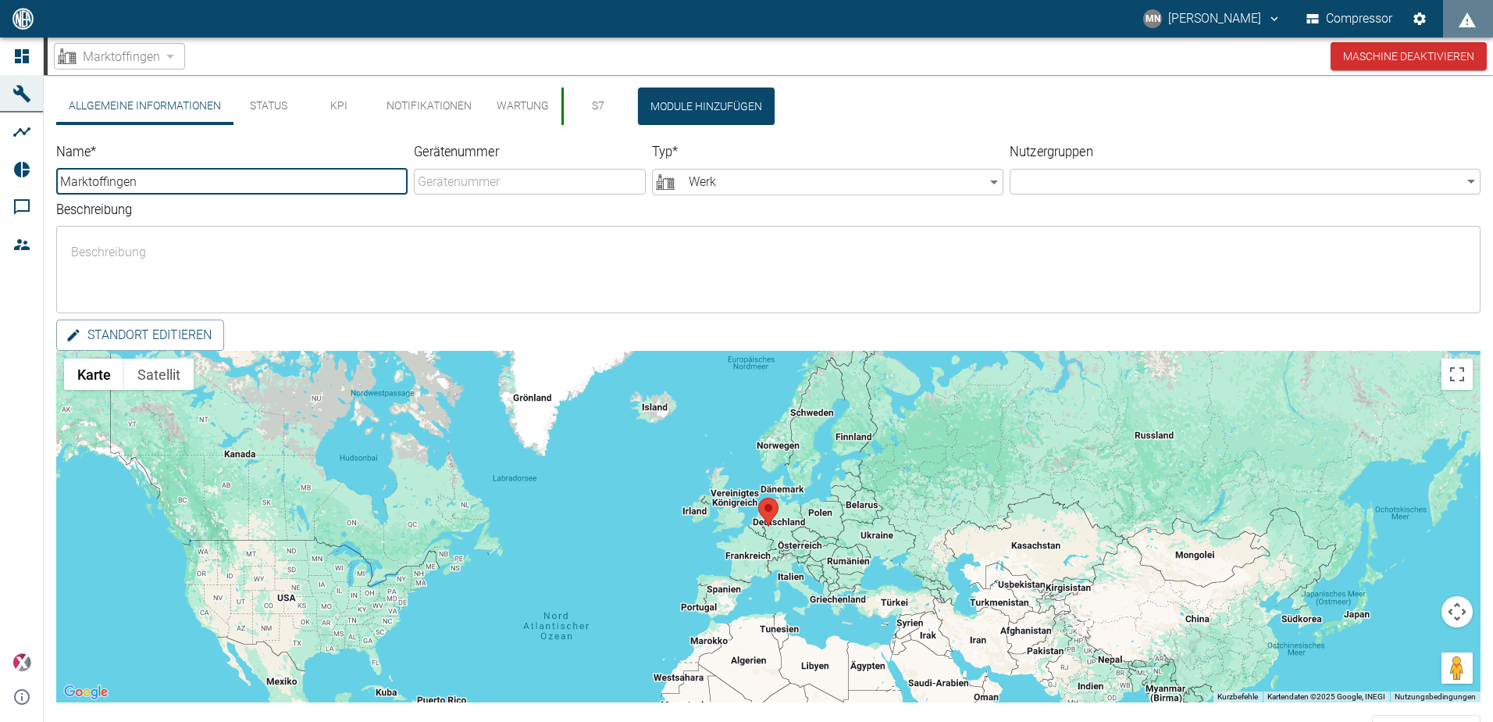
click at [272, 105] on button "Status" at bounding box center [269, 105] width 70 height 37
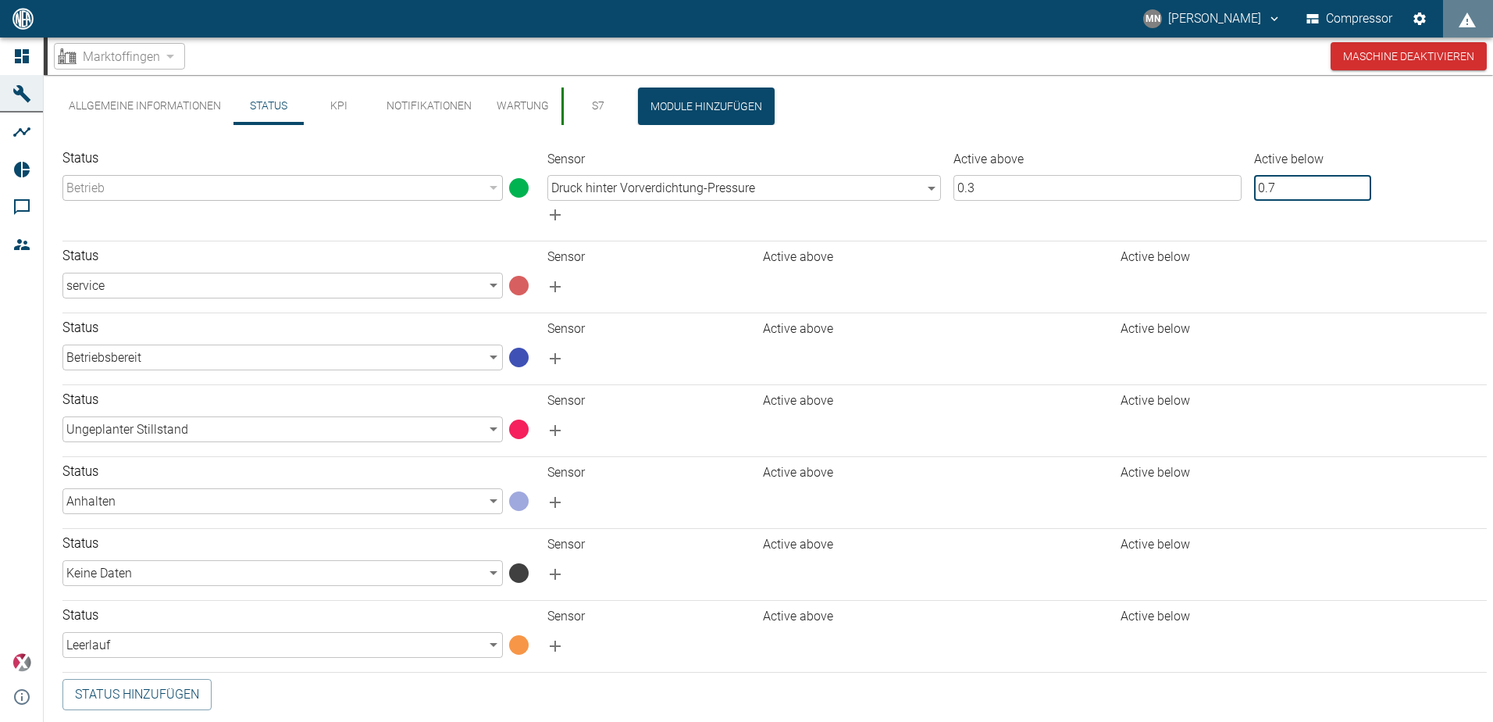
drag, startPoint x: 1282, startPoint y: 180, endPoint x: 1190, endPoint y: 183, distance: 92.2
click at [1190, 183] on tr "Druck hinter Vorverdichtung - Pressure 461f99b6-870e-4ca8-a273-a6c78078852e ​ 0…" at bounding box center [1014, 188] width 946 height 26
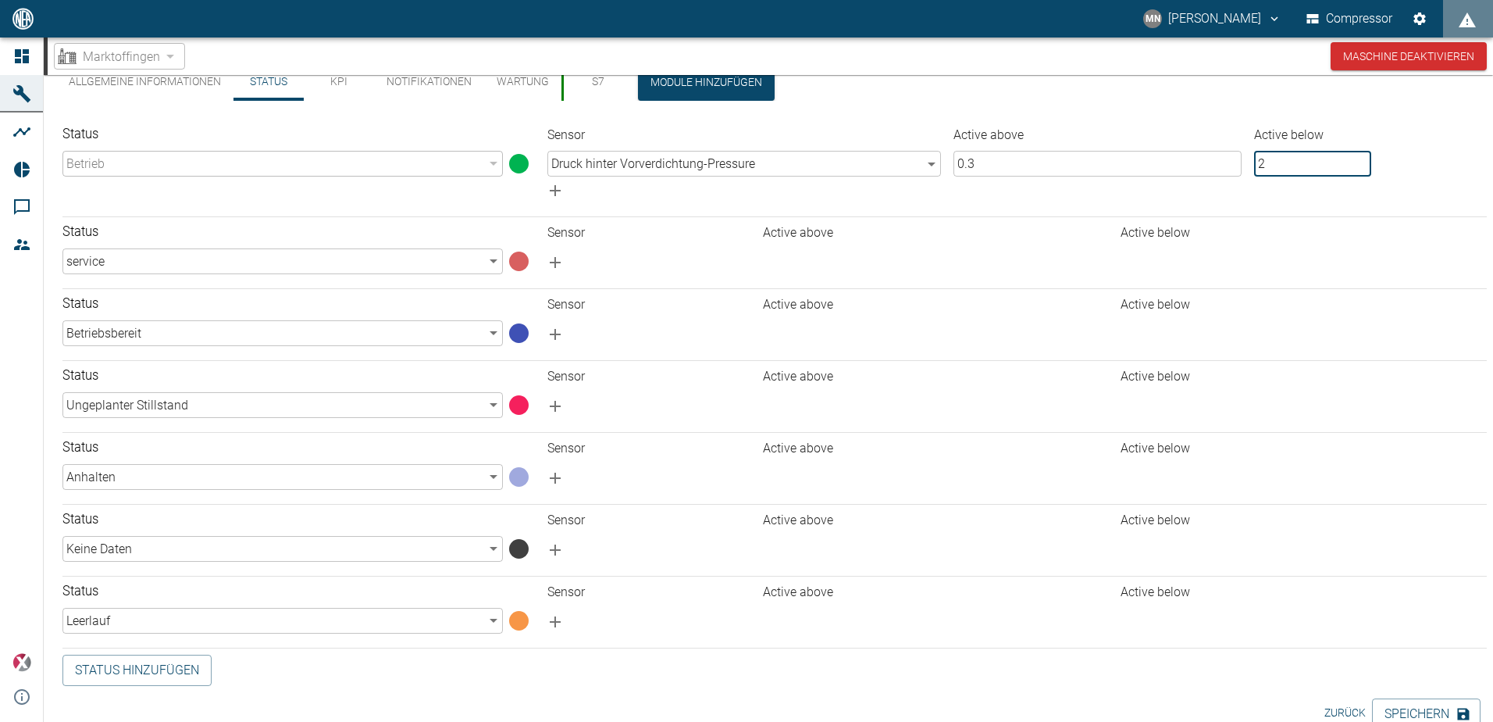
scroll to position [45, 0]
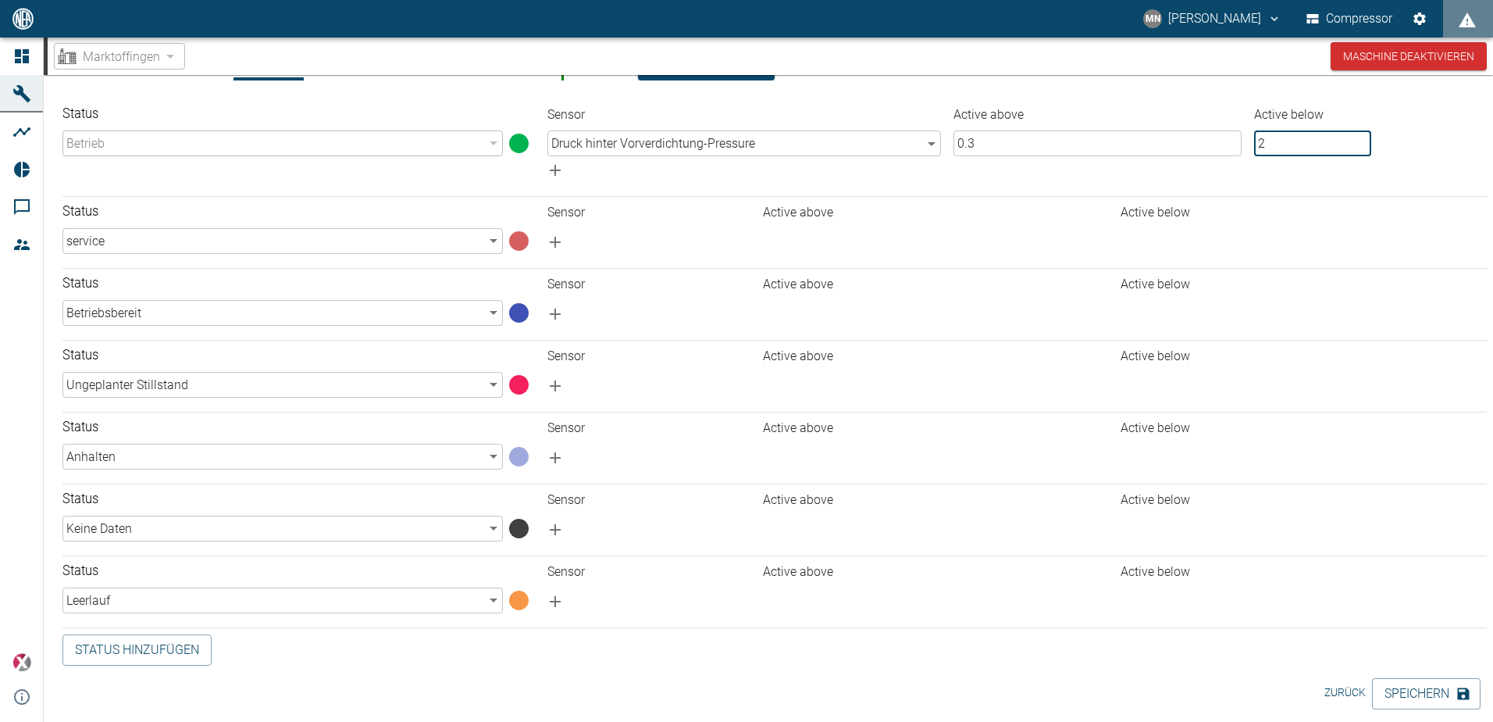
type input "2"
click at [1421, 690] on button "Speichern" at bounding box center [1426, 693] width 109 height 31
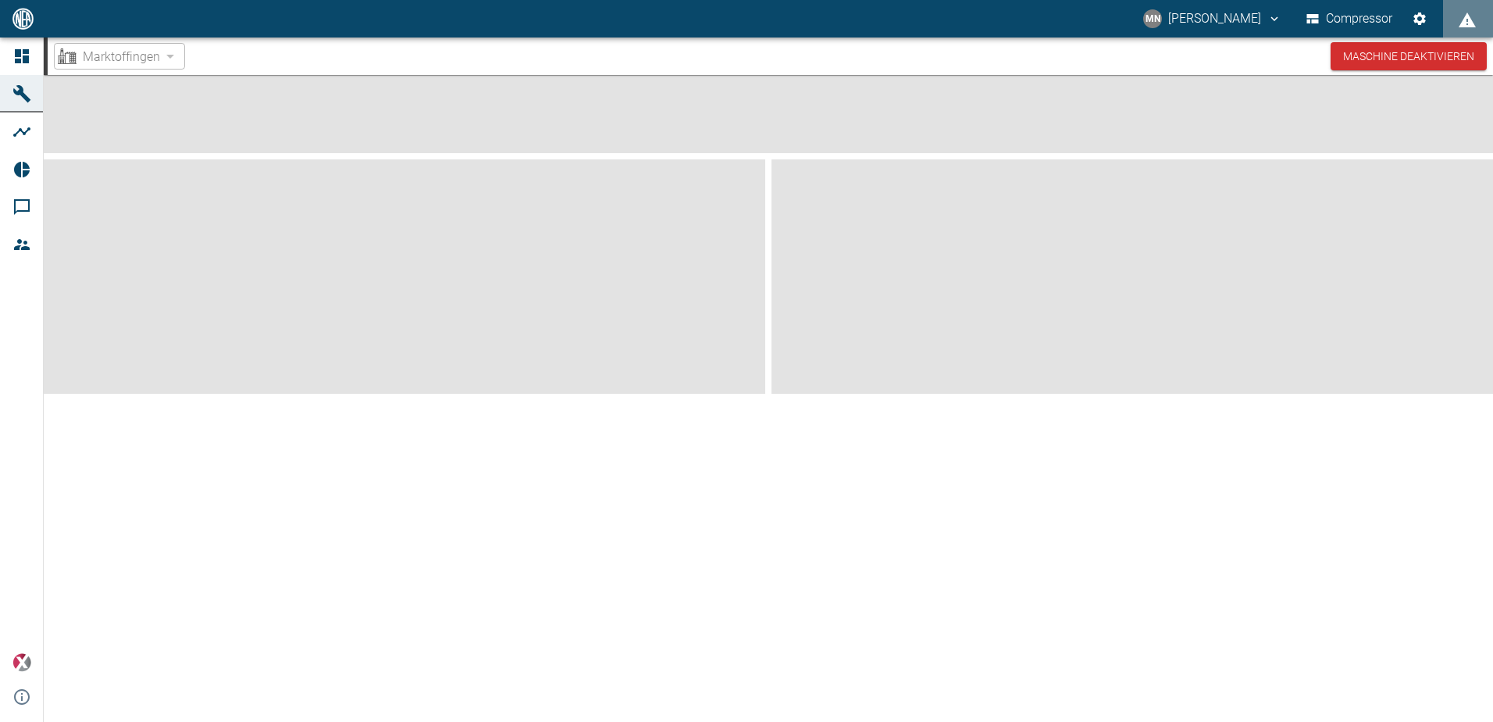
scroll to position [0, 0]
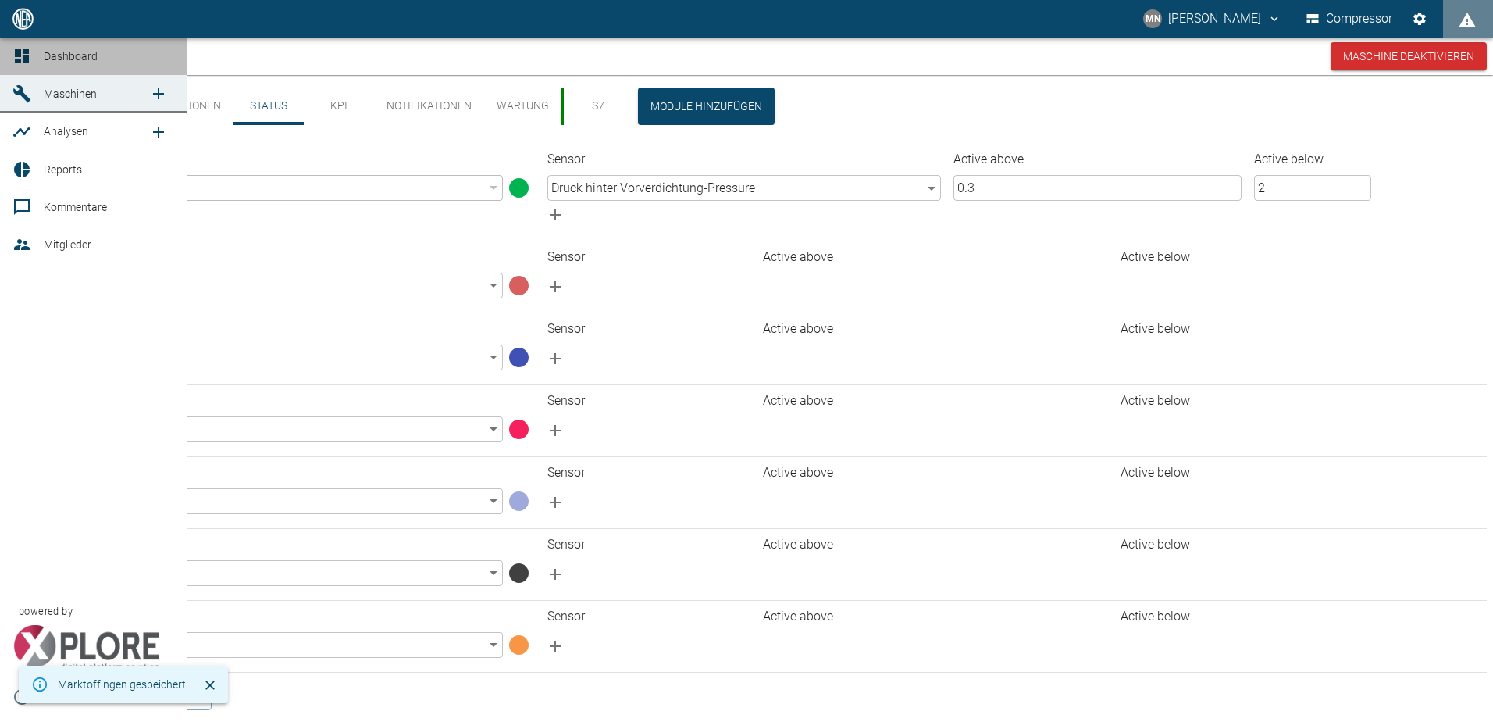
click at [23, 48] on icon at bounding box center [21, 56] width 19 height 19
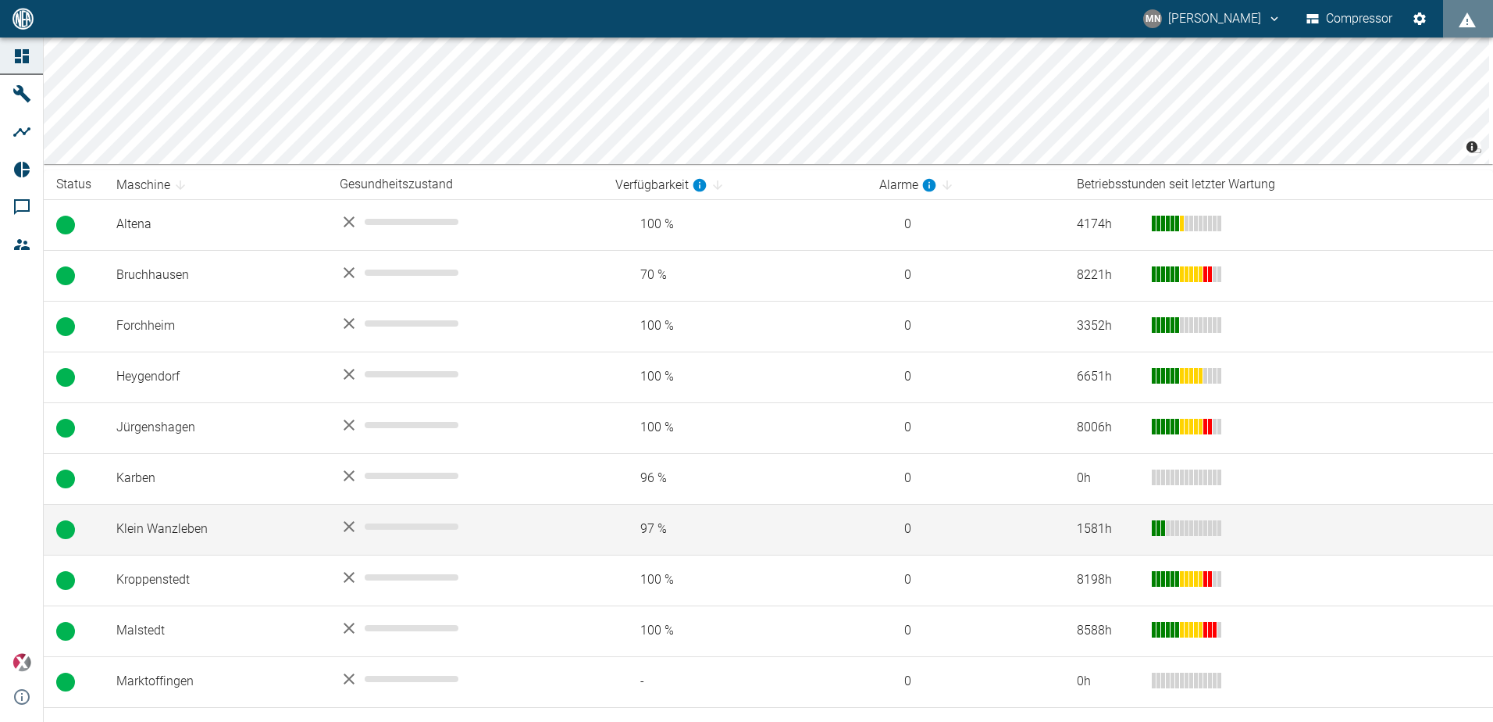
scroll to position [234, 0]
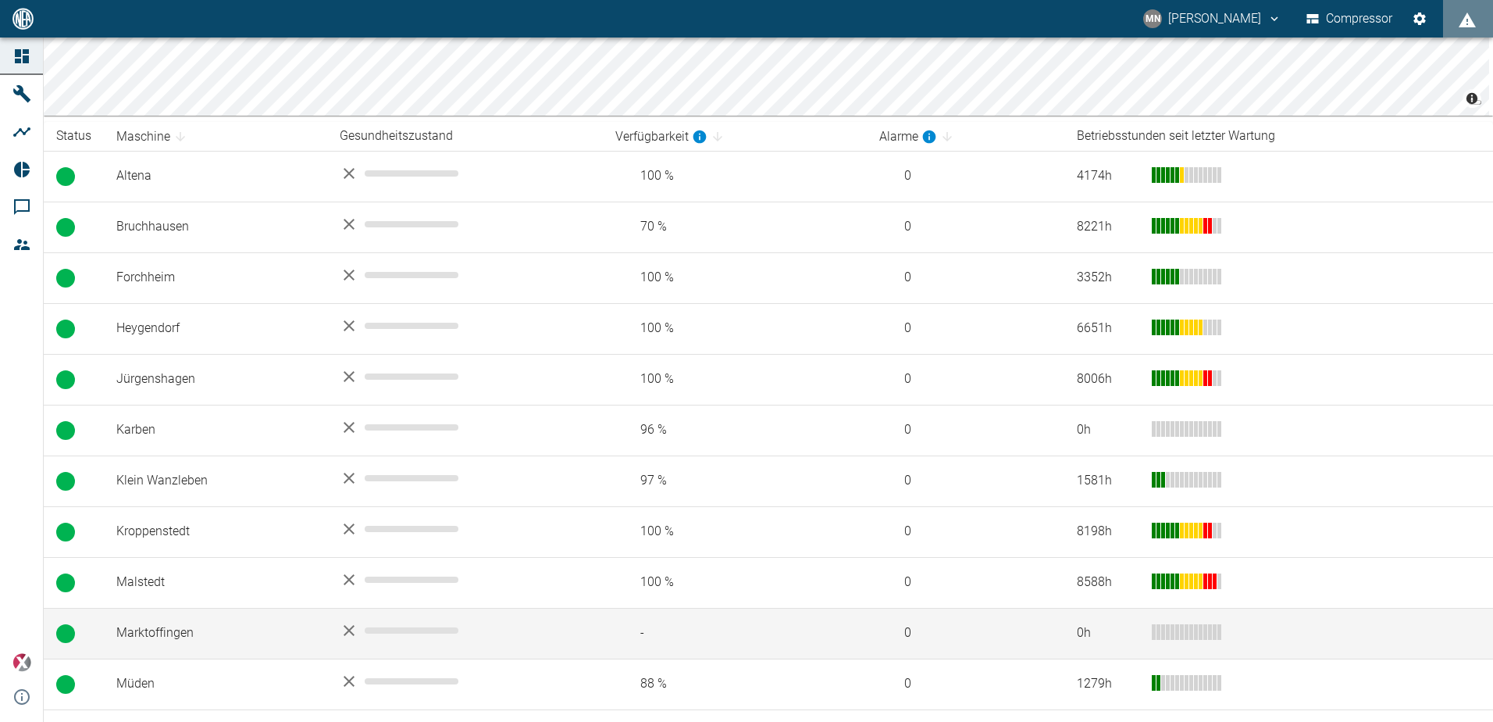
click at [189, 637] on td "Marktoffingen" at bounding box center [215, 633] width 223 height 51
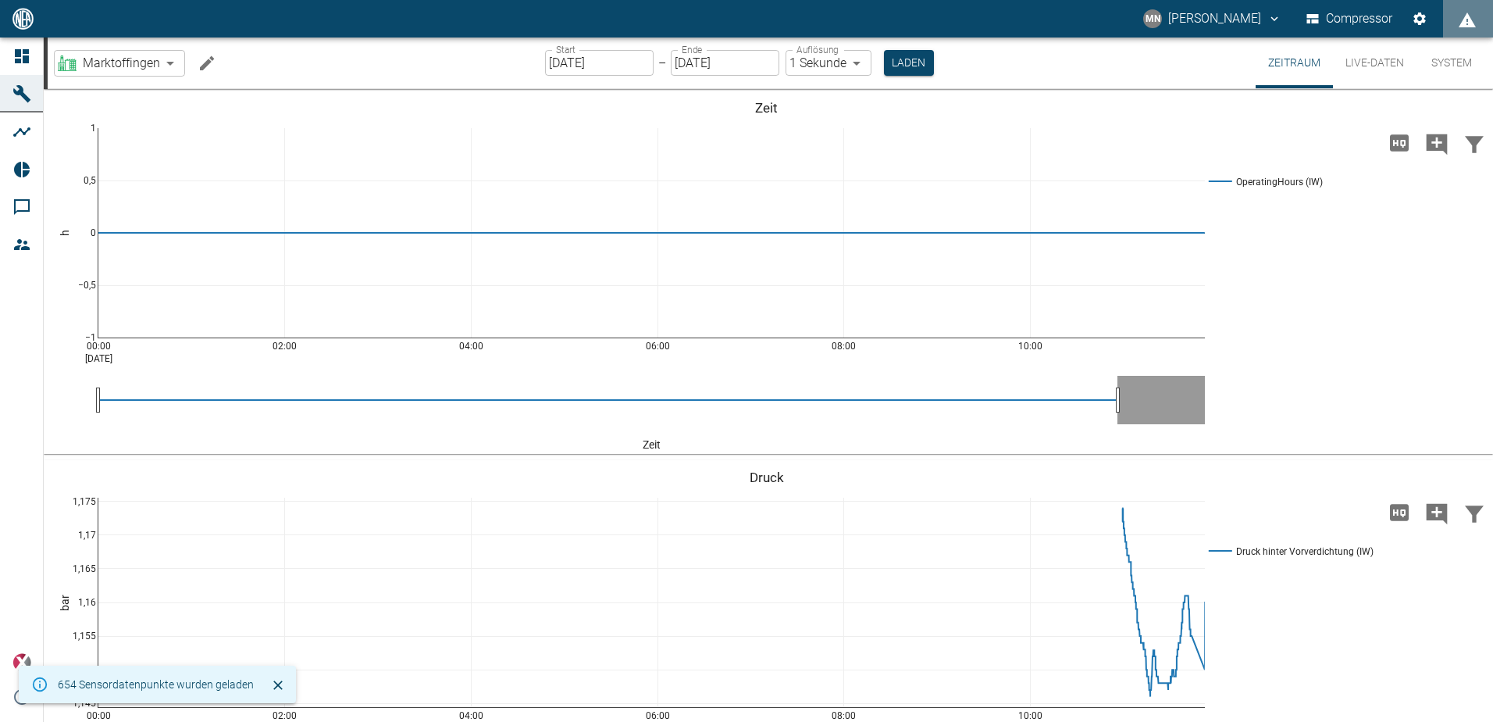
click at [220, 61] on button "Machine bearbeiten" at bounding box center [206, 63] width 31 height 31
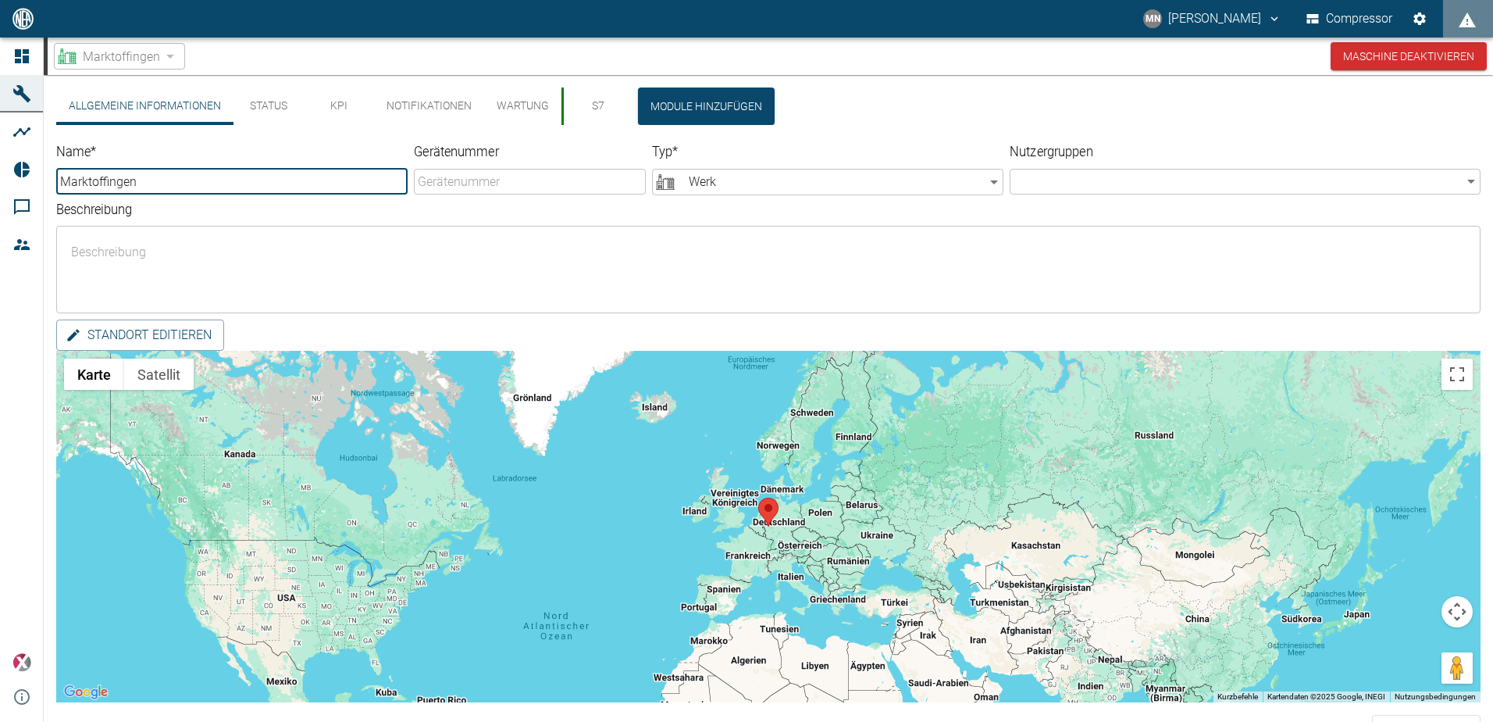
click at [268, 108] on button "Status" at bounding box center [269, 105] width 70 height 37
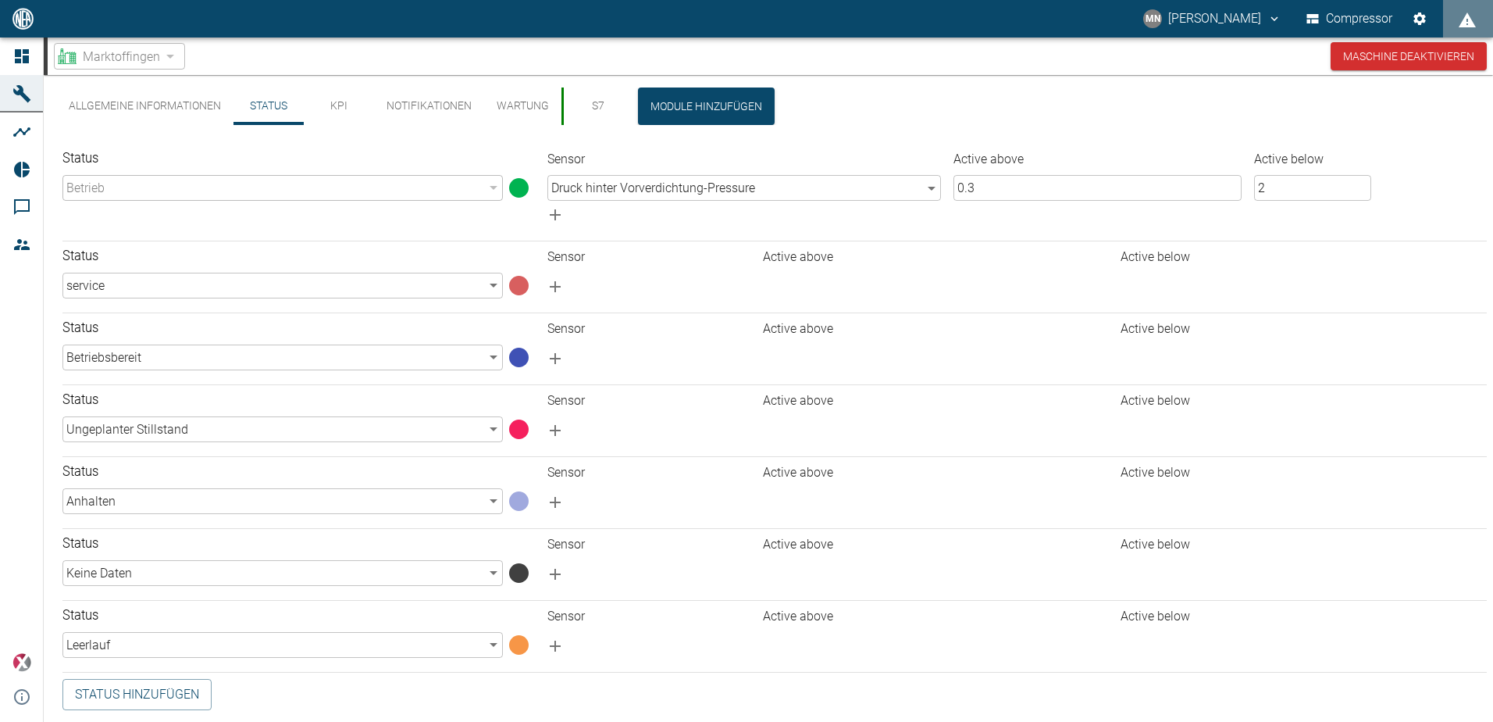
click at [1011, 198] on input "0.3" at bounding box center [1098, 188] width 288 height 26
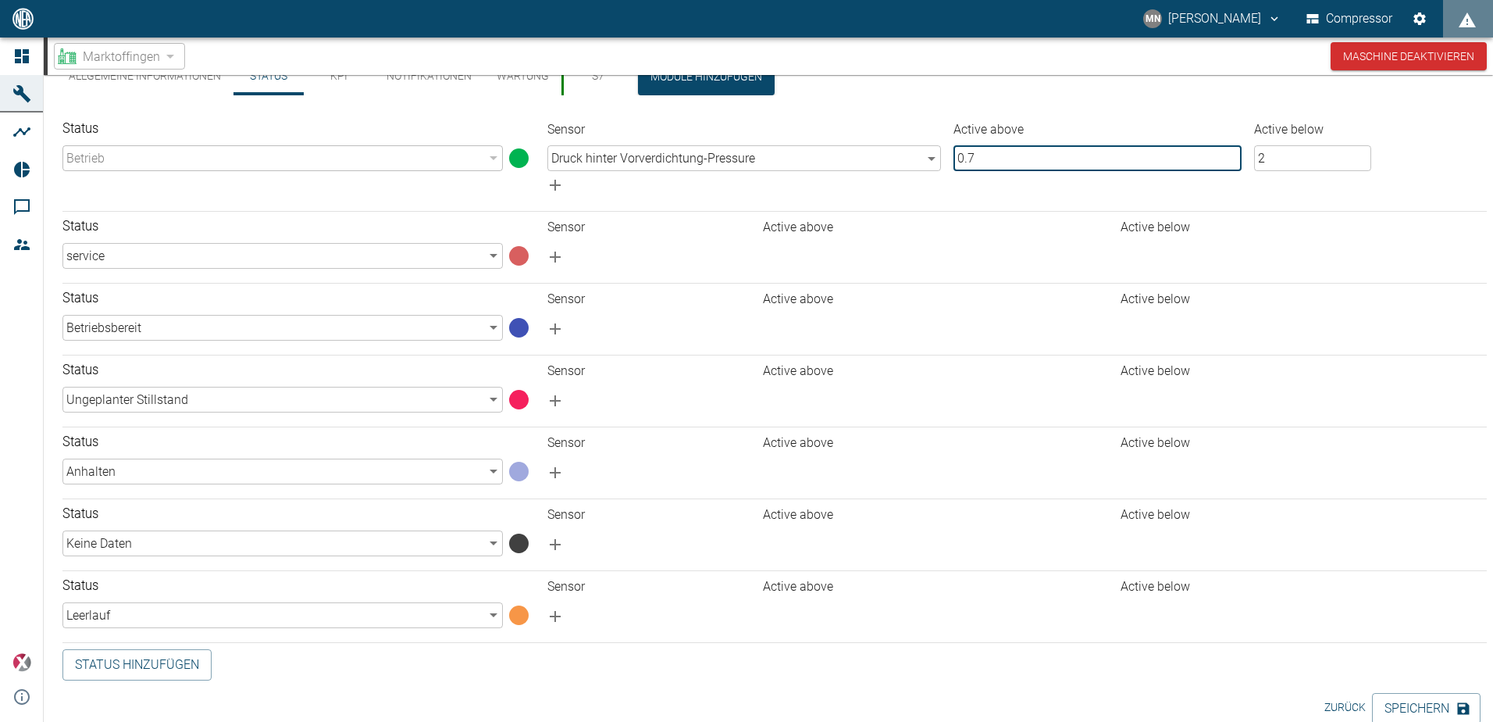
scroll to position [45, 0]
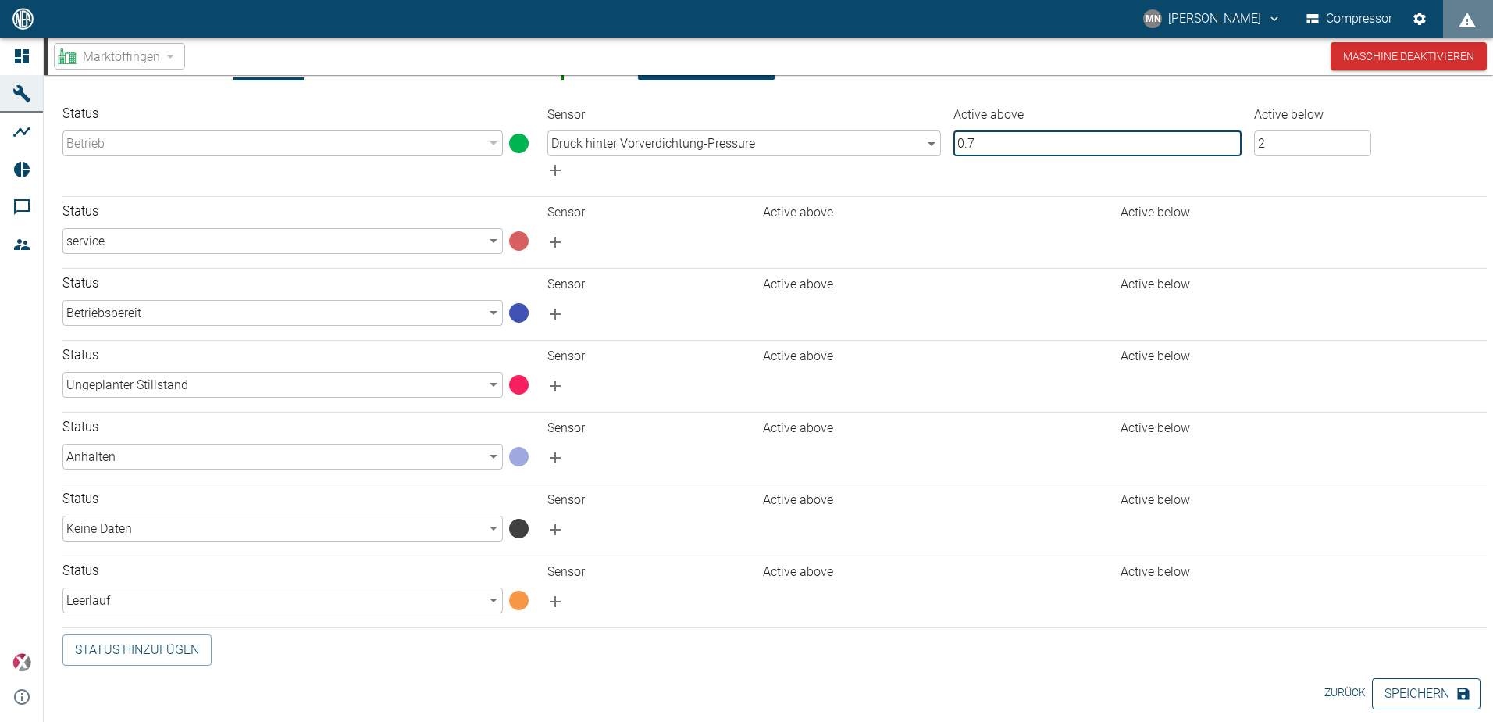
type input "0.7"
click at [1410, 697] on button "Speichern" at bounding box center [1426, 693] width 109 height 31
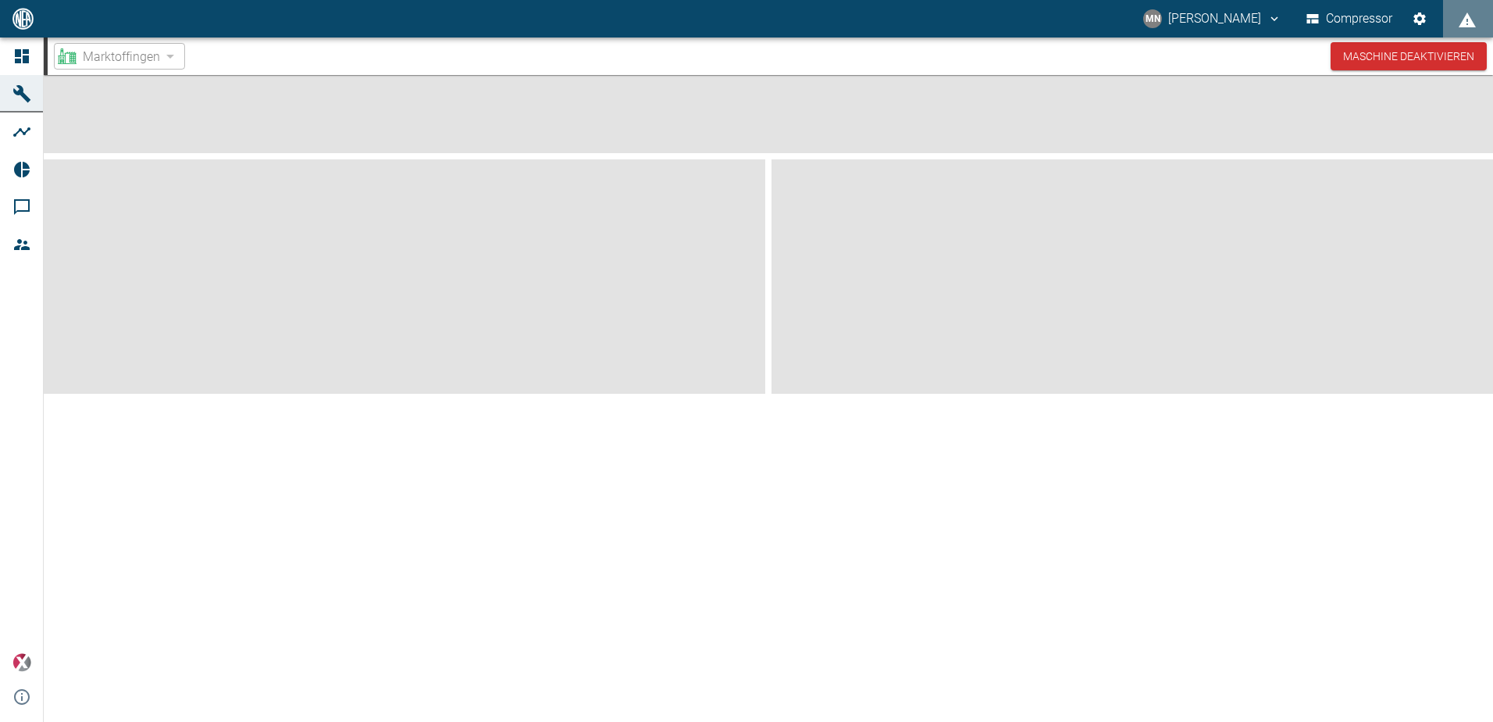
scroll to position [0, 0]
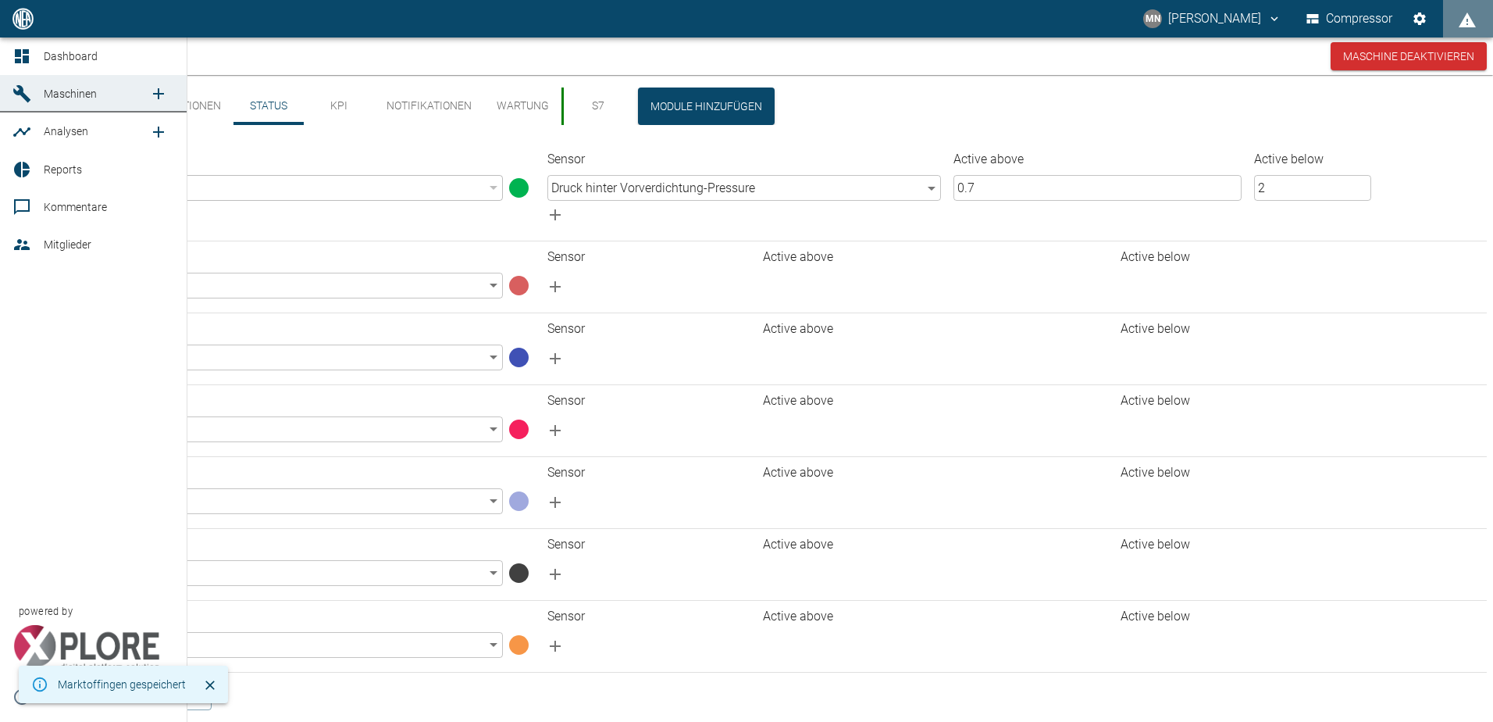
click at [12, 55] on link "Dashboard" at bounding box center [93, 55] width 187 height 37
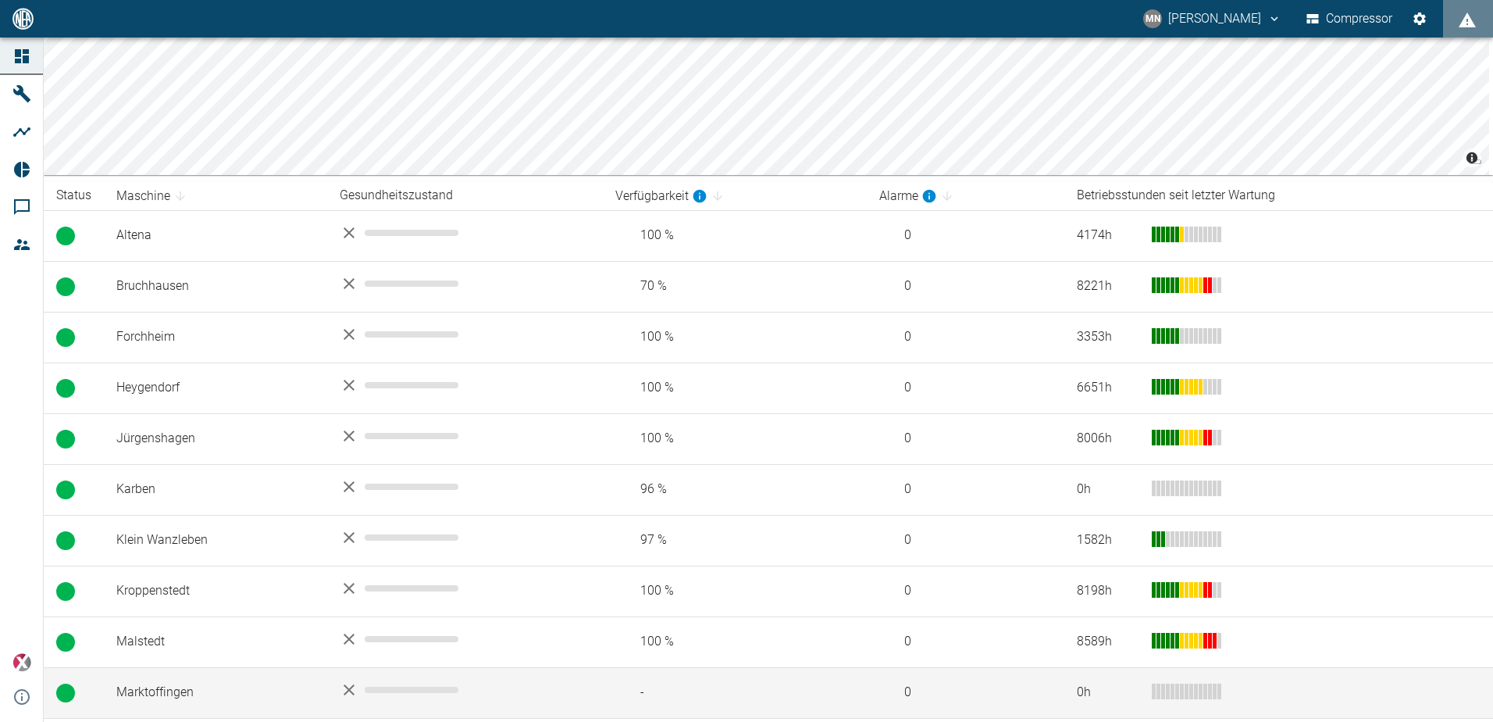
scroll to position [375, 0]
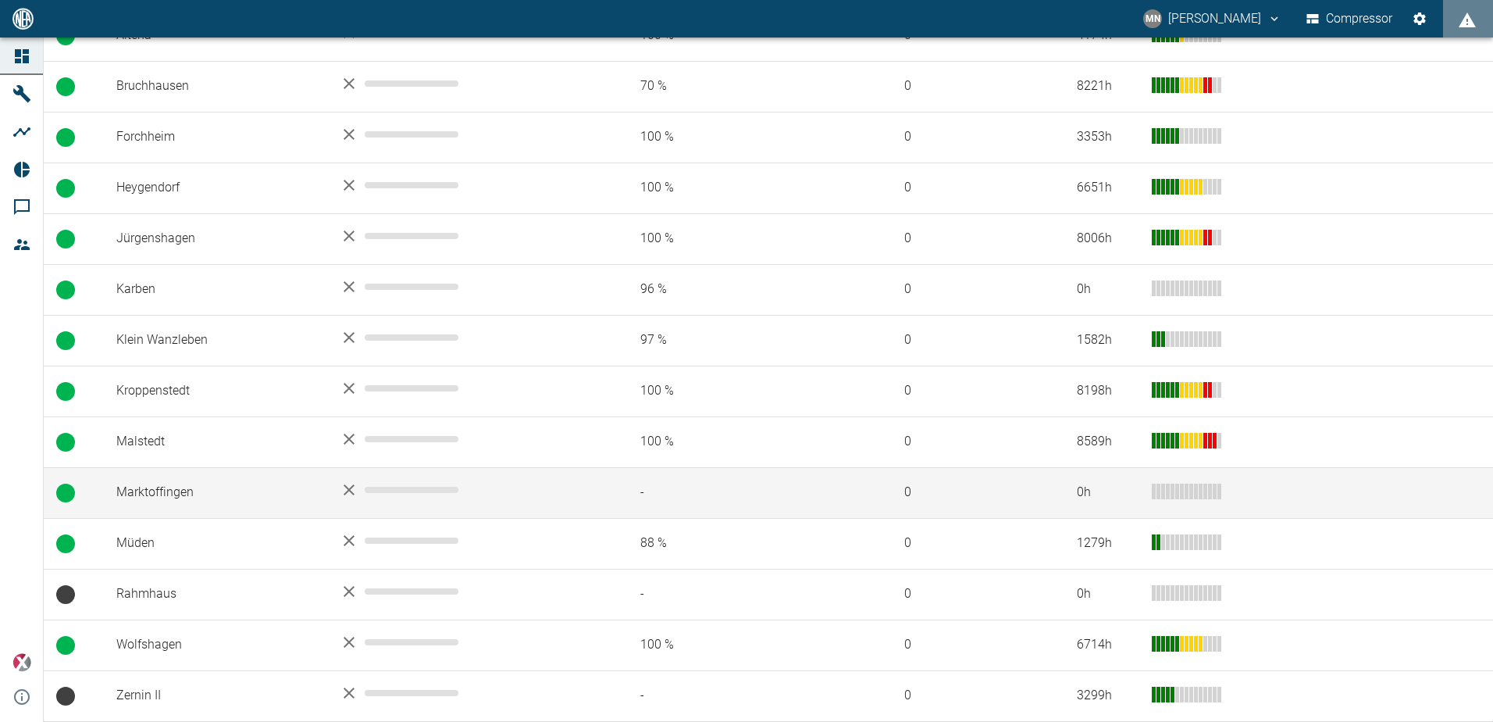
click at [205, 490] on td "Marktoffingen" at bounding box center [215, 492] width 223 height 51
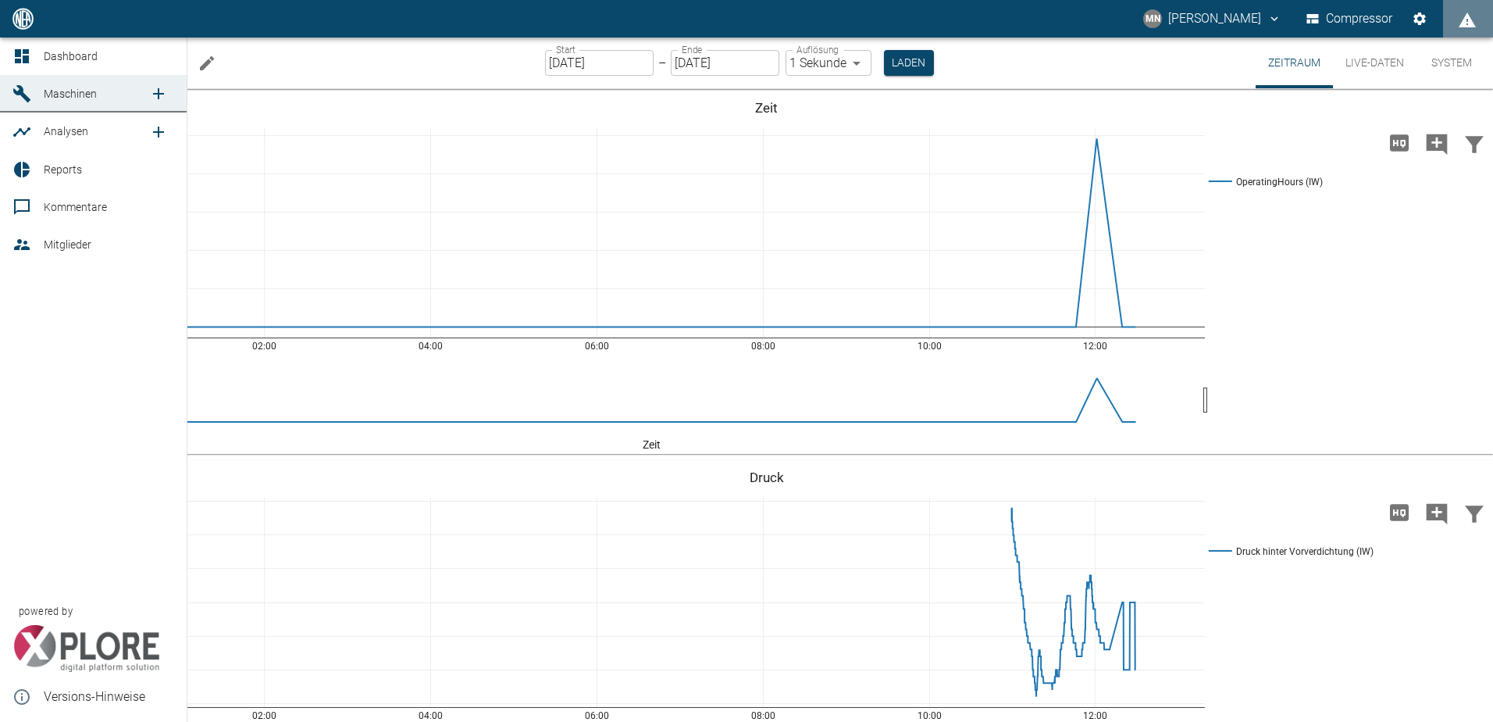
click at [25, 57] on icon at bounding box center [22, 56] width 14 height 14
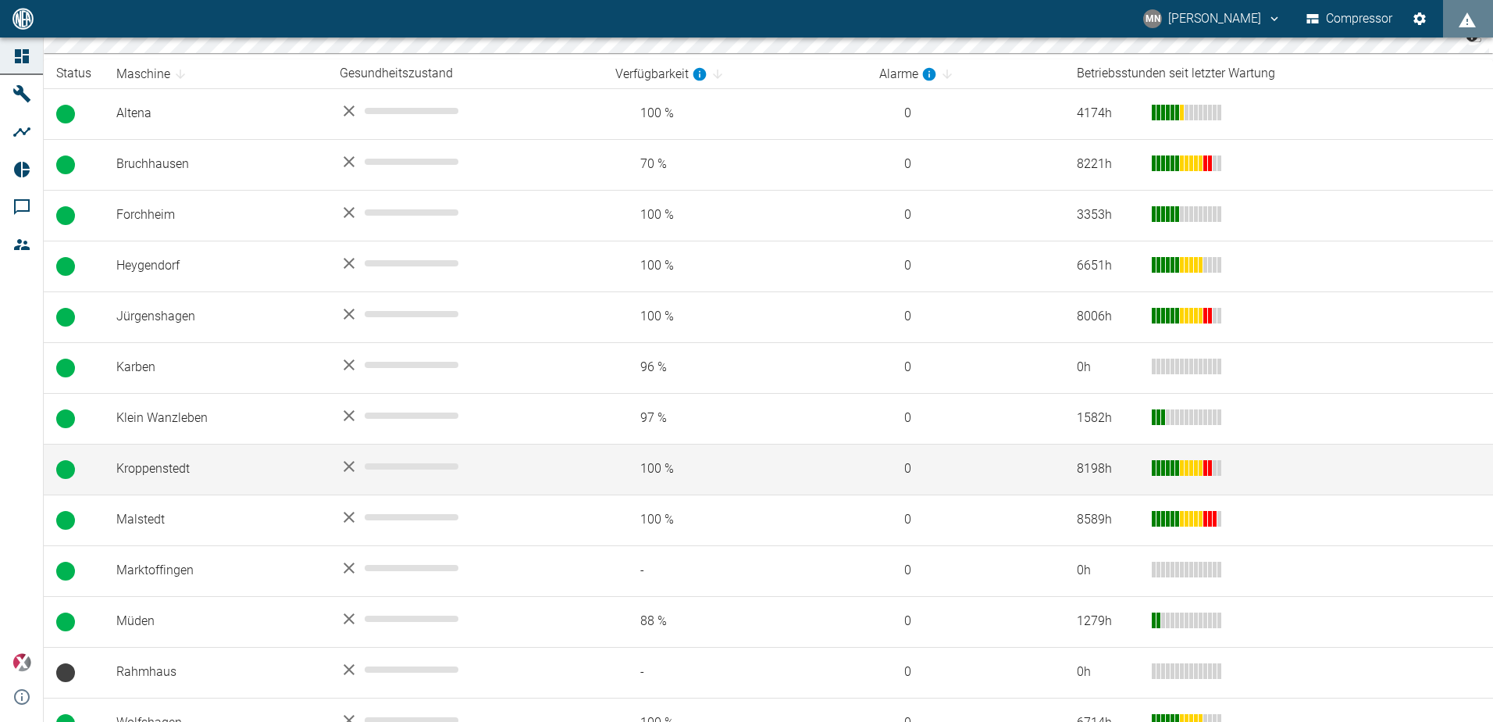
scroll to position [375, 0]
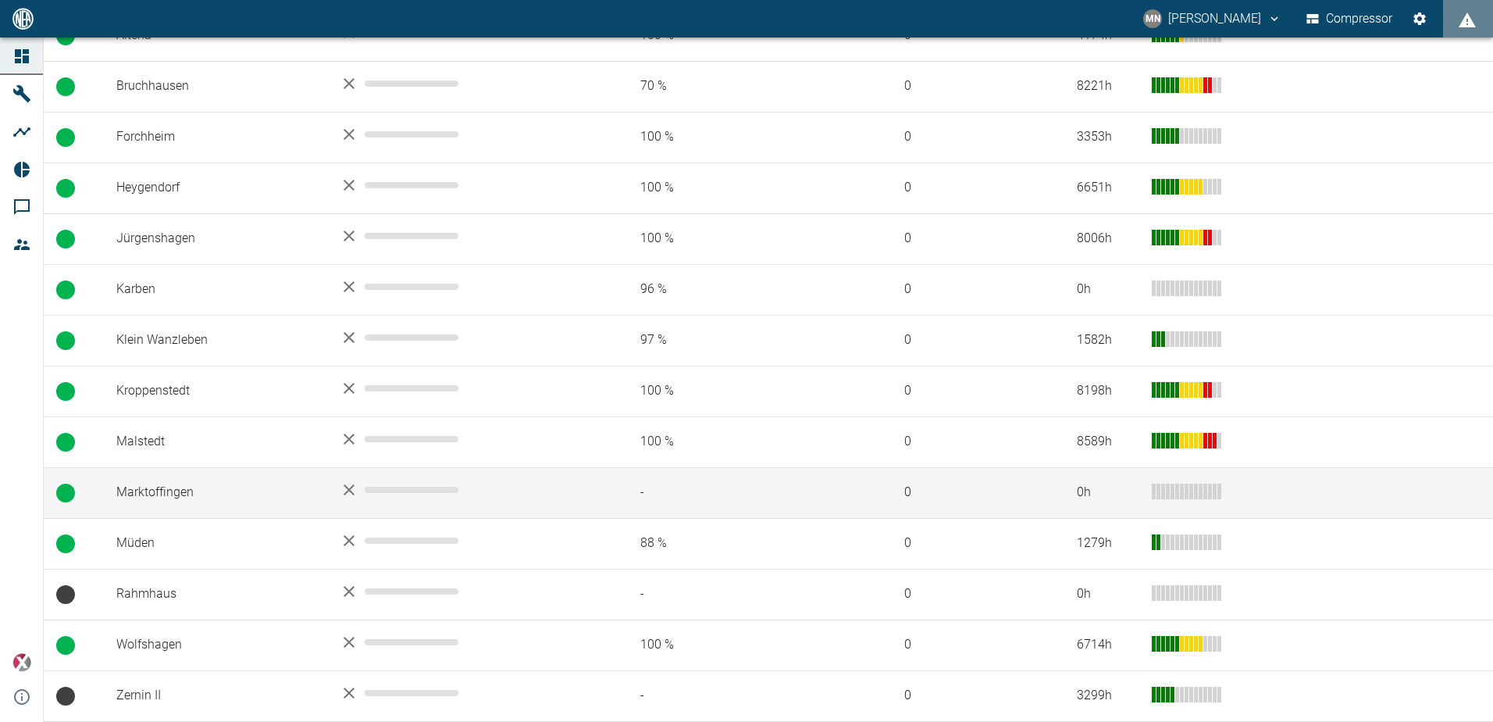
click at [216, 477] on td "Marktoffingen" at bounding box center [215, 492] width 223 height 51
